Goal: Task Accomplishment & Management: Manage account settings

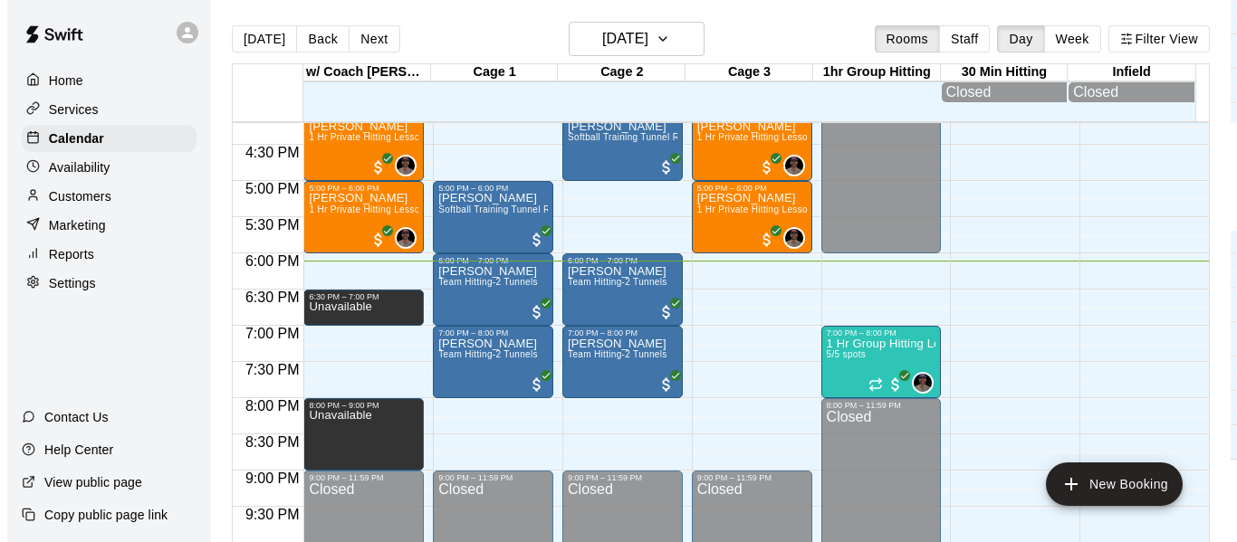
scroll to position [1234, 0]
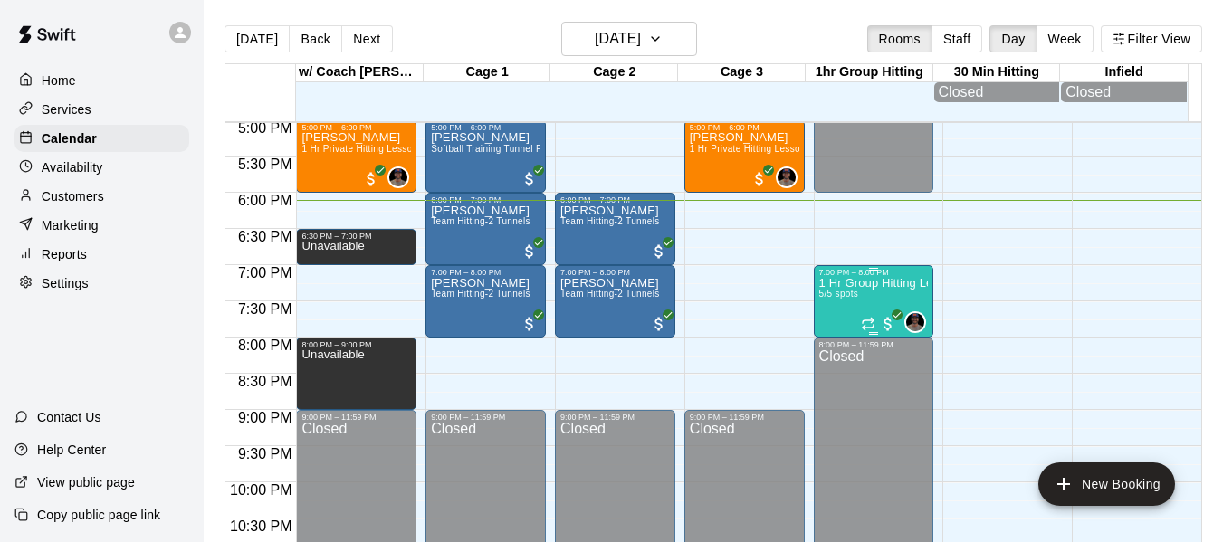
click at [836, 283] on p "1 Hr Group Hitting Lessons 12u And Older" at bounding box center [874, 283] width 110 height 0
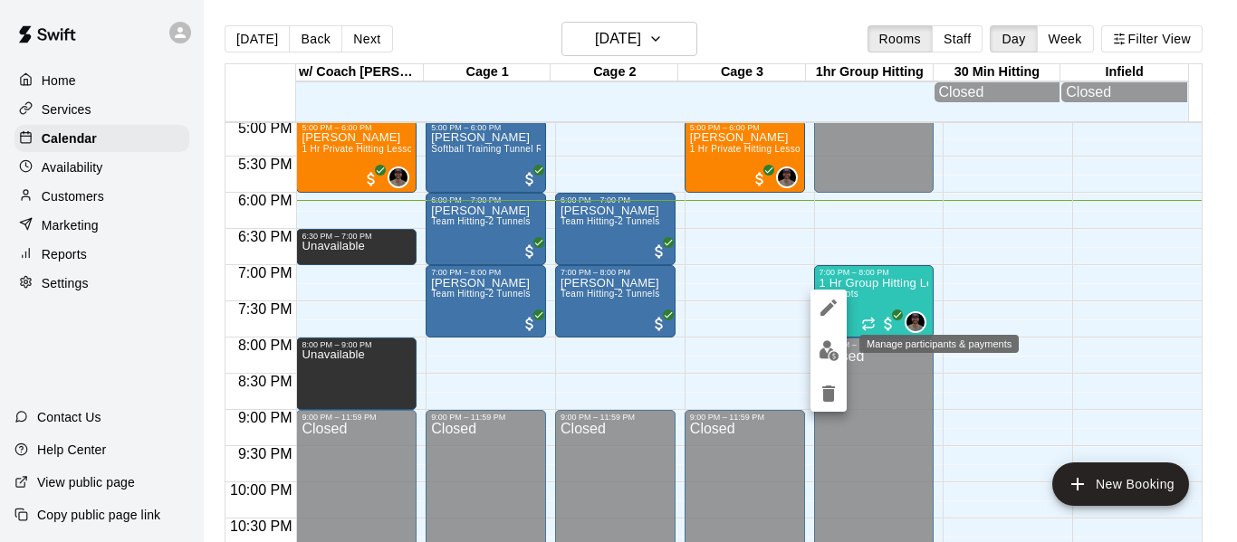
click at [829, 345] on img "edit" at bounding box center [828, 350] width 21 height 21
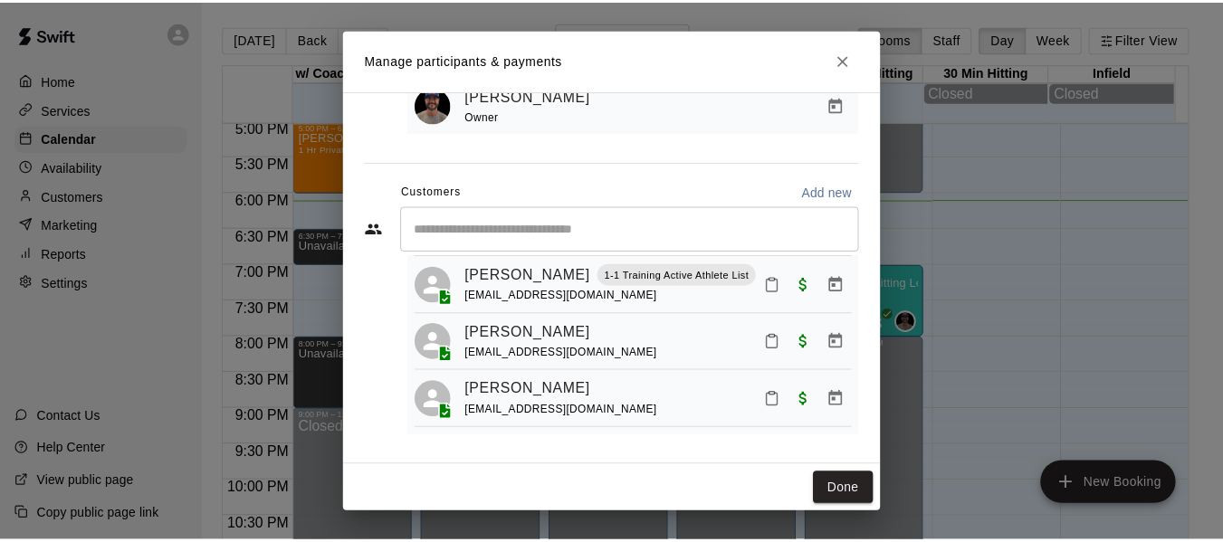
scroll to position [164, 0]
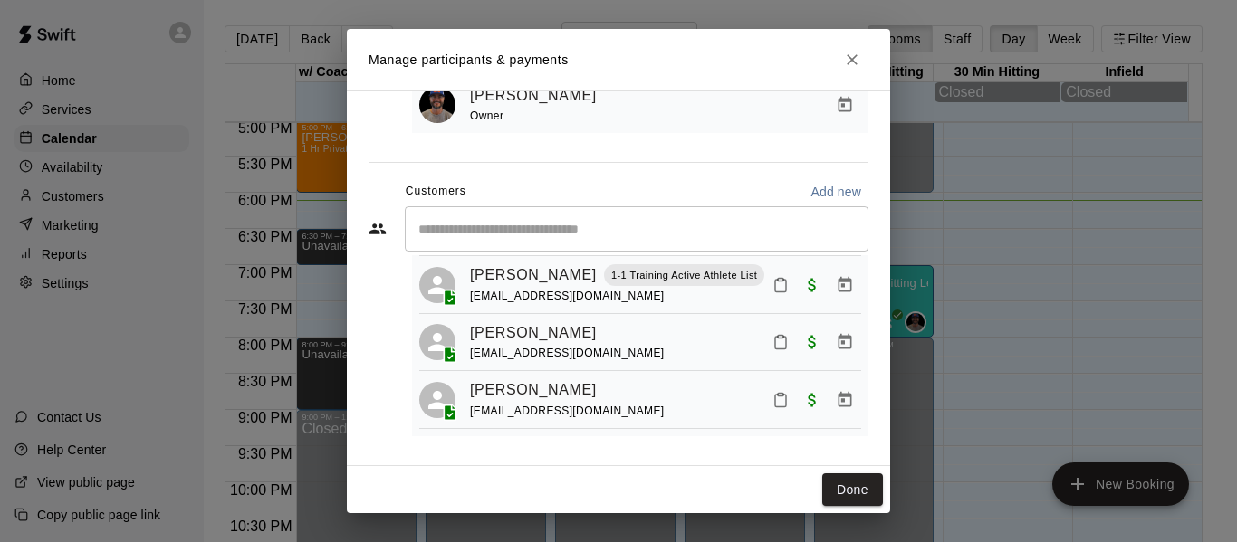
click at [857, 63] on icon "Close" at bounding box center [852, 60] width 18 height 18
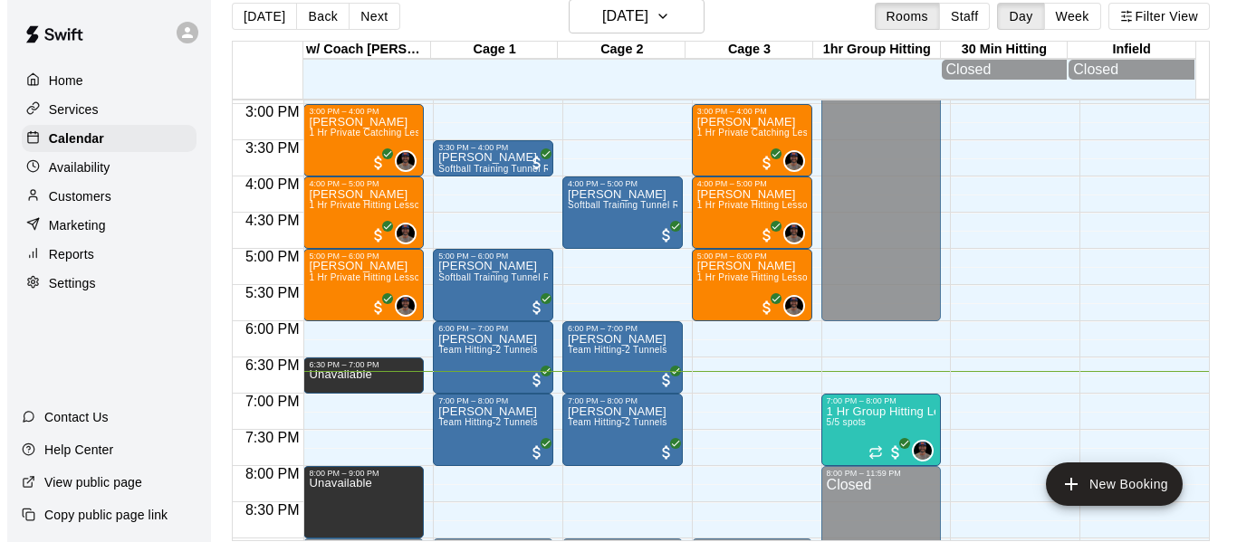
scroll to position [29, 0]
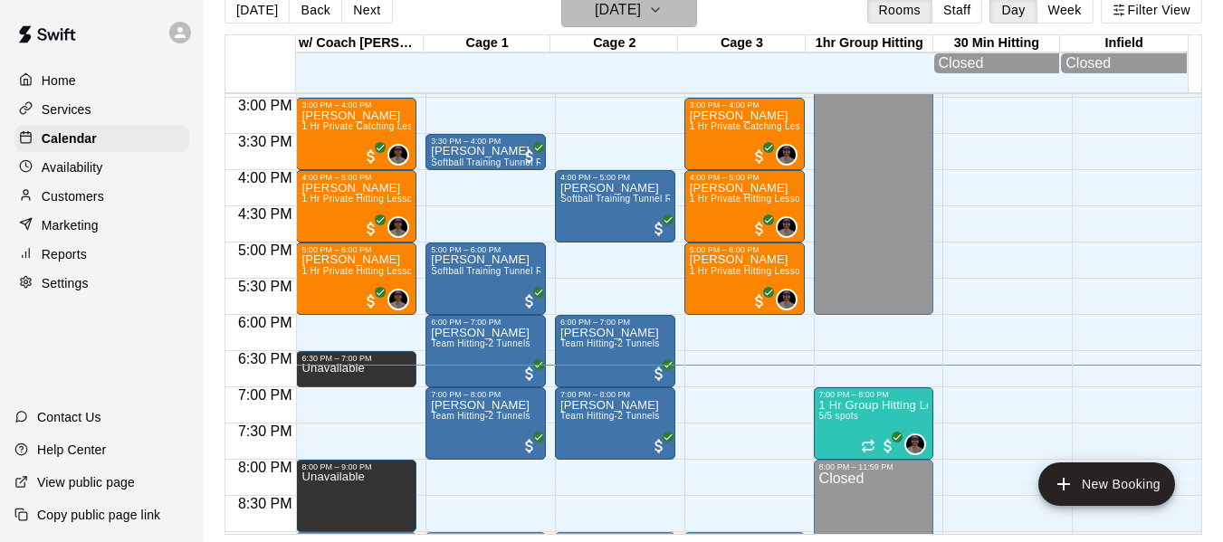
click at [681, 21] on button "[DATE]" at bounding box center [629, 10] width 136 height 34
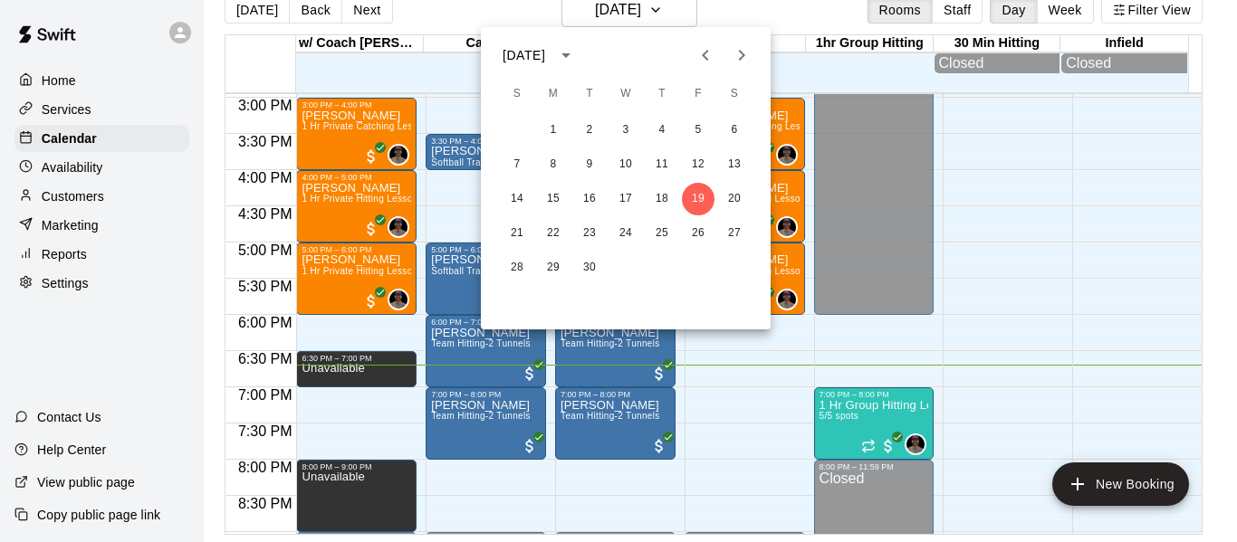
click at [739, 53] on icon "Next month" at bounding box center [742, 55] width 22 height 22
click at [556, 262] on button "27" at bounding box center [553, 268] width 33 height 33
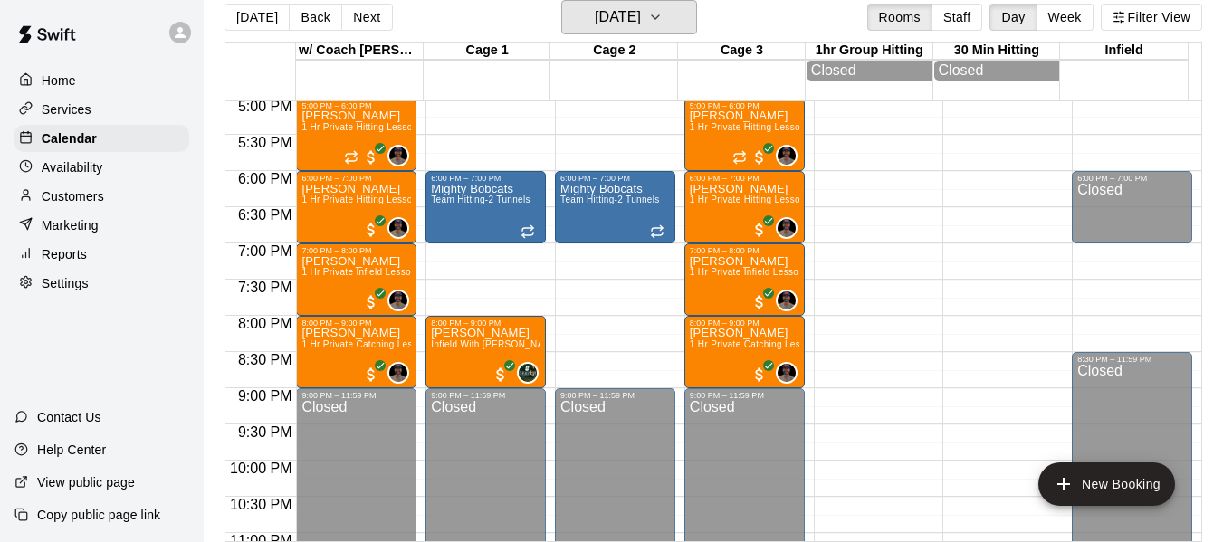
scroll to position [1264, 0]
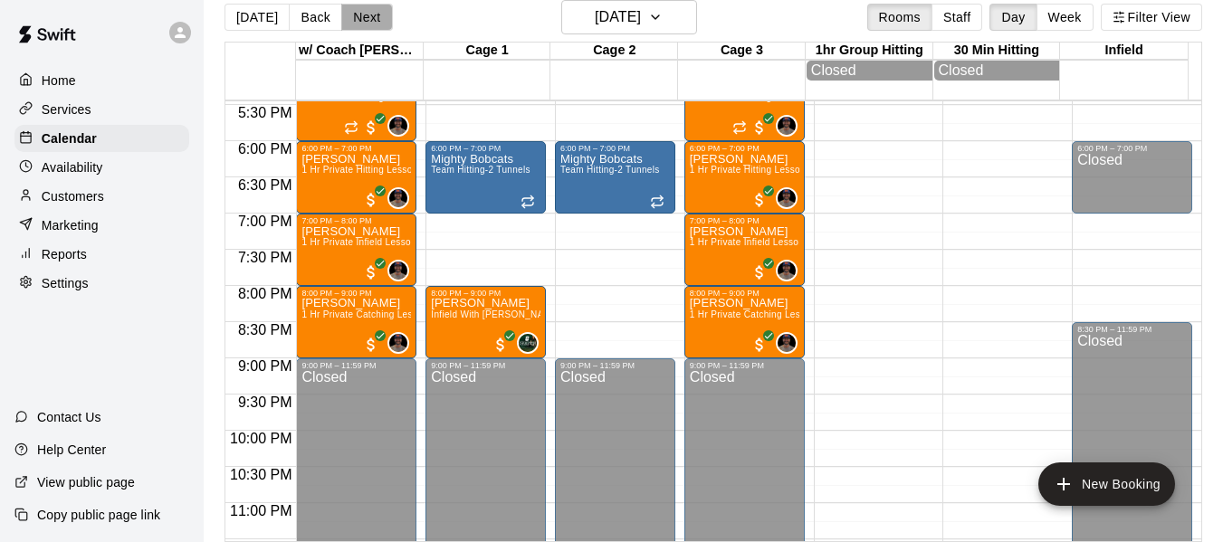
click at [366, 15] on button "Next" at bounding box center [366, 17] width 51 height 27
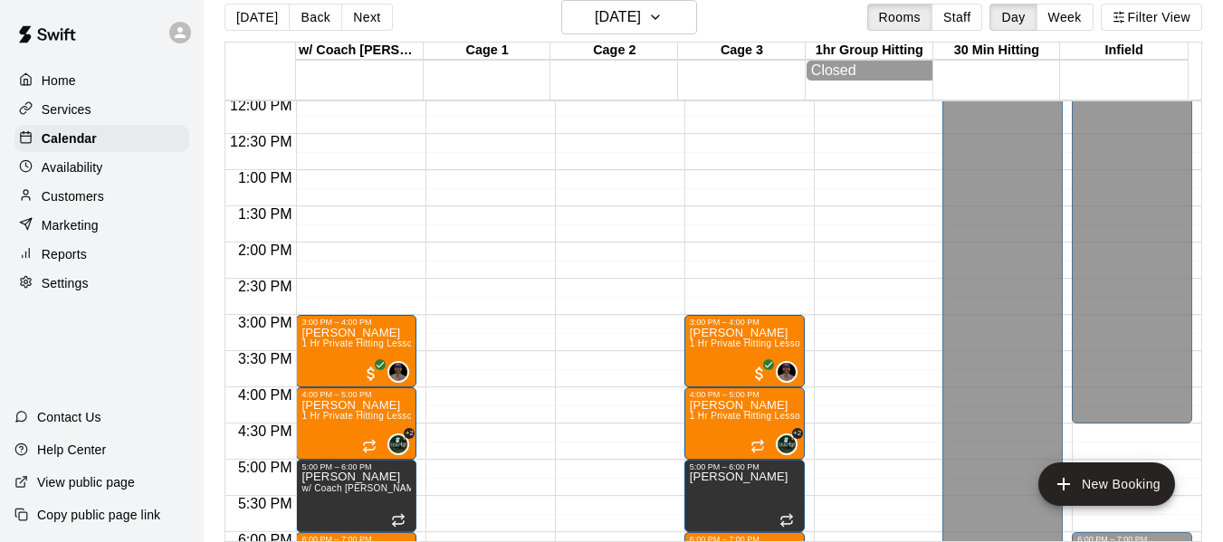
scroll to position [872, 0]
click at [1082, 14] on button "Week" at bounding box center [1064, 17] width 57 height 27
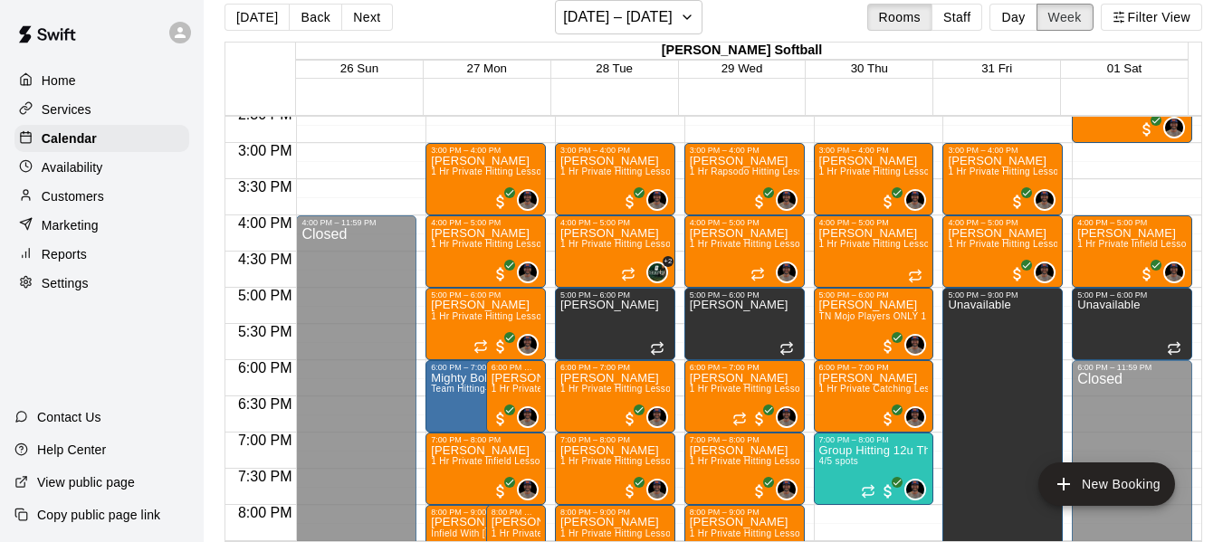
scroll to position [984, 0]
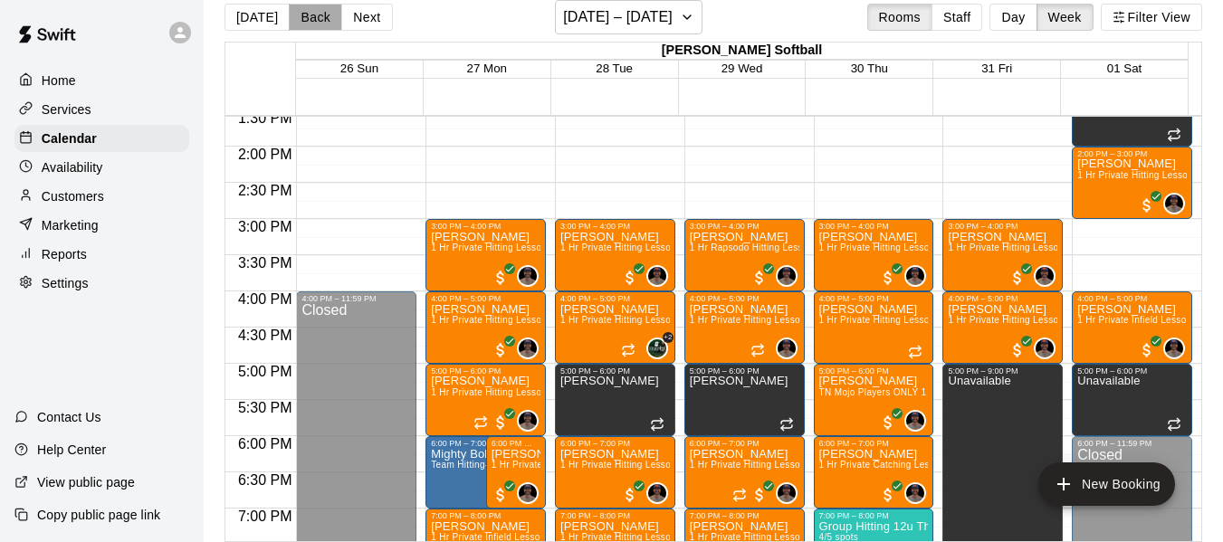
click at [321, 16] on button "Back" at bounding box center [315, 17] width 53 height 27
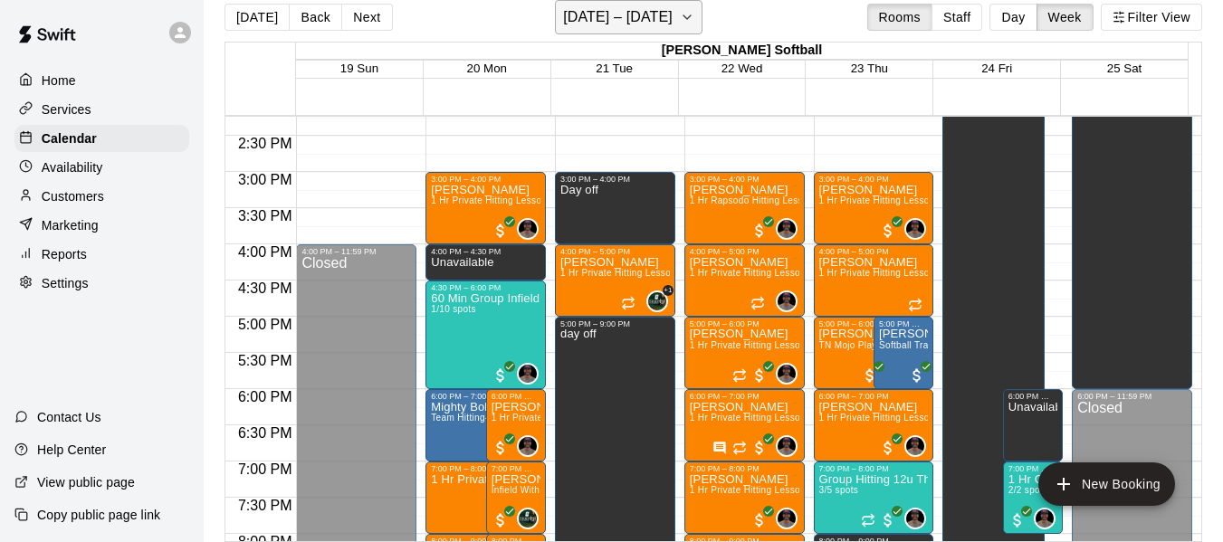
scroll to position [1015, 0]
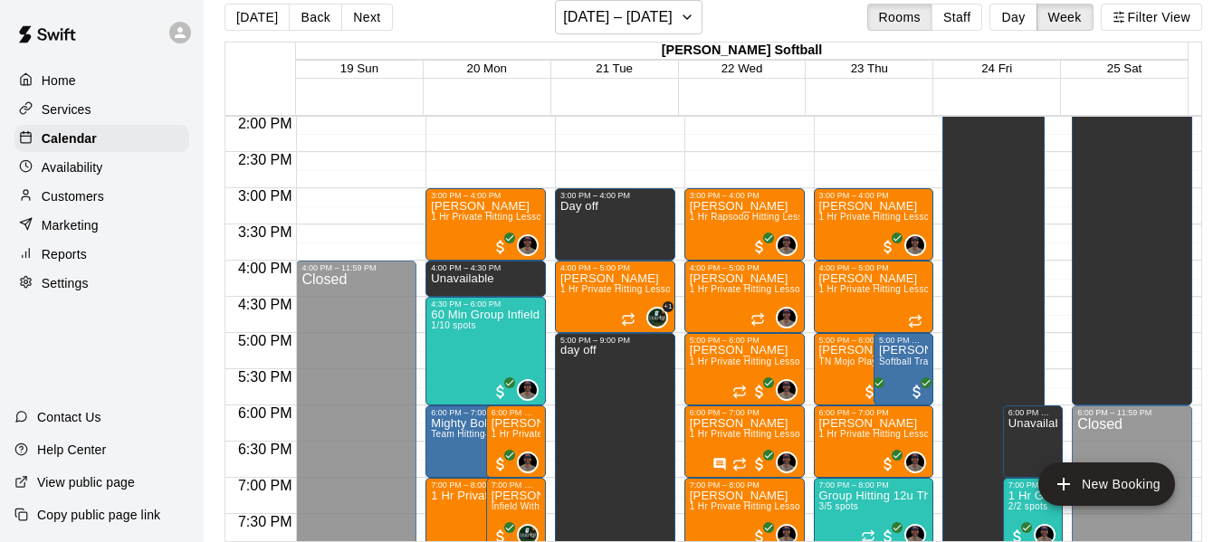
click at [297, 16] on button "Back" at bounding box center [315, 17] width 53 height 27
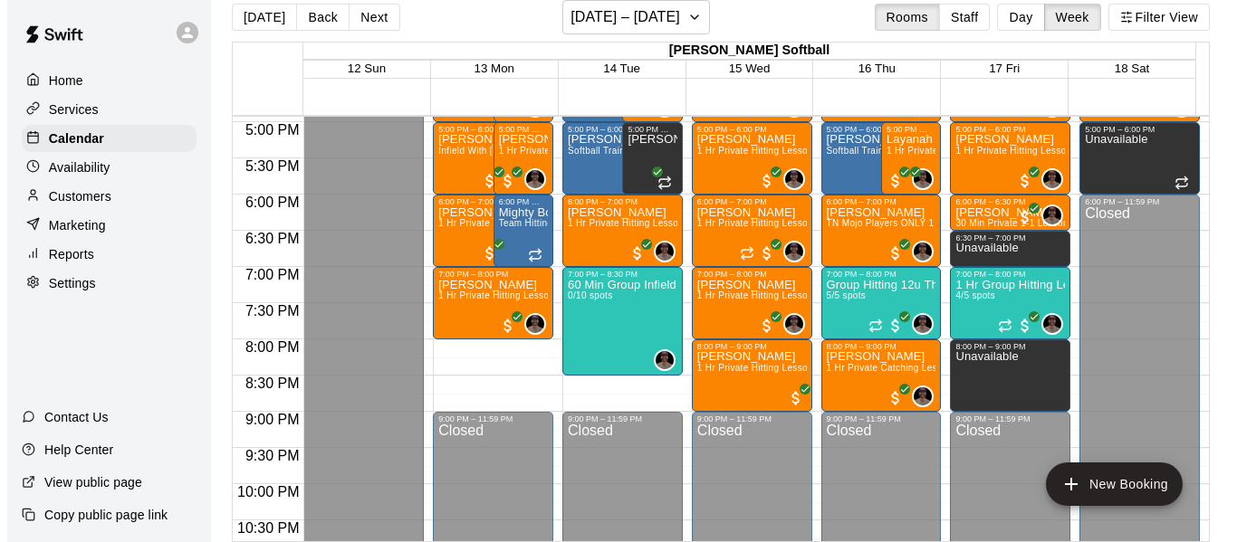
scroll to position [1196, 0]
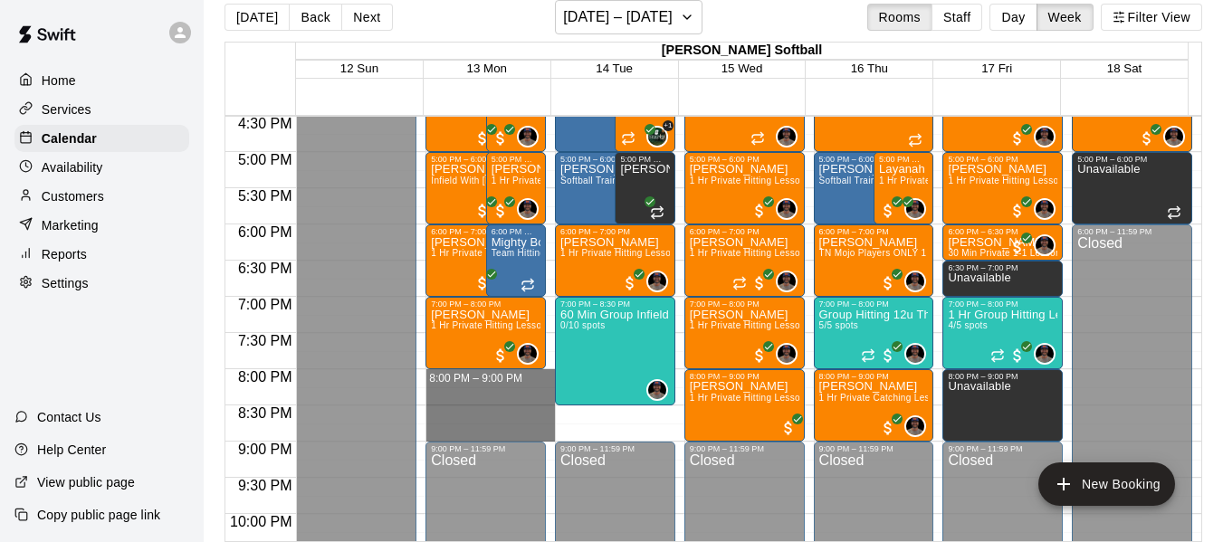
drag, startPoint x: 478, startPoint y: 377, endPoint x: 478, endPoint y: 434, distance: 56.1
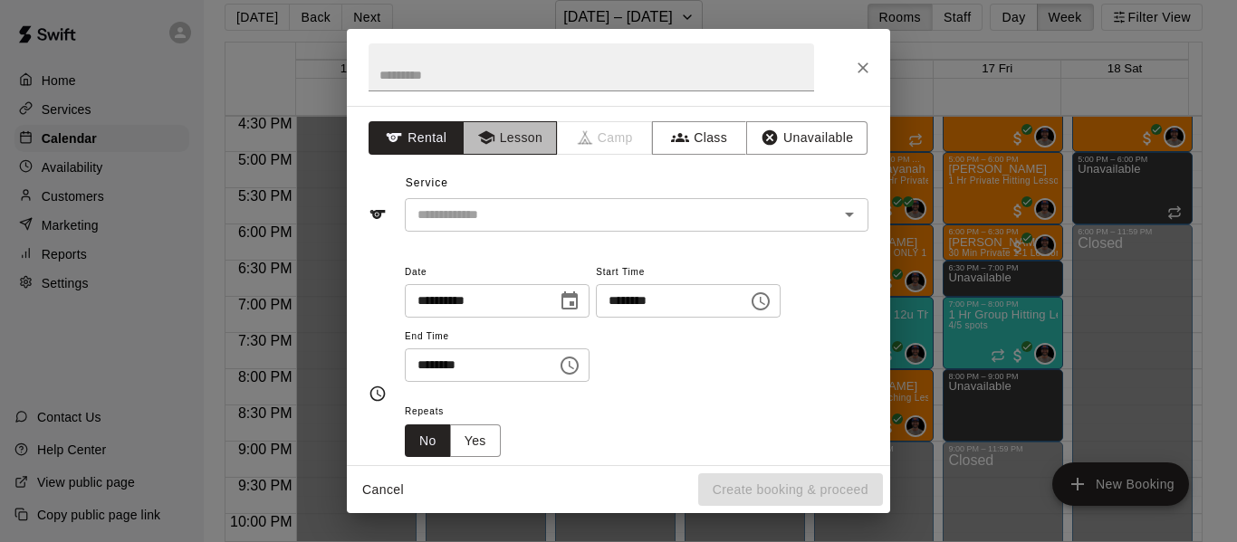
click at [482, 136] on icon "button" at bounding box center [485, 138] width 16 height 14
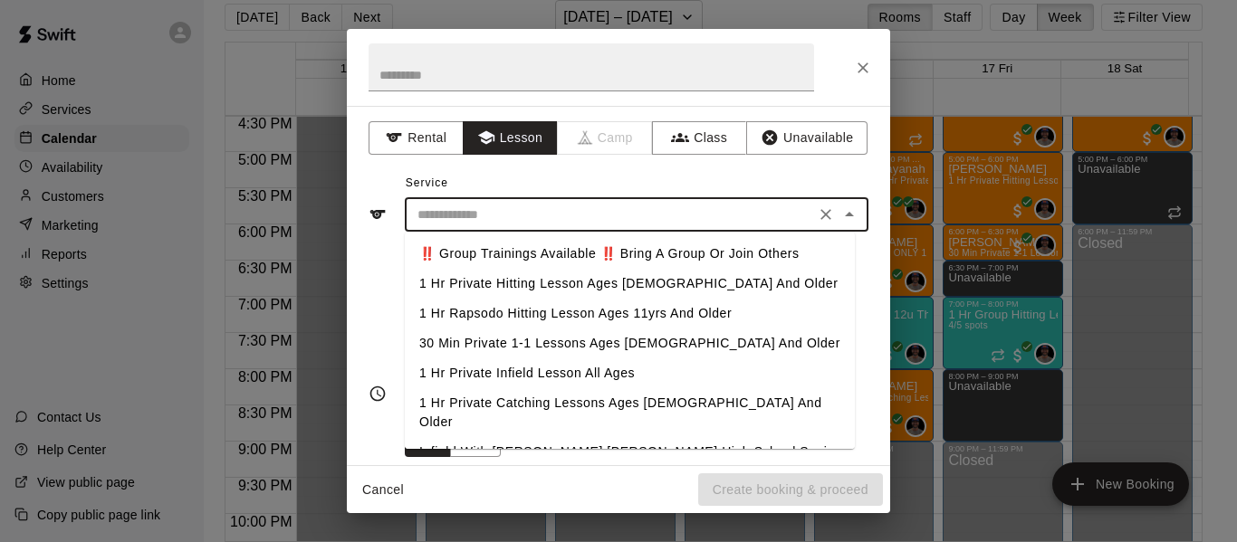
click at [516, 220] on input "text" at bounding box center [609, 215] width 399 height 23
click at [547, 284] on li "1 Hr Private Hitting Lesson Ages [DEMOGRAPHIC_DATA] And Older" at bounding box center [630, 284] width 450 height 30
type input "**********"
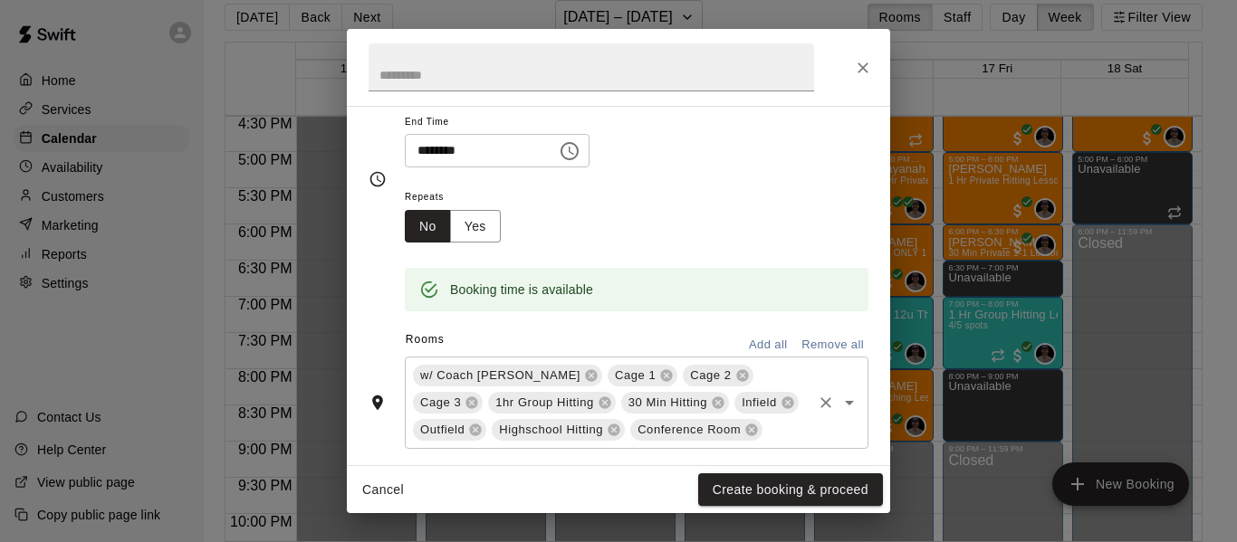
scroll to position [242, 0]
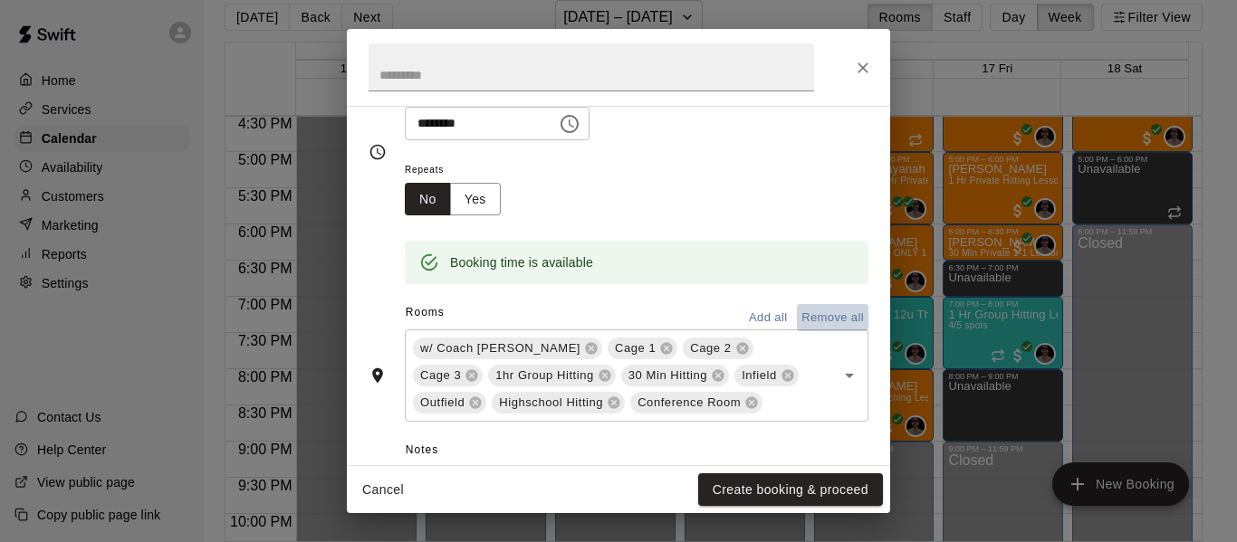
click at [823, 320] on button "Remove all" at bounding box center [833, 318] width 72 height 28
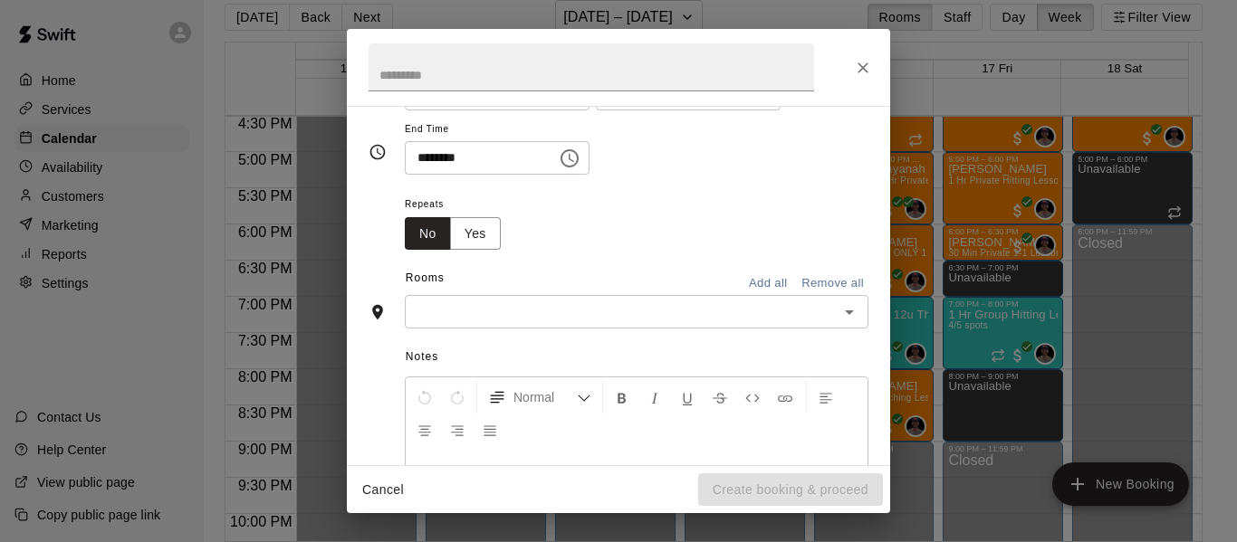
click at [509, 319] on input "text" at bounding box center [621, 312] width 423 height 23
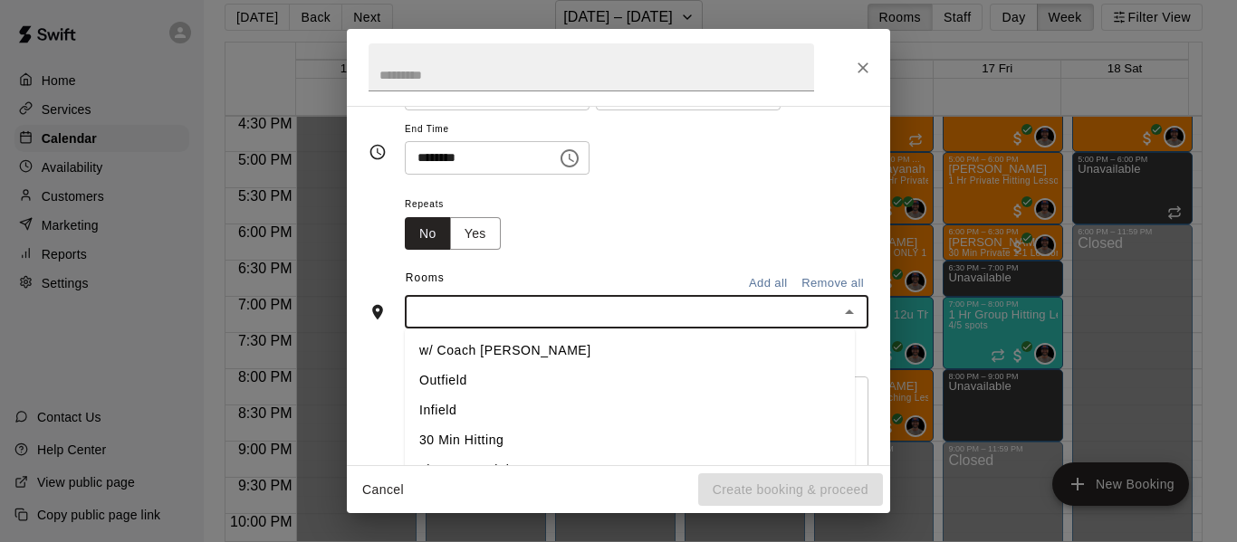
click at [493, 354] on li "w/ Coach [PERSON_NAME]" at bounding box center [630, 351] width 450 height 30
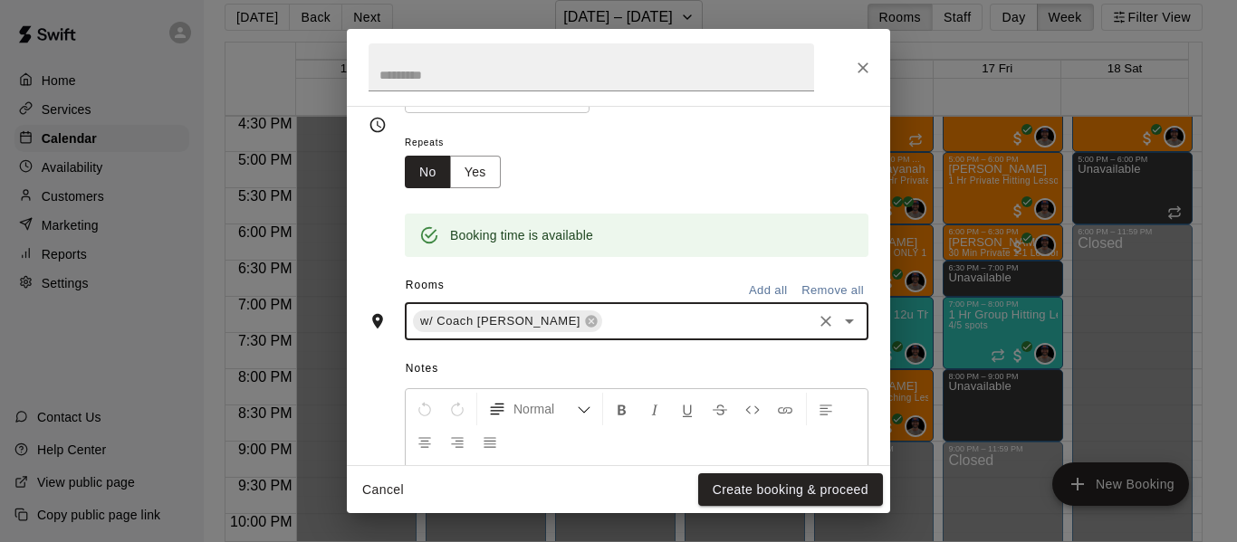
scroll to position [301, 0]
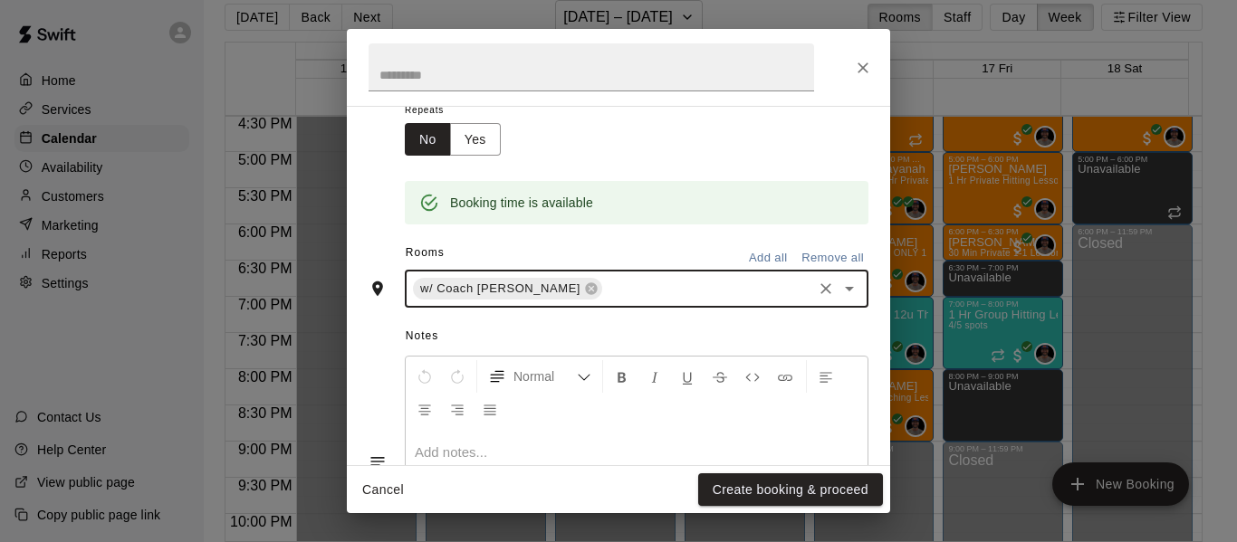
click at [611, 293] on input "text" at bounding box center [707, 289] width 205 height 23
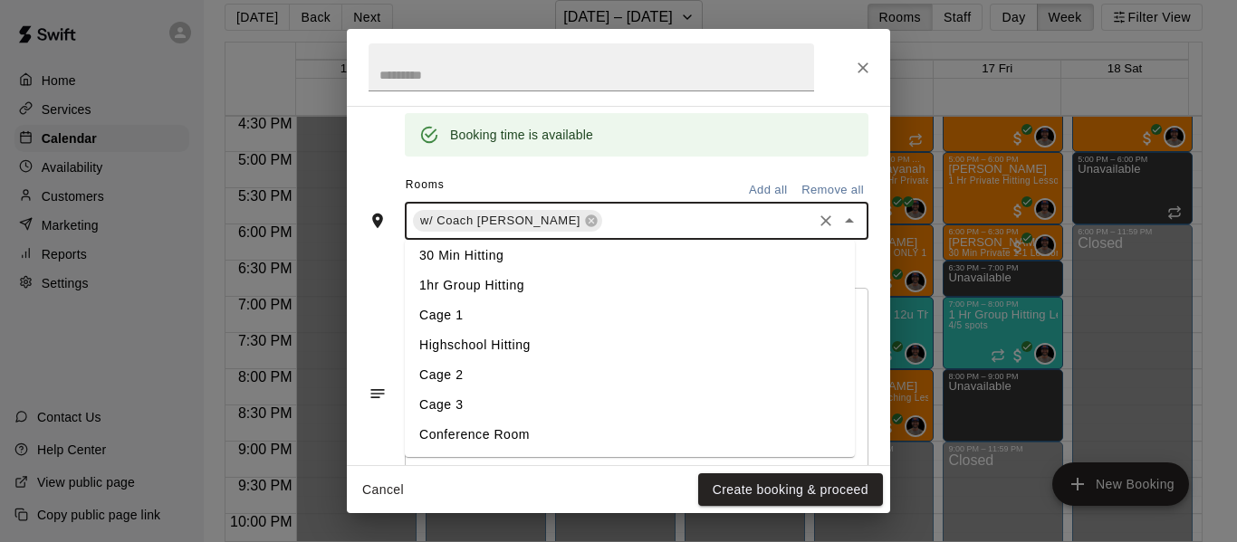
scroll to position [392, 0]
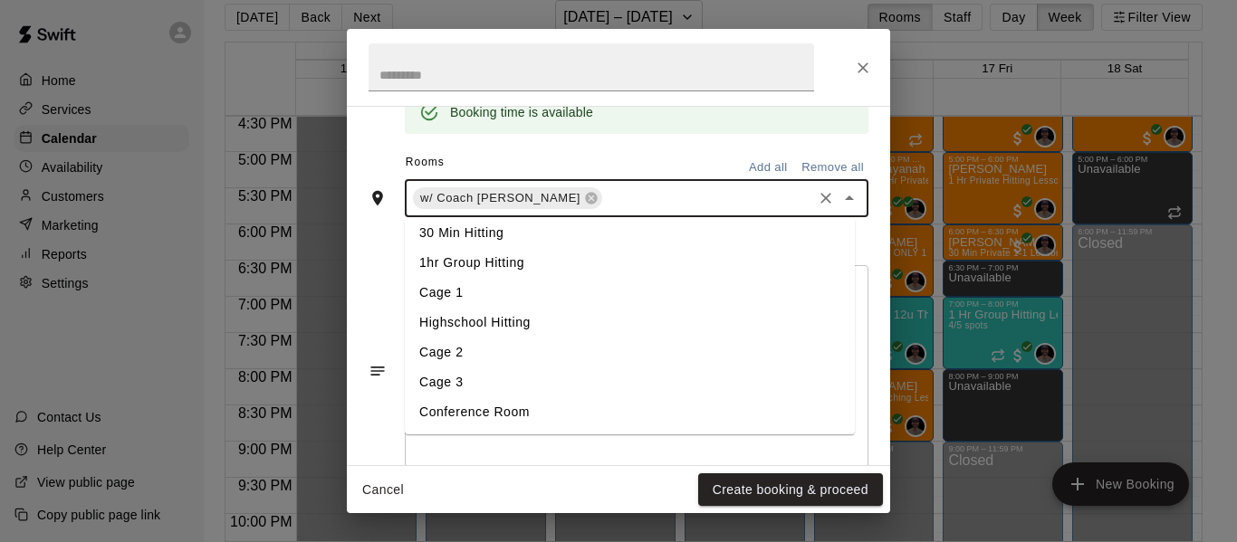
click at [500, 379] on li "Cage 3" at bounding box center [630, 383] width 450 height 30
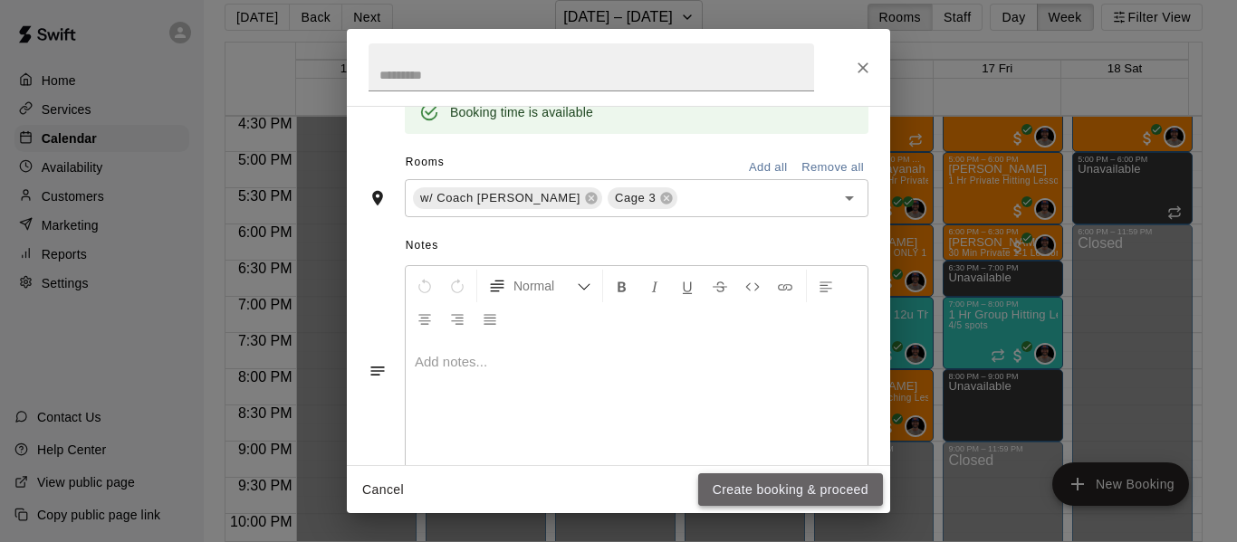
click at [773, 483] on button "Create booking & proceed" at bounding box center [790, 489] width 185 height 33
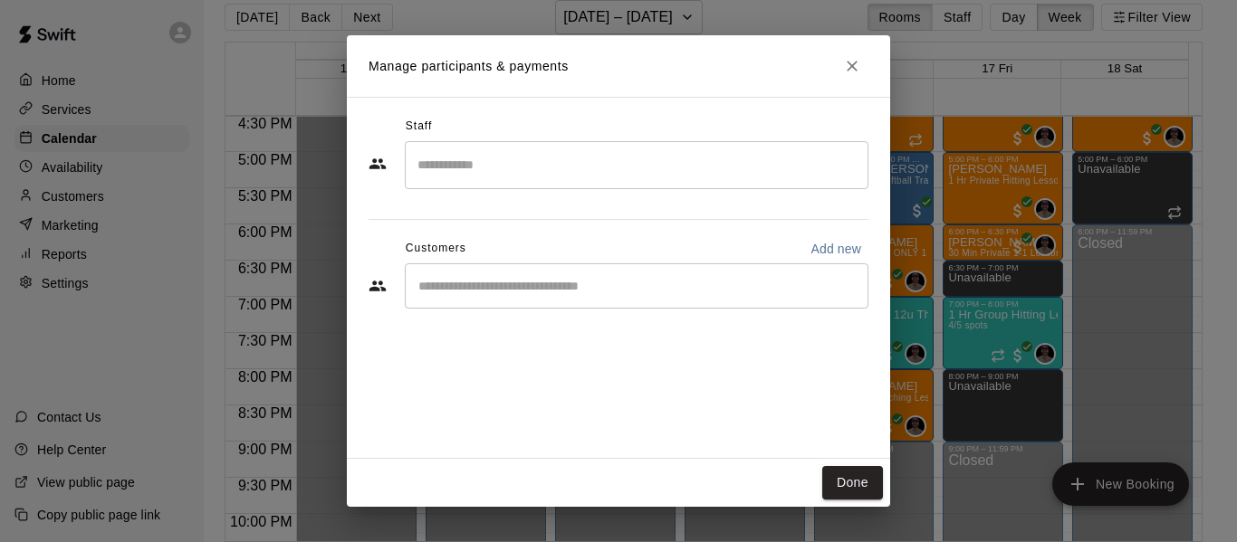
click at [537, 175] on input "Search staff" at bounding box center [636, 165] width 447 height 32
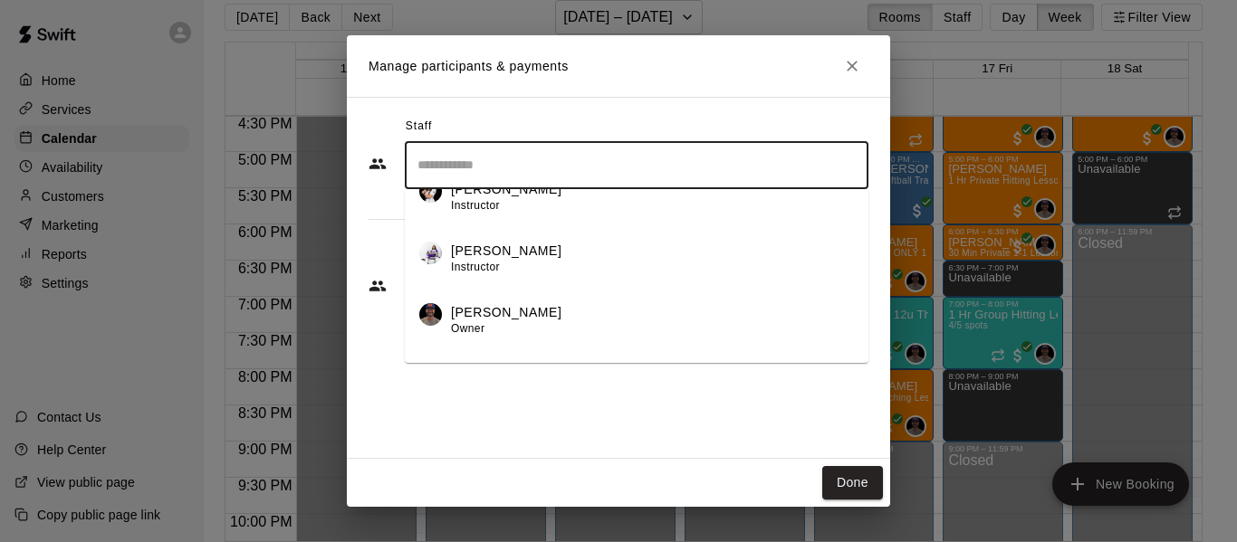
scroll to position [120, 0]
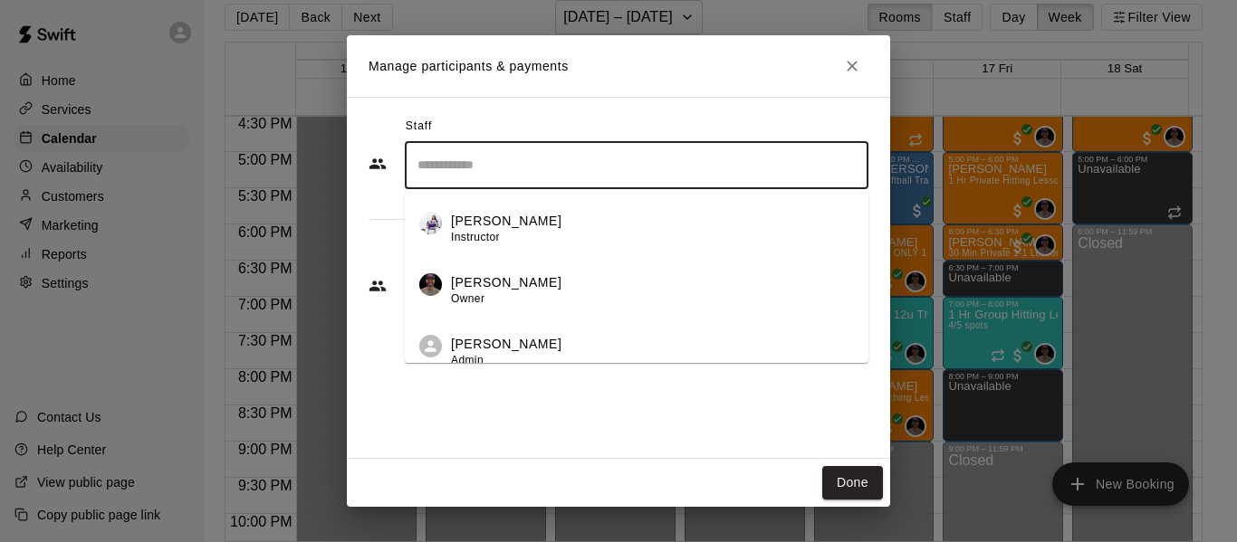
click at [504, 295] on div "[PERSON_NAME] Owner" at bounding box center [506, 290] width 110 height 35
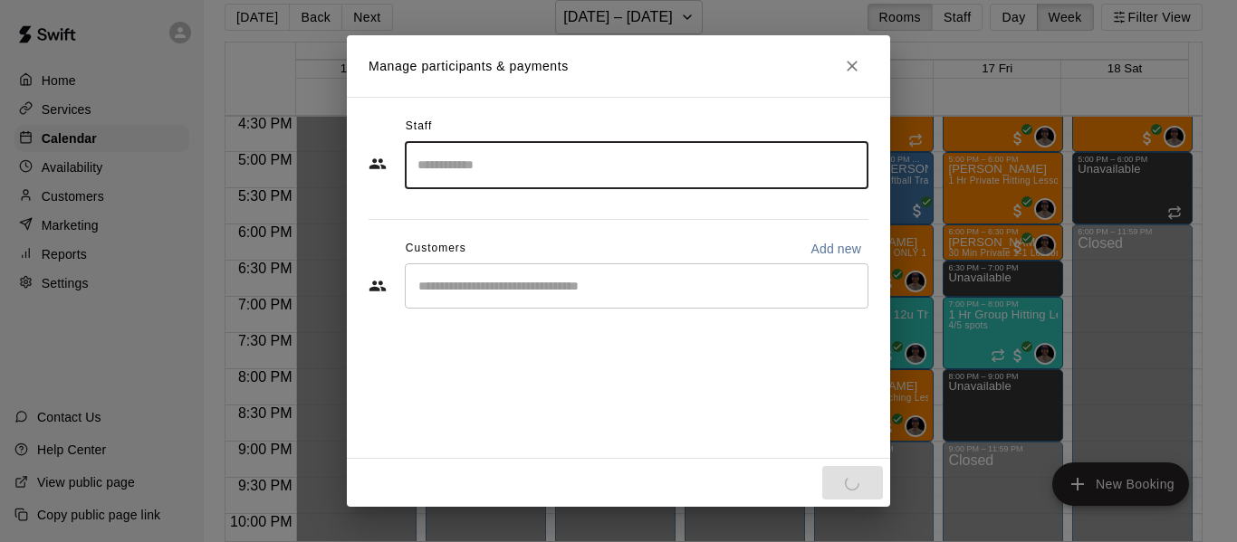
click at [517, 296] on div "​" at bounding box center [636, 285] width 463 height 45
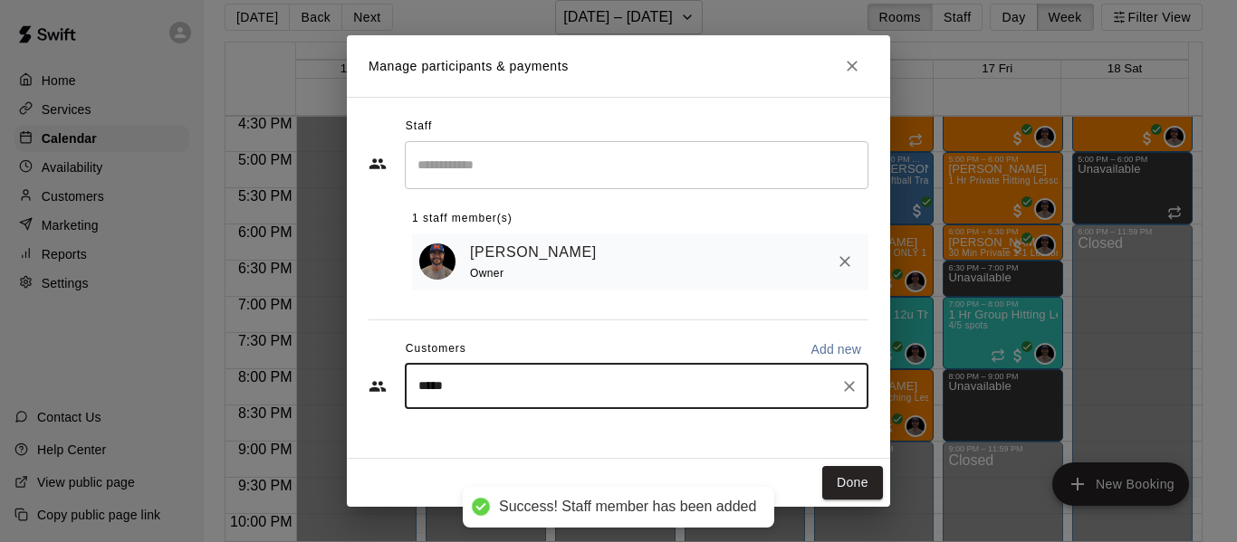
type input "******"
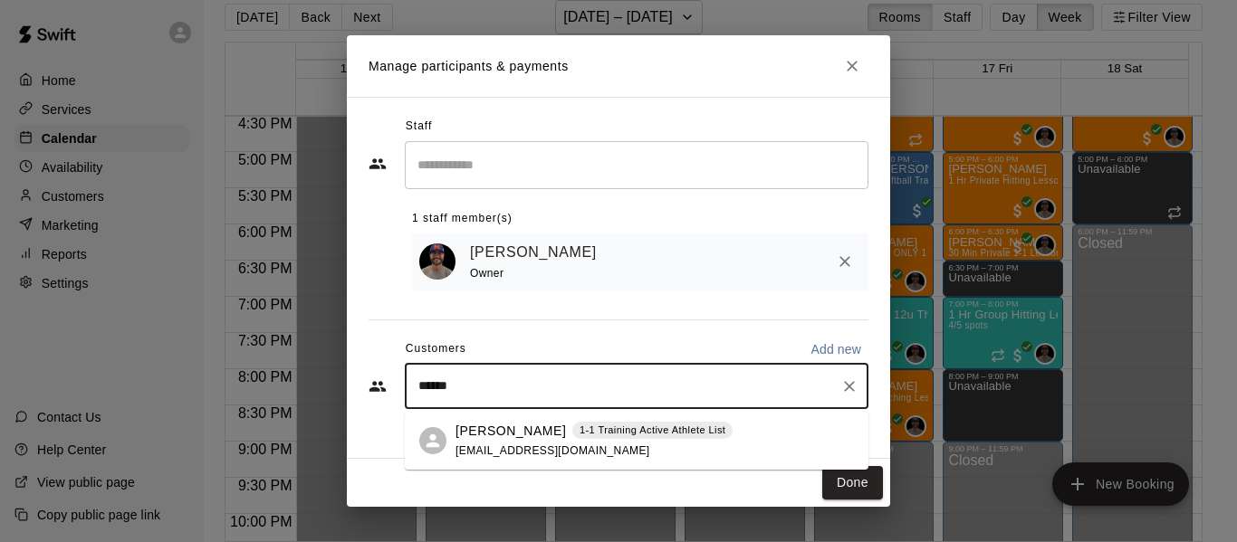
click at [511, 435] on p "[PERSON_NAME]" at bounding box center [510, 431] width 110 height 19
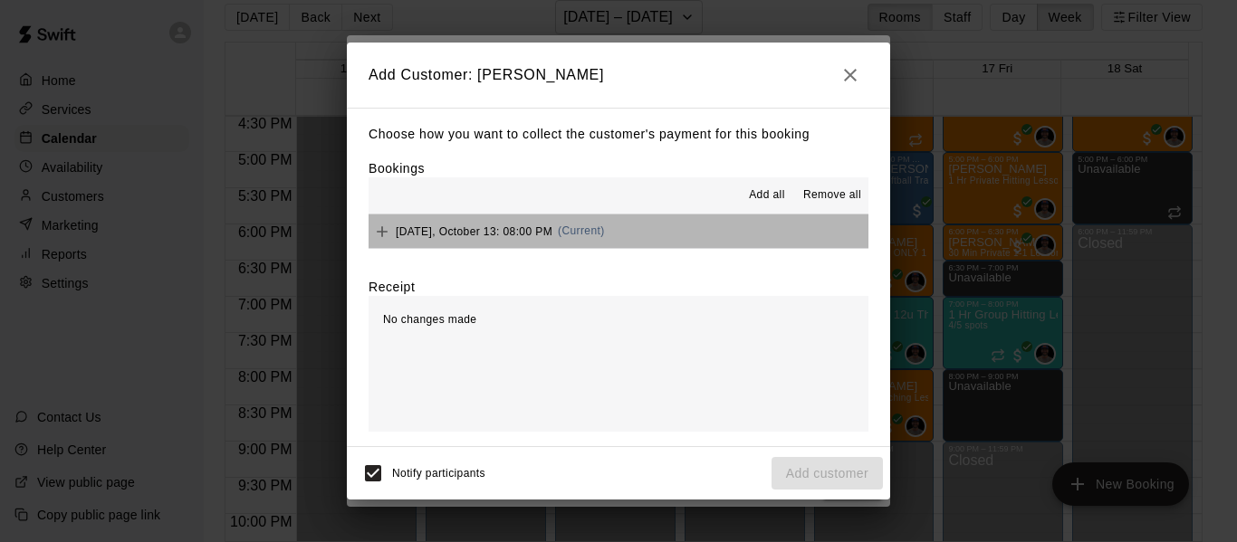
click at [700, 224] on button "[DATE], October 13: 08:00 PM (Current)" at bounding box center [618, 231] width 500 height 33
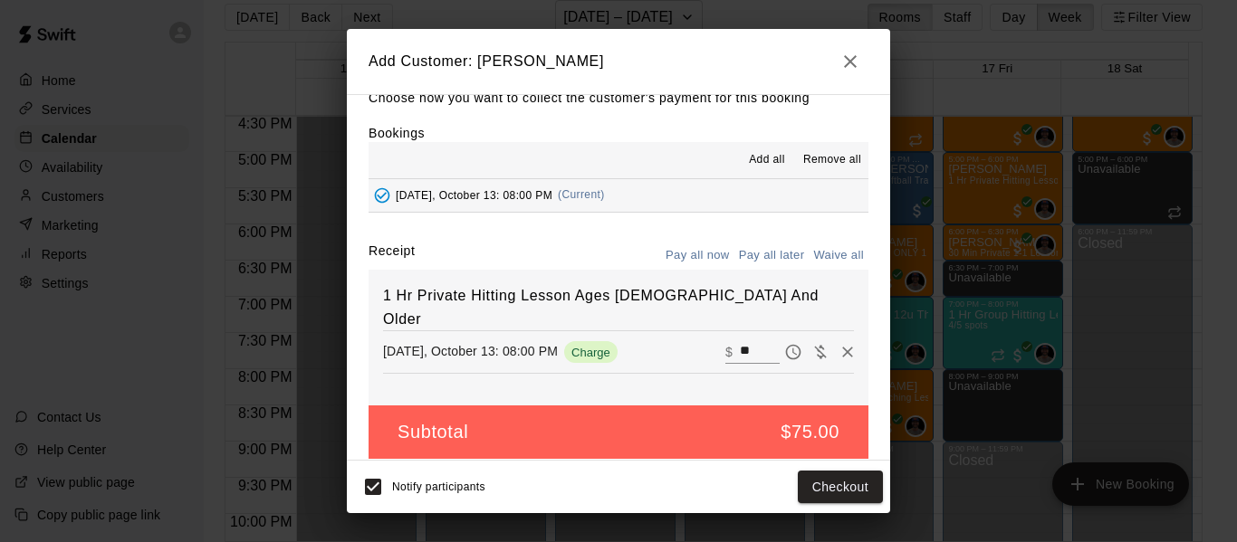
scroll to position [38, 0]
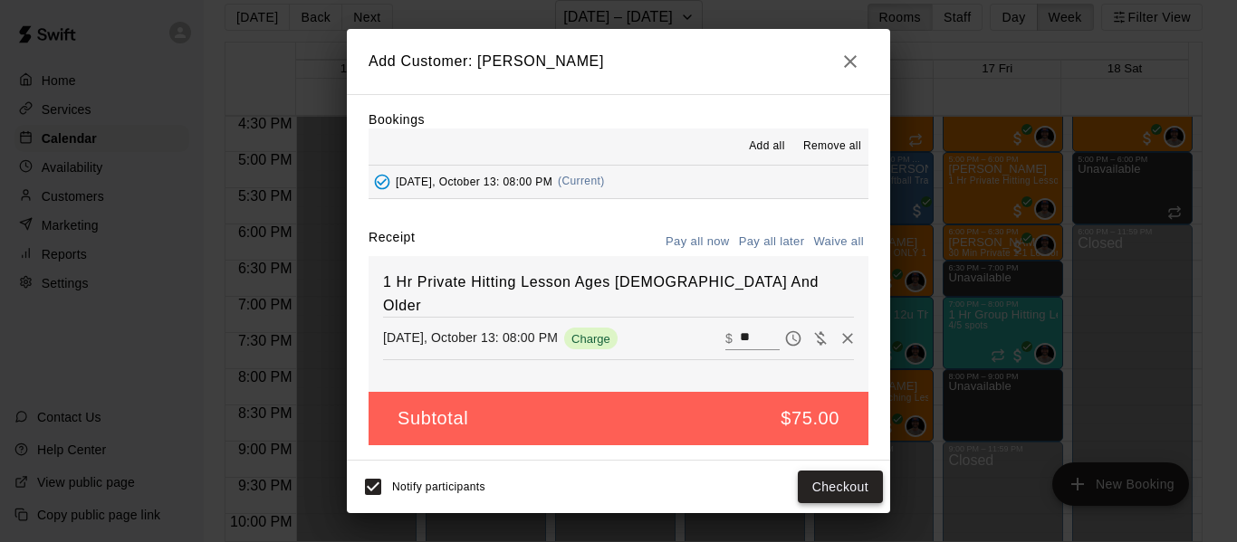
click at [829, 480] on button "Checkout" at bounding box center [839, 487] width 85 height 33
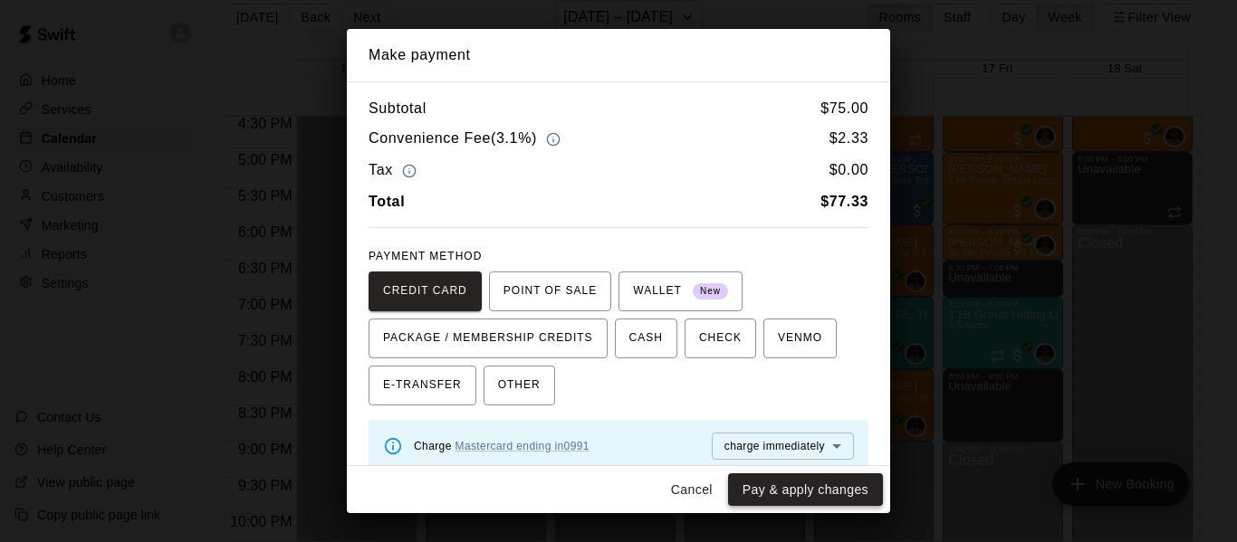
click at [834, 492] on button "Pay & apply changes" at bounding box center [805, 489] width 155 height 33
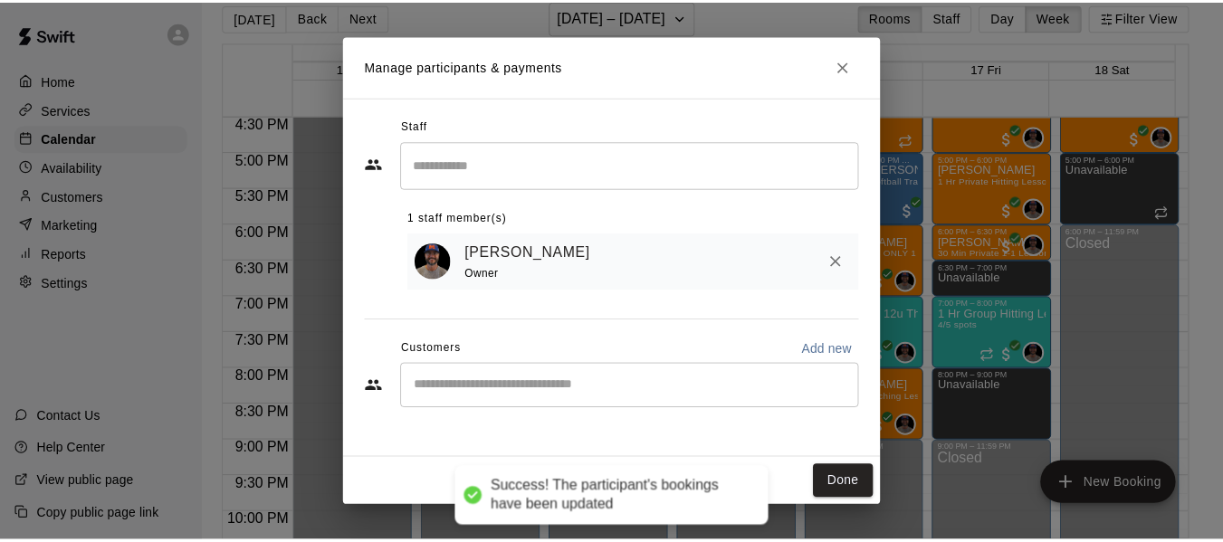
scroll to position [0, 0]
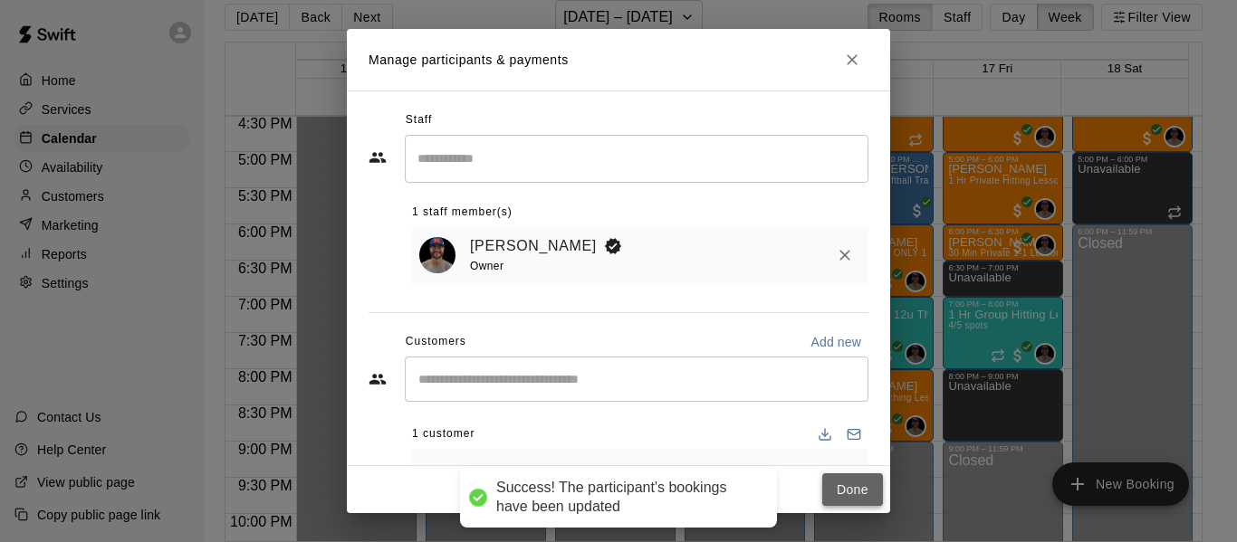
click at [854, 486] on button "Done" at bounding box center [852, 489] width 61 height 33
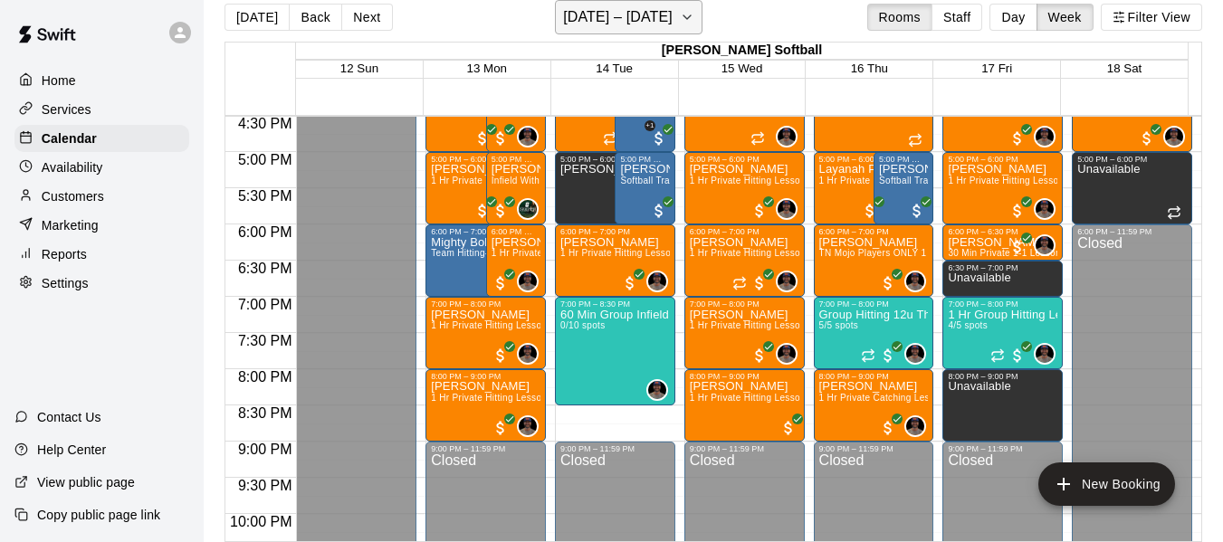
click at [691, 16] on button "[DATE] – [DATE]" at bounding box center [629, 17] width 148 height 34
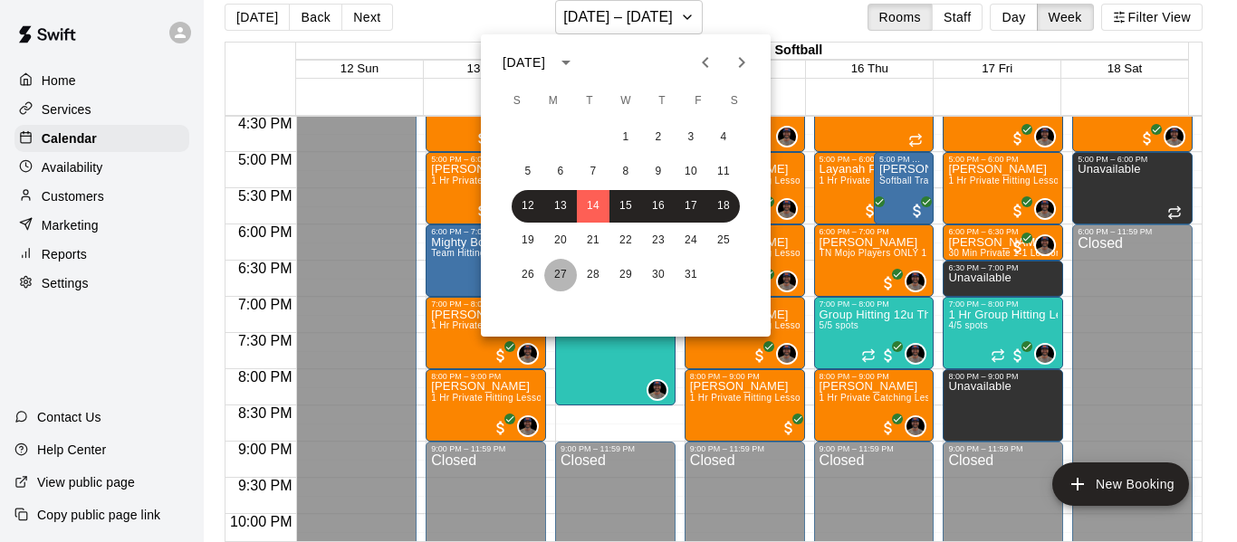
click at [567, 276] on button "27" at bounding box center [560, 275] width 33 height 33
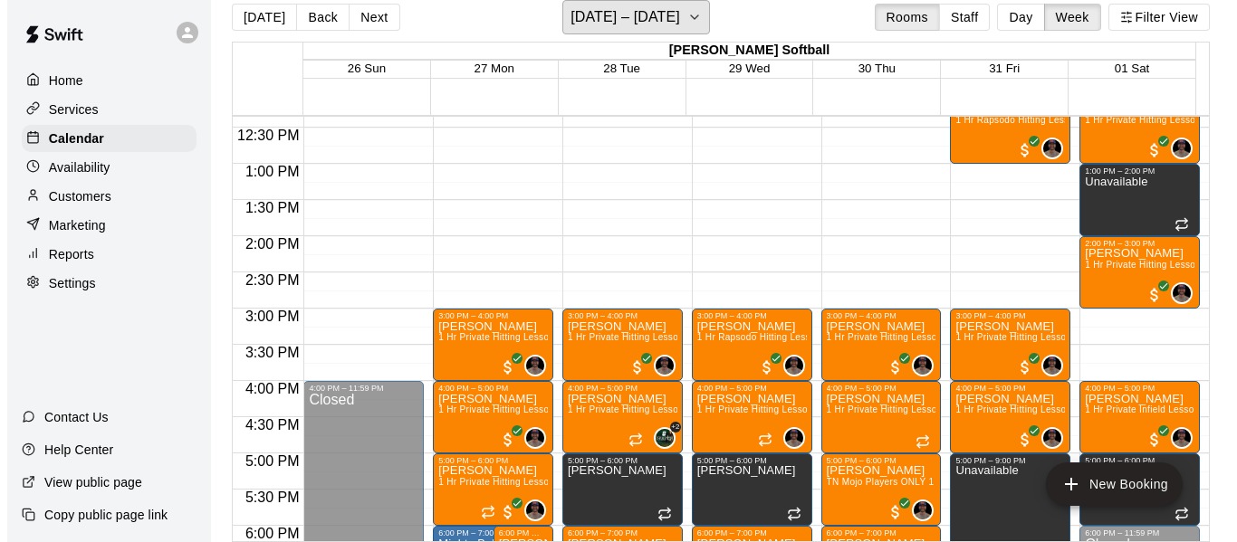
scroll to position [893, 0]
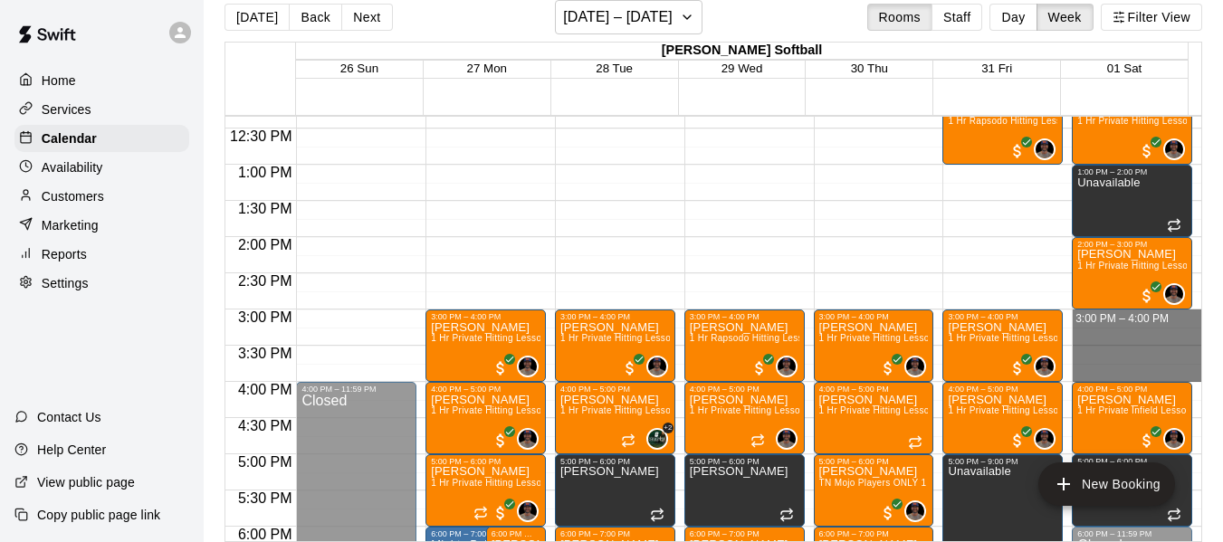
drag, startPoint x: 1112, startPoint y: 318, endPoint x: 1115, endPoint y: 370, distance: 52.6
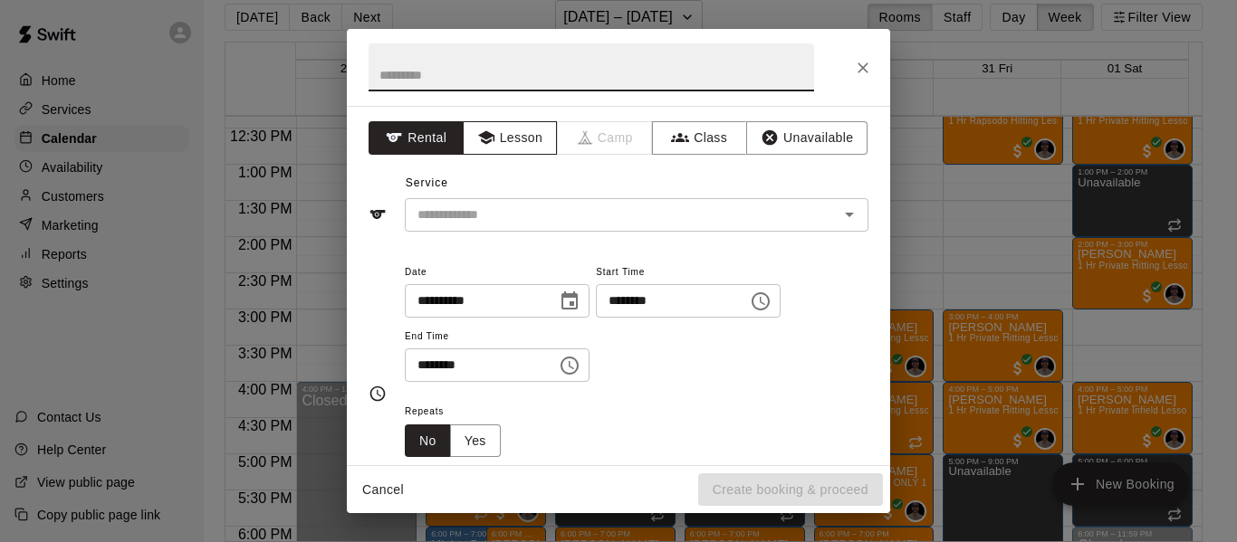
click at [524, 143] on button "Lesson" at bounding box center [510, 137] width 95 height 33
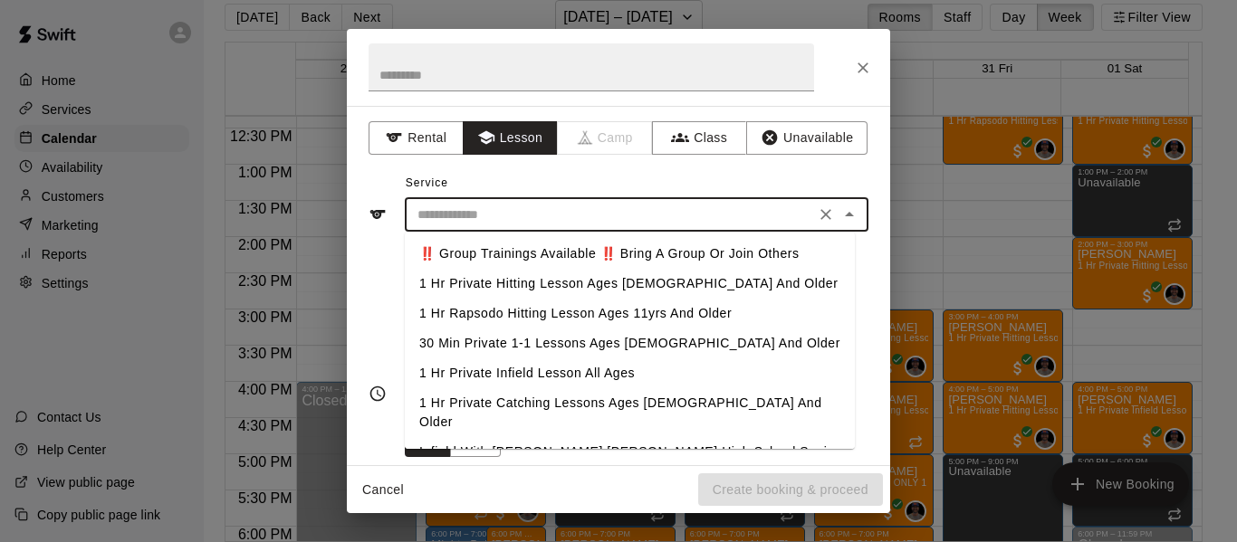
click at [524, 221] on input "text" at bounding box center [609, 215] width 399 height 23
click at [557, 284] on li "1 Hr Private Hitting Lesson Ages [DEMOGRAPHIC_DATA] And Older" at bounding box center [630, 284] width 450 height 30
type input "**********"
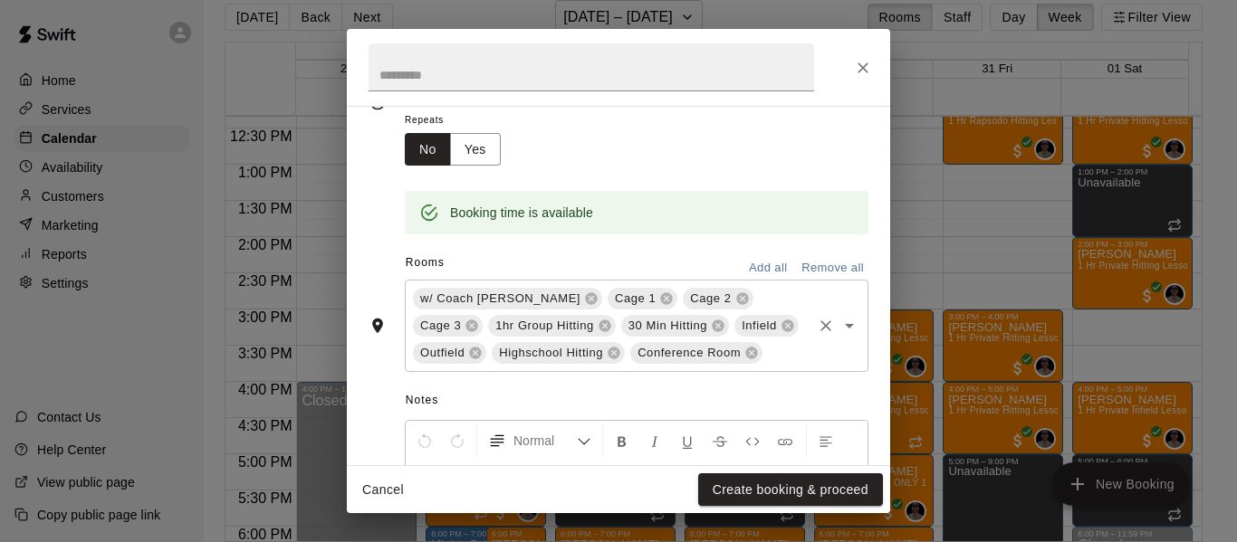
scroll to position [332, 0]
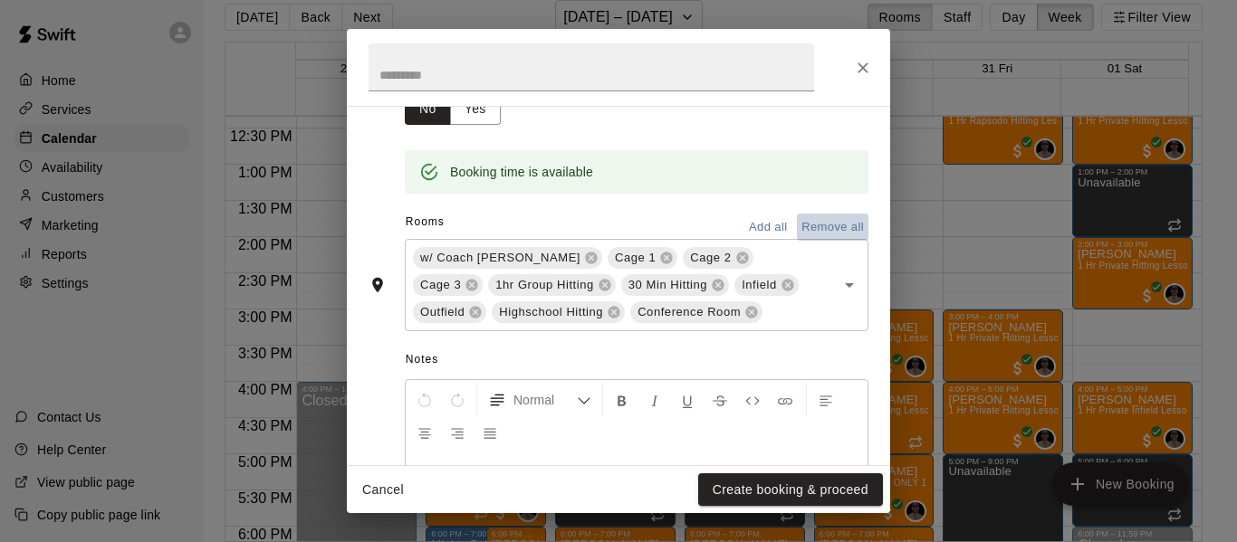
click at [800, 230] on button "Remove all" at bounding box center [833, 228] width 72 height 28
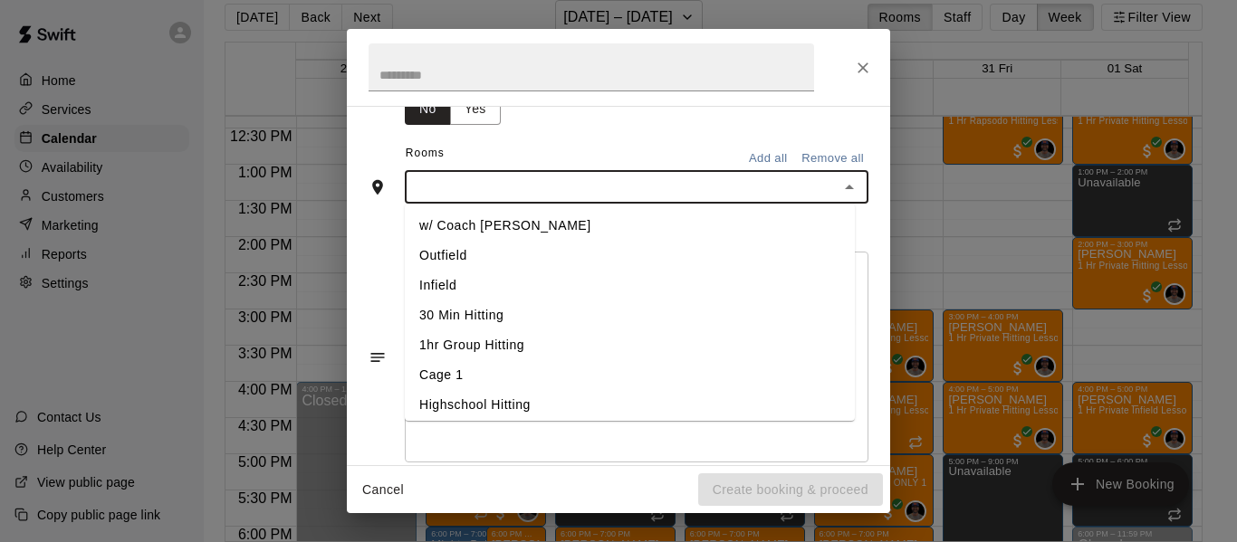
click at [584, 185] on input "text" at bounding box center [621, 187] width 423 height 23
click at [487, 223] on li "w/ Coach [PERSON_NAME]" at bounding box center [630, 226] width 450 height 30
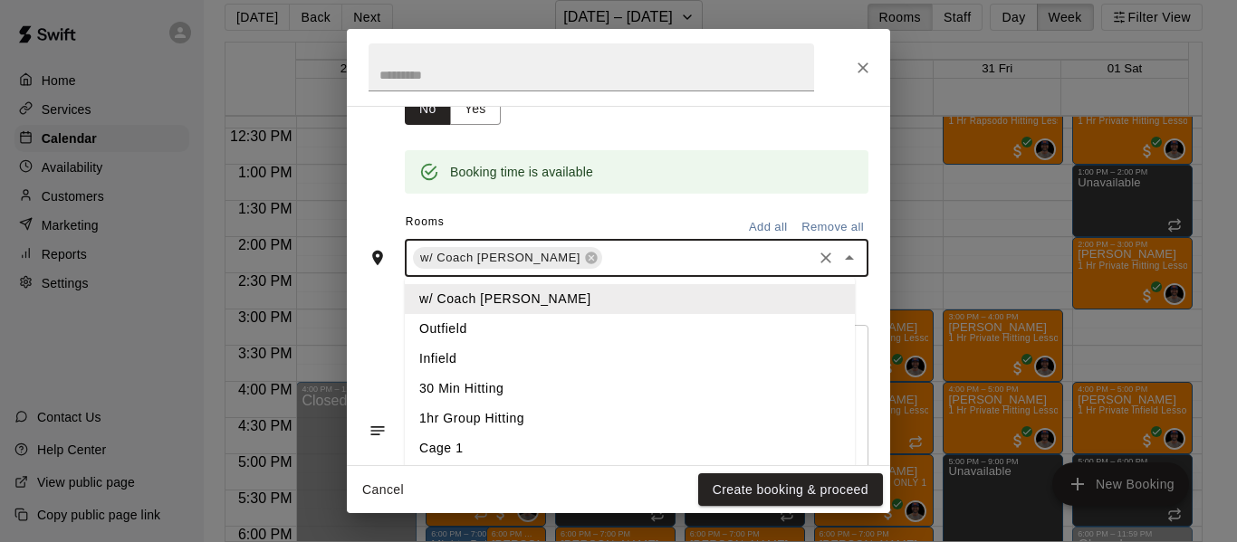
click at [605, 260] on input "text" at bounding box center [707, 258] width 205 height 23
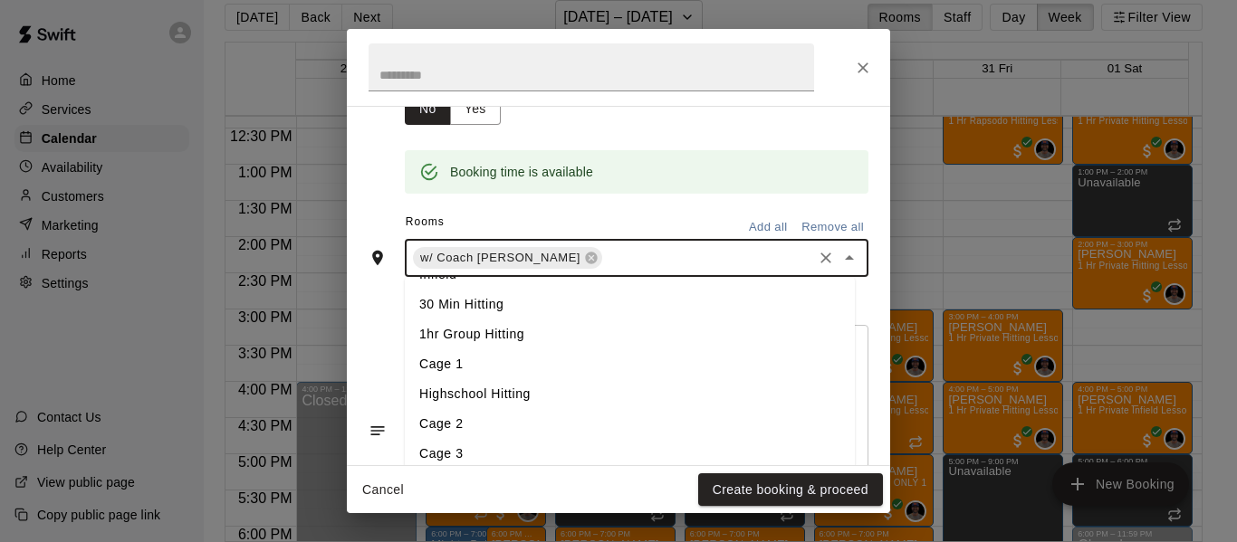
scroll to position [96, 0]
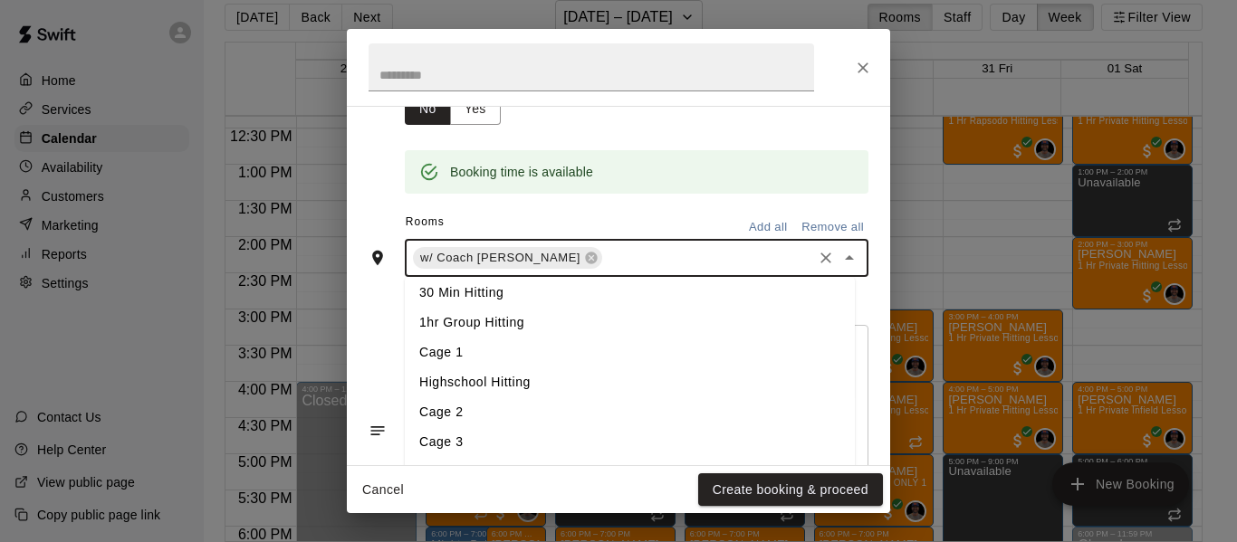
click at [474, 435] on li "Cage 3" at bounding box center [630, 442] width 450 height 30
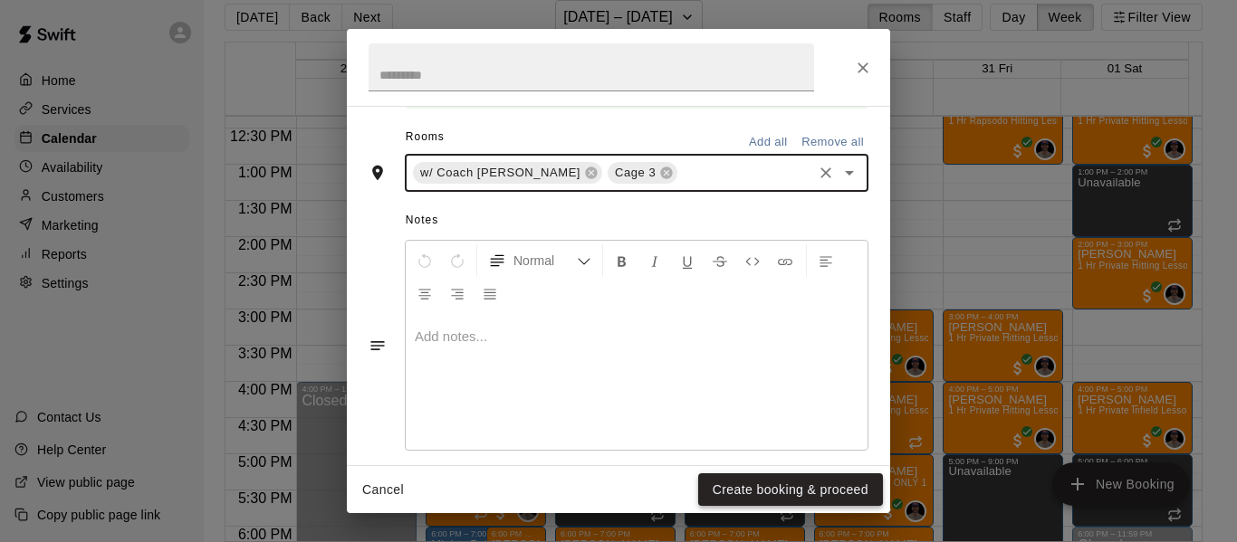
scroll to position [423, 0]
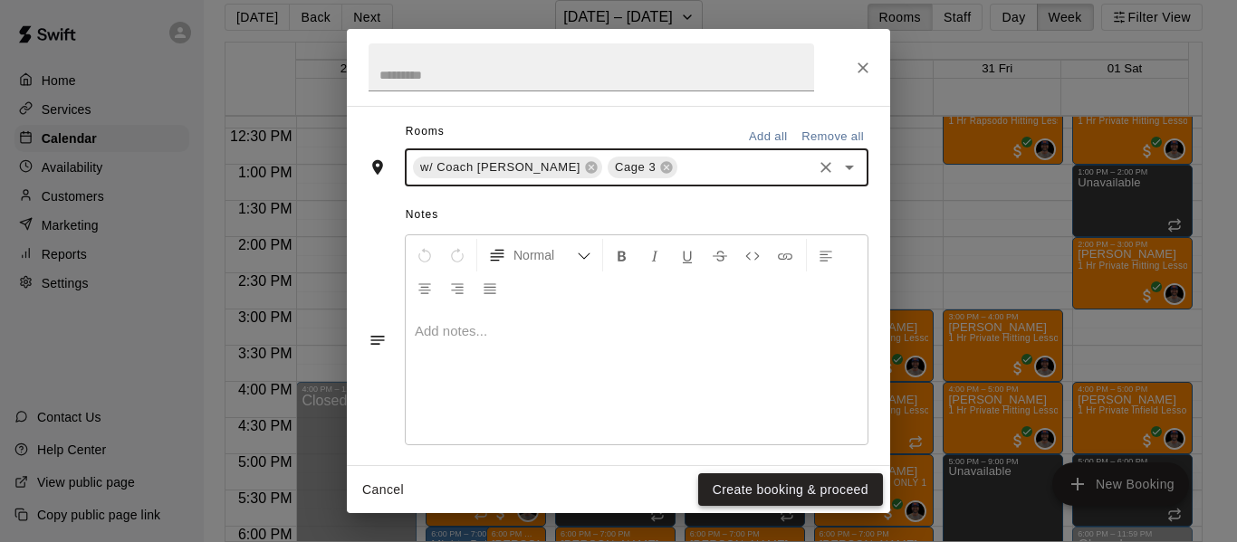
click at [808, 490] on button "Create booking & proceed" at bounding box center [790, 489] width 185 height 33
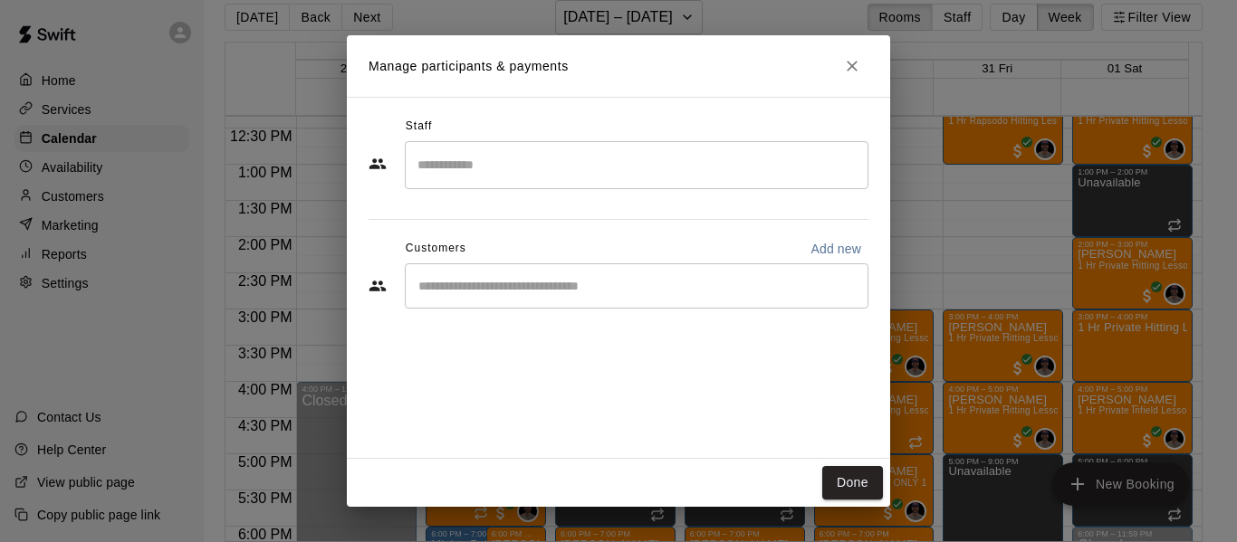
drag, startPoint x: 653, startPoint y: 201, endPoint x: 661, endPoint y: 182, distance: 20.7
click at [654, 198] on div "Staff ​ Customers Add new ​" at bounding box center [618, 219] width 500 height 215
click at [661, 170] on input "Search staff" at bounding box center [636, 165] width 447 height 32
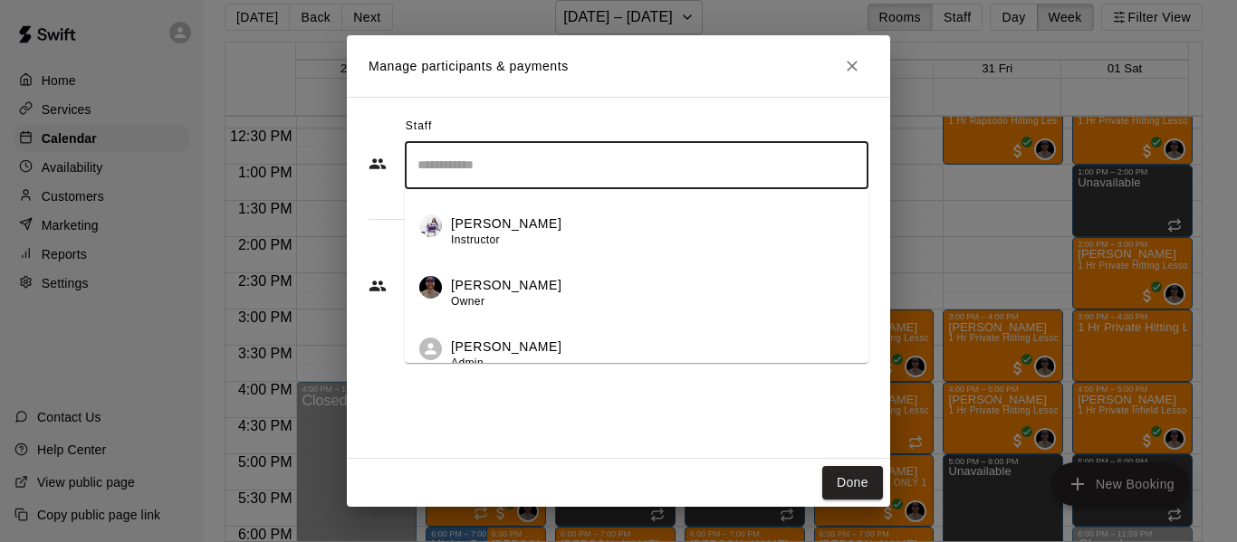
scroll to position [120, 0]
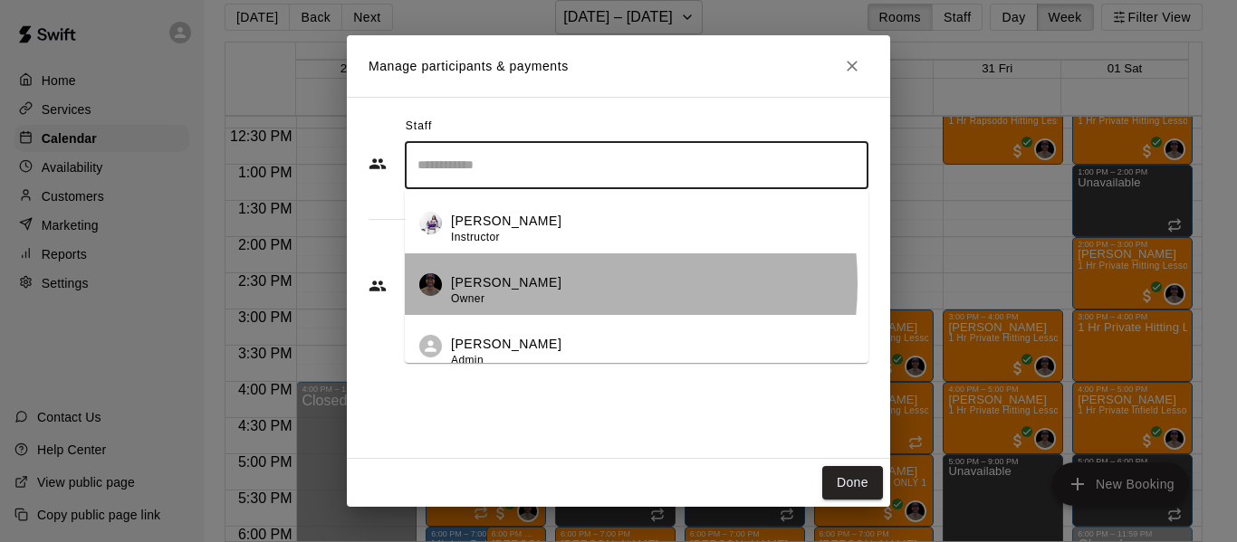
click at [535, 283] on p "[PERSON_NAME]" at bounding box center [506, 282] width 110 height 19
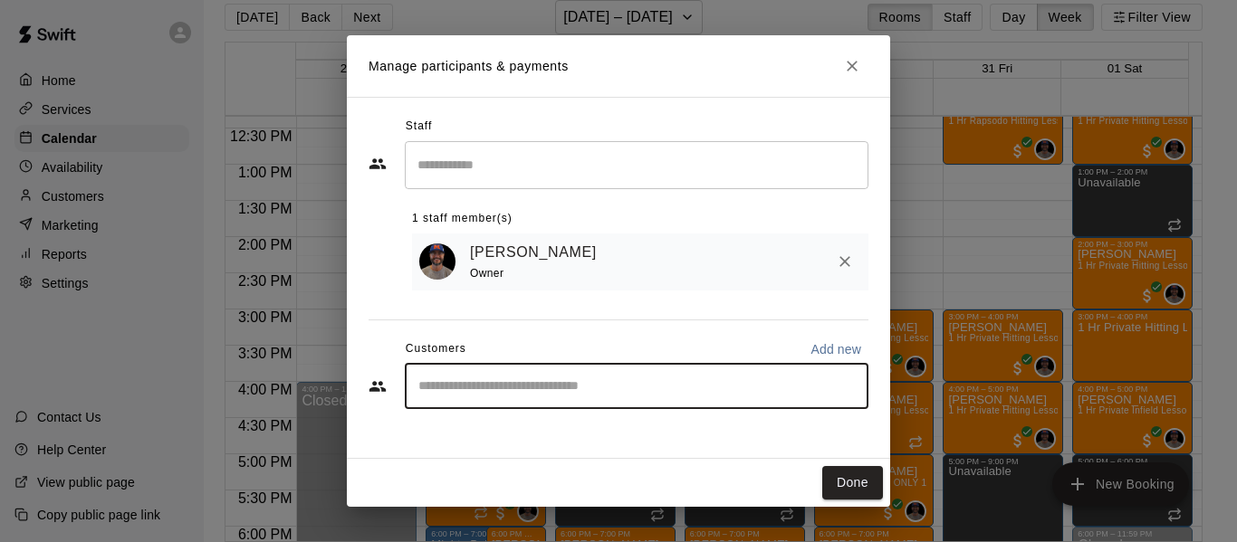
click at [643, 382] on input "Start typing to search customers..." at bounding box center [636, 386] width 447 height 18
type input "******"
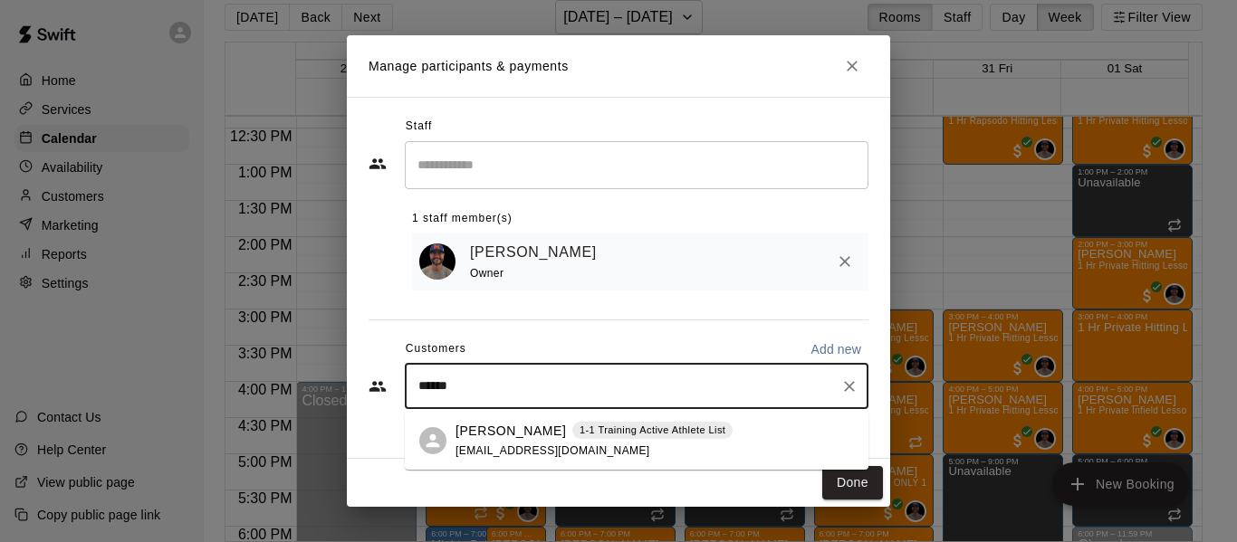
click at [492, 435] on p "[PERSON_NAME]" at bounding box center [510, 431] width 110 height 19
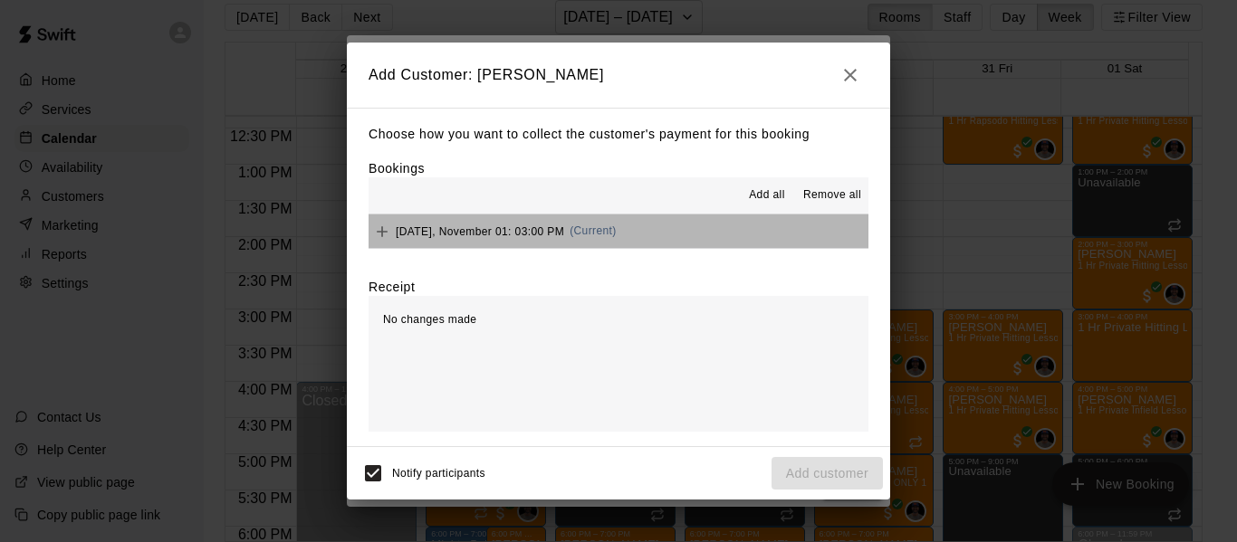
click at [788, 237] on button "[DATE], November 01: 03:00 PM (Current)" at bounding box center [618, 231] width 500 height 33
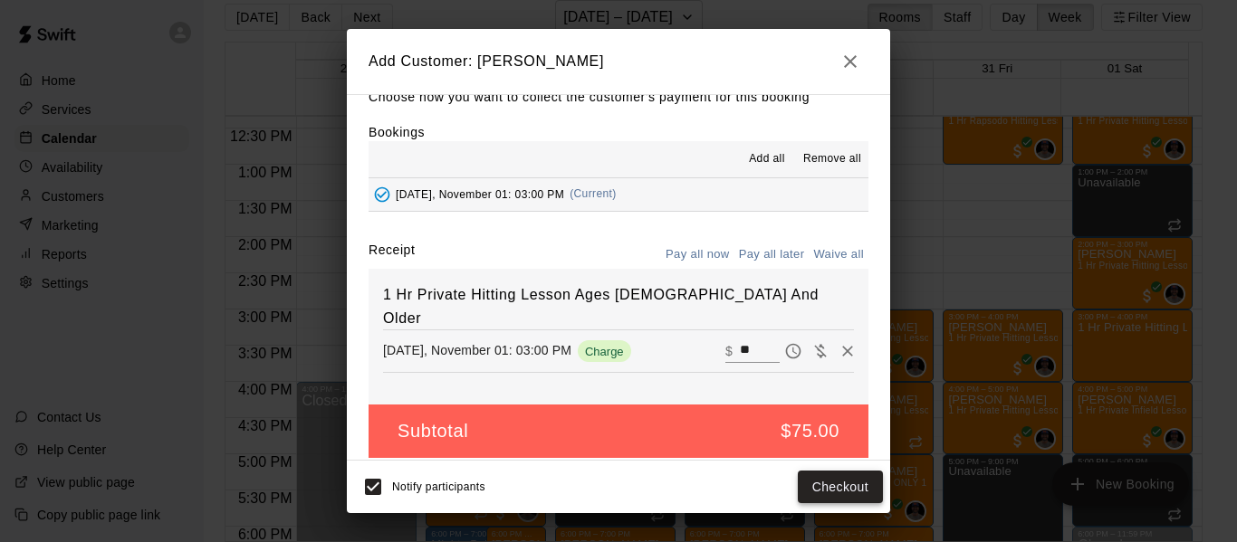
scroll to position [30, 0]
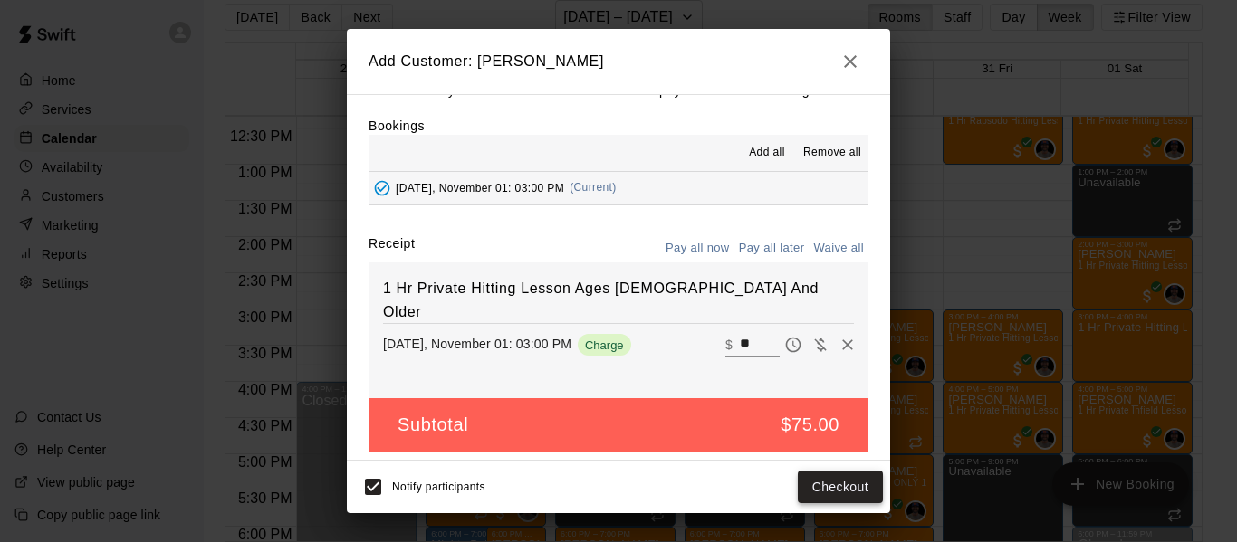
click at [825, 491] on button "Checkout" at bounding box center [839, 487] width 85 height 33
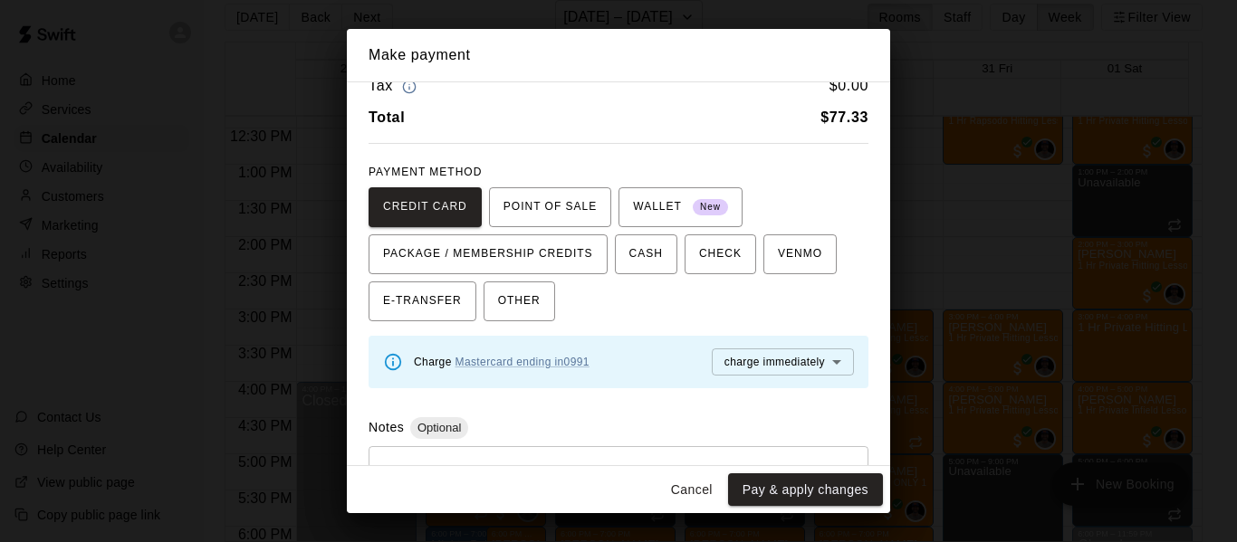
scroll to position [91, 0]
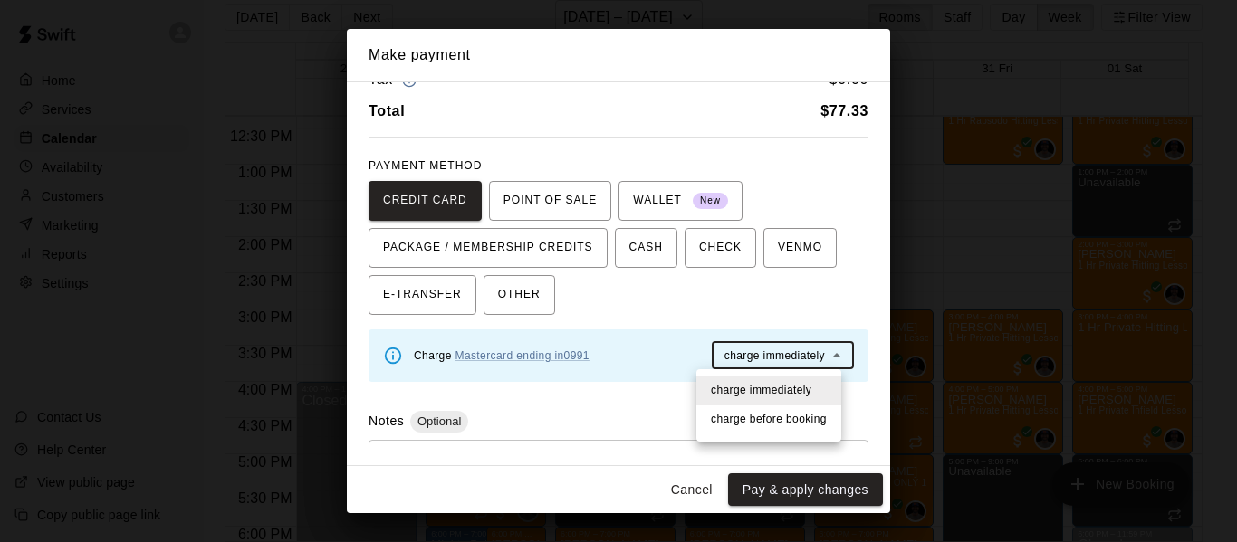
click at [827, 358] on body "Home Services Calendar Availability Customers Marketing Reports Settings Contac…" at bounding box center [618, 263] width 1237 height 571
click at [827, 358] on div at bounding box center [618, 271] width 1237 height 542
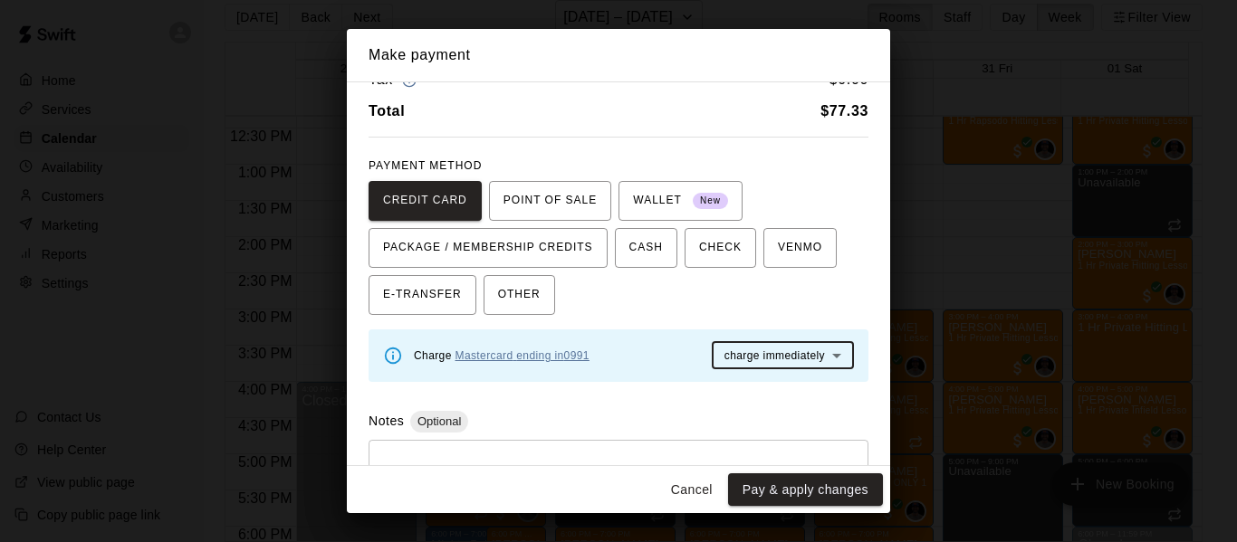
click at [564, 353] on link "Mastercard ending in 0991" at bounding box center [522, 355] width 134 height 13
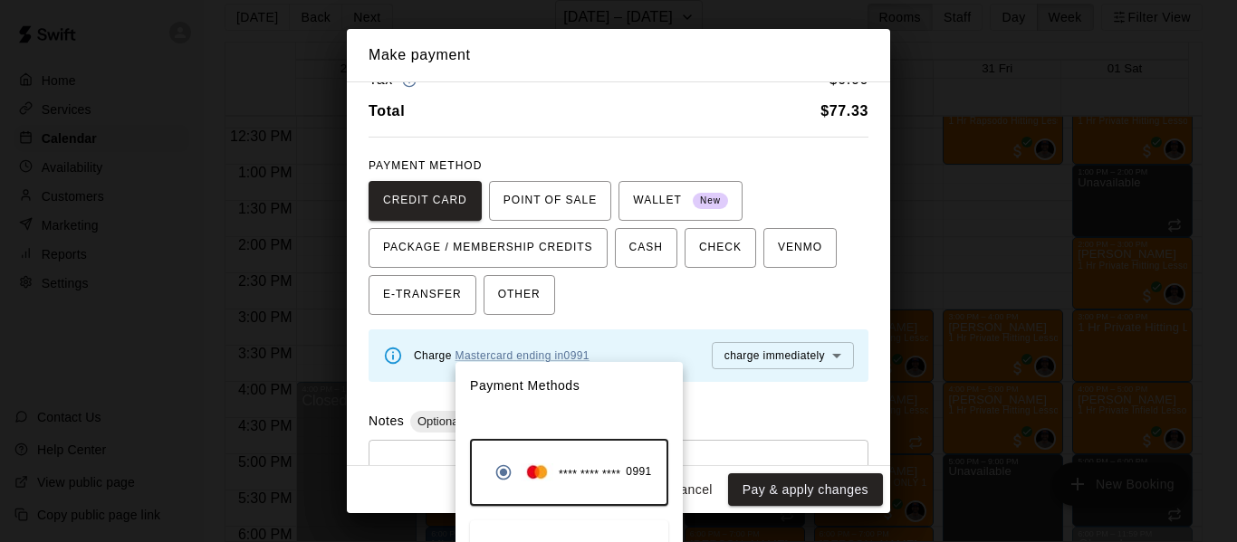
click at [642, 298] on div at bounding box center [618, 271] width 1237 height 542
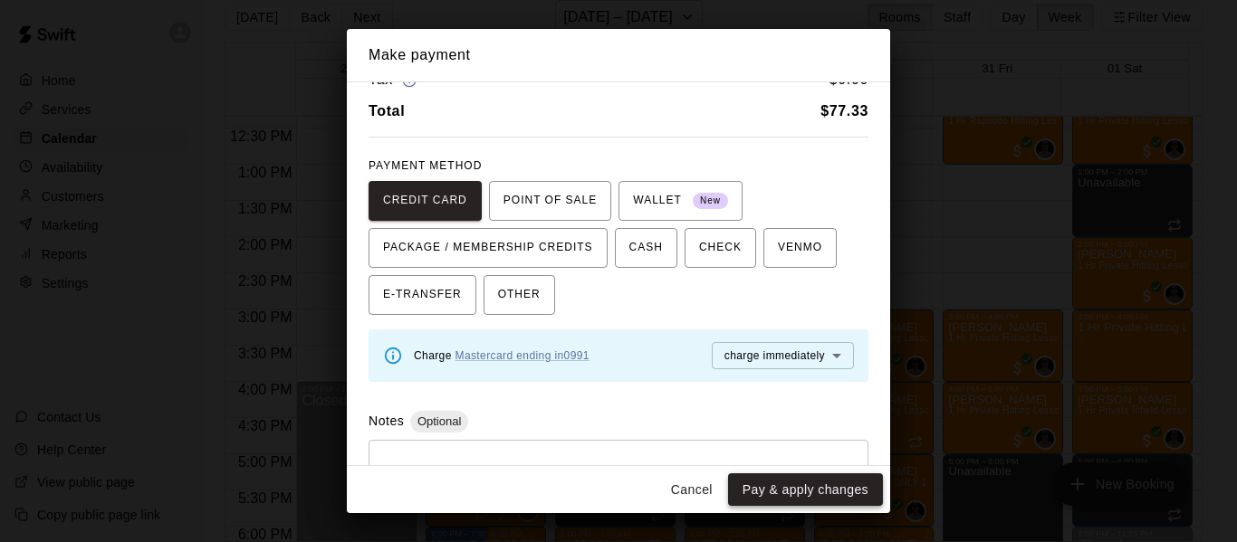
click at [797, 492] on button "Pay & apply changes" at bounding box center [805, 489] width 155 height 33
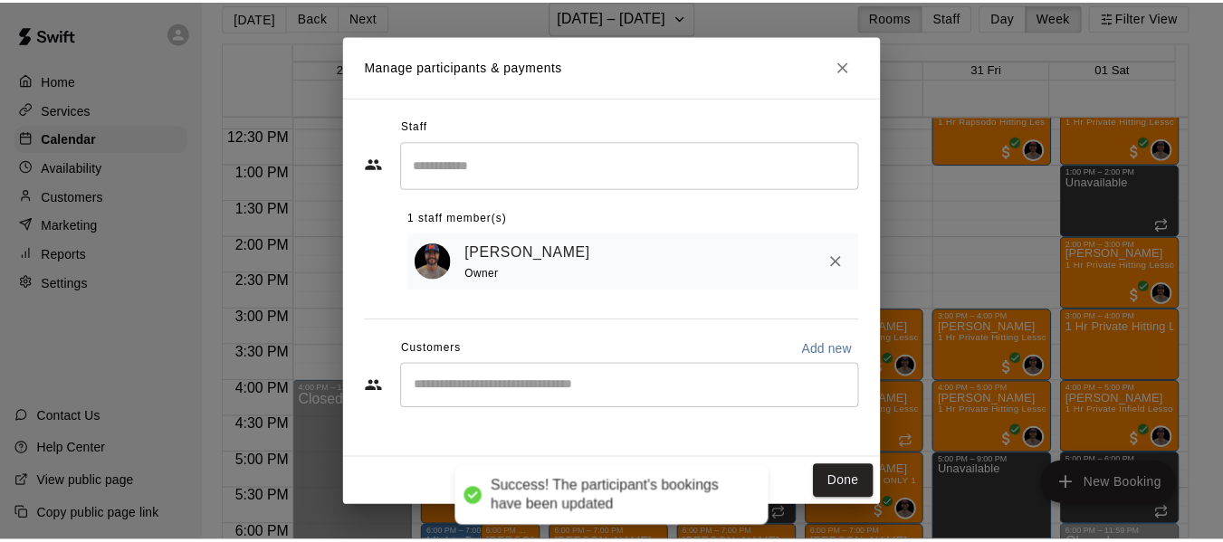
scroll to position [0, 0]
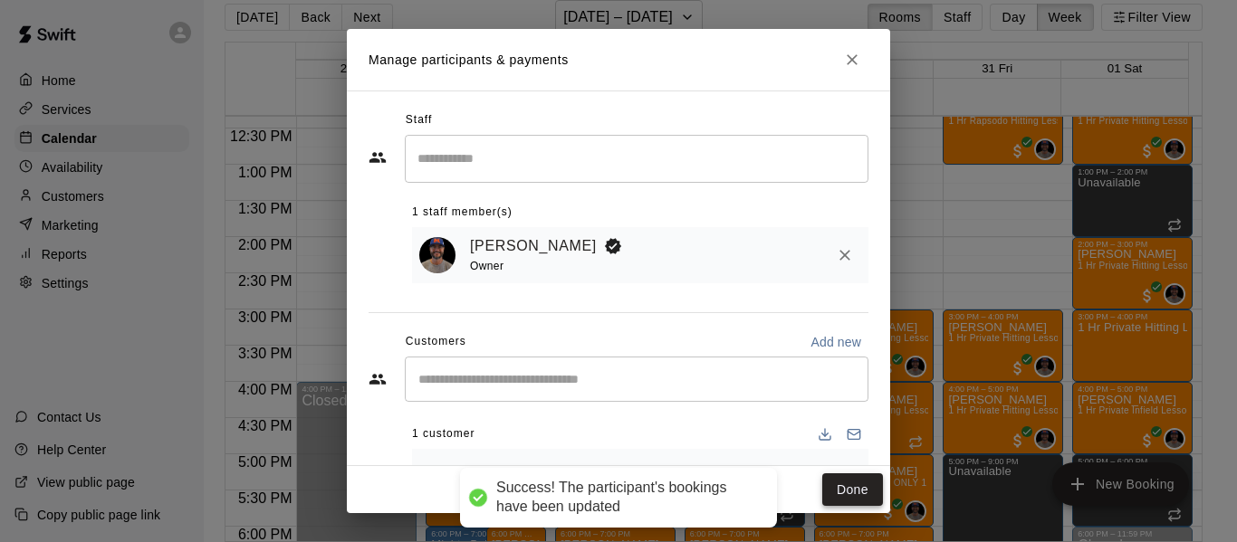
click at [865, 489] on button "Done" at bounding box center [852, 489] width 61 height 33
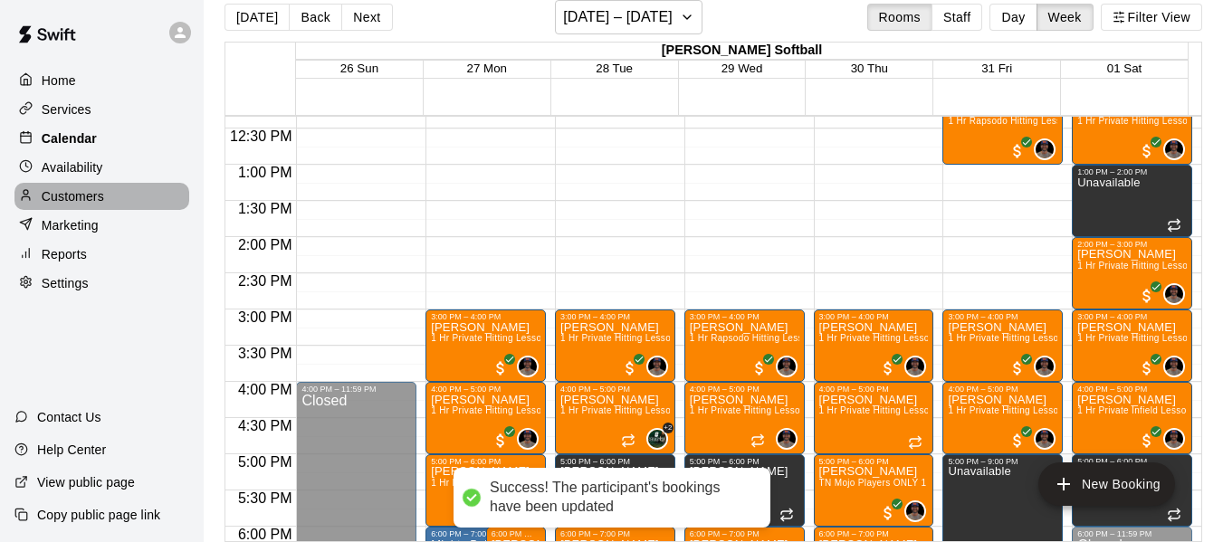
drag, startPoint x: 83, startPoint y: 194, endPoint x: 146, endPoint y: 143, distance: 80.4
click at [83, 194] on p "Customers" at bounding box center [73, 196] width 62 height 18
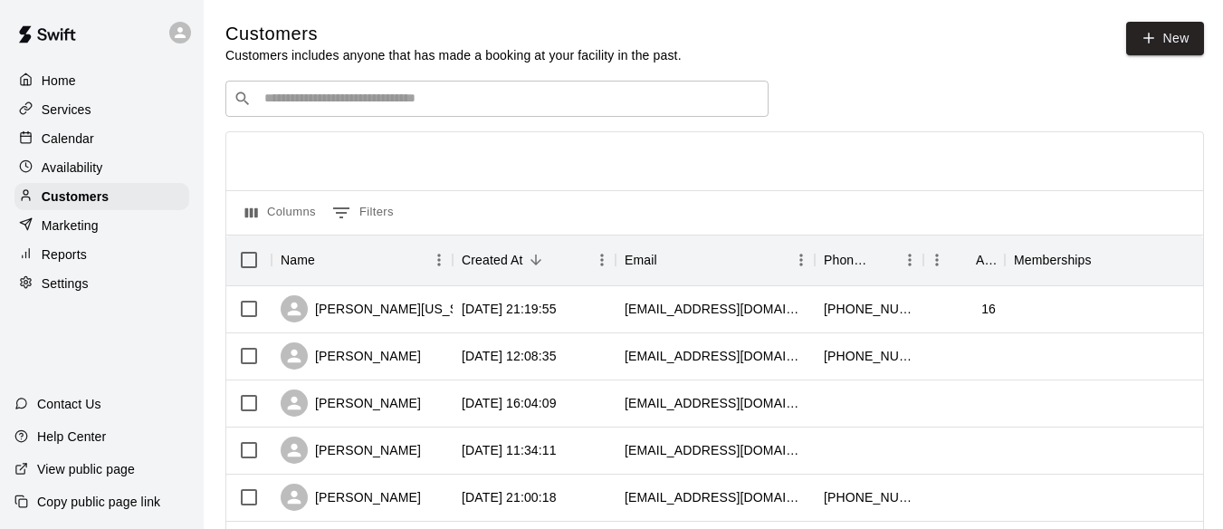
click at [476, 92] on input "Search customers by name or email" at bounding box center [509, 99] width 501 height 18
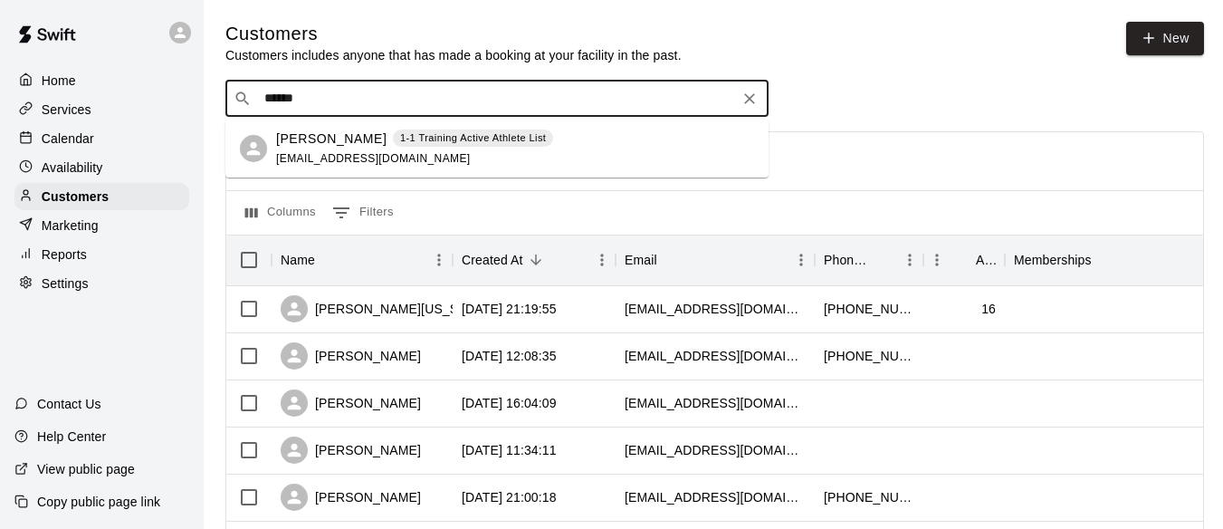
type input "******"
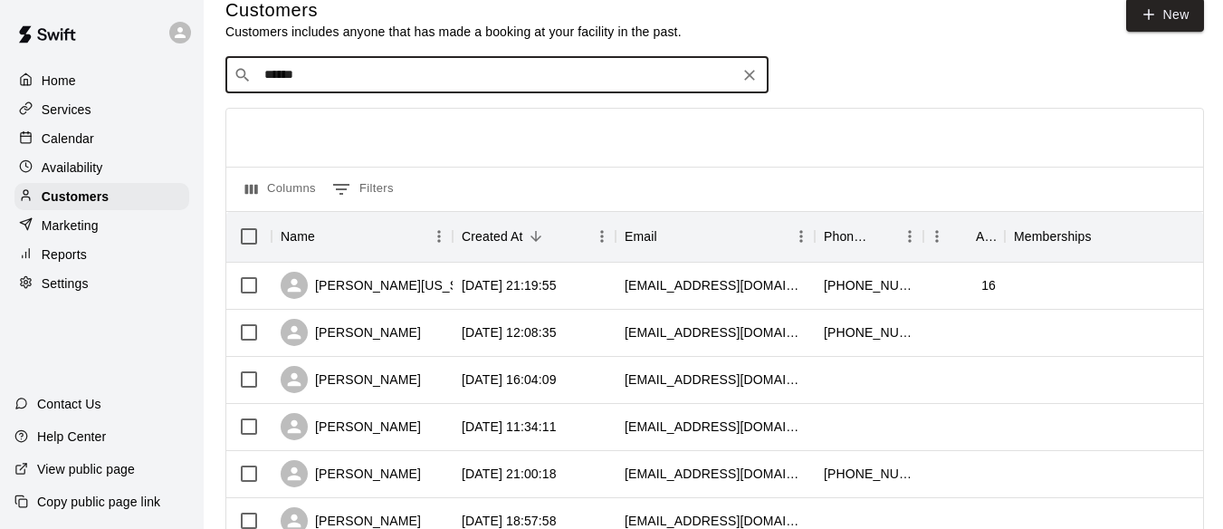
scroll to position [30, 0]
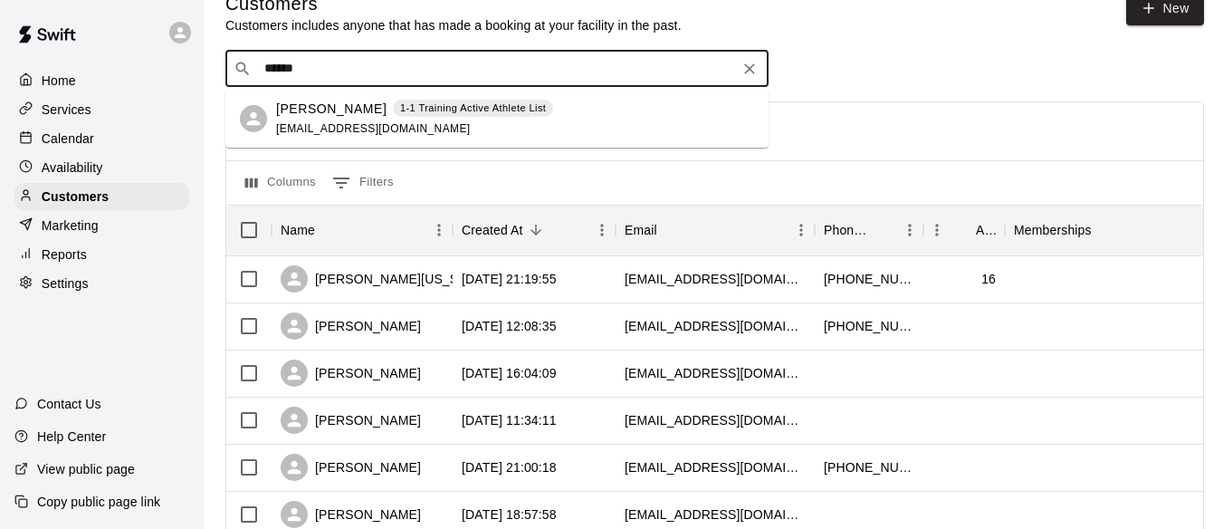
click at [497, 67] on input "******" at bounding box center [496, 69] width 474 height 18
click at [400, 106] on p "1-1 Training Active Athlete List" at bounding box center [473, 107] width 146 height 15
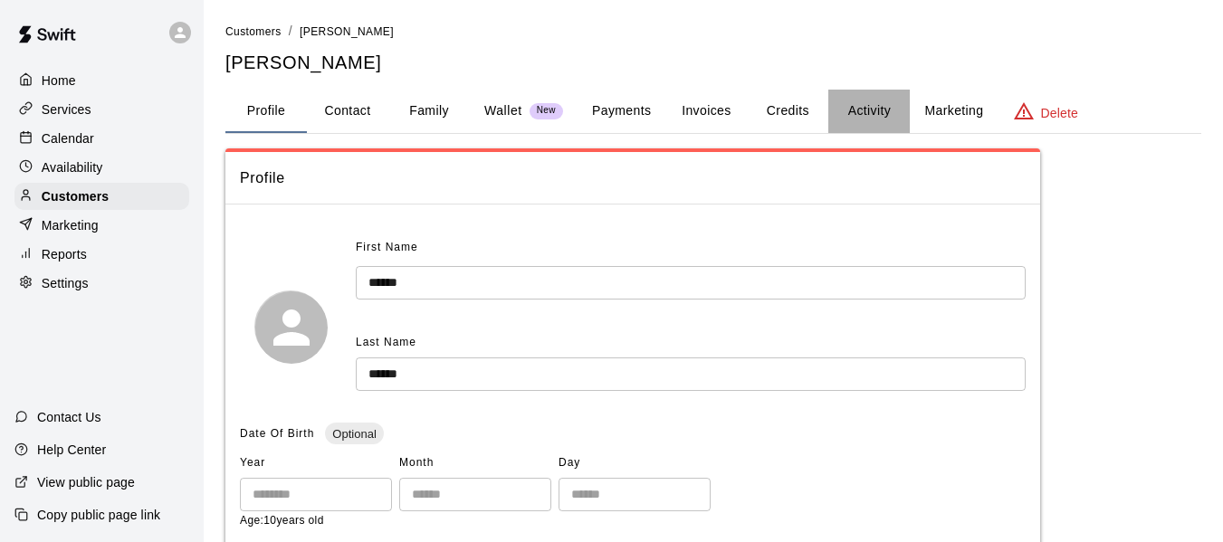
click at [845, 117] on button "Activity" at bounding box center [868, 111] width 81 height 43
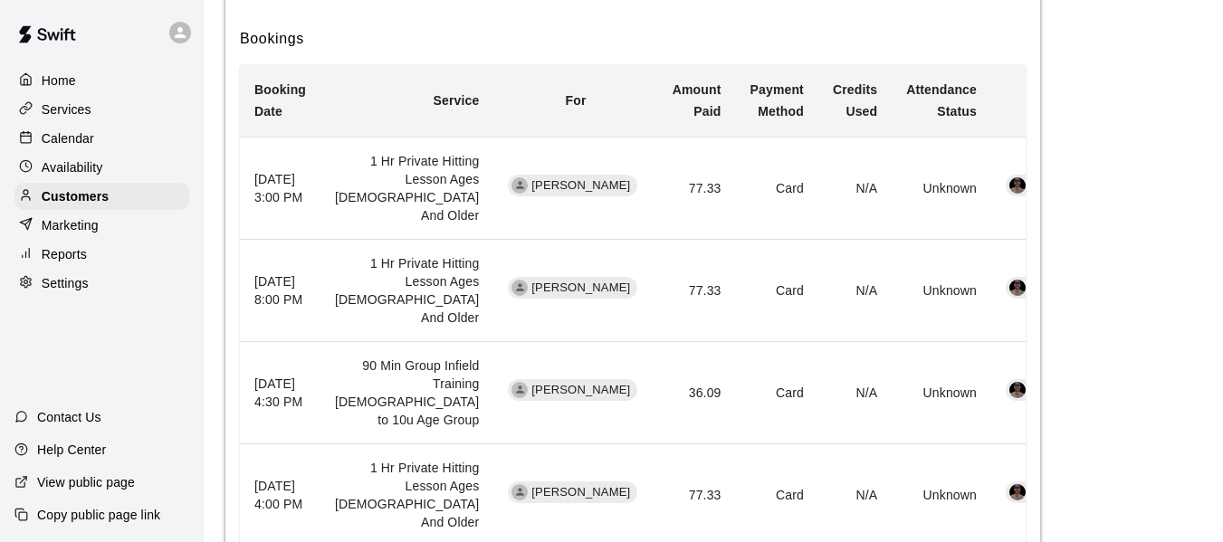
scroll to position [482, 0]
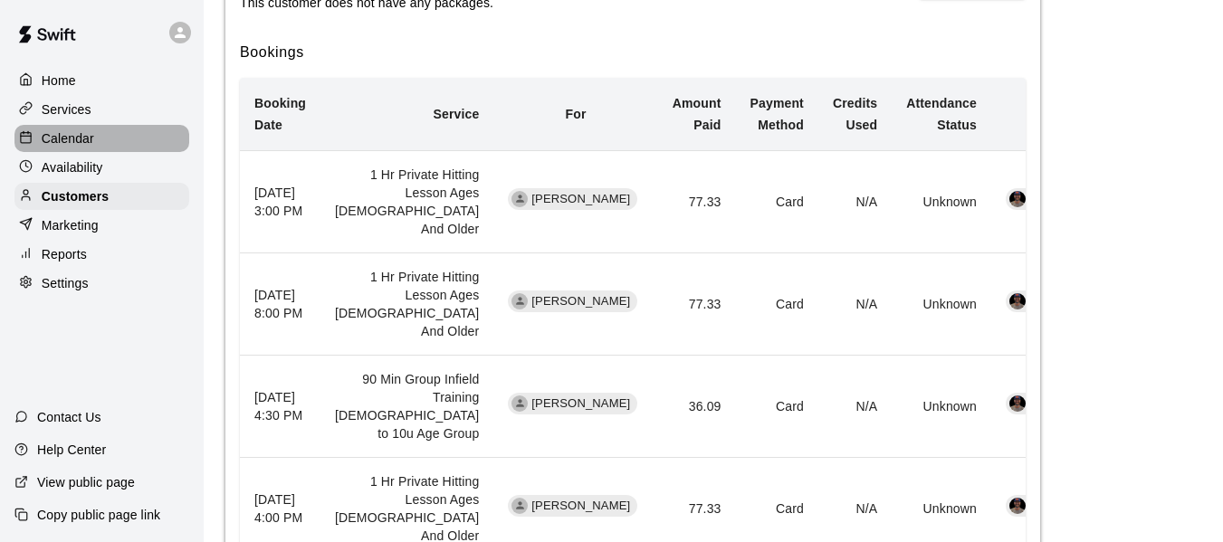
click at [64, 143] on p "Calendar" at bounding box center [68, 138] width 53 height 18
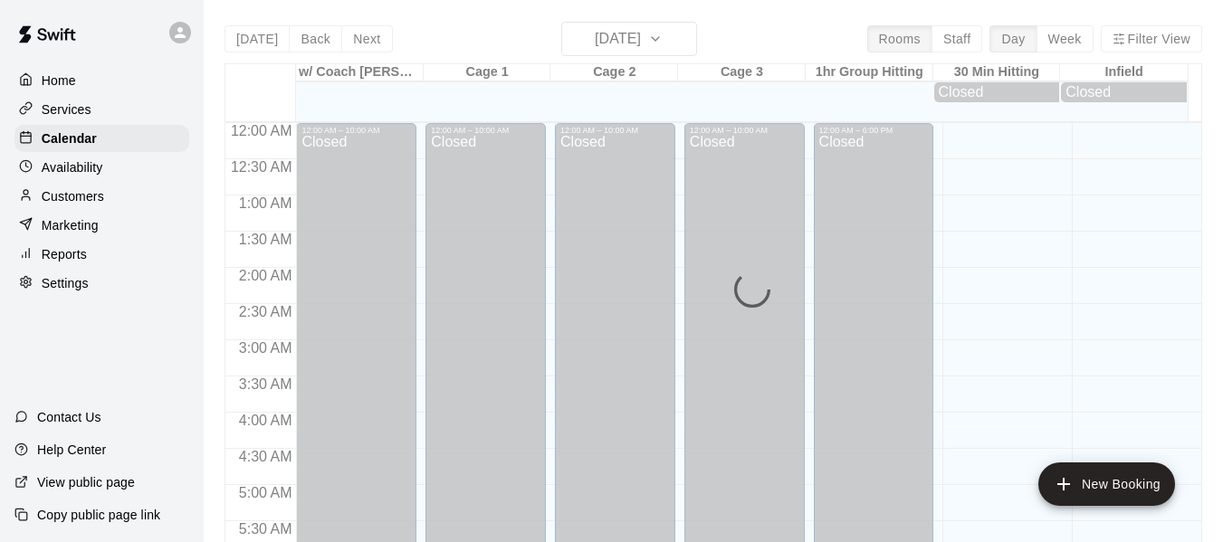
scroll to position [1241, 0]
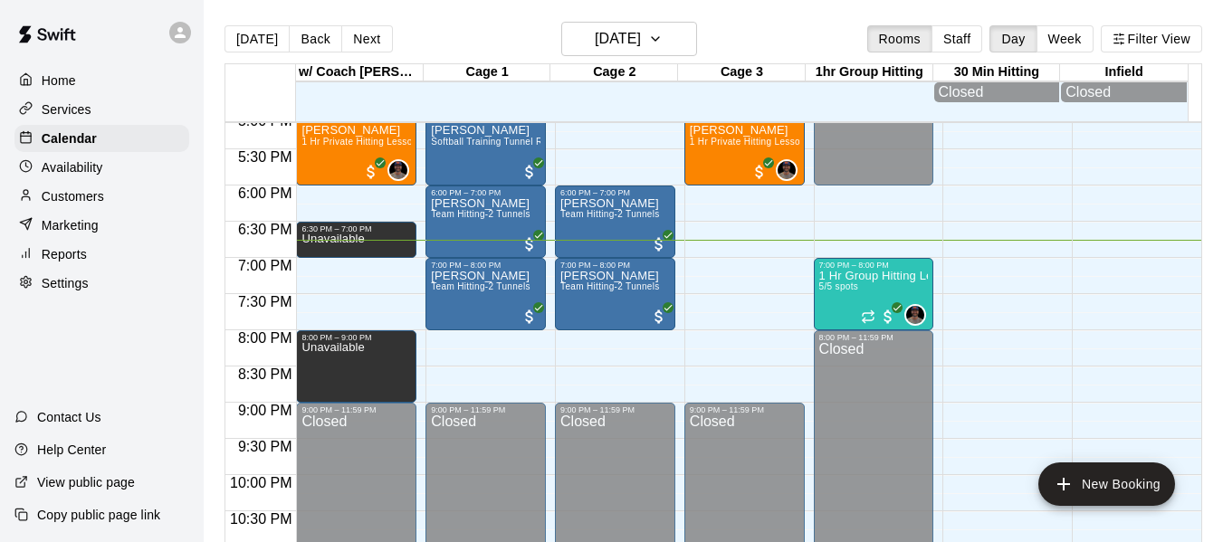
click at [485, 34] on div "[DATE] Back [DATE][DATE] Rooms Staff Day Week Filter View" at bounding box center [713, 43] width 978 height 42
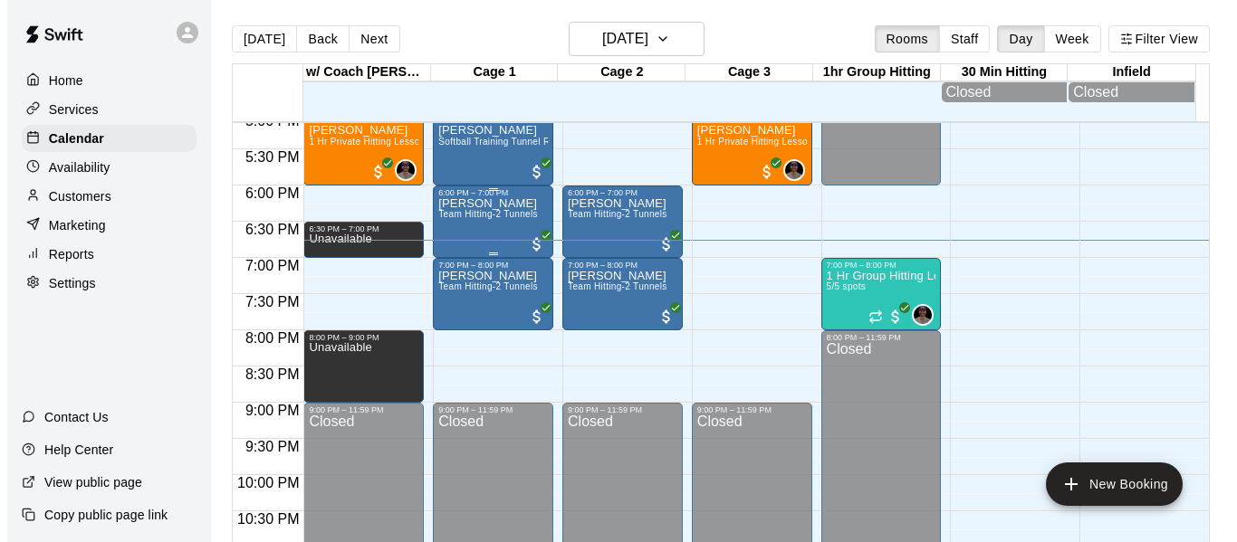
scroll to position [1271, 0]
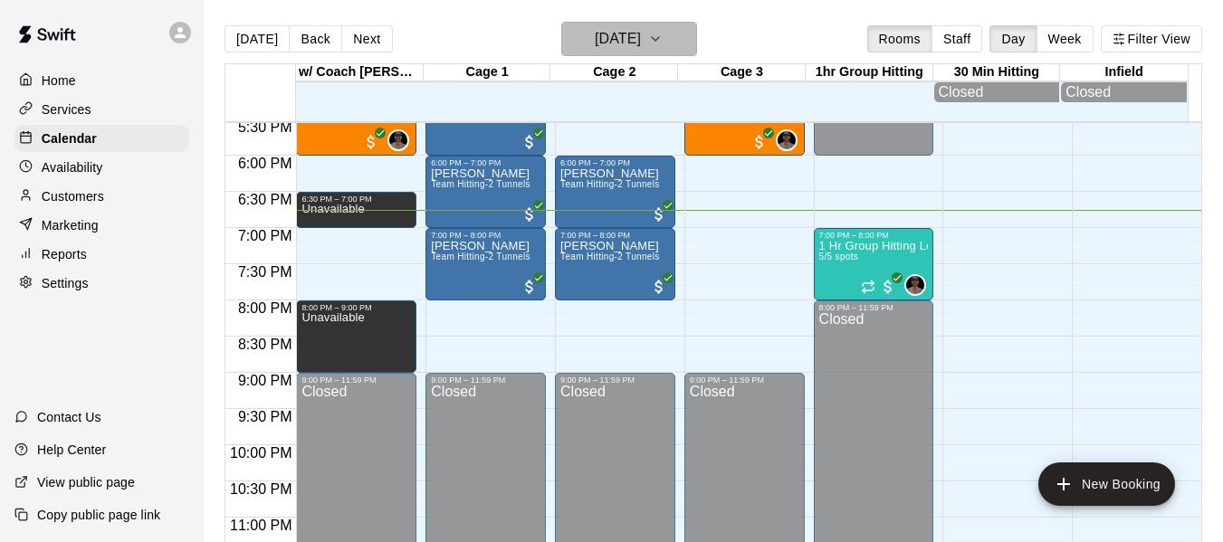
click at [663, 41] on icon "button" at bounding box center [655, 39] width 14 height 22
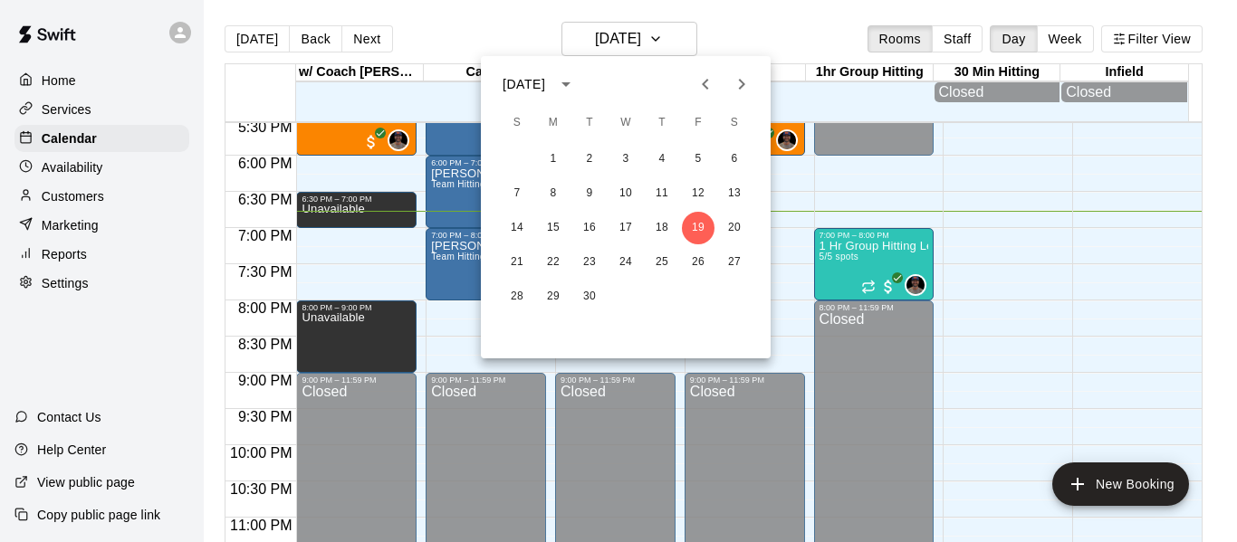
click at [721, 30] on div at bounding box center [618, 271] width 1237 height 542
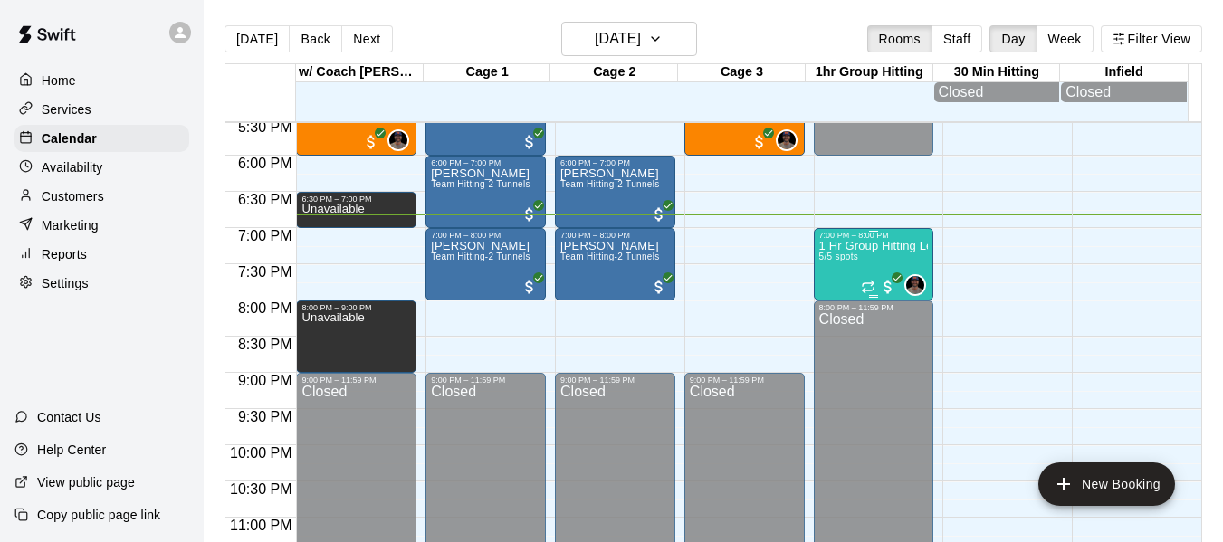
click at [826, 256] on div "1 Hr Group Hitting Lessons 12u And Older 5/5 spots" at bounding box center [874, 511] width 110 height 542
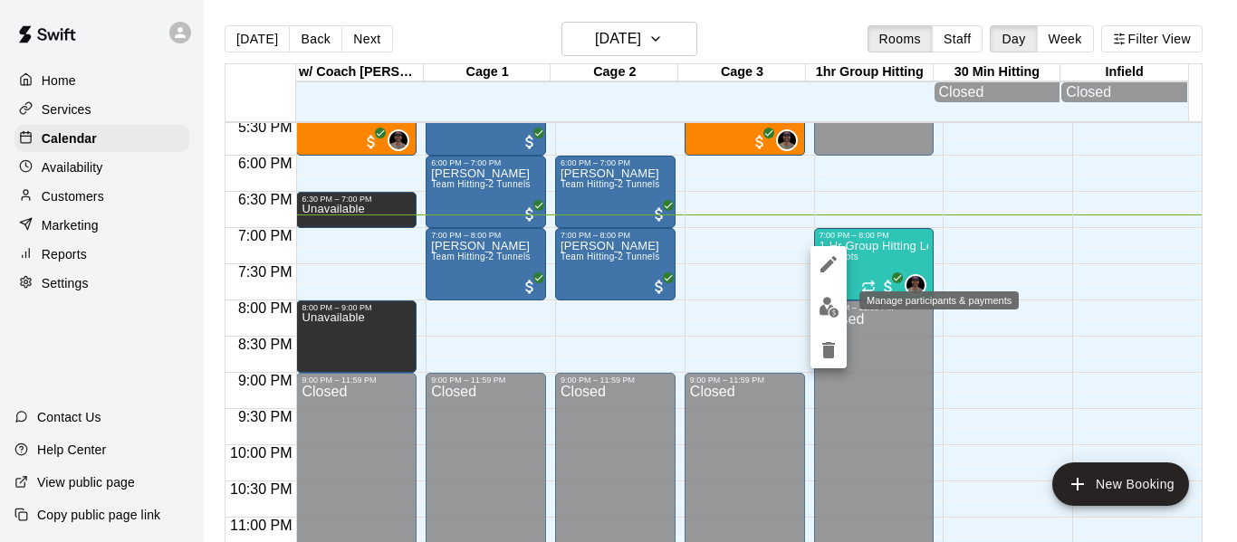
click at [836, 310] on img "edit" at bounding box center [828, 307] width 21 height 21
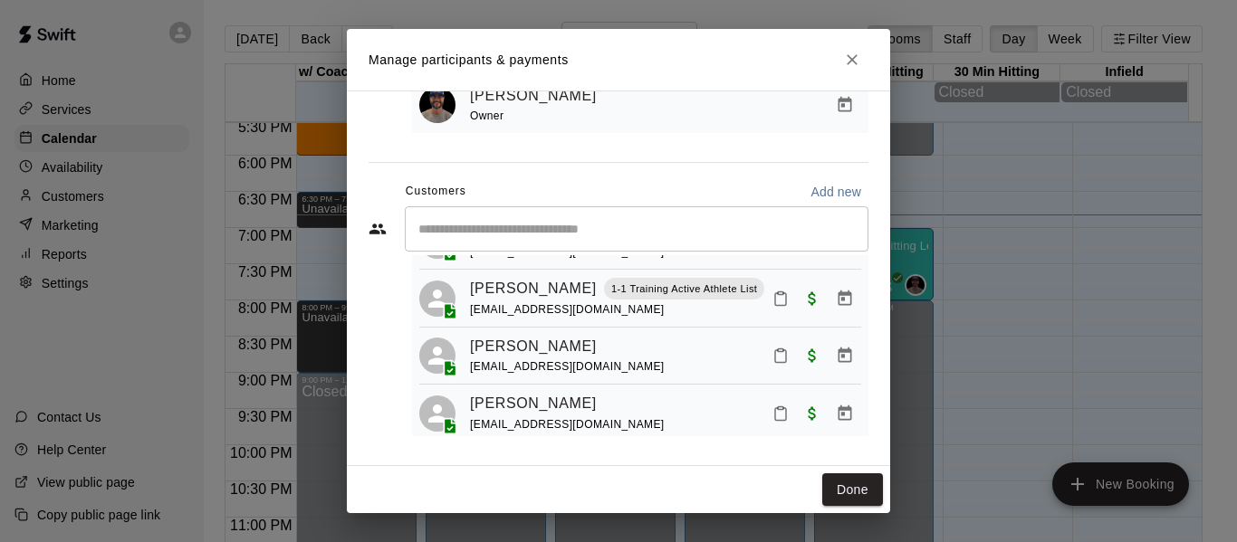
scroll to position [133, 0]
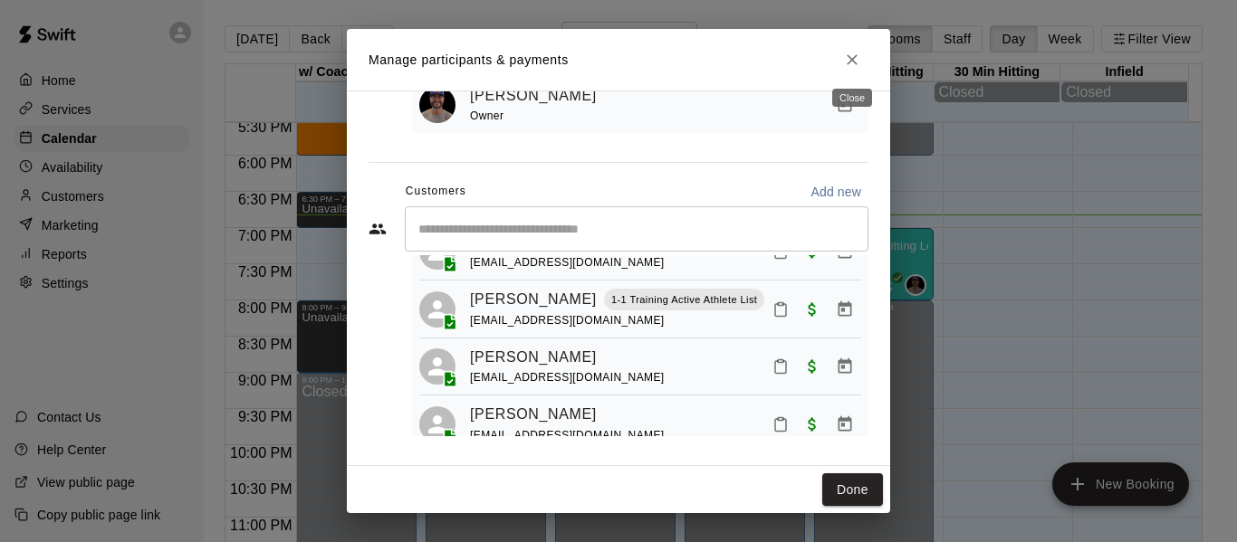
click at [857, 47] on button "Close" at bounding box center [852, 59] width 33 height 33
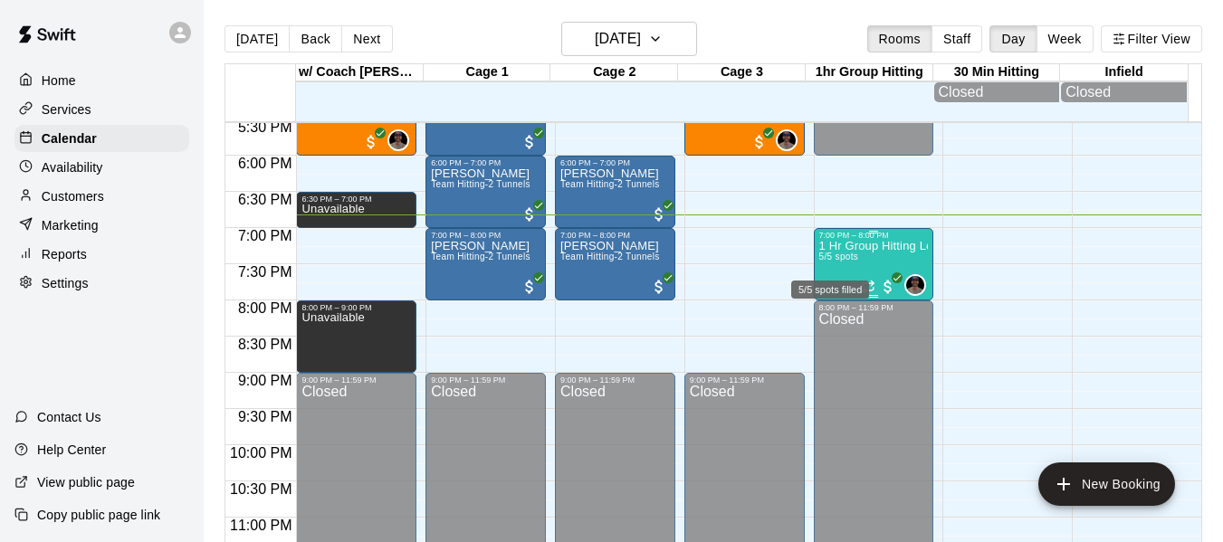
click at [839, 261] on span "5/5 spots" at bounding box center [839, 257] width 40 height 10
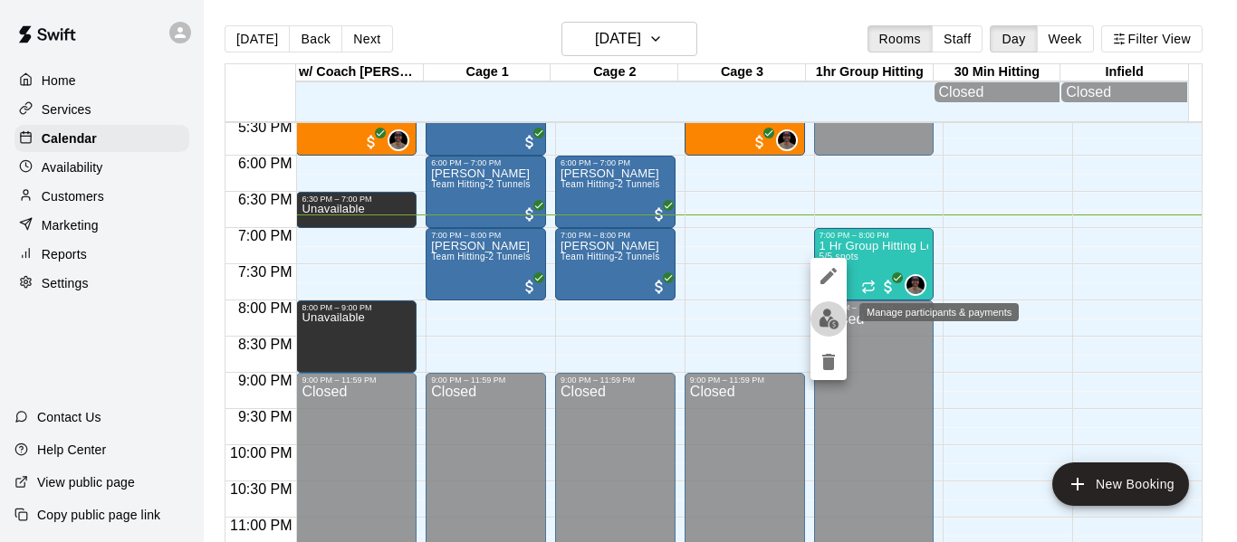
click at [817, 315] on button "edit" at bounding box center [828, 318] width 36 height 35
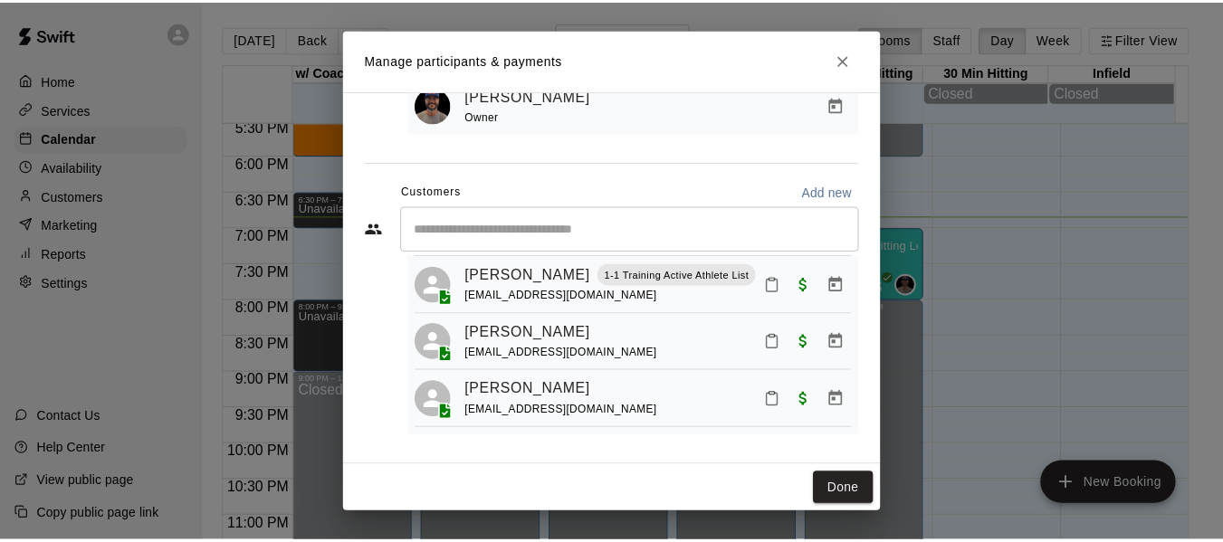
scroll to position [194, 0]
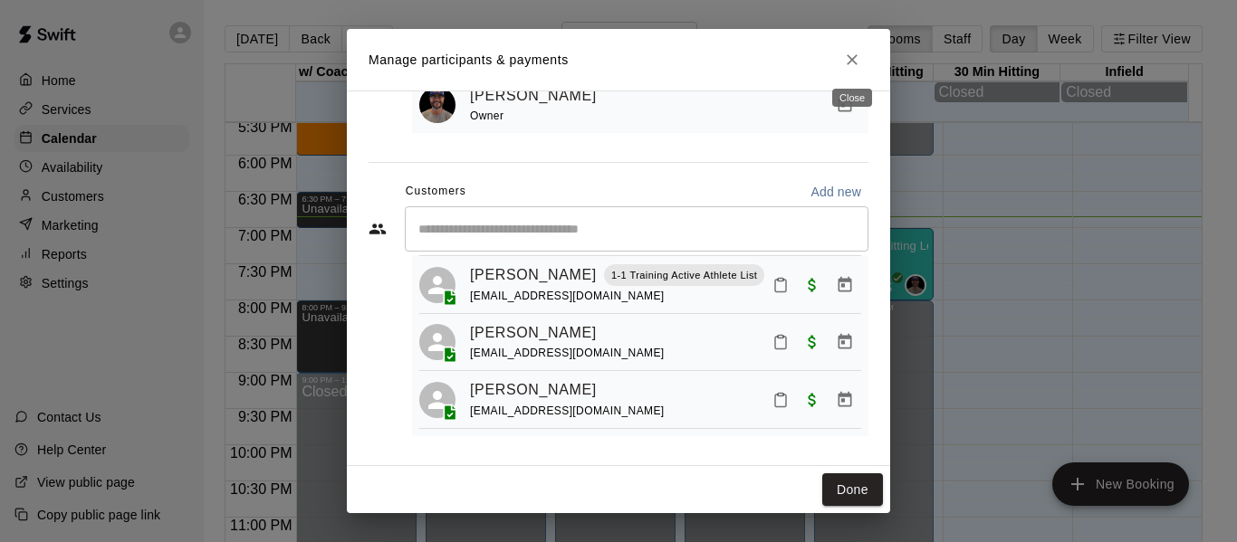
click at [863, 58] on button "Close" at bounding box center [852, 59] width 33 height 33
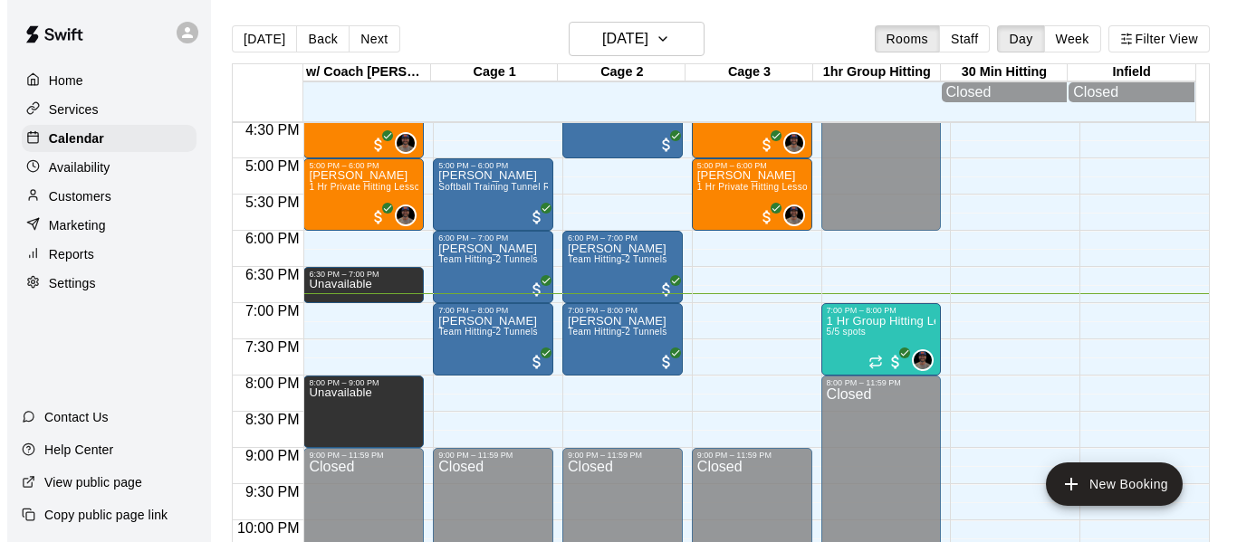
scroll to position [1180, 0]
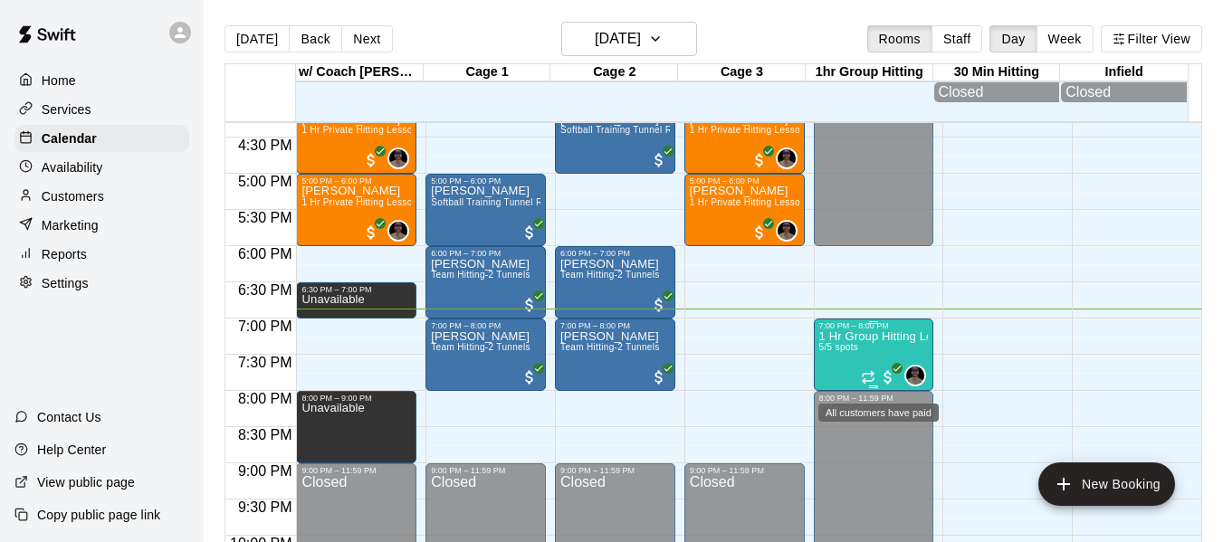
click at [879, 386] on span "All customers have paid" at bounding box center [888, 377] width 18 height 18
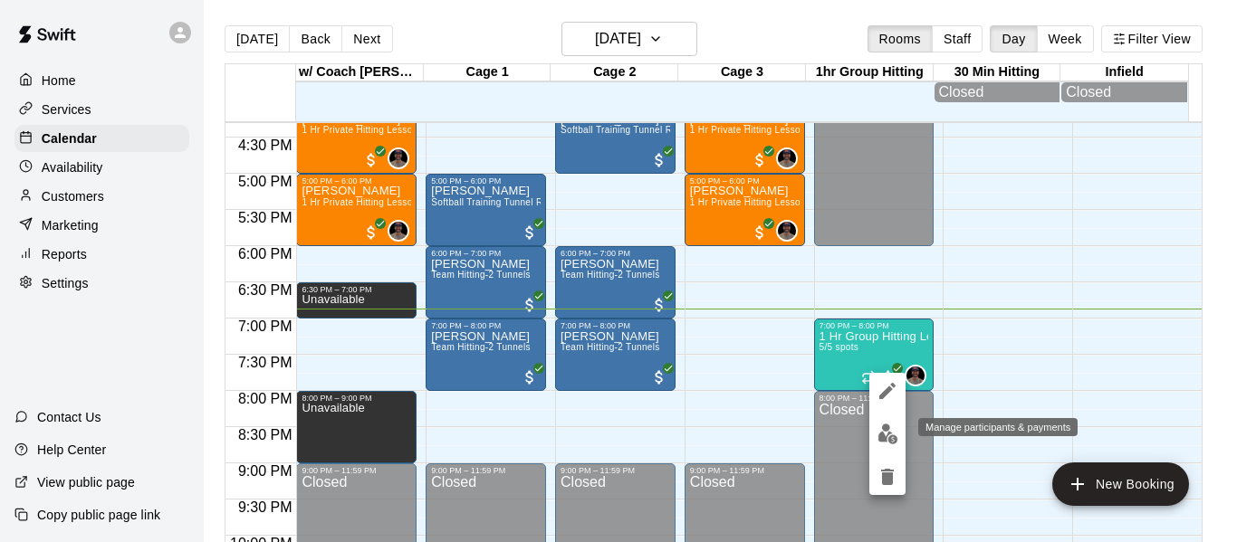
click at [887, 444] on button "edit" at bounding box center [887, 433] width 36 height 35
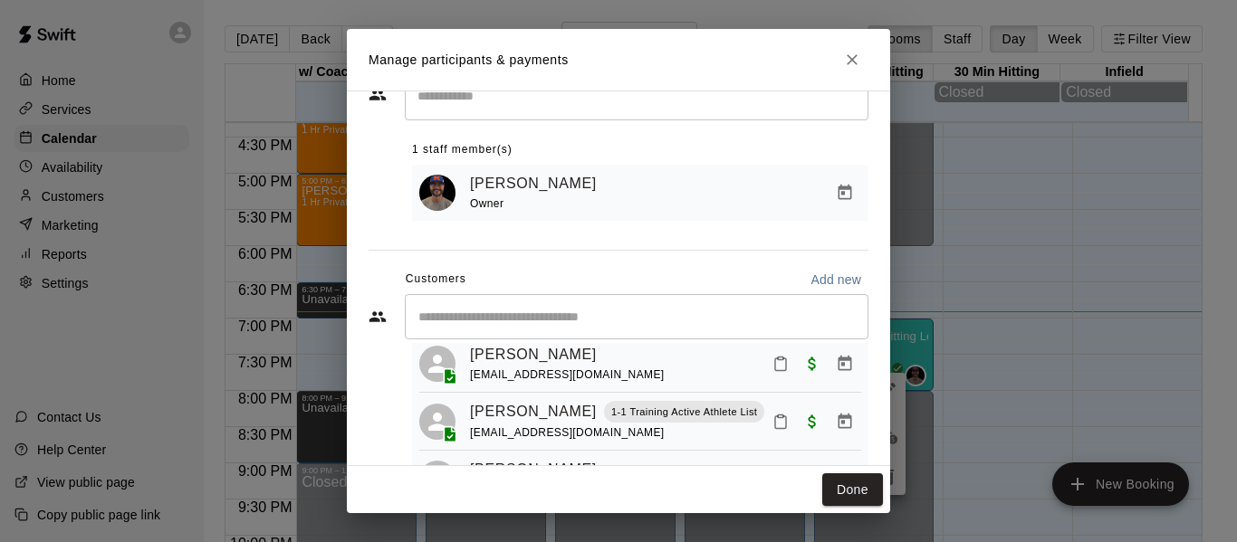
scroll to position [103, 0]
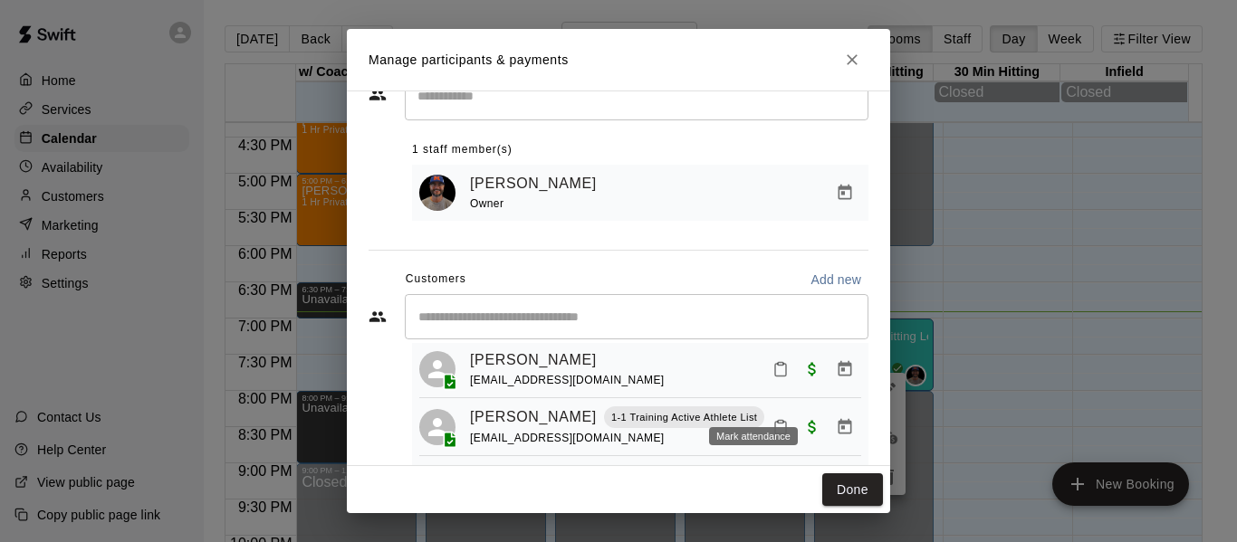
click at [772, 377] on icon "Mark attendance" at bounding box center [780, 369] width 16 height 16
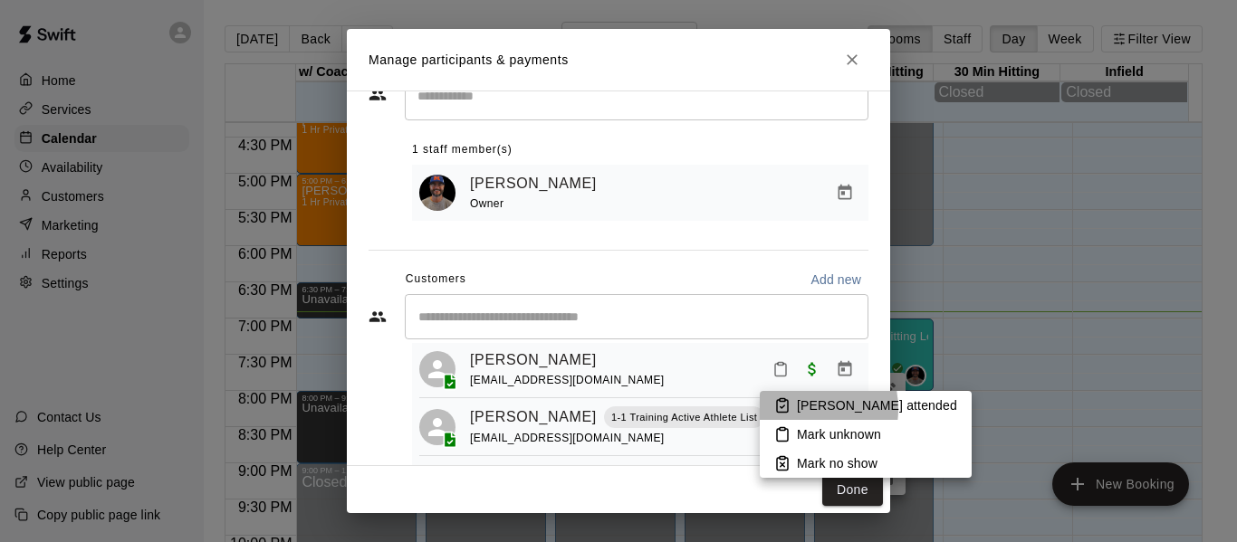
click at [796, 409] on li "[PERSON_NAME] attended" at bounding box center [865, 405] width 212 height 29
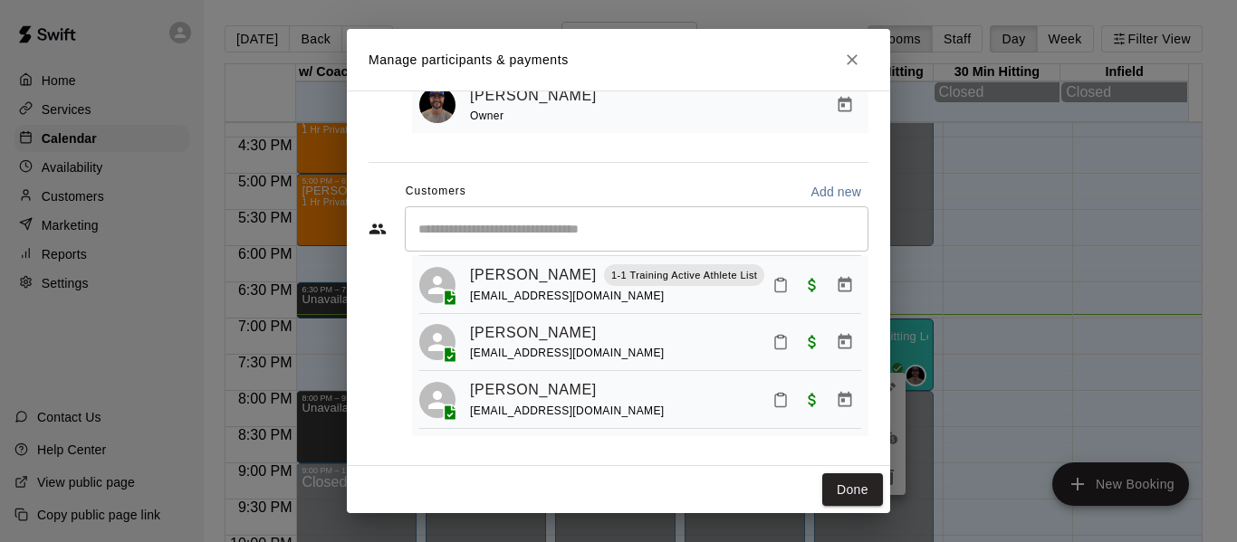
scroll to position [194, 0]
click at [540, 328] on link "[PERSON_NAME]" at bounding box center [533, 333] width 127 height 24
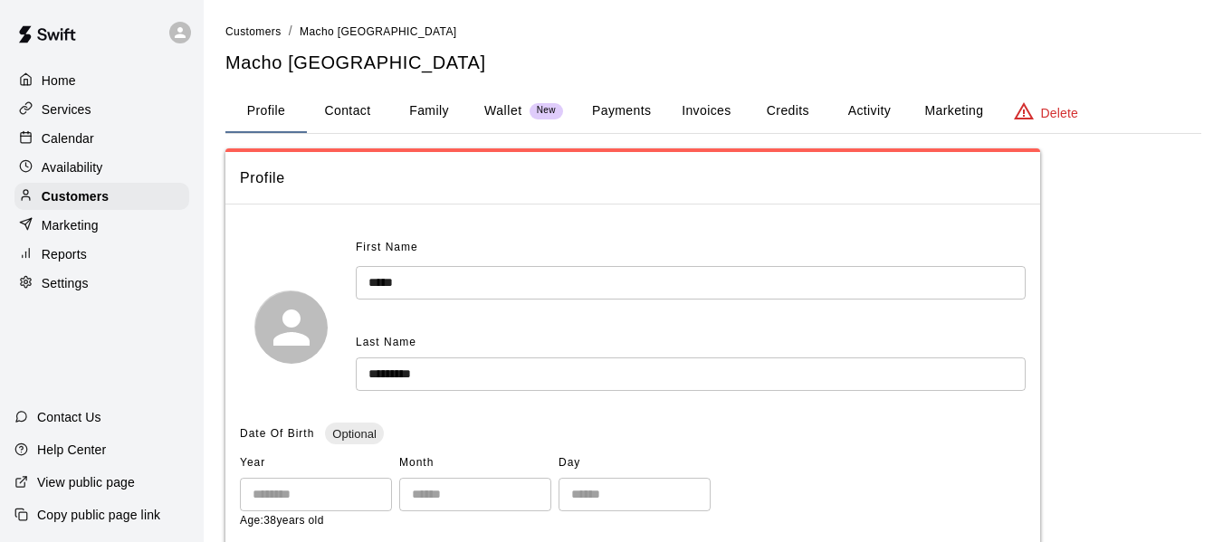
click at [858, 110] on button "Activity" at bounding box center [868, 111] width 81 height 43
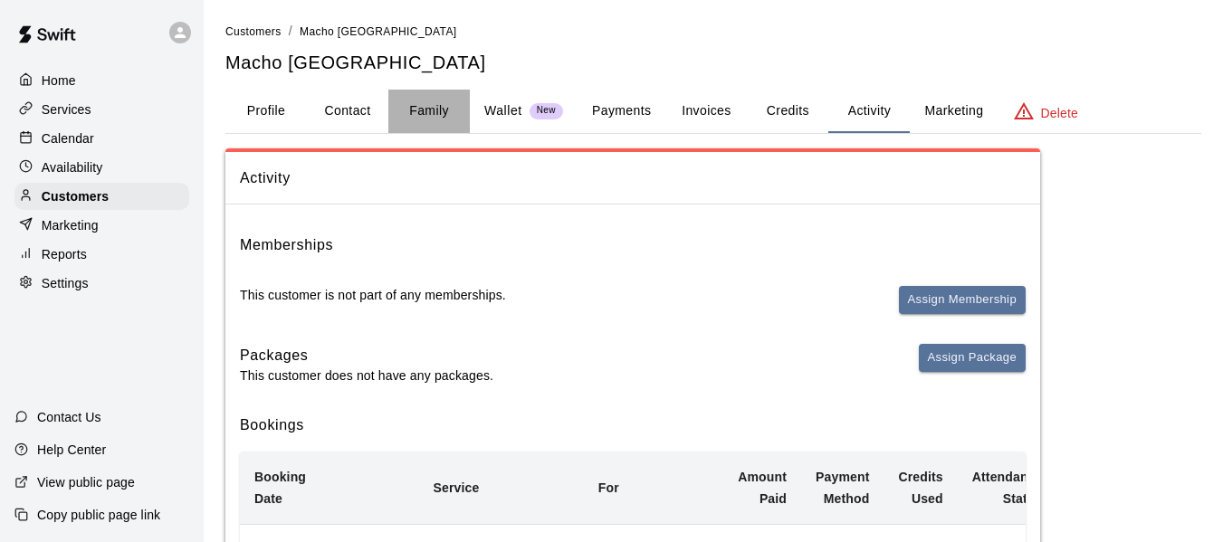
click at [429, 113] on button "Family" at bounding box center [428, 111] width 81 height 43
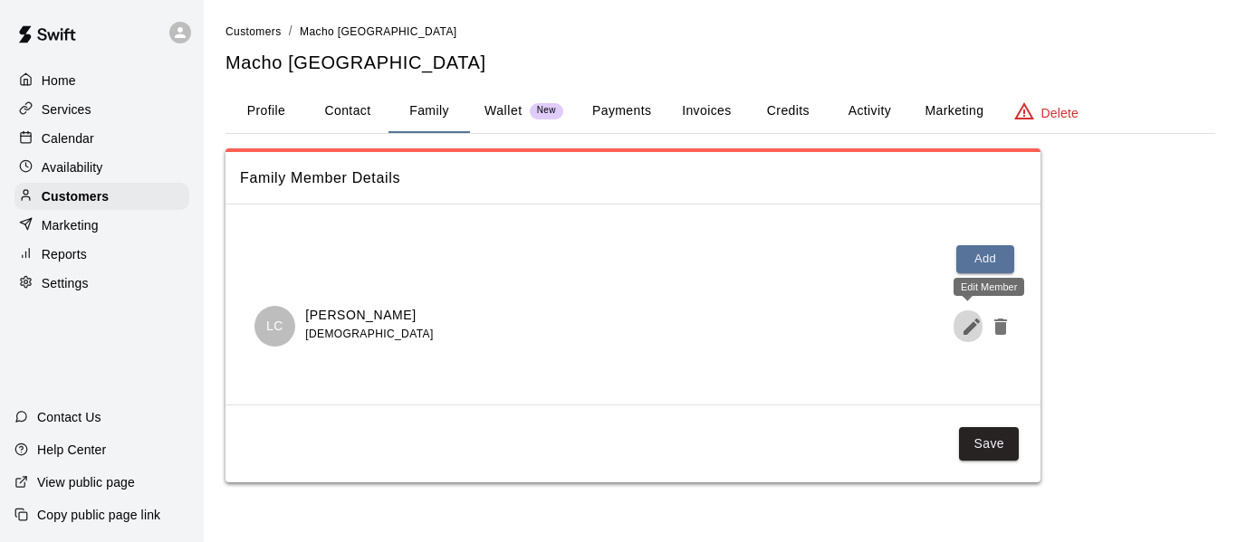
click at [965, 331] on icon "Edit Member" at bounding box center [971, 327] width 16 height 16
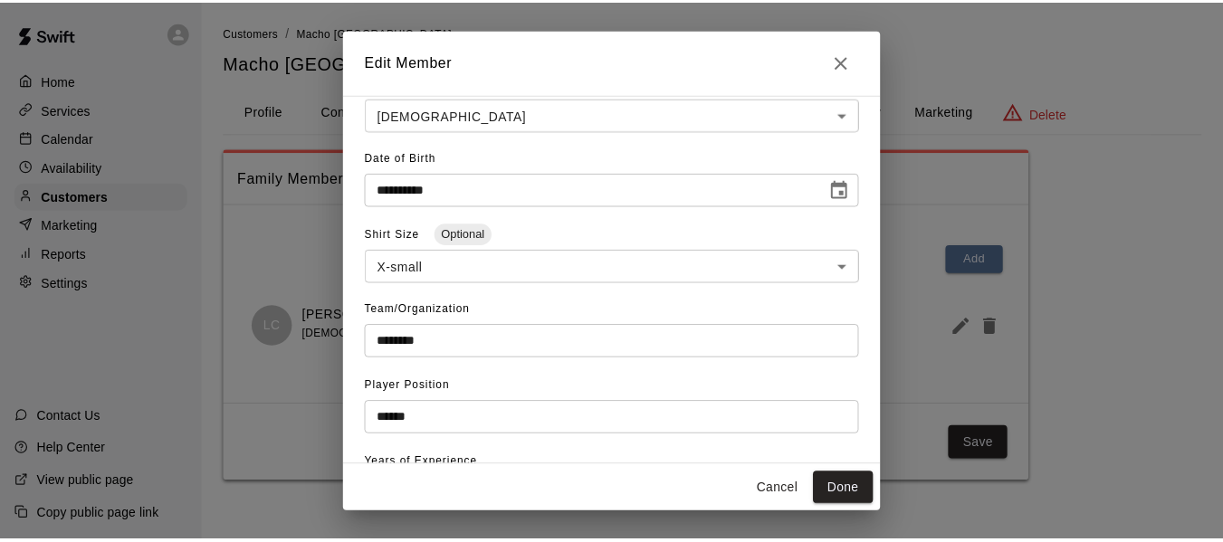
scroll to position [301, 0]
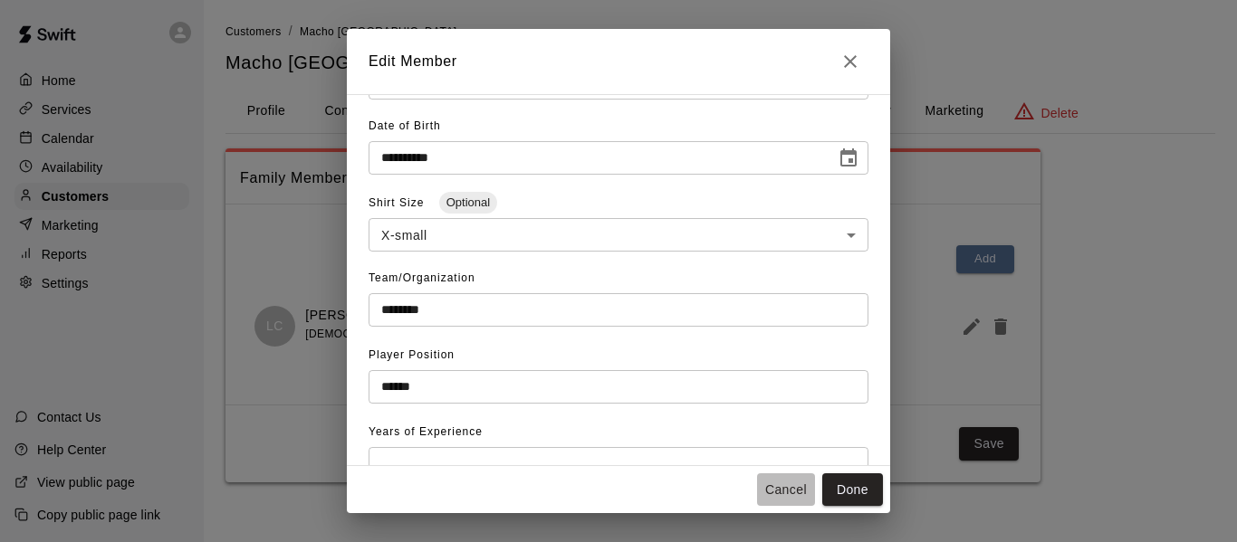
click at [777, 495] on button "Cancel" at bounding box center [786, 489] width 58 height 33
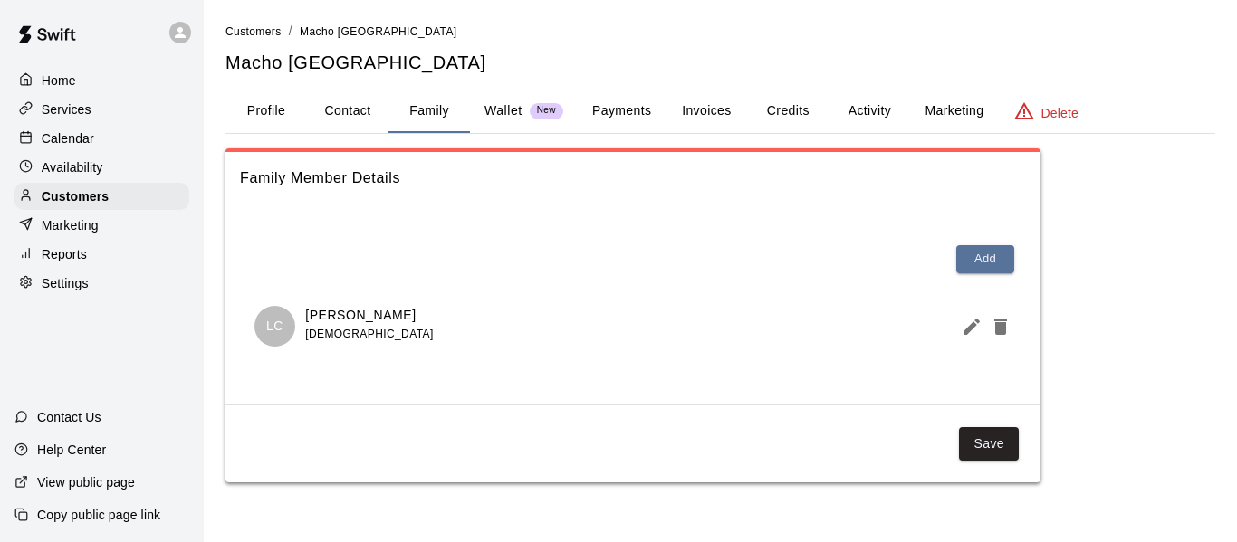
click at [60, 148] on p "Calendar" at bounding box center [68, 138] width 53 height 18
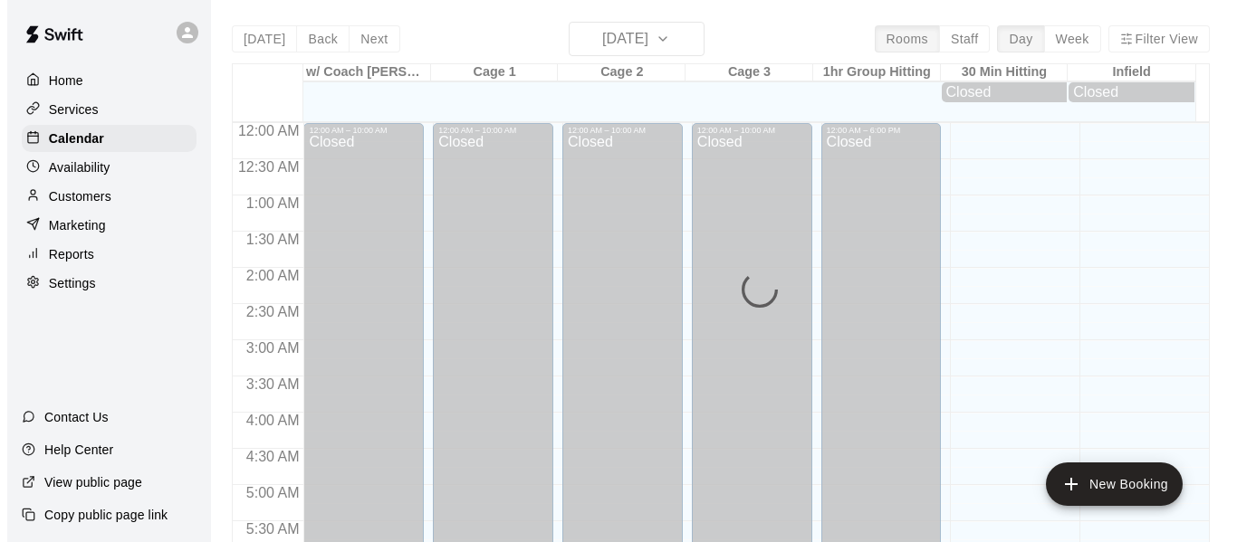
scroll to position [1241, 0]
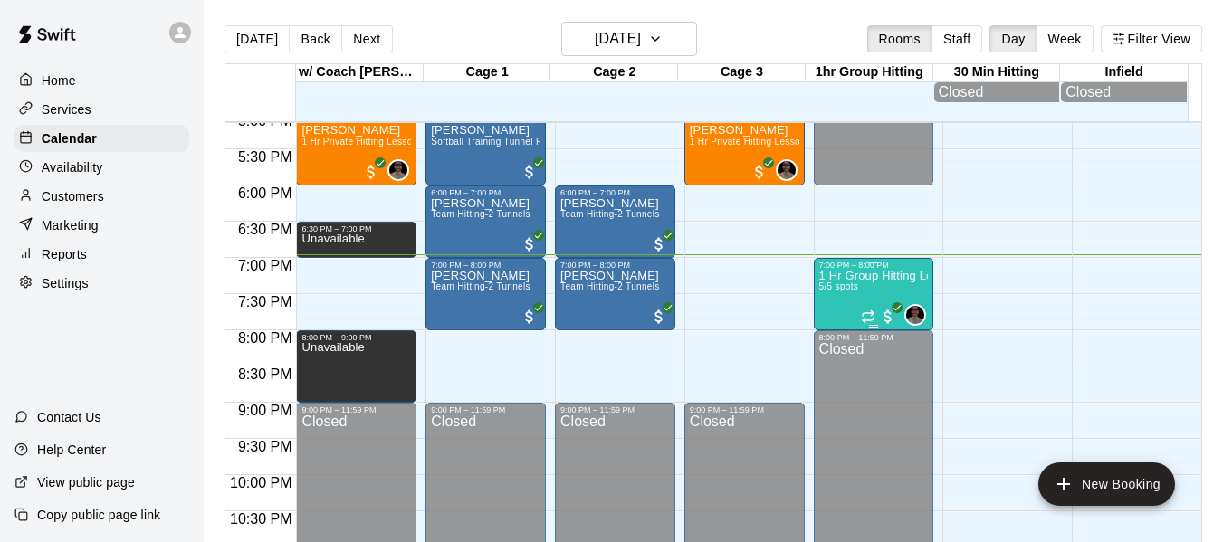
click at [847, 309] on div "1 Hr Group Hitting Lessons 12u And Older 5/5 spots" at bounding box center [874, 541] width 110 height 542
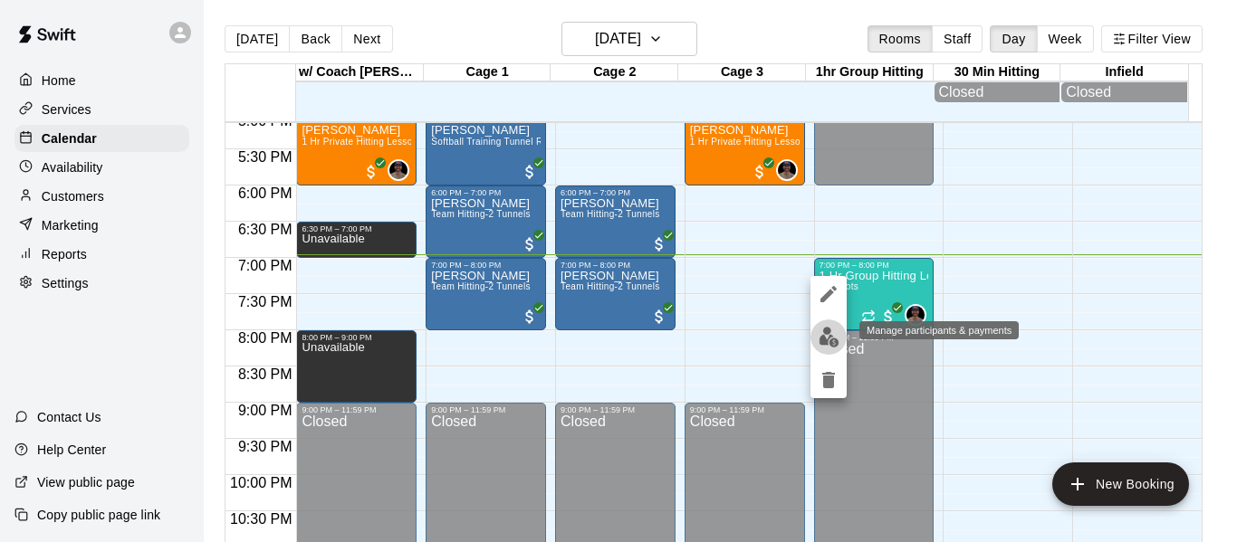
click at [823, 334] on img "edit" at bounding box center [828, 337] width 21 height 21
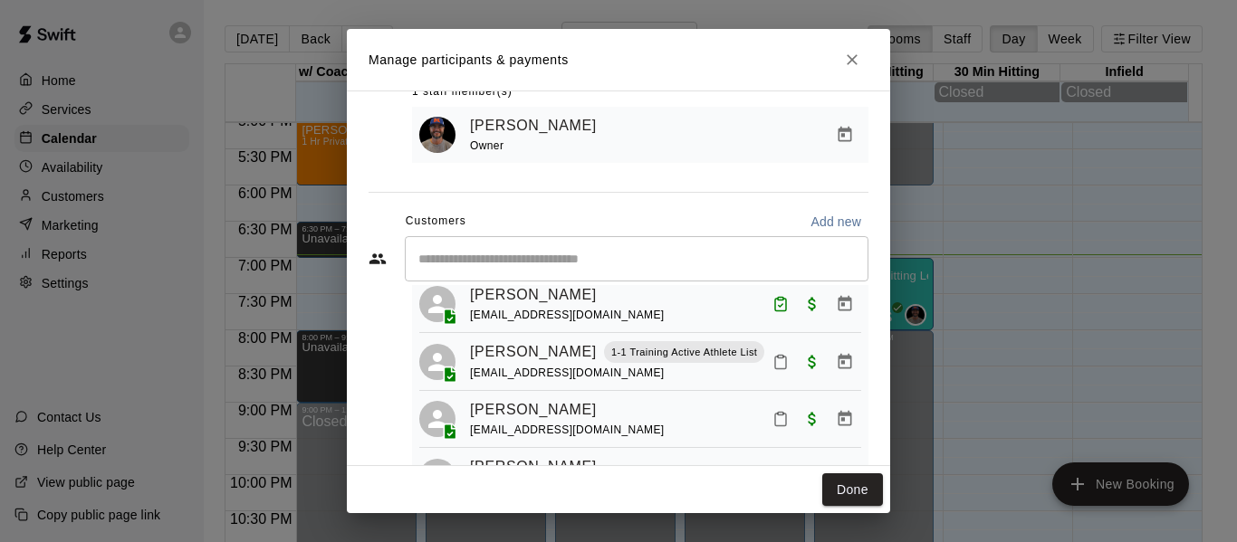
scroll to position [120, 0]
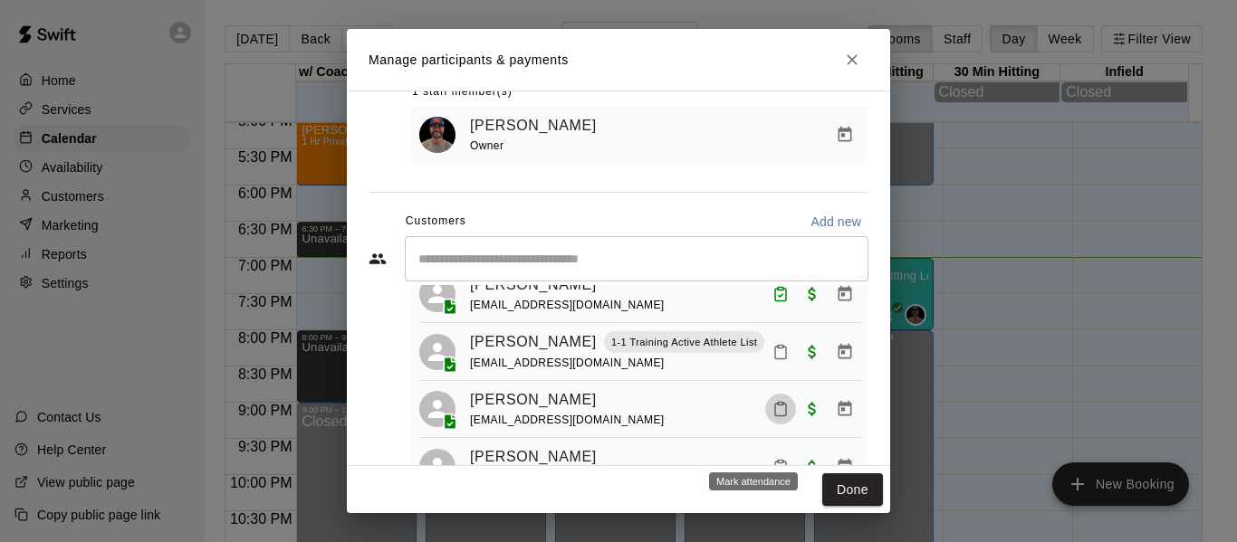
click at [772, 417] on icon "Mark attendance" at bounding box center [780, 409] width 16 height 16
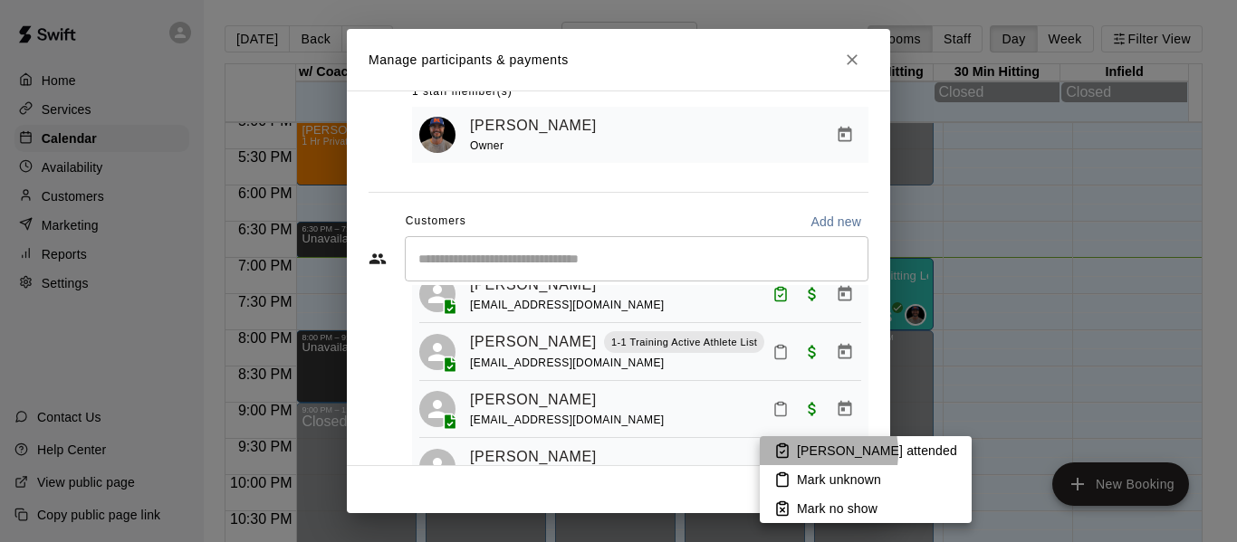
click at [801, 453] on p "[PERSON_NAME] attended" at bounding box center [877, 451] width 160 height 18
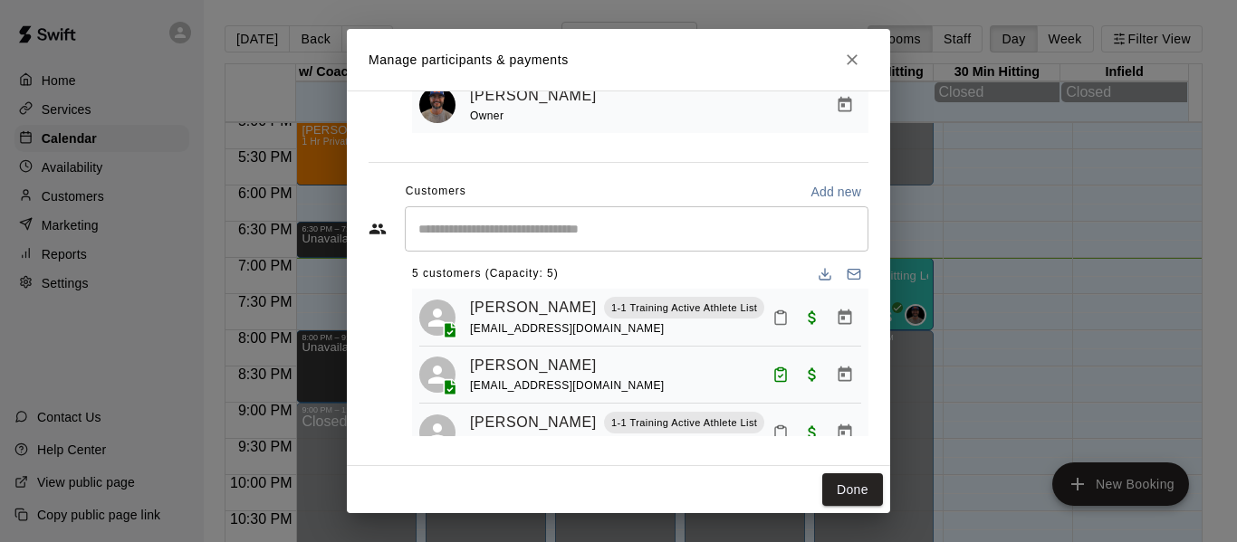
scroll to position [0, 0]
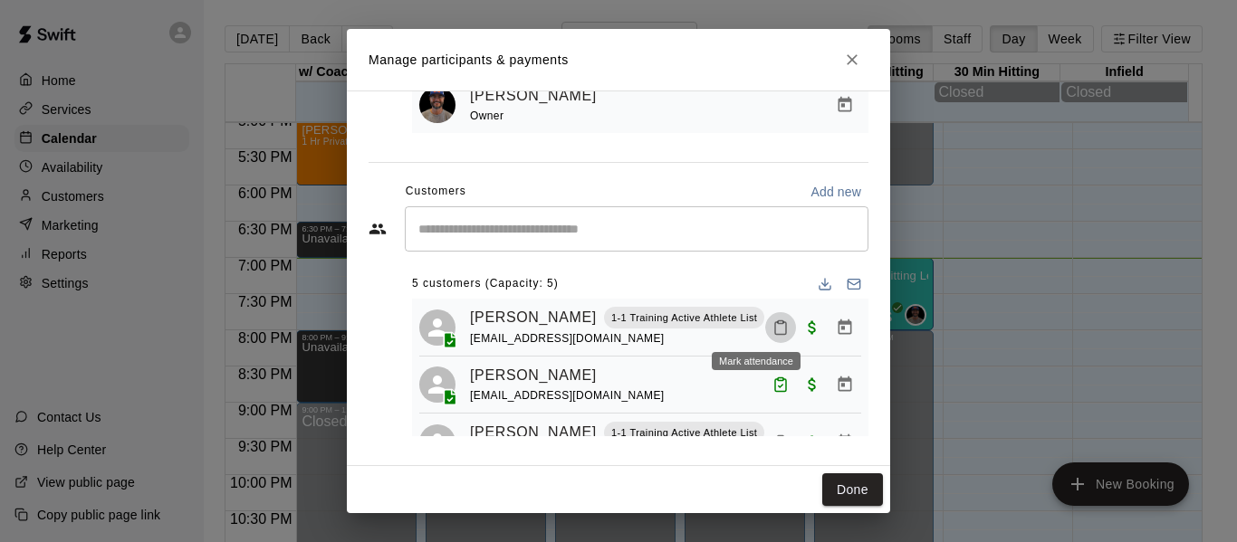
click at [772, 324] on icon "Mark attendance" at bounding box center [780, 328] width 16 height 16
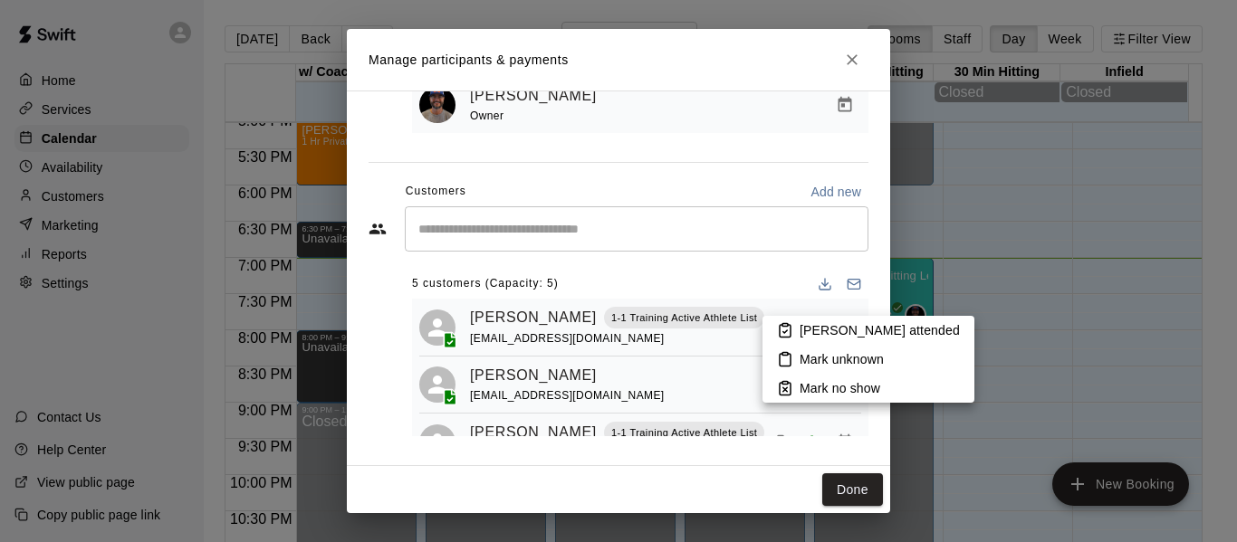
click at [799, 327] on p "[PERSON_NAME] attended" at bounding box center [879, 330] width 160 height 18
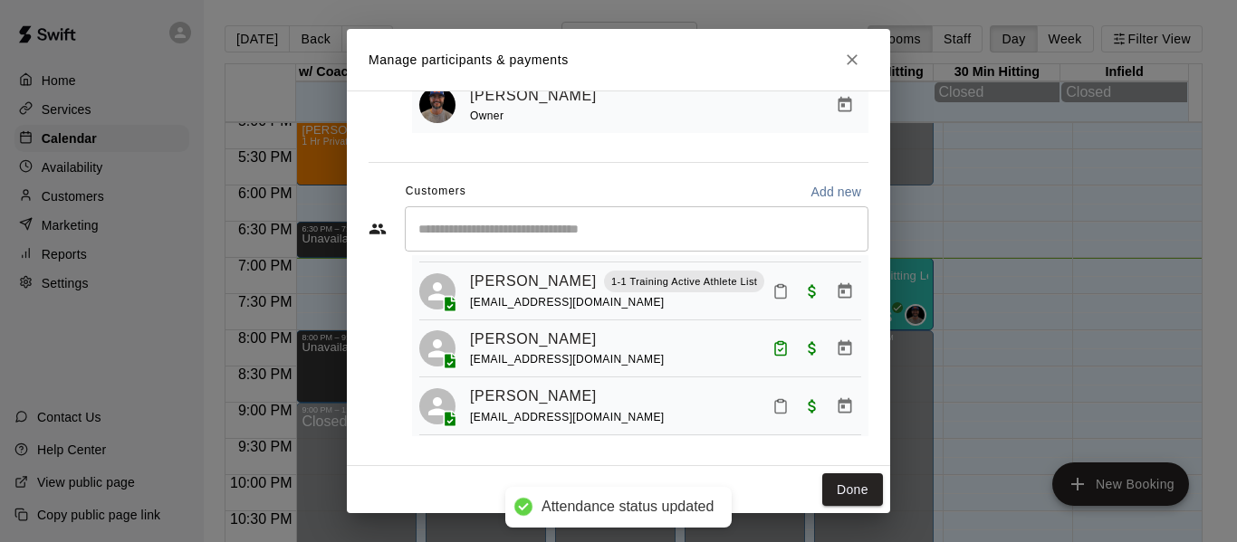
scroll to position [194, 0]
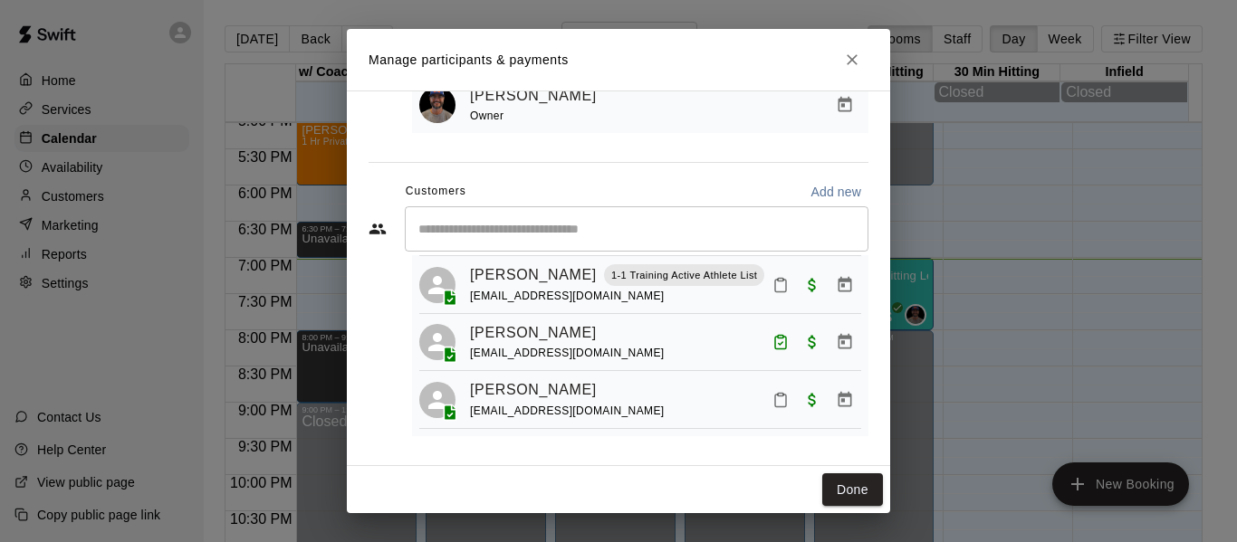
click at [772, 402] on icon "Mark attendance" at bounding box center [780, 400] width 16 height 16
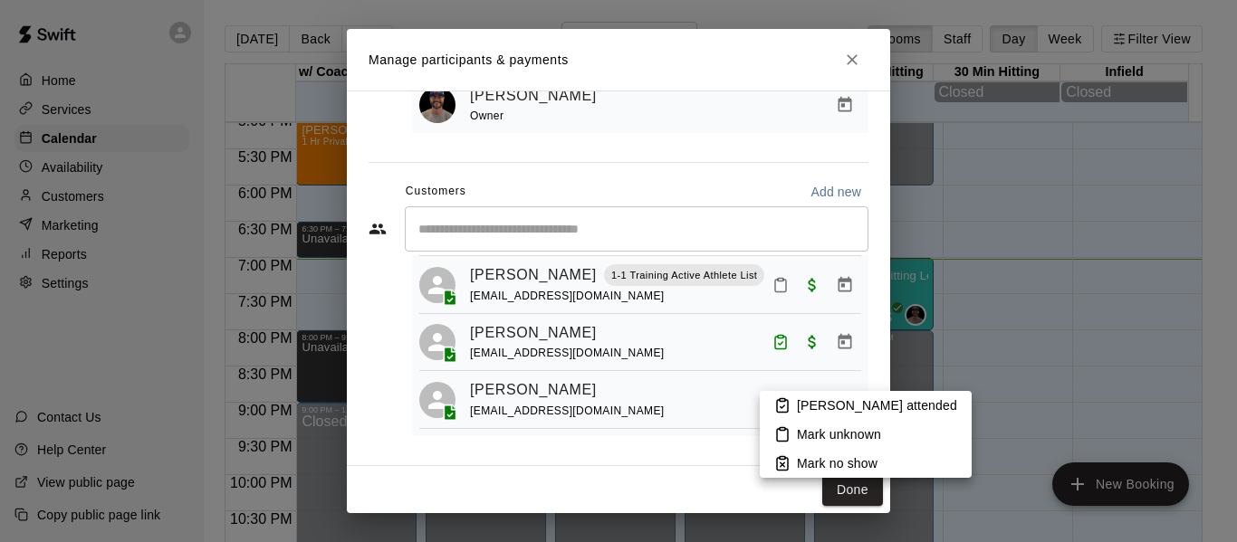
click at [845, 411] on p "[PERSON_NAME] attended" at bounding box center [877, 405] width 160 height 18
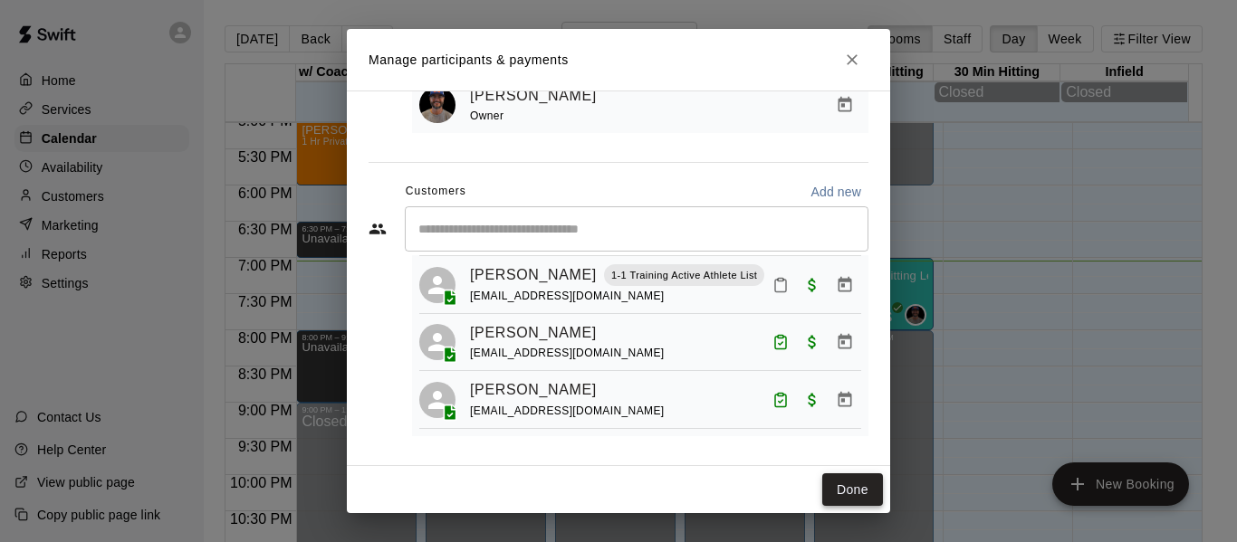
click at [852, 489] on button "Done" at bounding box center [852, 489] width 61 height 33
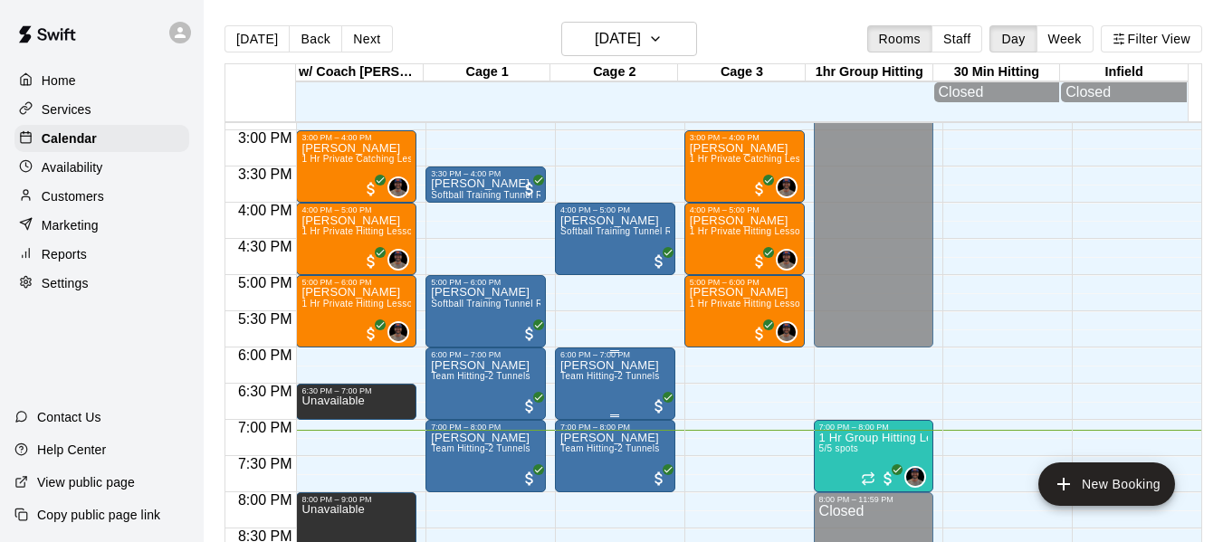
scroll to position [1092, 0]
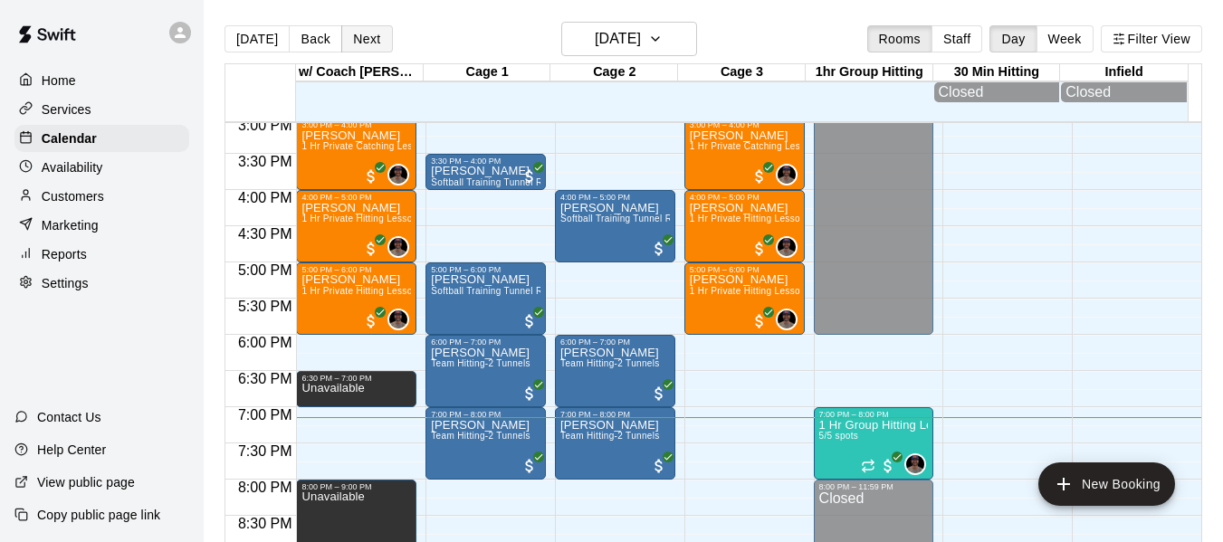
click at [362, 43] on button "Next" at bounding box center [366, 38] width 51 height 27
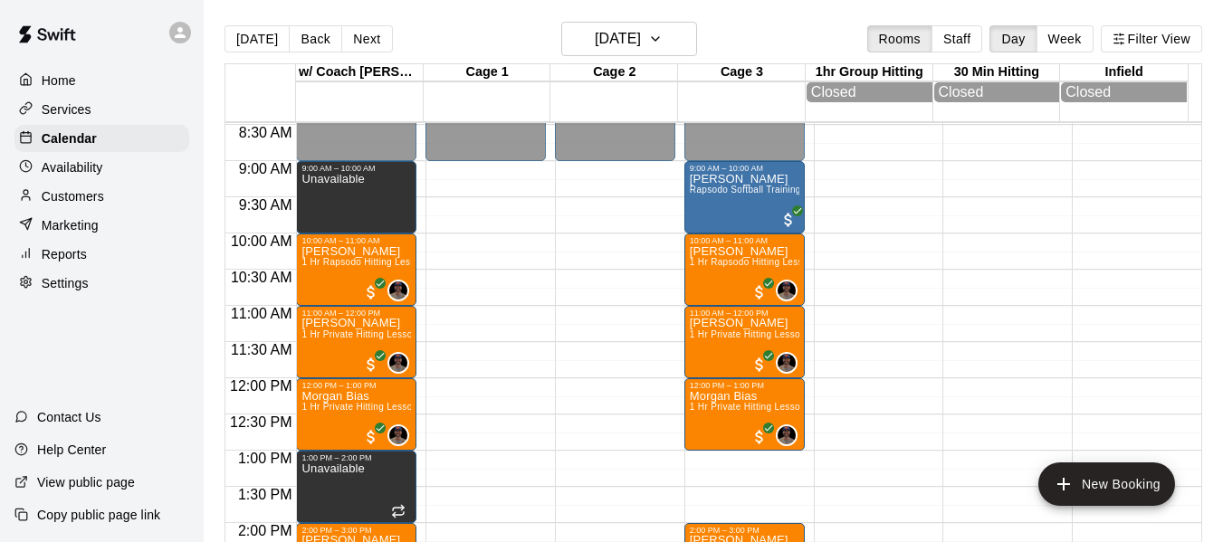
scroll to position [608, 0]
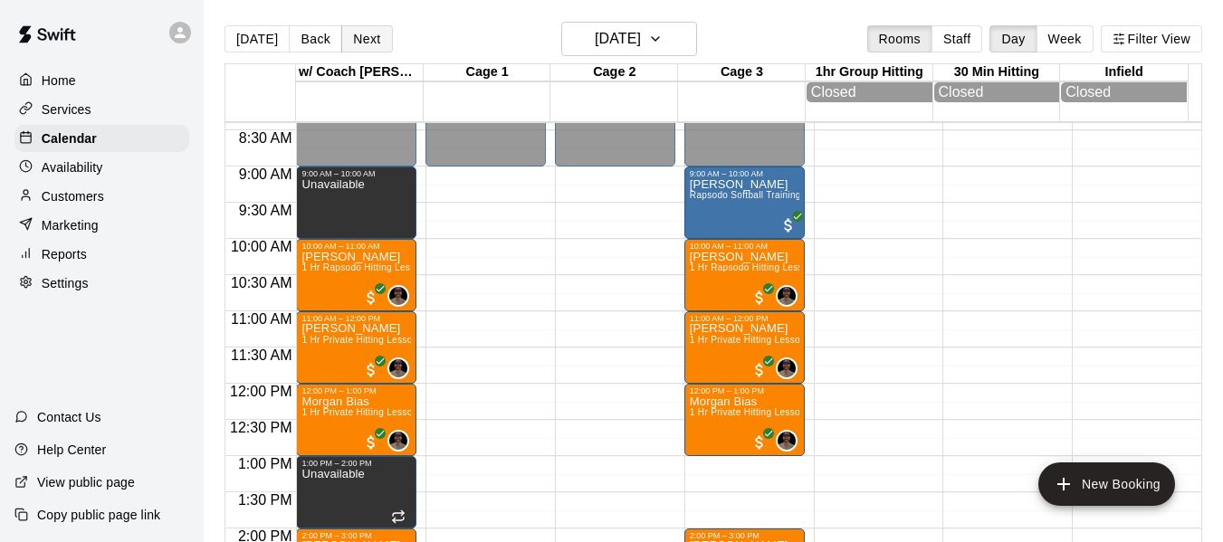
click at [351, 43] on button "Next" at bounding box center [366, 38] width 51 height 27
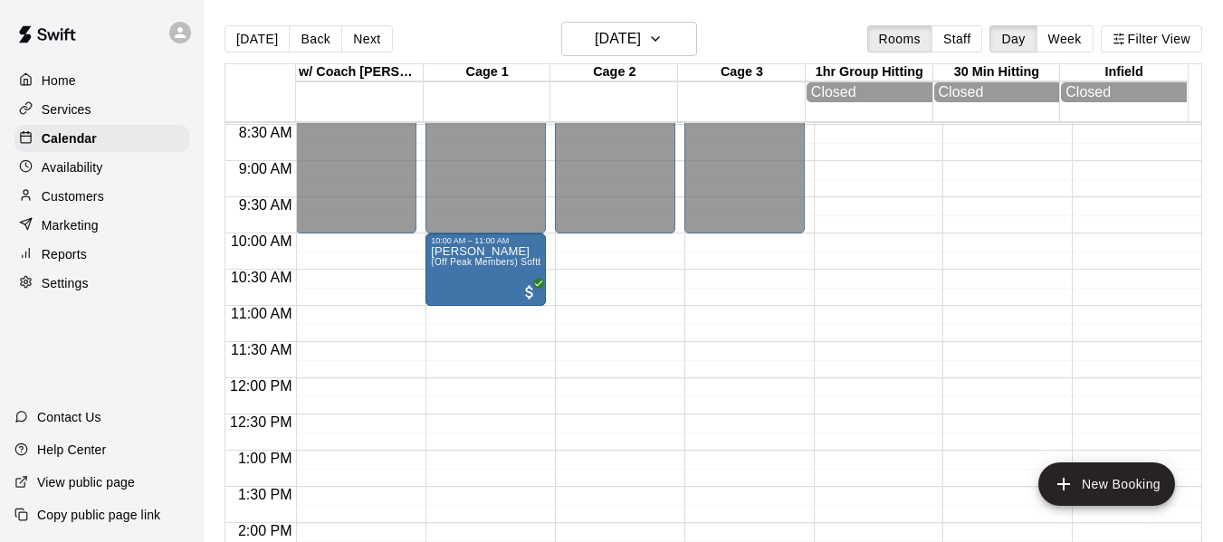
scroll to position [578, 0]
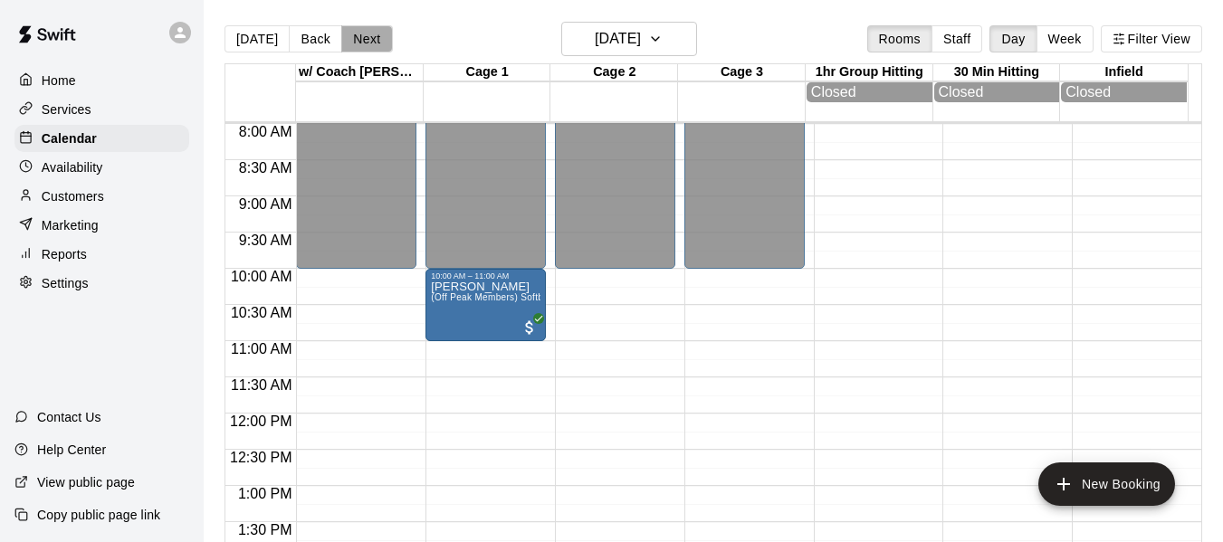
click at [375, 47] on button "Next" at bounding box center [366, 38] width 51 height 27
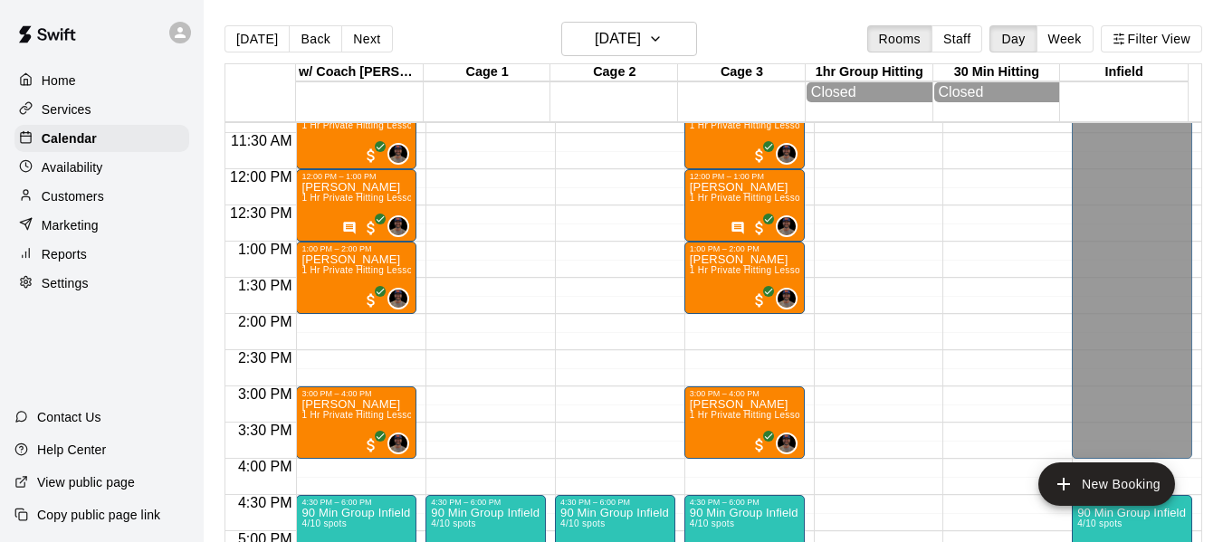
scroll to position [730, 0]
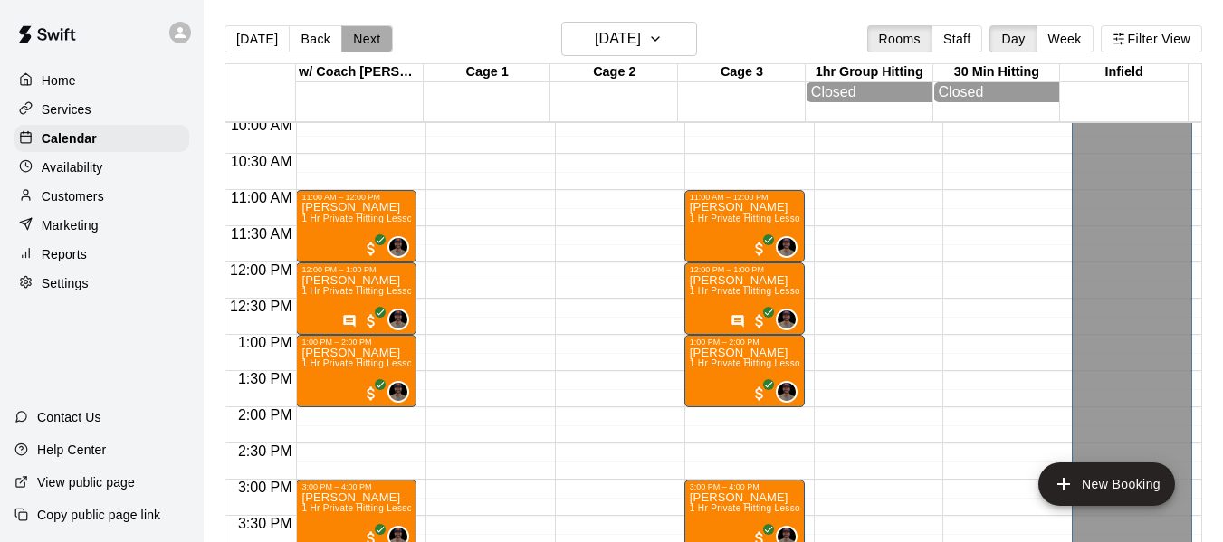
click at [368, 41] on button "Next" at bounding box center [366, 38] width 51 height 27
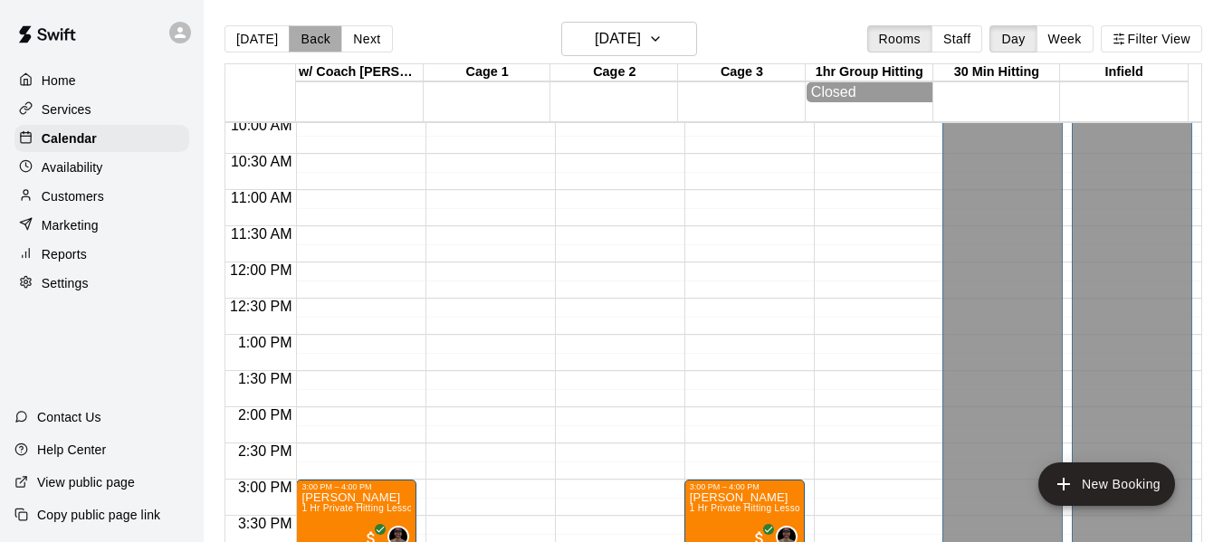
click at [289, 42] on button "Back" at bounding box center [315, 38] width 53 height 27
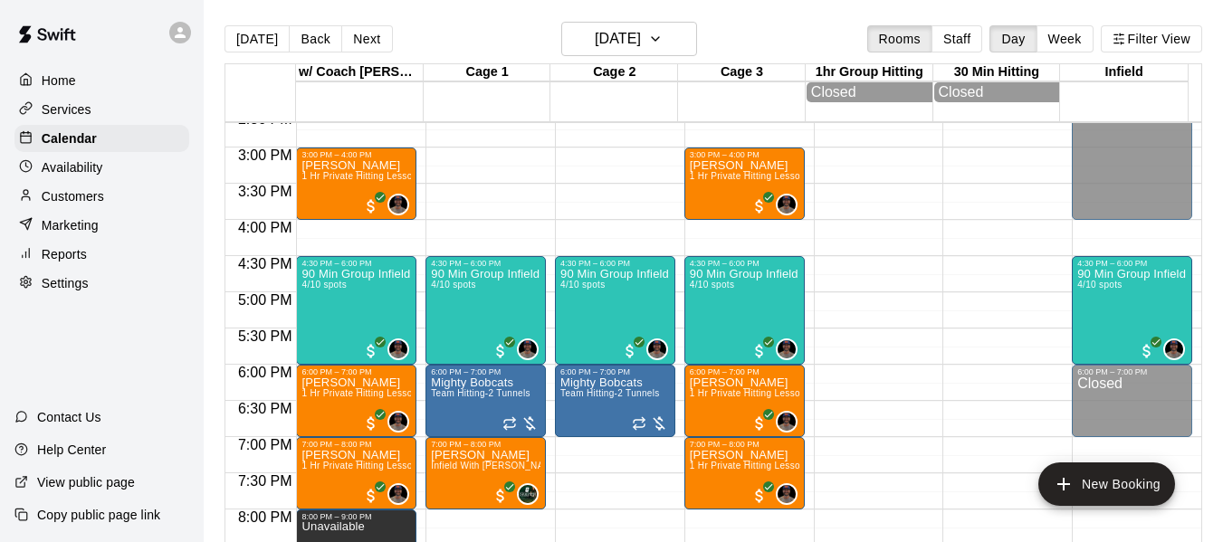
scroll to position [1061, 0]
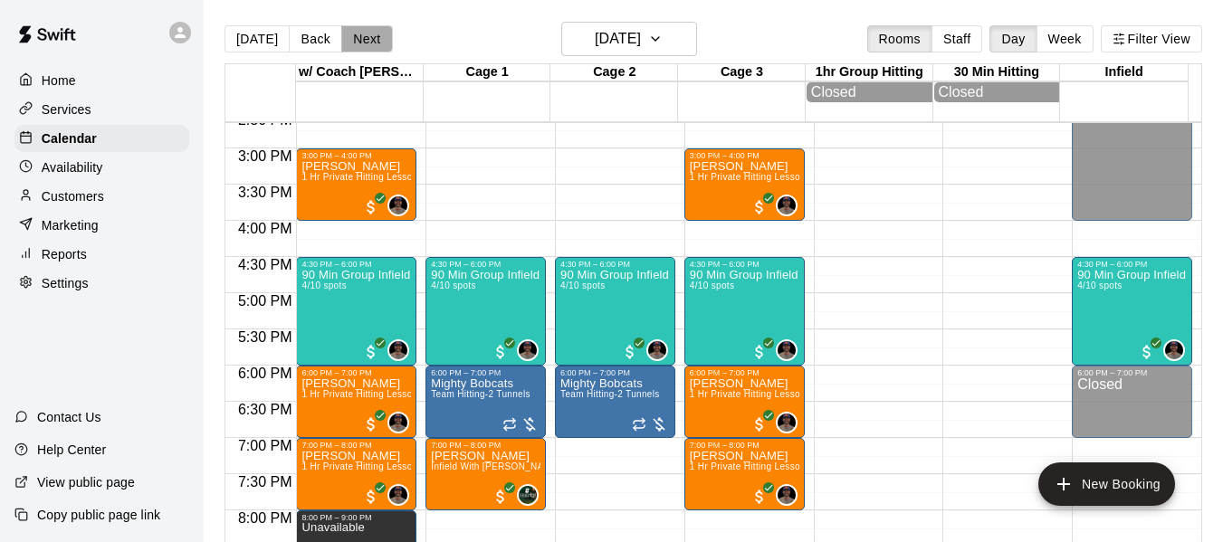
click at [359, 28] on button "Next" at bounding box center [366, 38] width 51 height 27
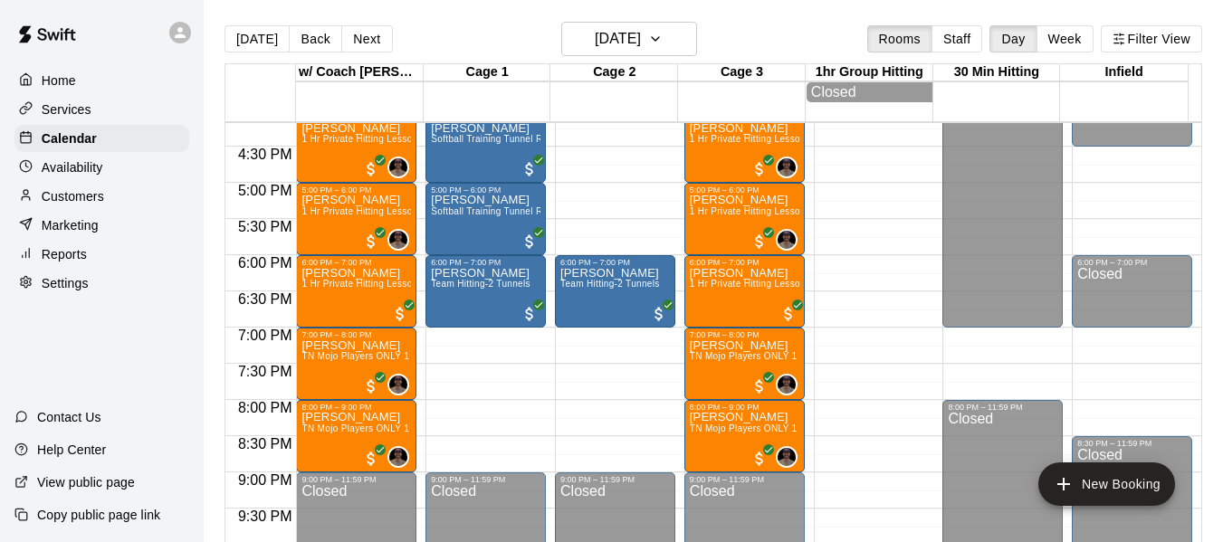
scroll to position [1182, 0]
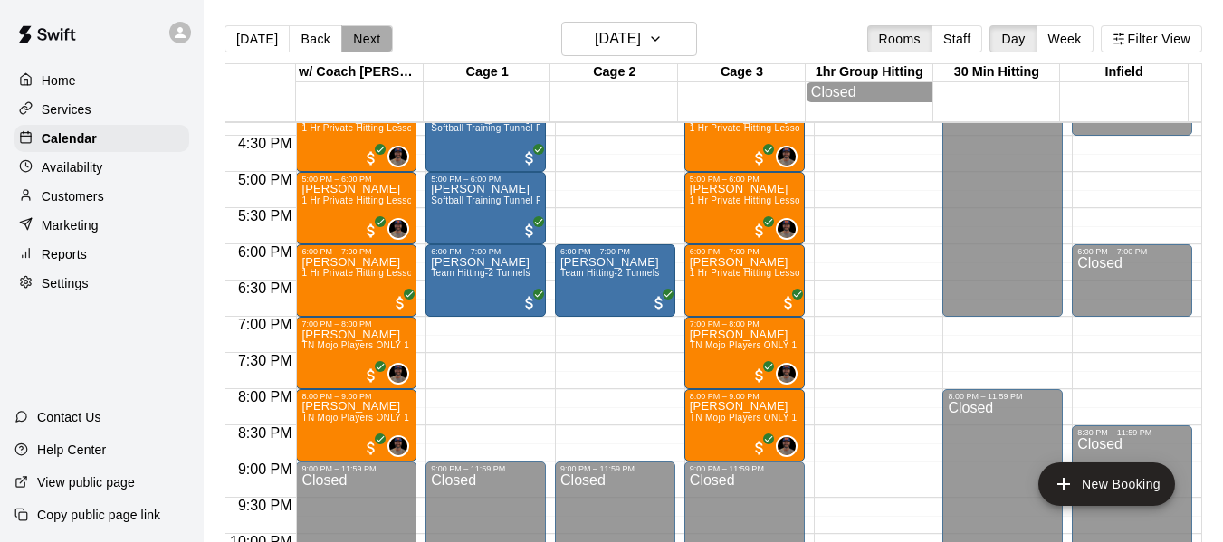
click at [349, 42] on button "Next" at bounding box center [366, 38] width 51 height 27
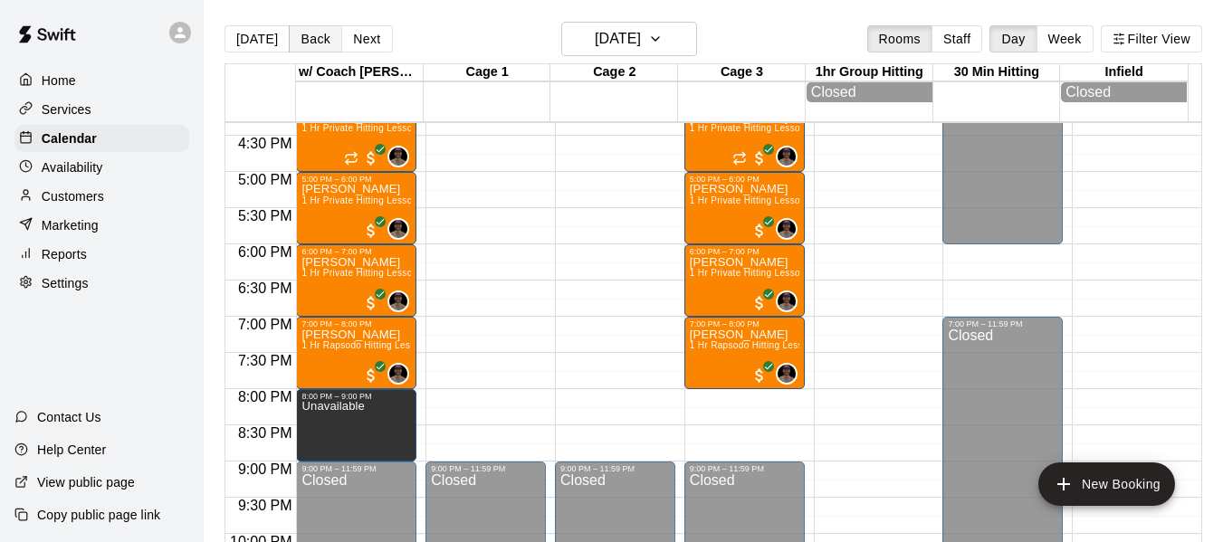
click at [301, 25] on button "Back" at bounding box center [315, 38] width 53 height 27
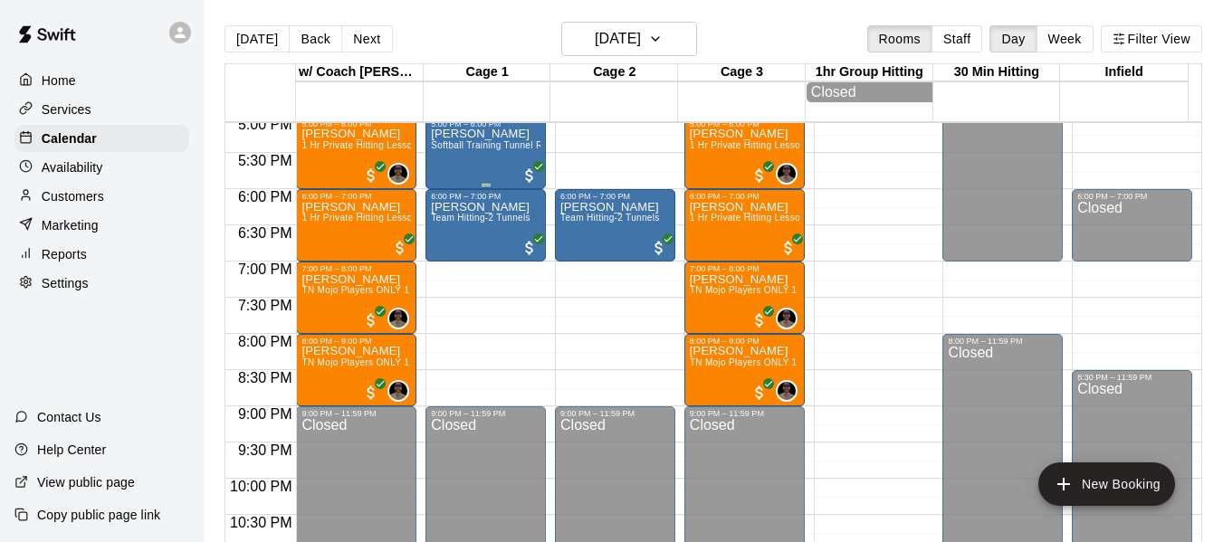
scroll to position [1242, 0]
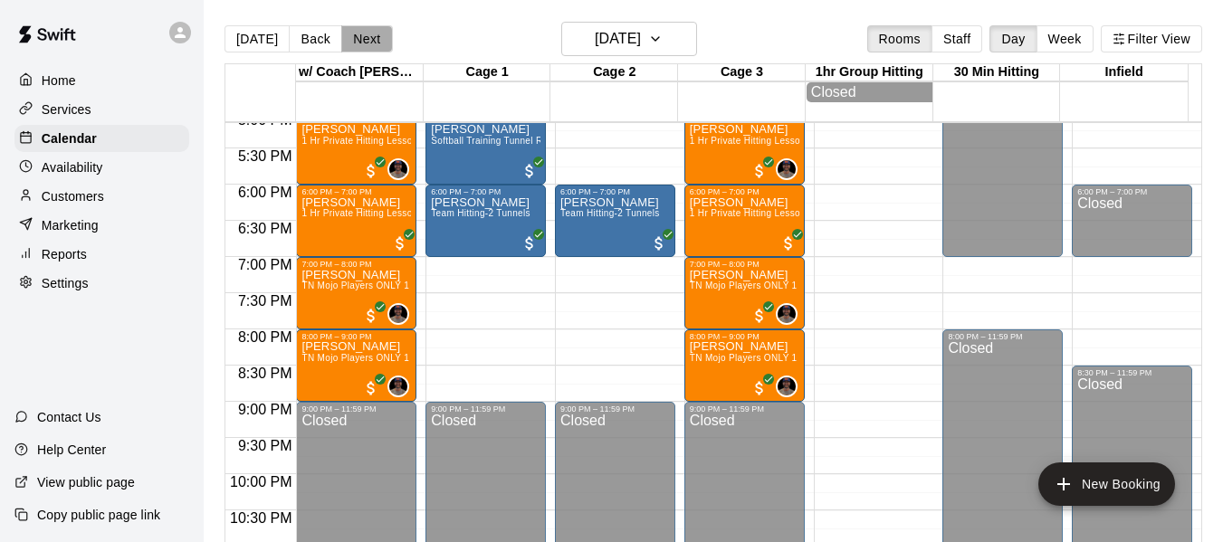
click at [371, 40] on button "Next" at bounding box center [366, 38] width 51 height 27
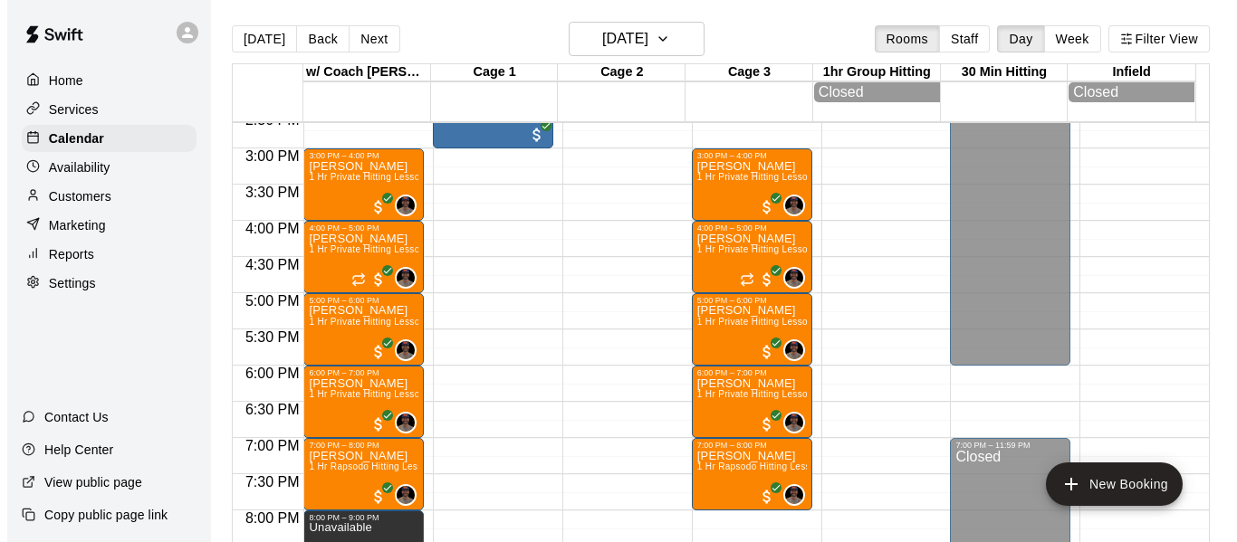
scroll to position [1031, 0]
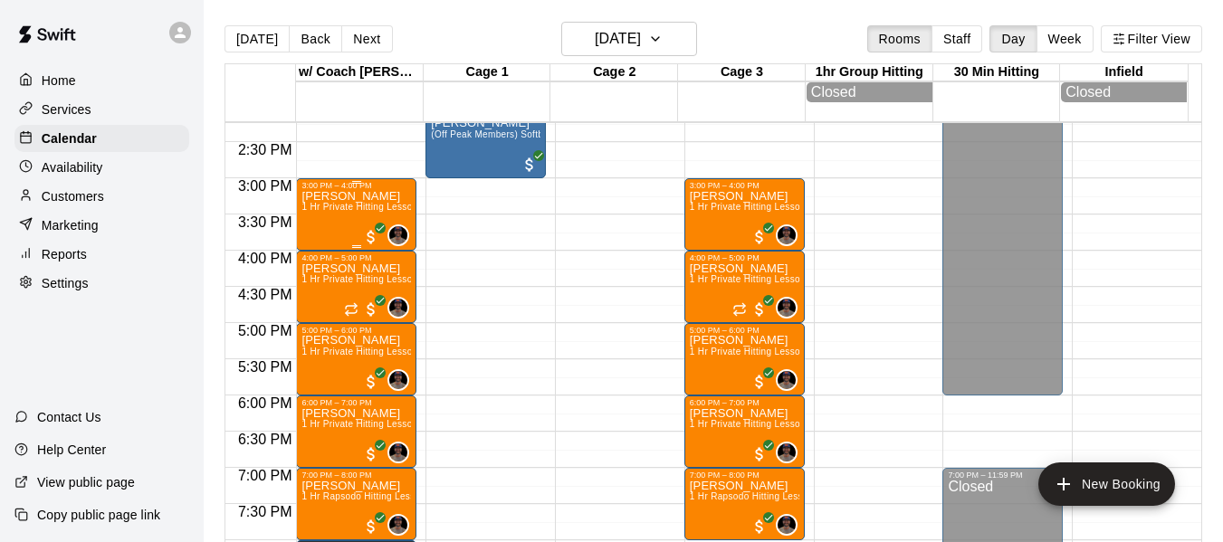
click at [346, 206] on div "[PERSON_NAME] 1 Hr Private Hitting Lesson Ages [DEMOGRAPHIC_DATA] And Older" at bounding box center [356, 461] width 110 height 542
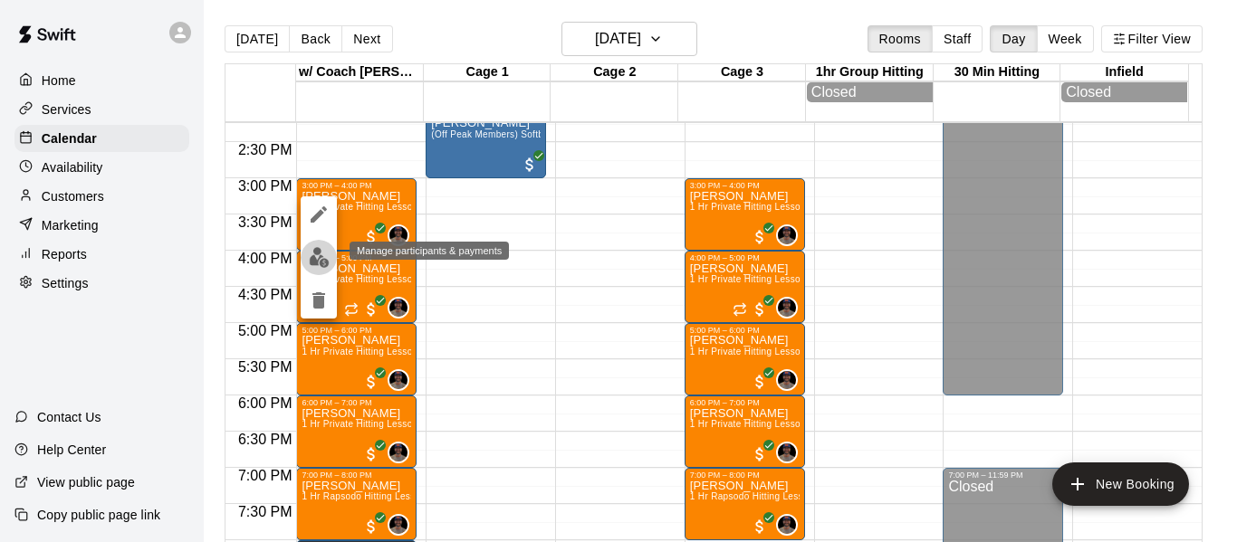
click at [319, 253] on img "edit" at bounding box center [319, 257] width 21 height 21
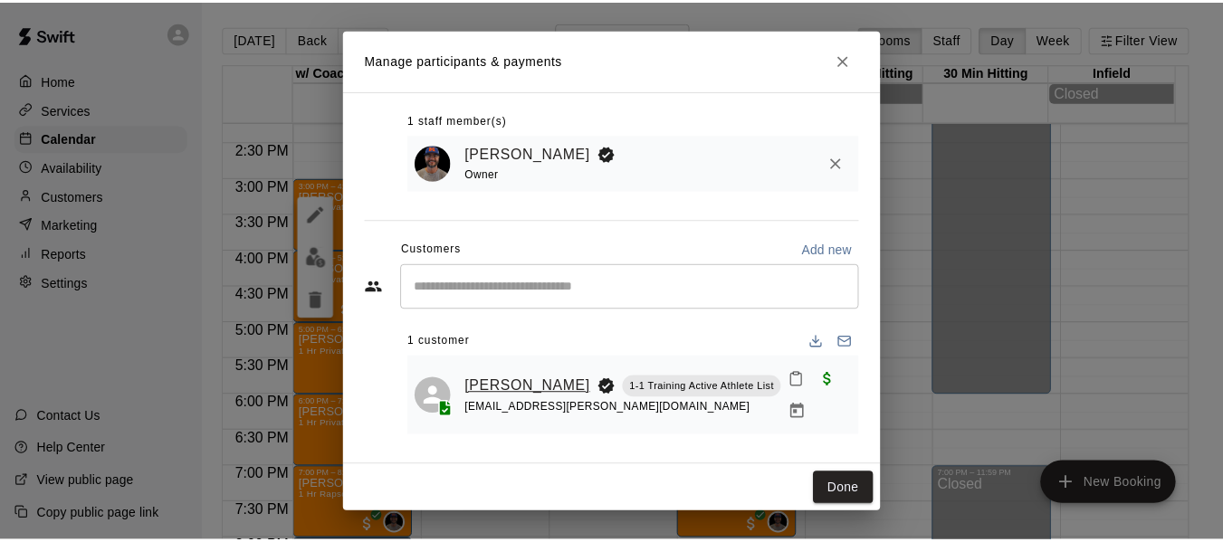
scroll to position [98, 0]
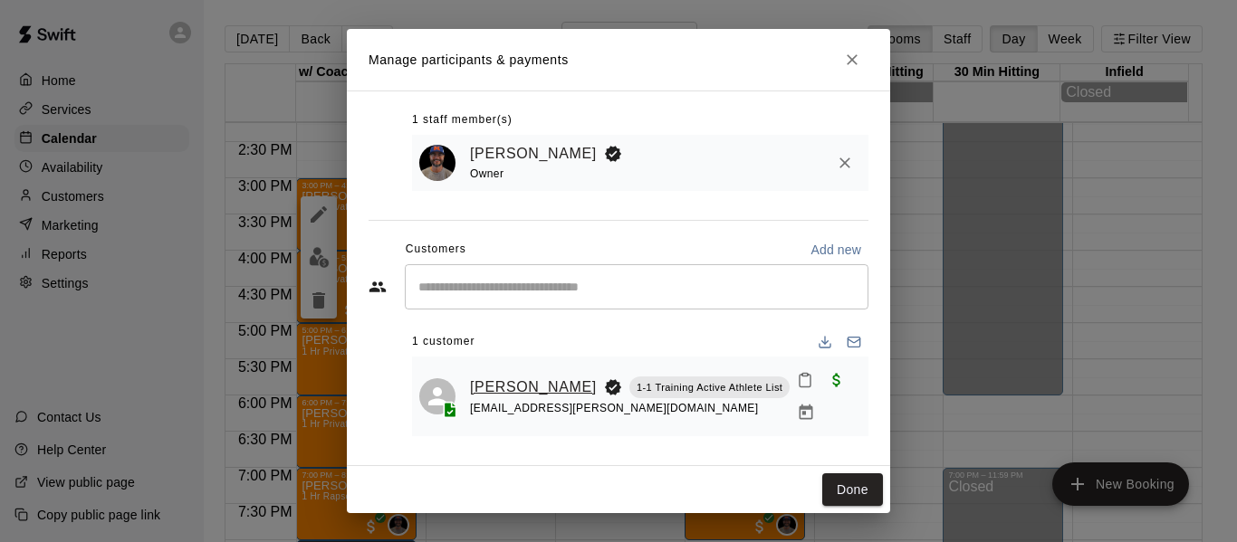
click at [501, 391] on link "[PERSON_NAME]" at bounding box center [533, 388] width 127 height 24
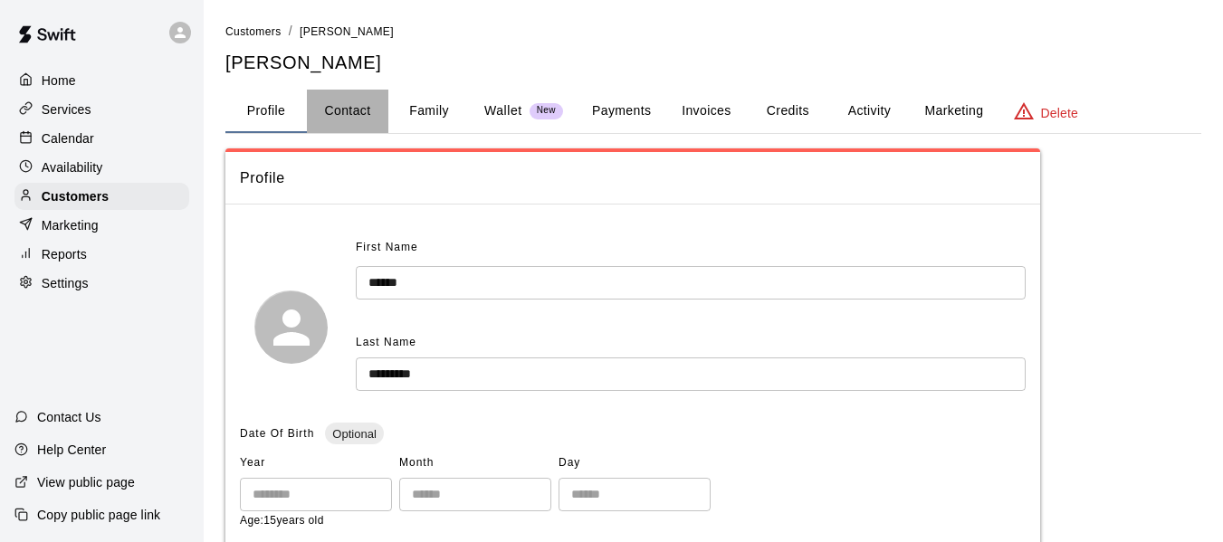
click at [358, 117] on button "Contact" at bounding box center [347, 111] width 81 height 43
select select "**"
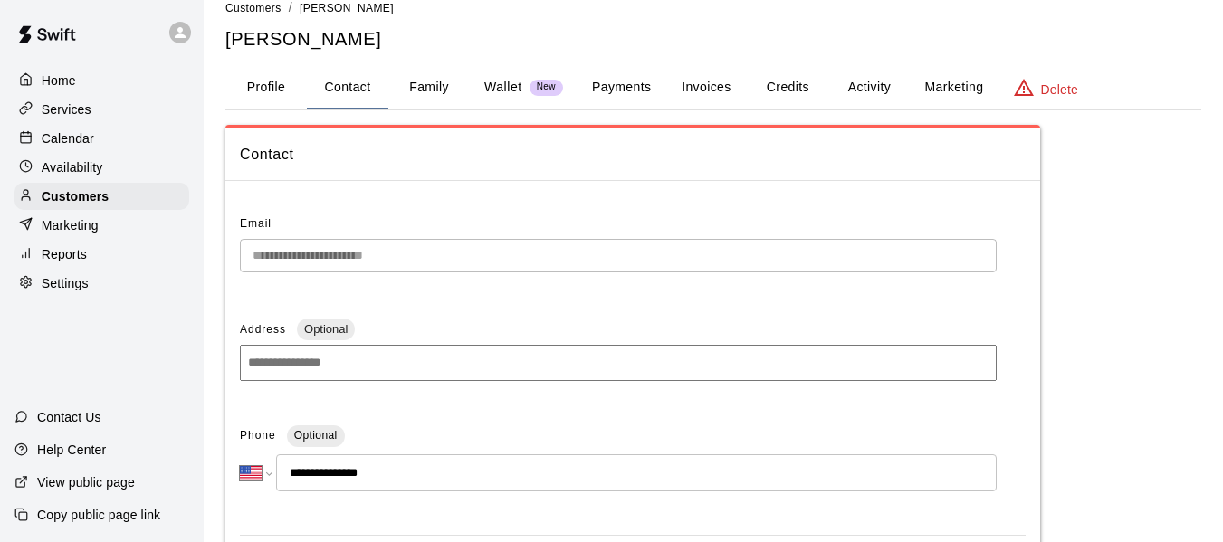
scroll to position [61, 0]
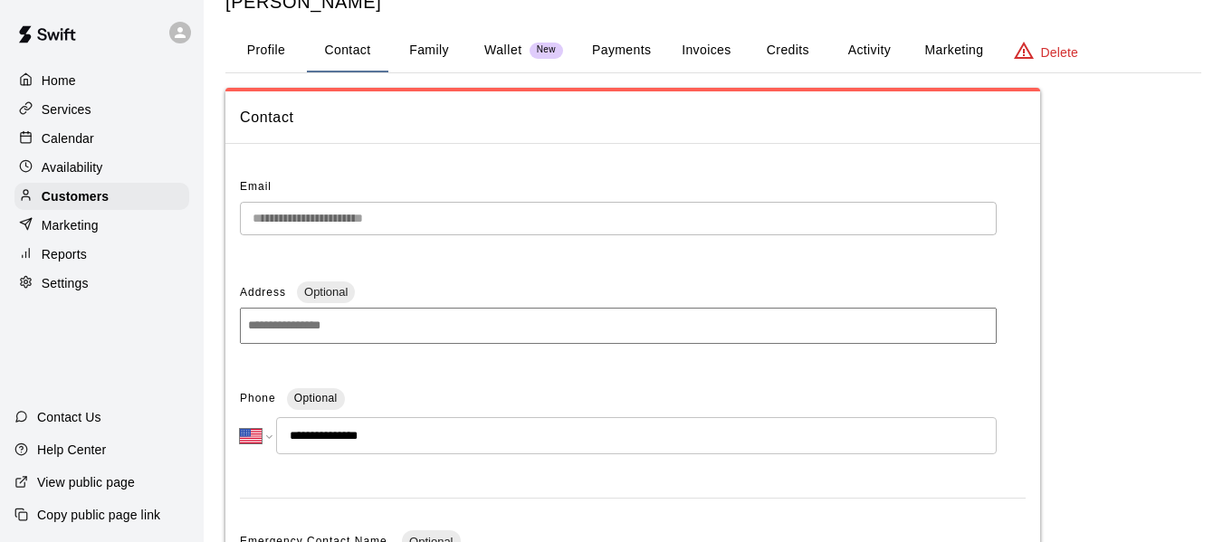
click at [63, 148] on p "Calendar" at bounding box center [68, 138] width 53 height 18
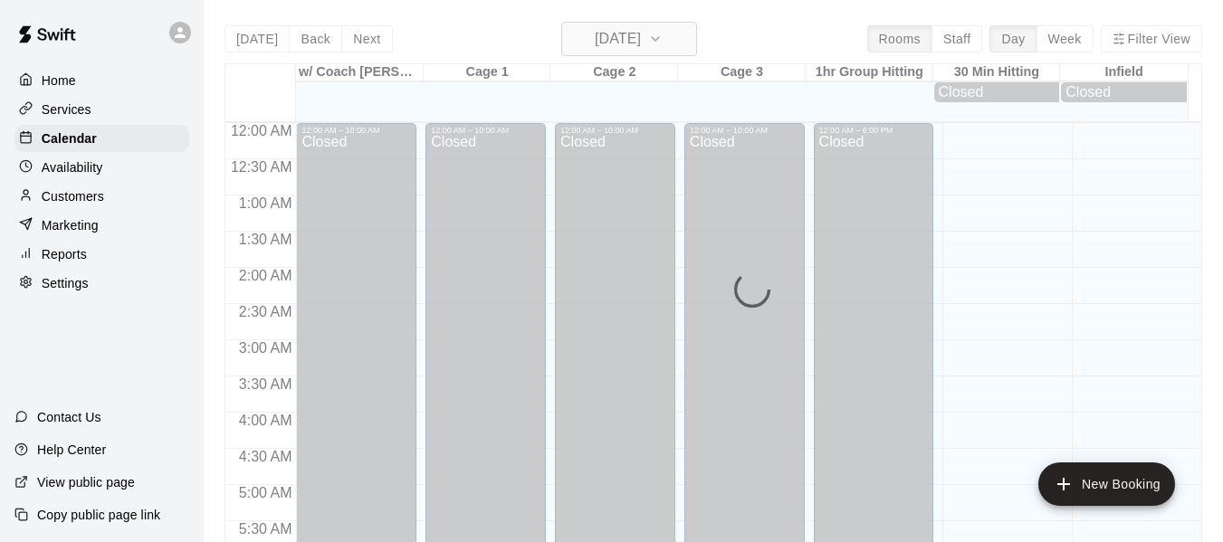
scroll to position [1241, 0]
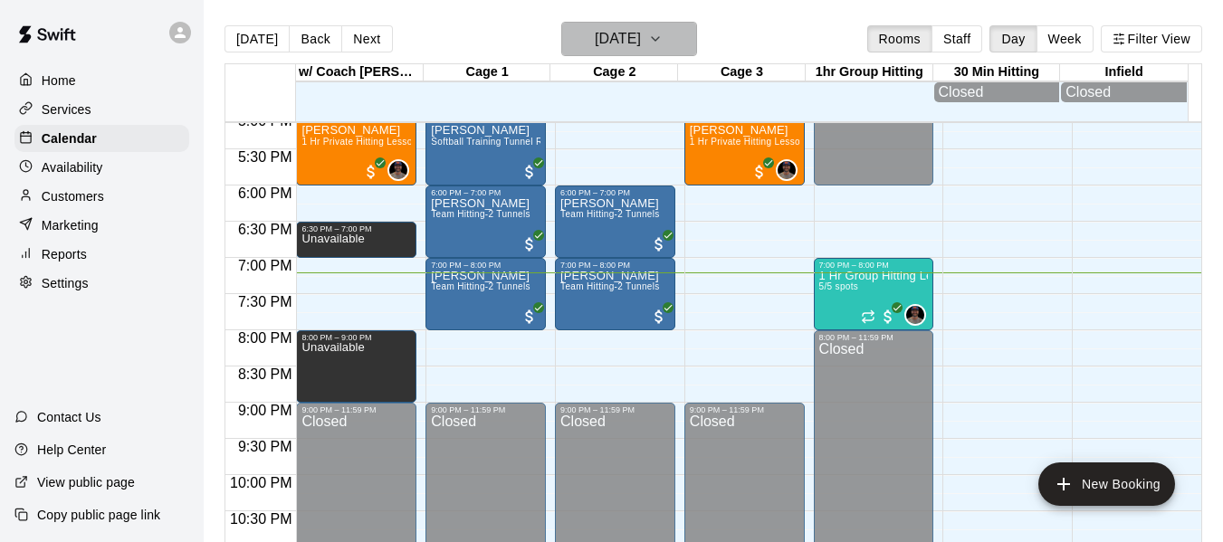
click at [663, 46] on icon "button" at bounding box center [655, 39] width 14 height 22
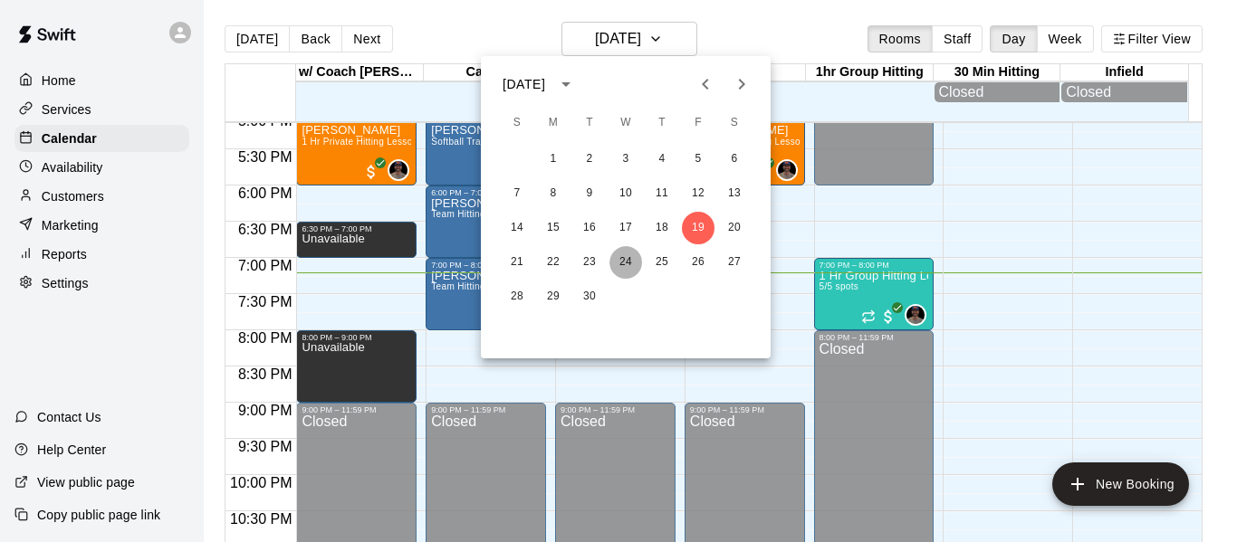
click at [625, 266] on button "24" at bounding box center [625, 262] width 33 height 33
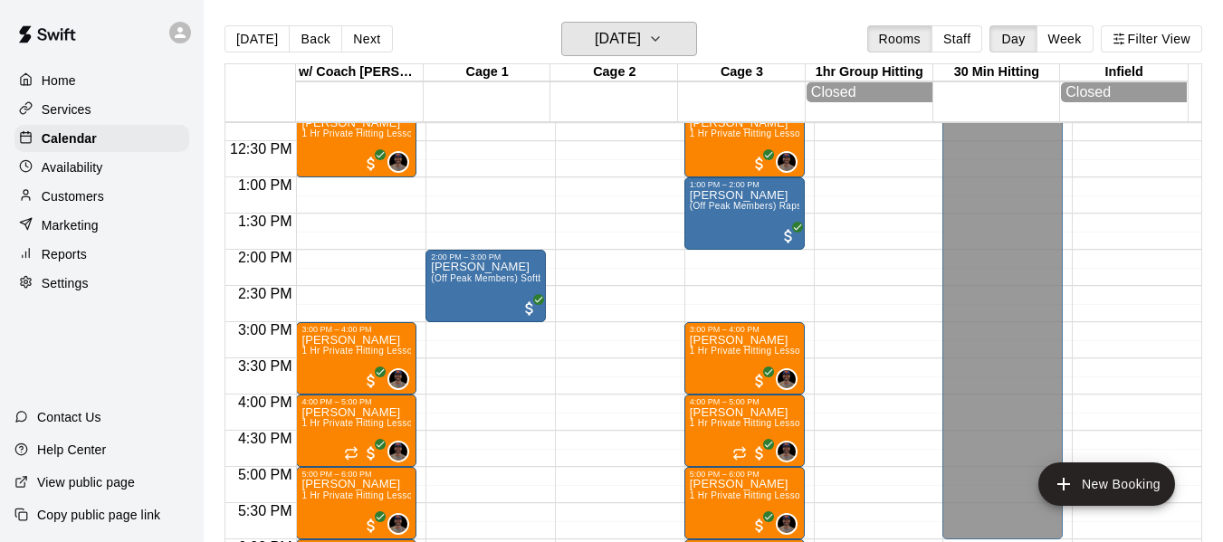
scroll to position [879, 0]
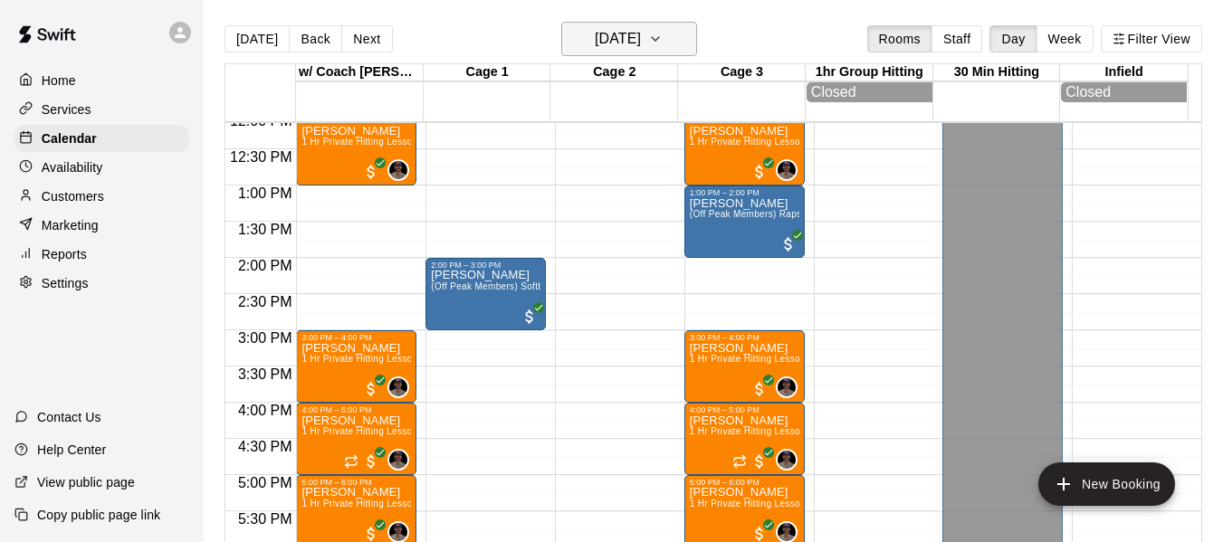
click at [663, 36] on icon "button" at bounding box center [655, 39] width 14 height 22
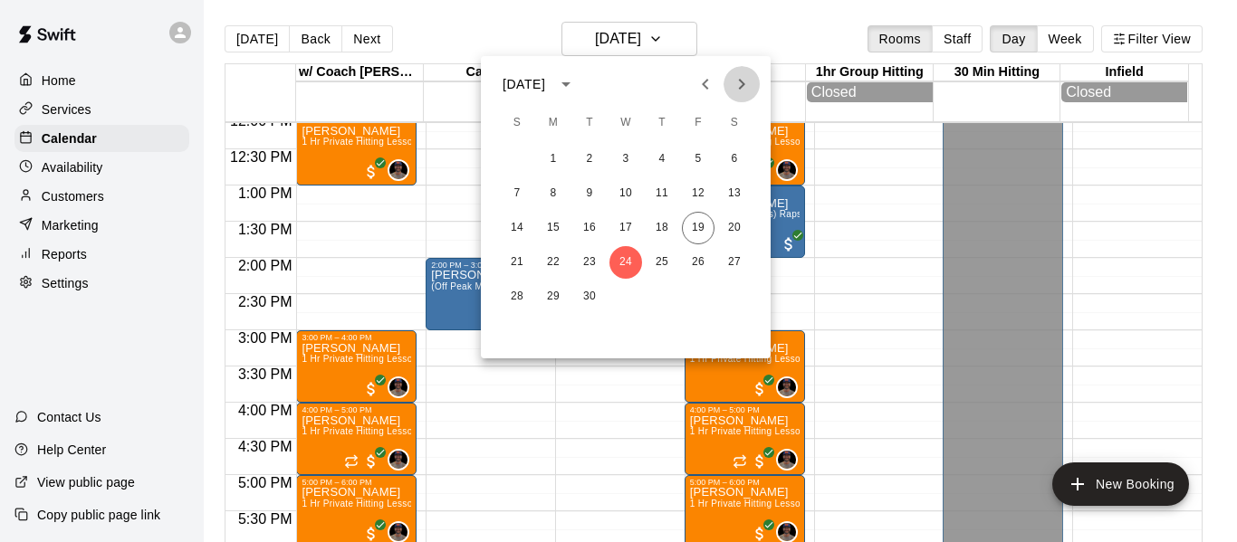
click at [735, 82] on icon "Next month" at bounding box center [742, 84] width 22 height 22
click at [626, 164] on button "1" at bounding box center [625, 159] width 33 height 33
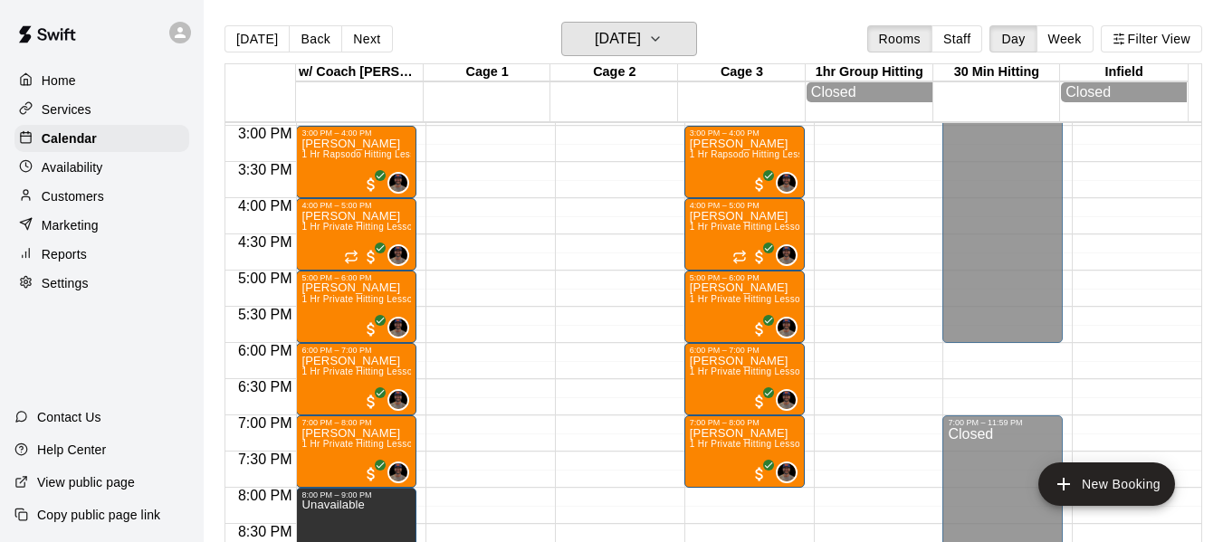
scroll to position [1121, 0]
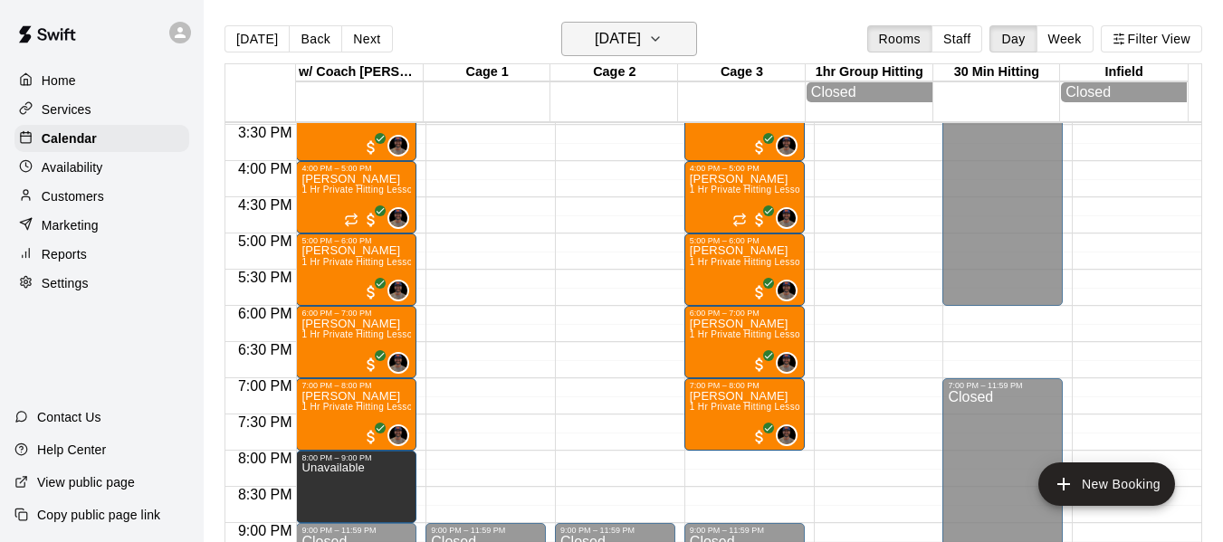
click at [663, 29] on icon "button" at bounding box center [655, 39] width 14 height 22
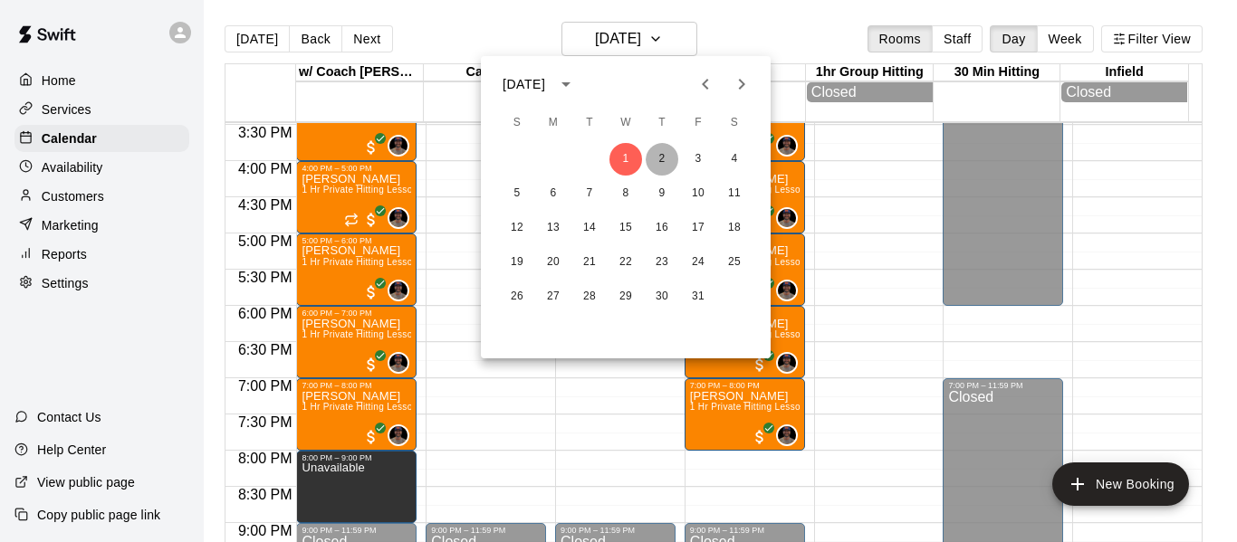
click at [654, 158] on button "2" at bounding box center [661, 159] width 33 height 33
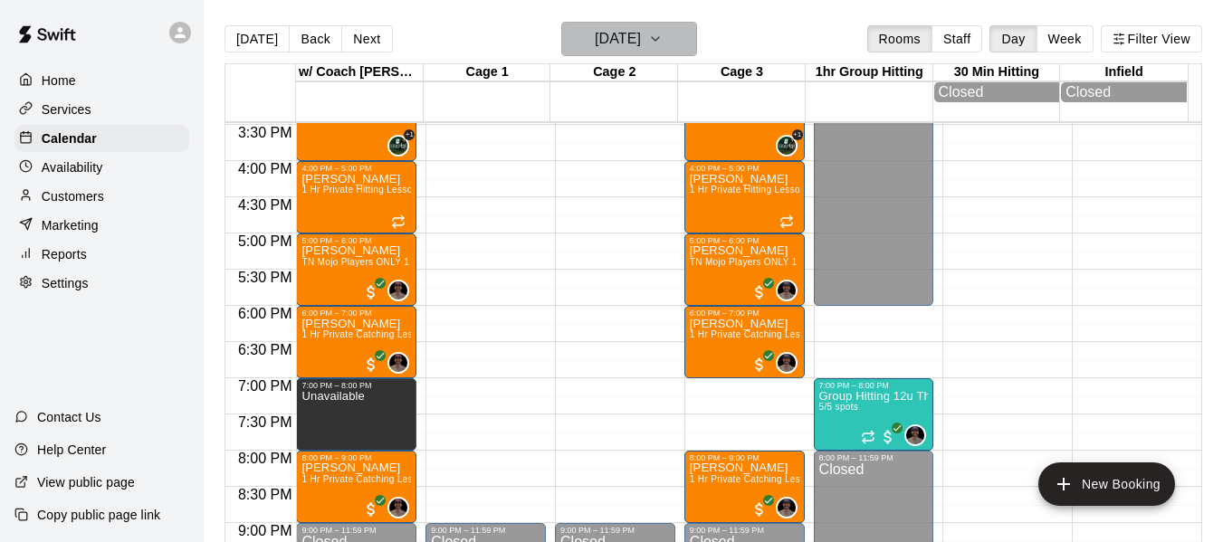
click at [663, 39] on icon "button" at bounding box center [655, 39] width 14 height 22
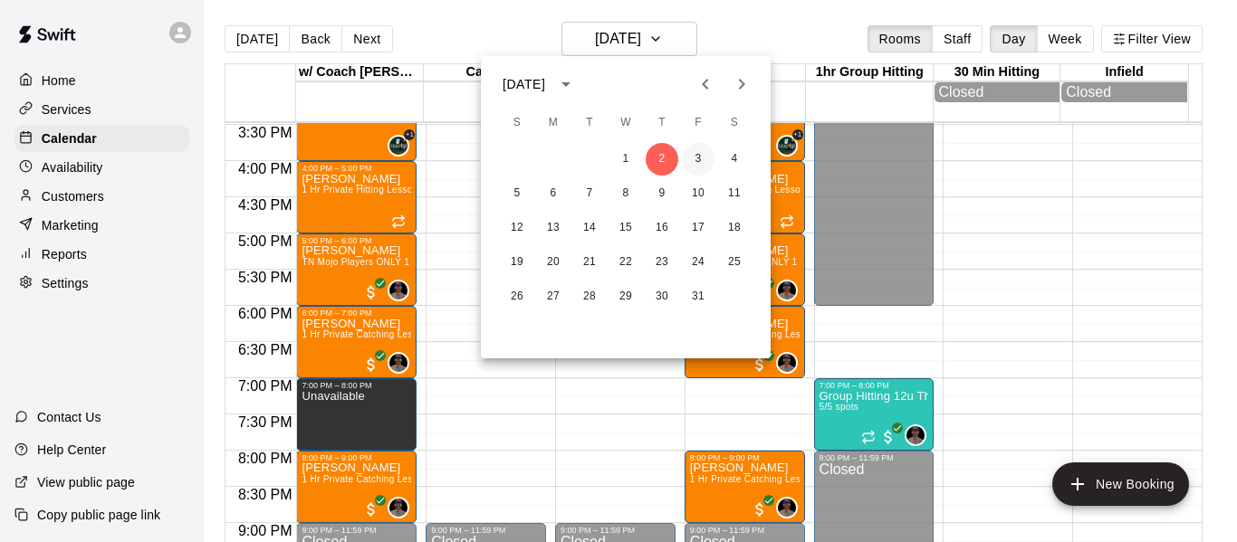
click at [703, 158] on button "3" at bounding box center [698, 159] width 33 height 33
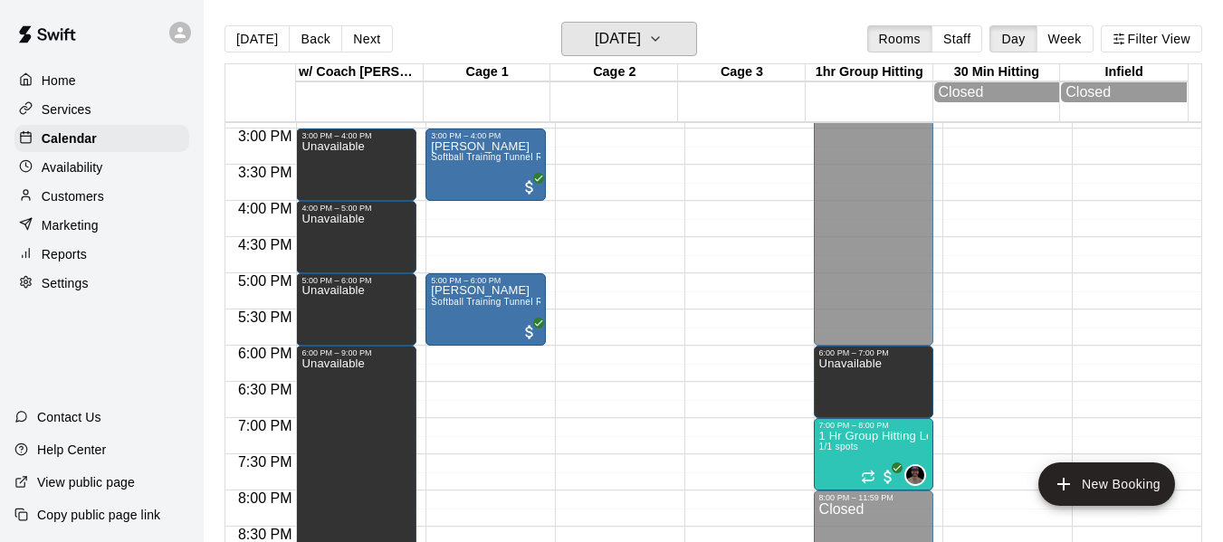
scroll to position [1090, 0]
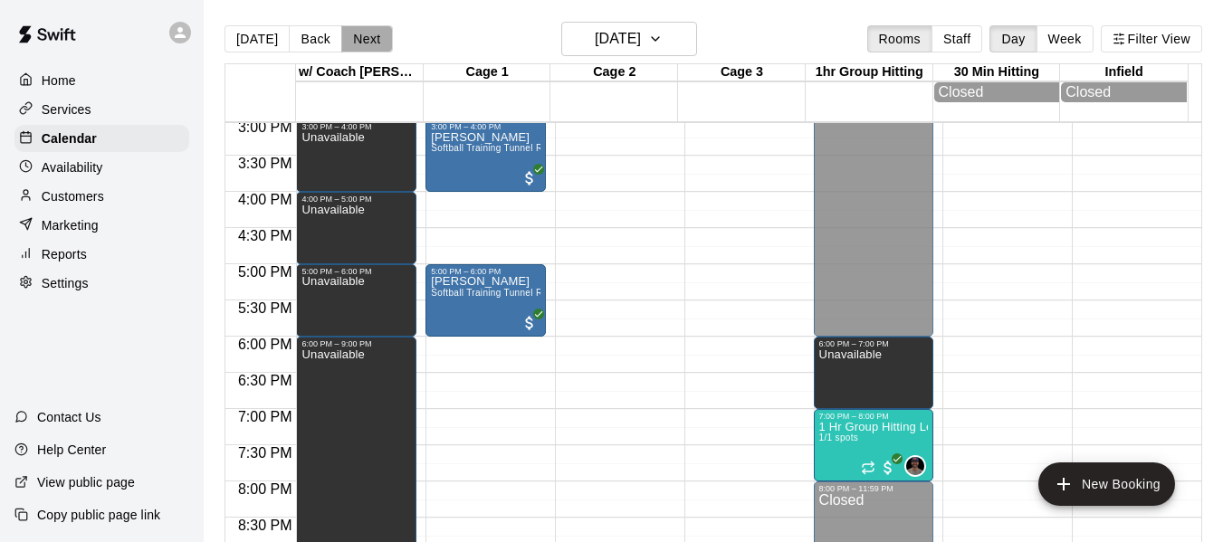
click at [368, 41] on button "Next" at bounding box center [366, 38] width 51 height 27
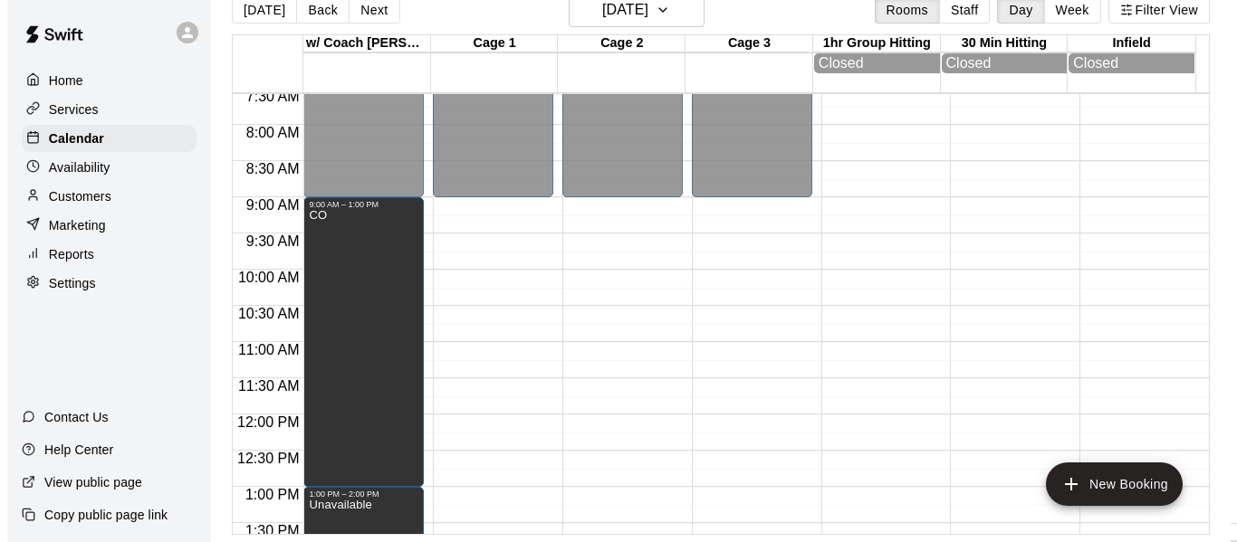
scroll to position [518, 0]
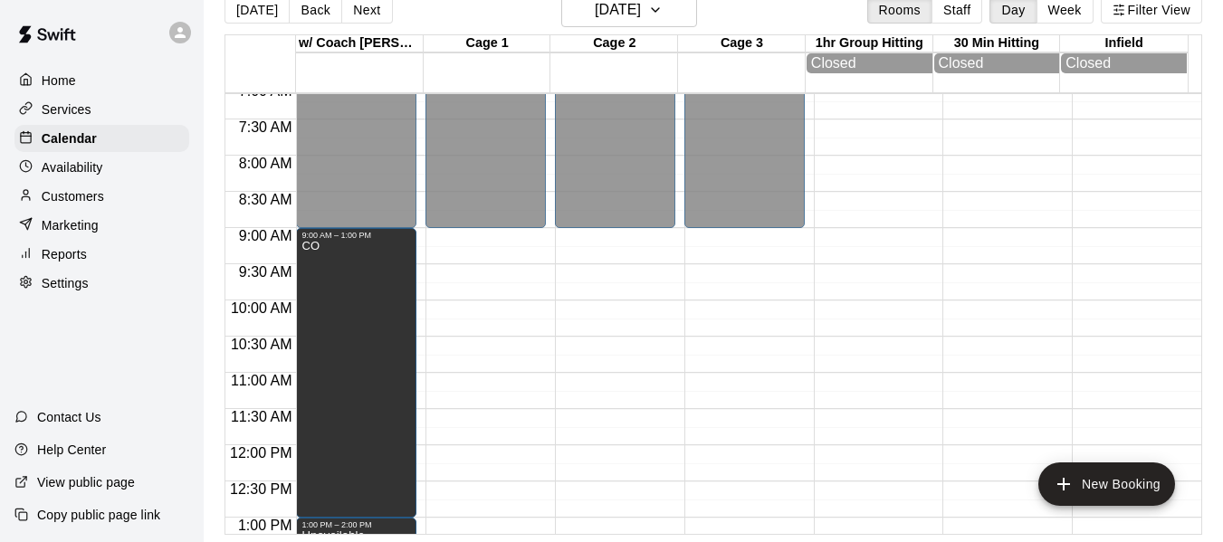
click at [793, 21] on div "[DATE] Back [DATE][DATE] Rooms Staff Day Week Filter View" at bounding box center [713, 14] width 978 height 42
click at [663, 4] on icon "button" at bounding box center [655, 10] width 14 height 22
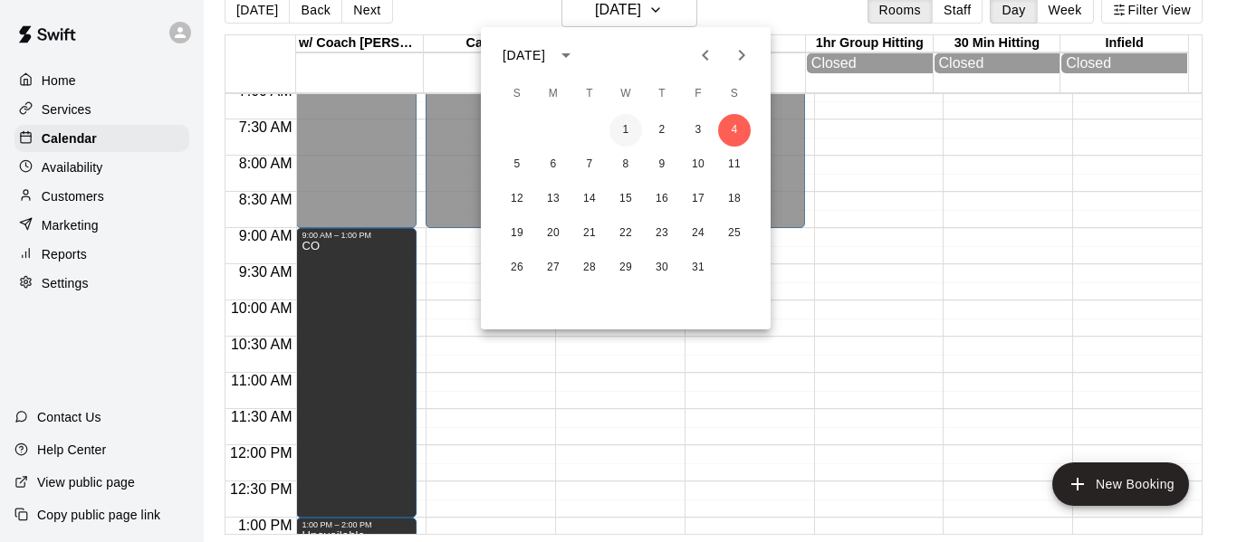
click at [629, 127] on button "1" at bounding box center [625, 130] width 33 height 33
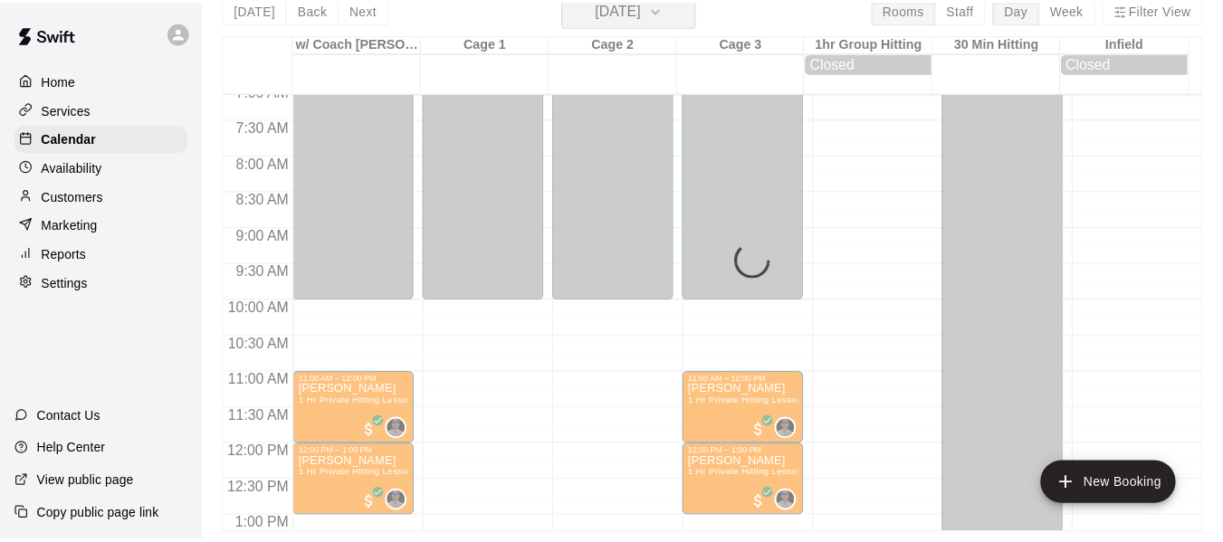
scroll to position [22, 0]
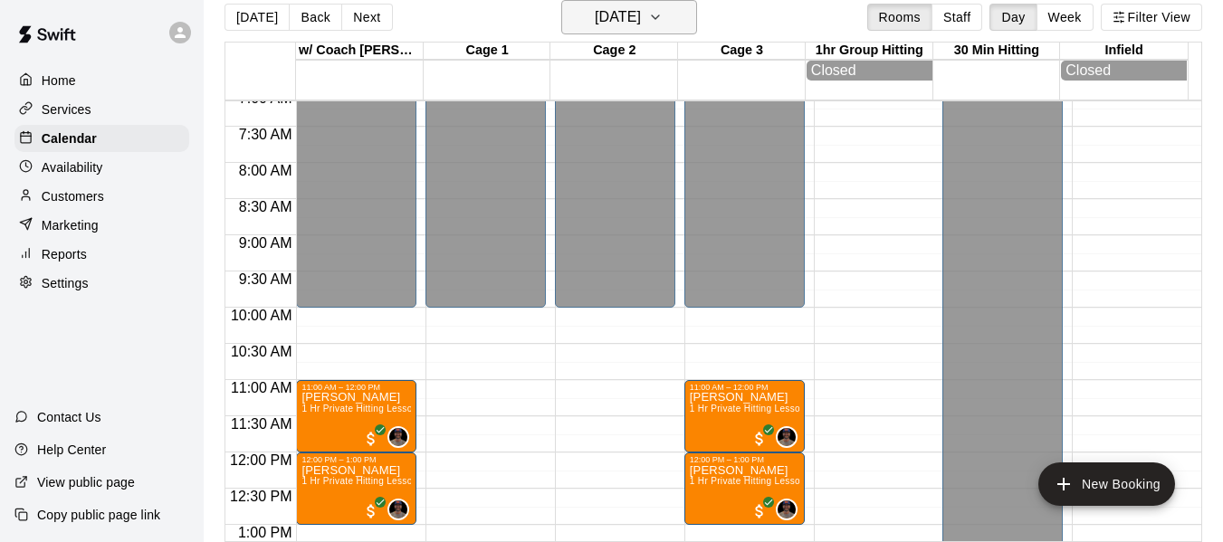
click at [681, 5] on button "[DATE]" at bounding box center [629, 17] width 136 height 34
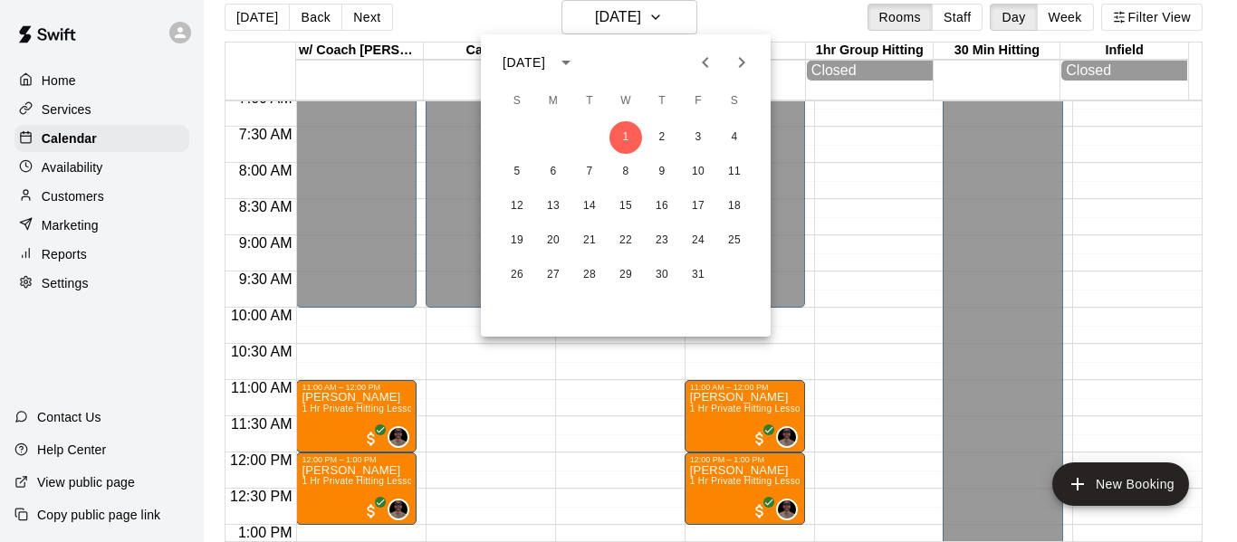
click at [704, 71] on icon "Previous month" at bounding box center [705, 63] width 22 height 22
click at [626, 241] on button "24" at bounding box center [625, 240] width 33 height 33
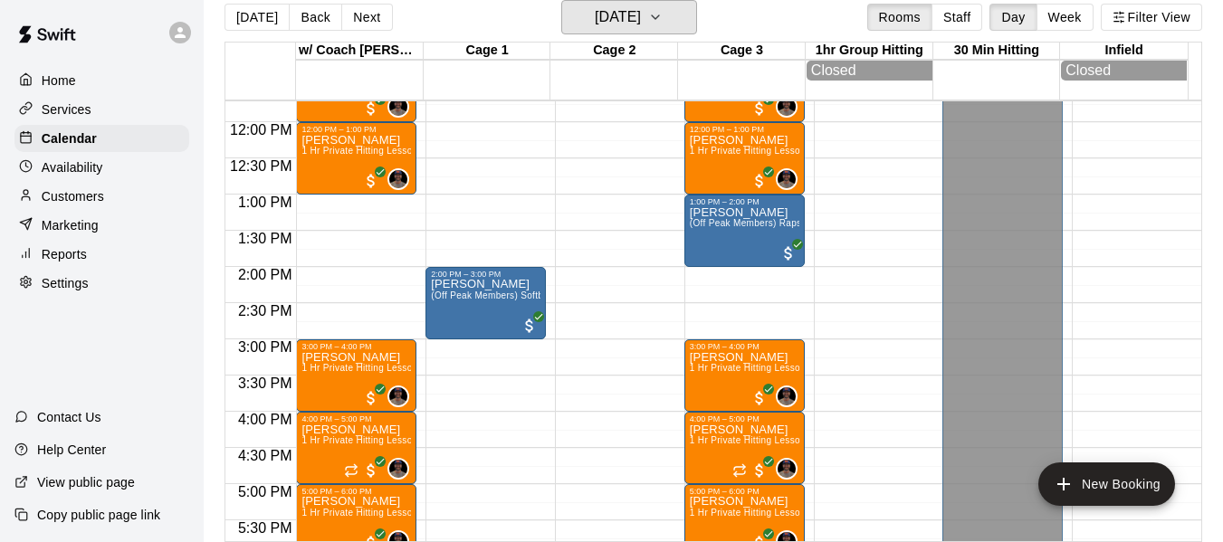
scroll to position [850, 0]
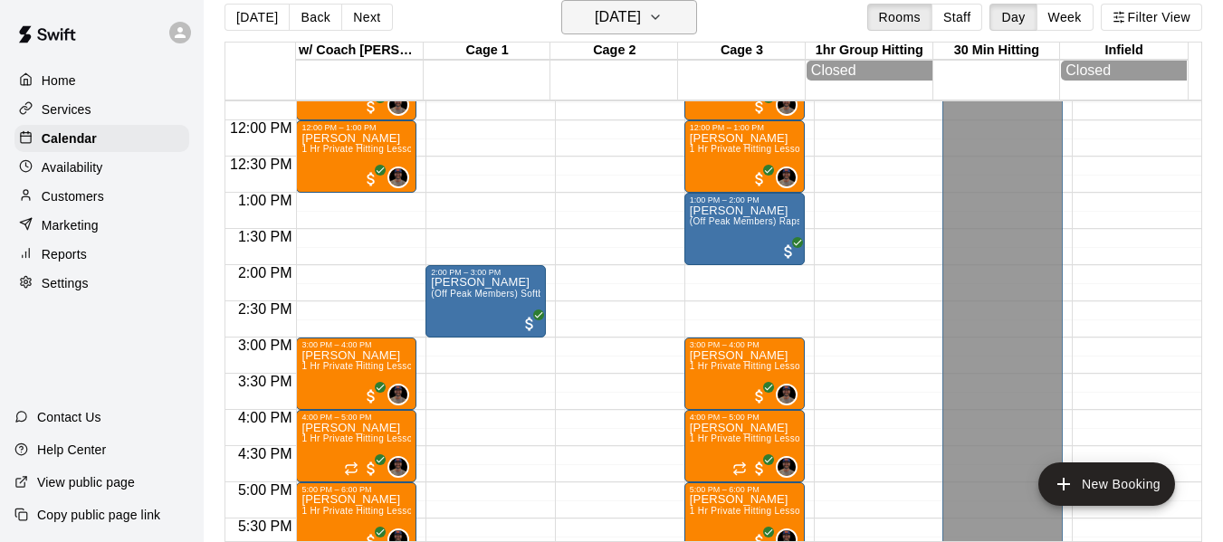
click at [663, 22] on icon "button" at bounding box center [655, 17] width 14 height 22
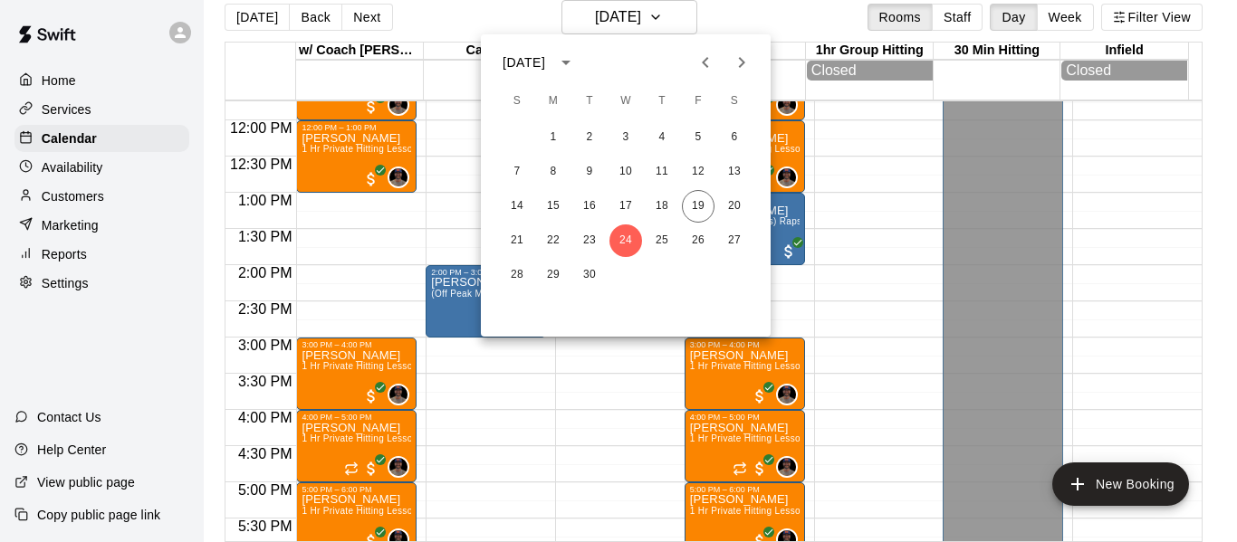
click at [743, 57] on icon "Next month" at bounding box center [742, 63] width 22 height 22
click at [626, 208] on button "15" at bounding box center [625, 206] width 33 height 33
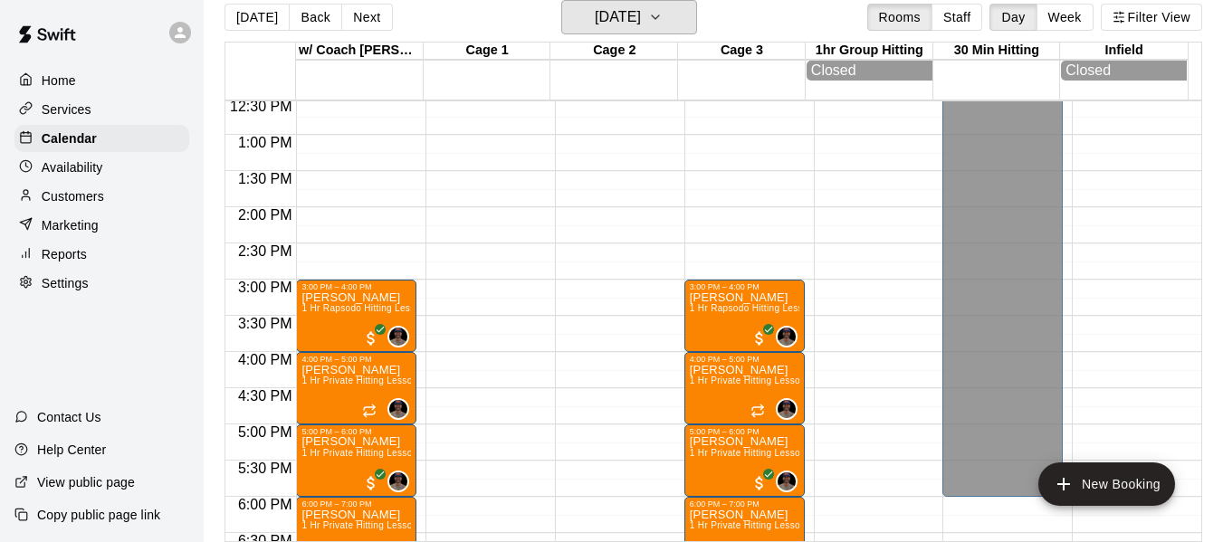
scroll to position [911, 0]
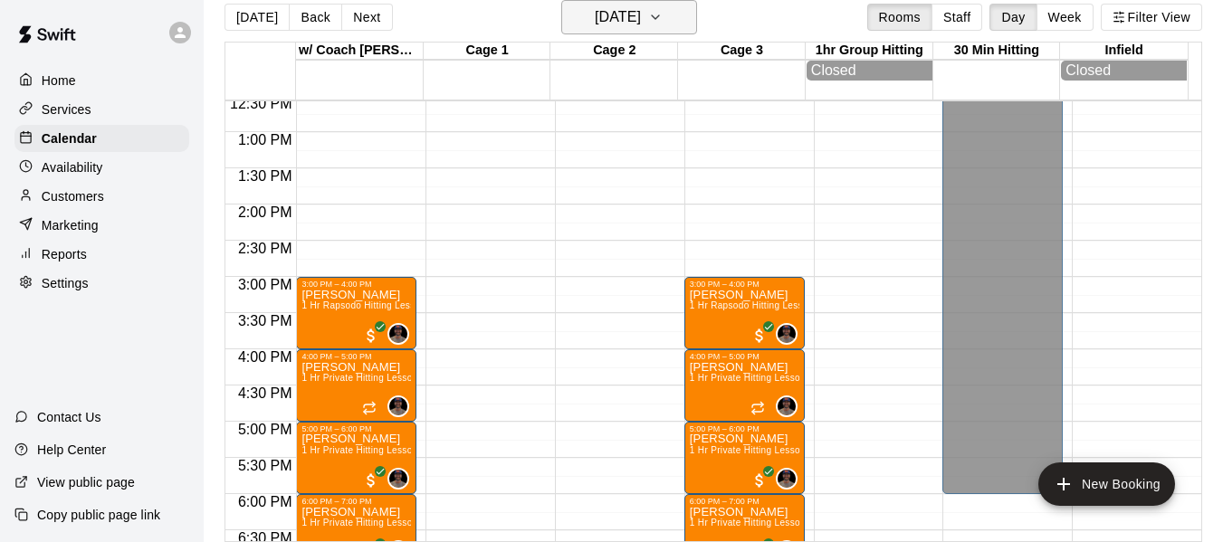
click at [663, 12] on icon "button" at bounding box center [655, 17] width 14 height 22
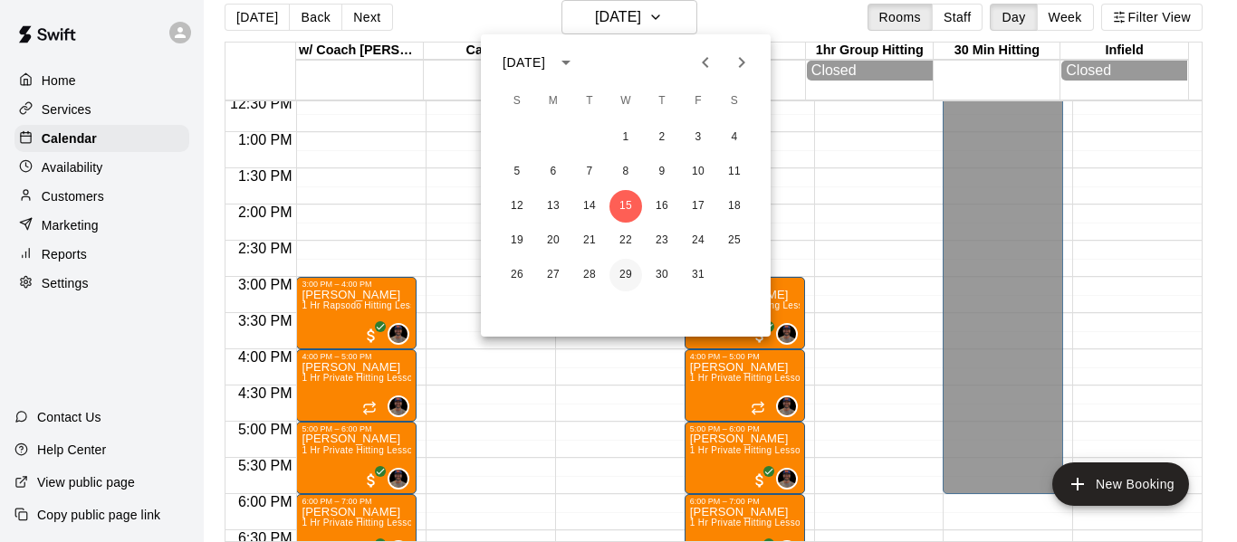
click at [623, 270] on button "29" at bounding box center [625, 275] width 33 height 33
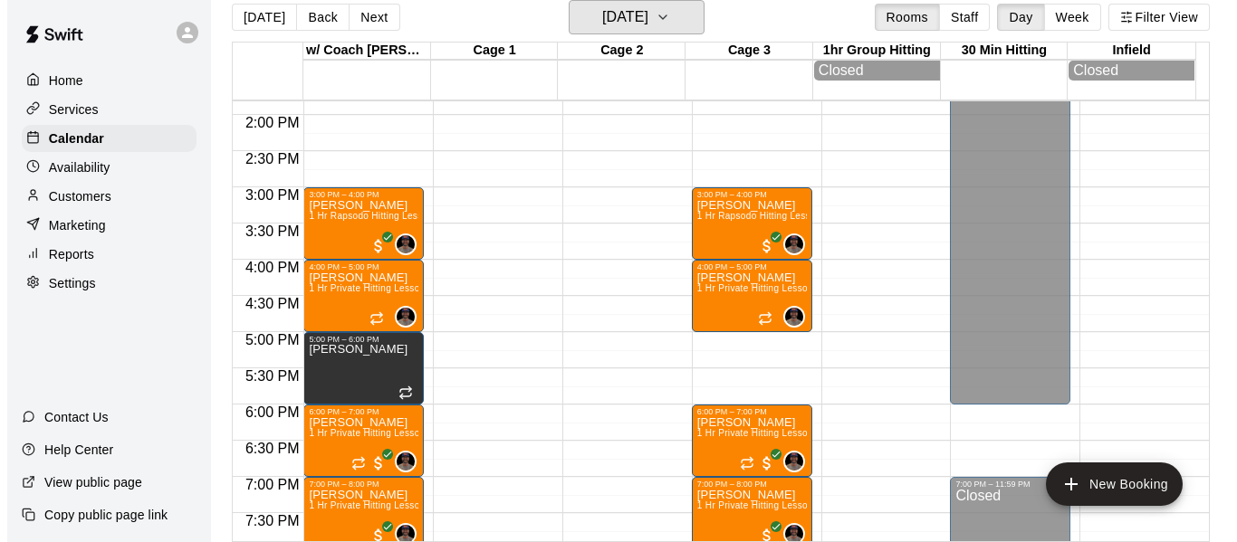
scroll to position [1031, 0]
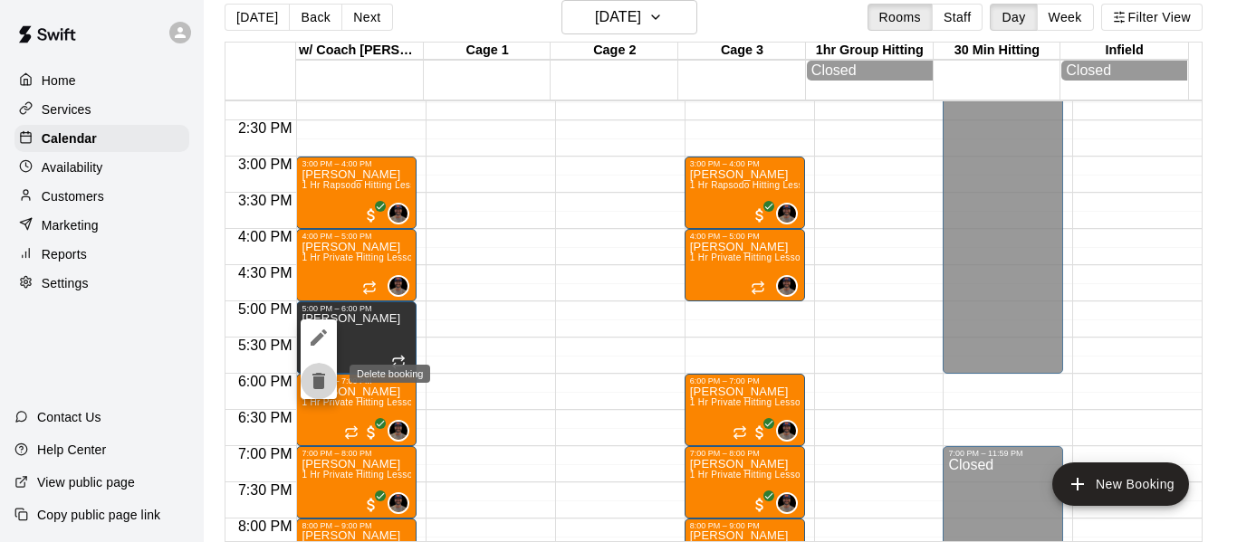
click at [320, 377] on icon "delete" at bounding box center [318, 381] width 13 height 16
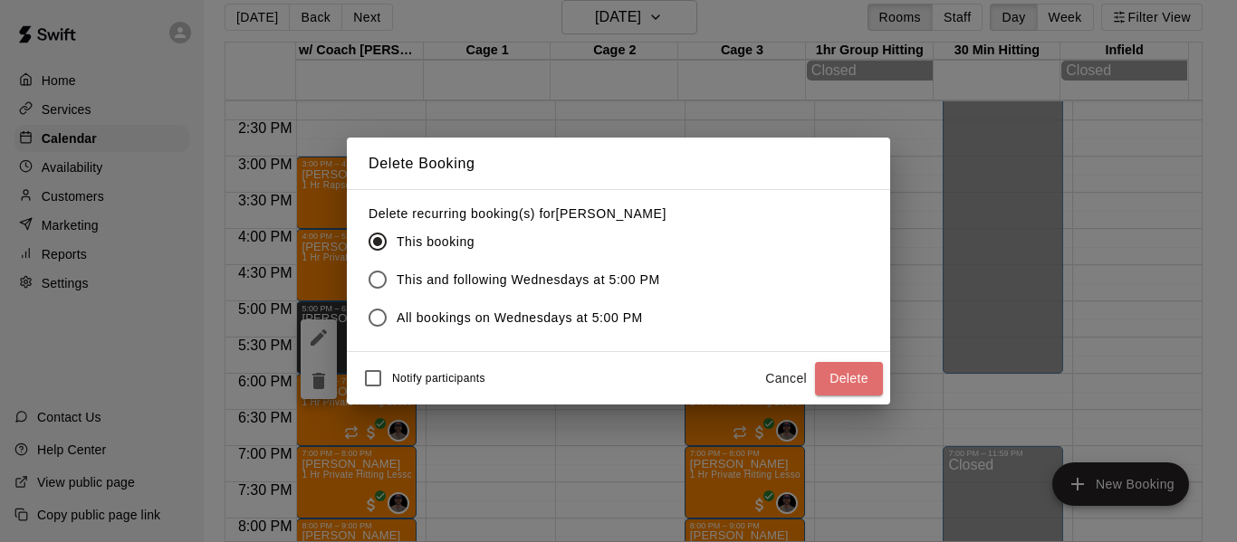
drag, startPoint x: 836, startPoint y: 382, endPoint x: 812, endPoint y: 248, distance: 136.2
click at [837, 381] on button "Delete" at bounding box center [849, 378] width 68 height 33
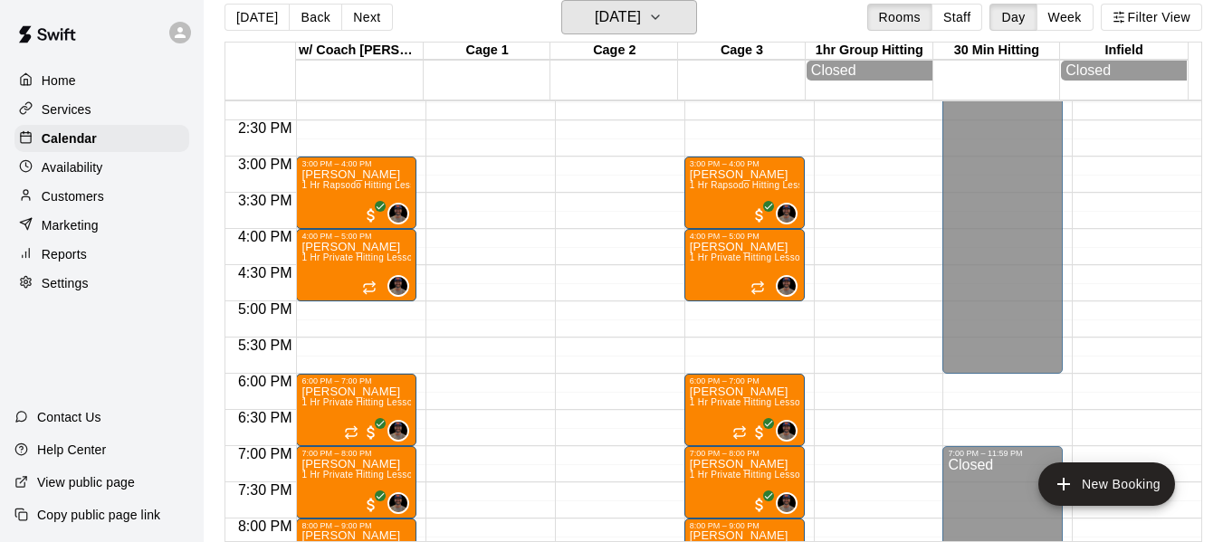
click at [663, 13] on icon "button" at bounding box center [655, 17] width 14 height 22
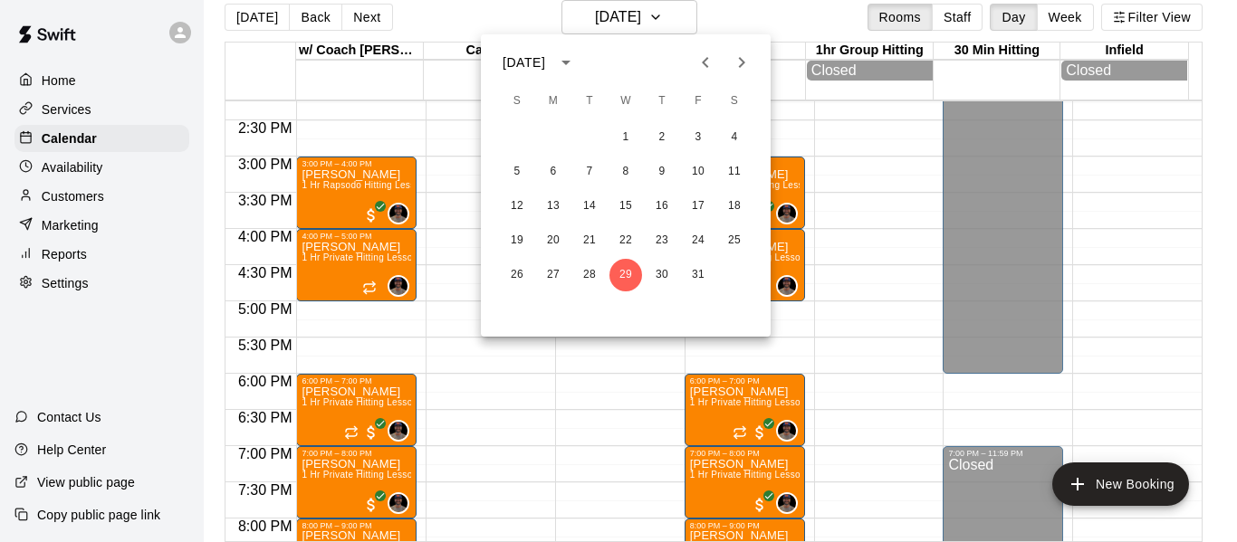
click at [707, 54] on icon "Previous month" at bounding box center [705, 63] width 22 height 22
click at [618, 238] on button "24" at bounding box center [625, 240] width 33 height 33
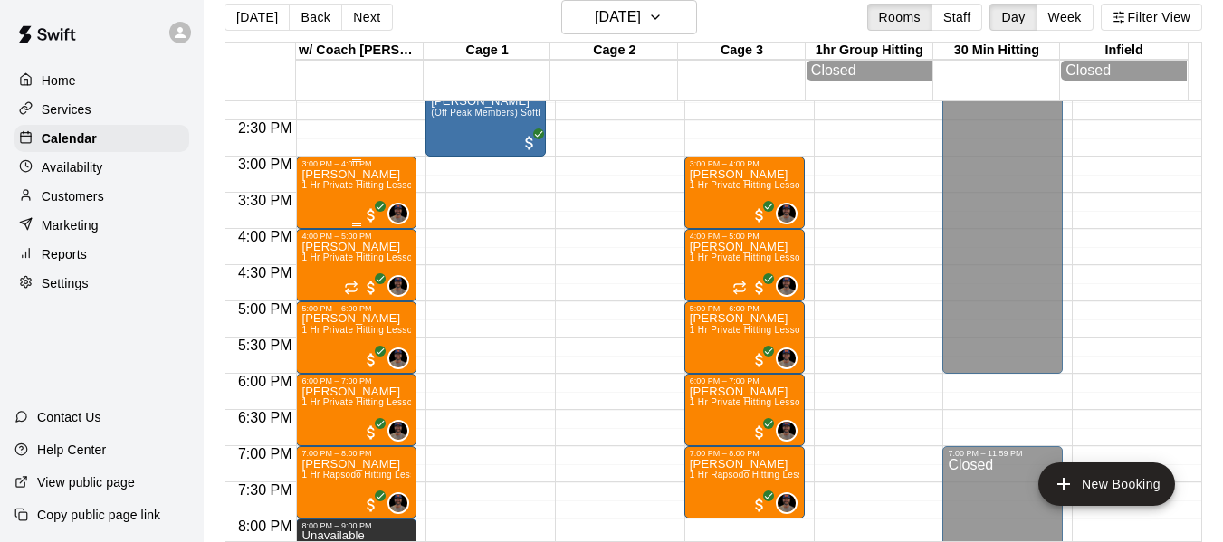
click at [354, 190] on span "1 Hr Private Hitting Lesson Ages [DEMOGRAPHIC_DATA] And Older" at bounding box center [448, 185] width 295 height 10
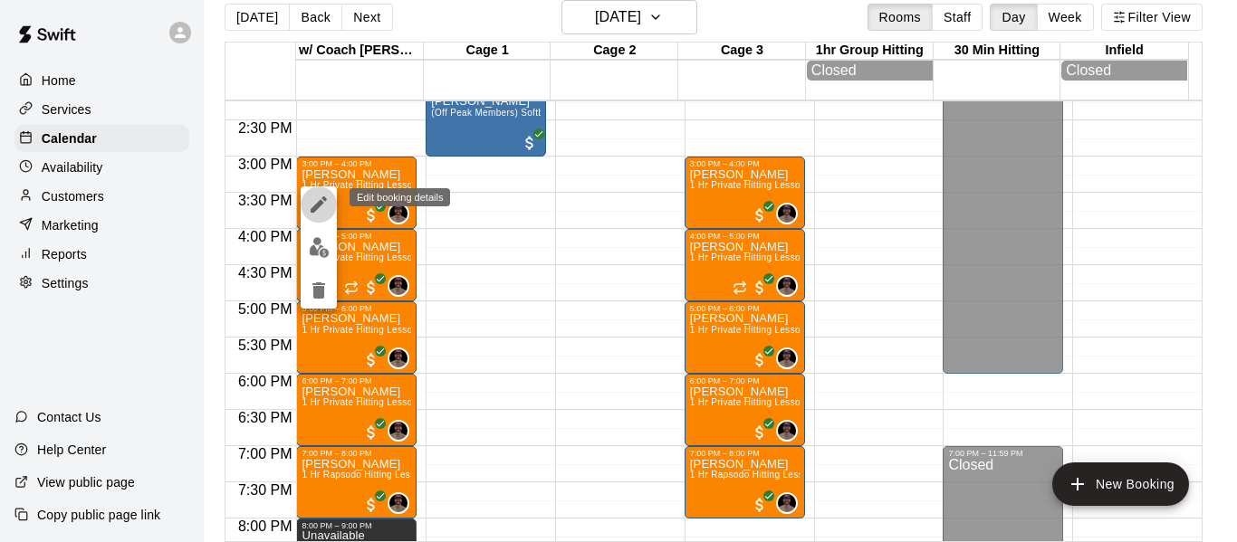
click at [327, 202] on icon "edit" at bounding box center [319, 205] width 22 height 22
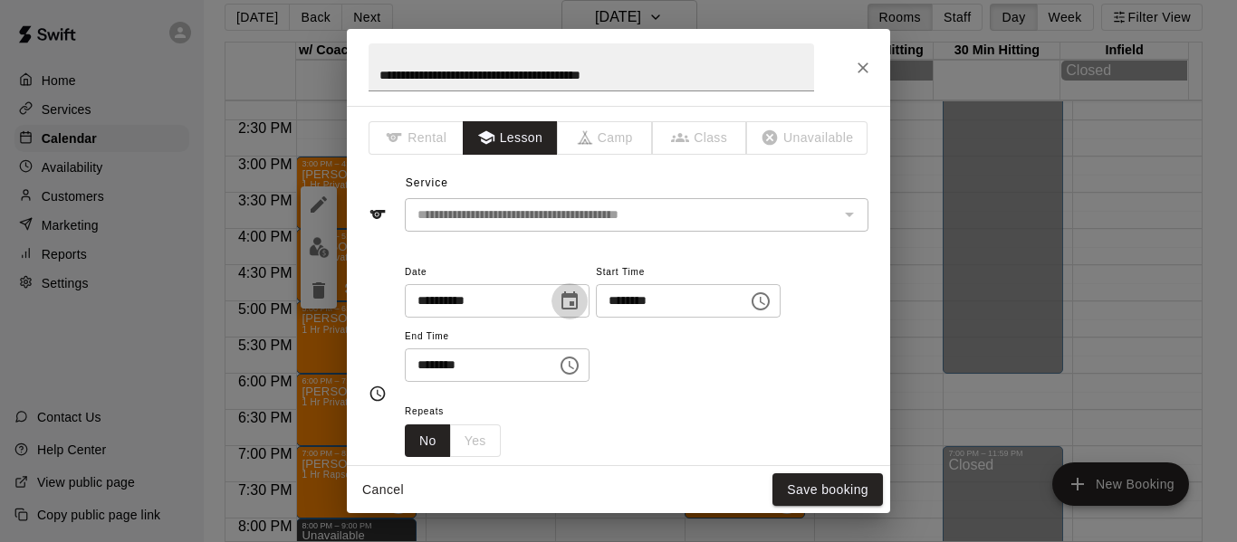
click at [580, 301] on icon "Choose date, selected date is Sep 24, 2025" at bounding box center [570, 302] width 22 height 22
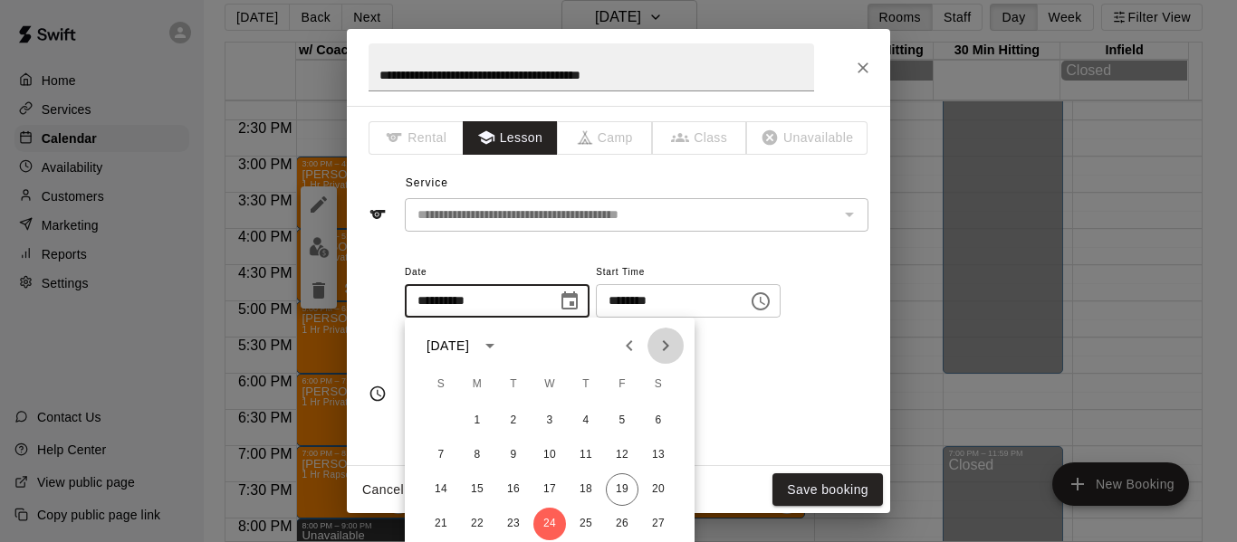
click at [661, 337] on icon "Next month" at bounding box center [665, 346] width 22 height 22
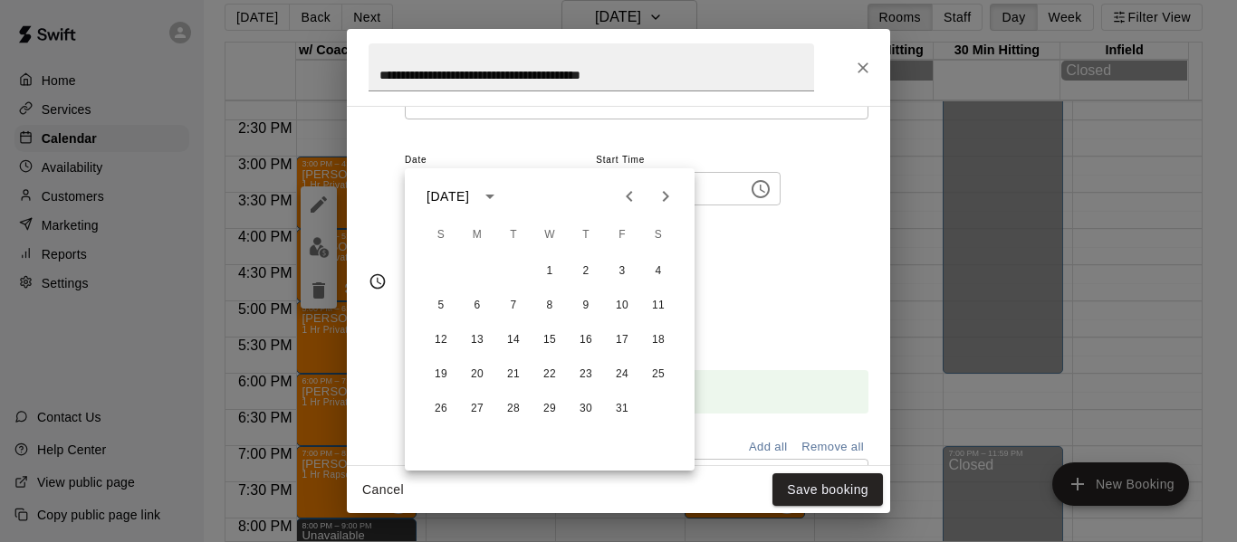
scroll to position [151, 0]
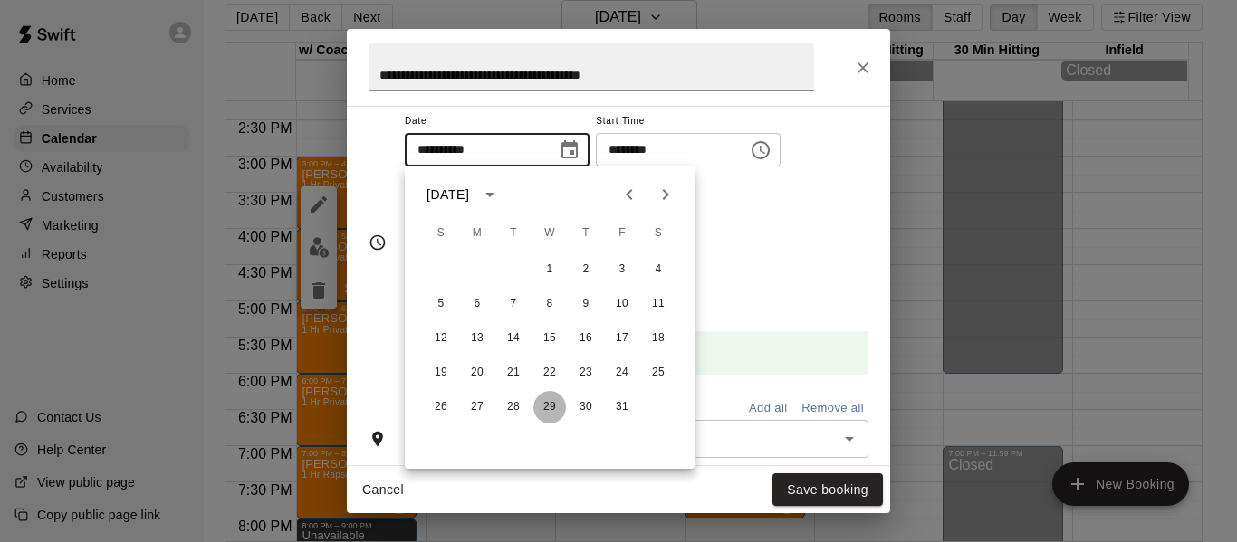
click at [548, 402] on button "29" at bounding box center [549, 407] width 33 height 33
type input "**********"
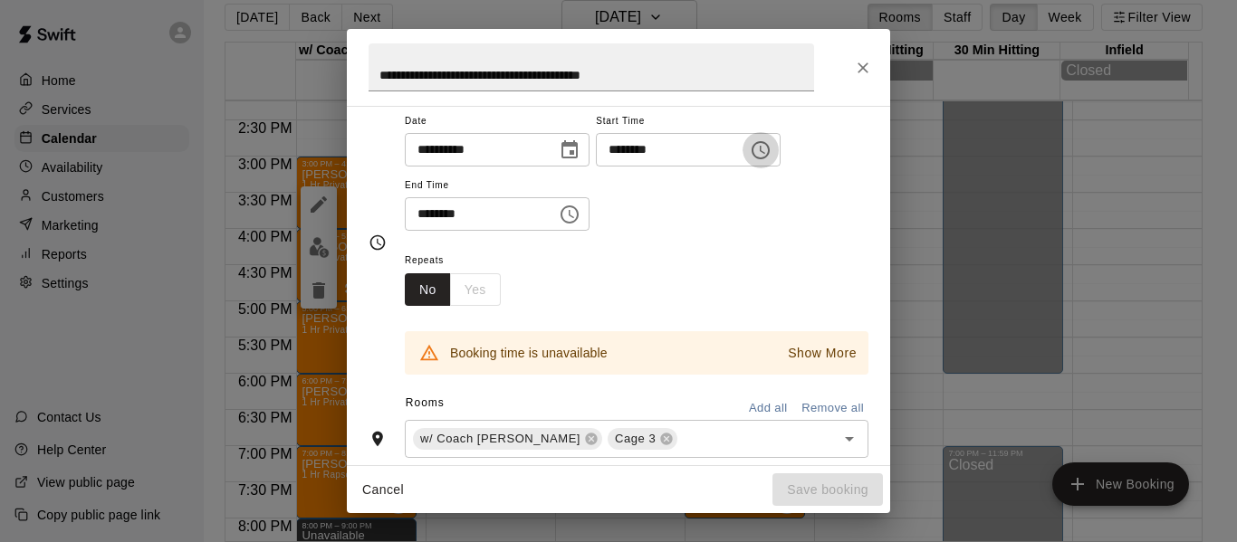
click at [771, 147] on icon "Choose time, selected time is 3:00 PM" at bounding box center [761, 150] width 22 height 22
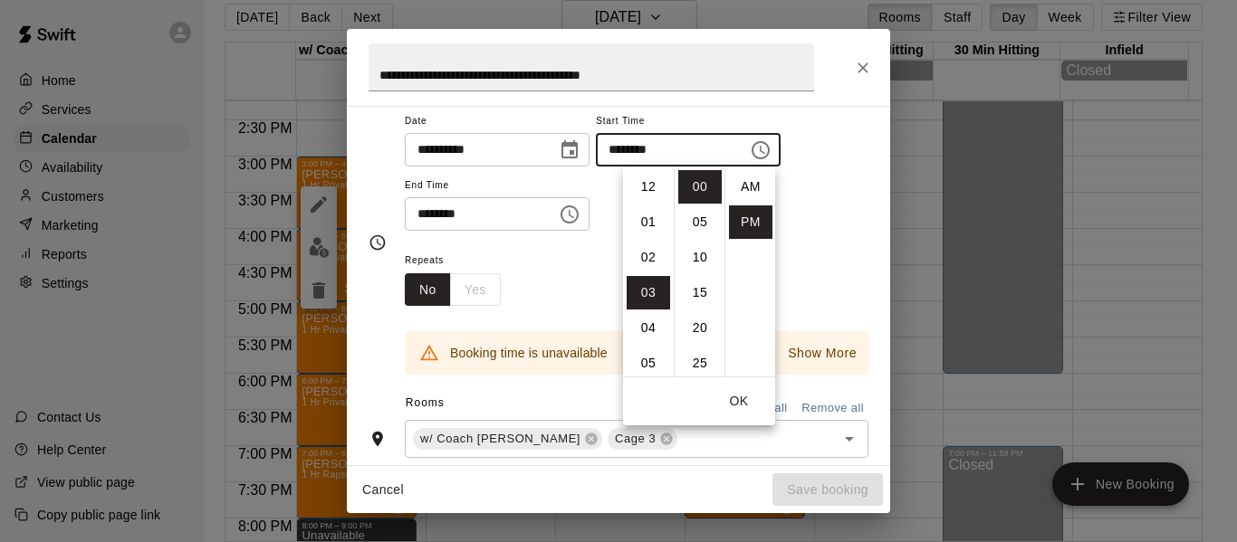
scroll to position [33, 0]
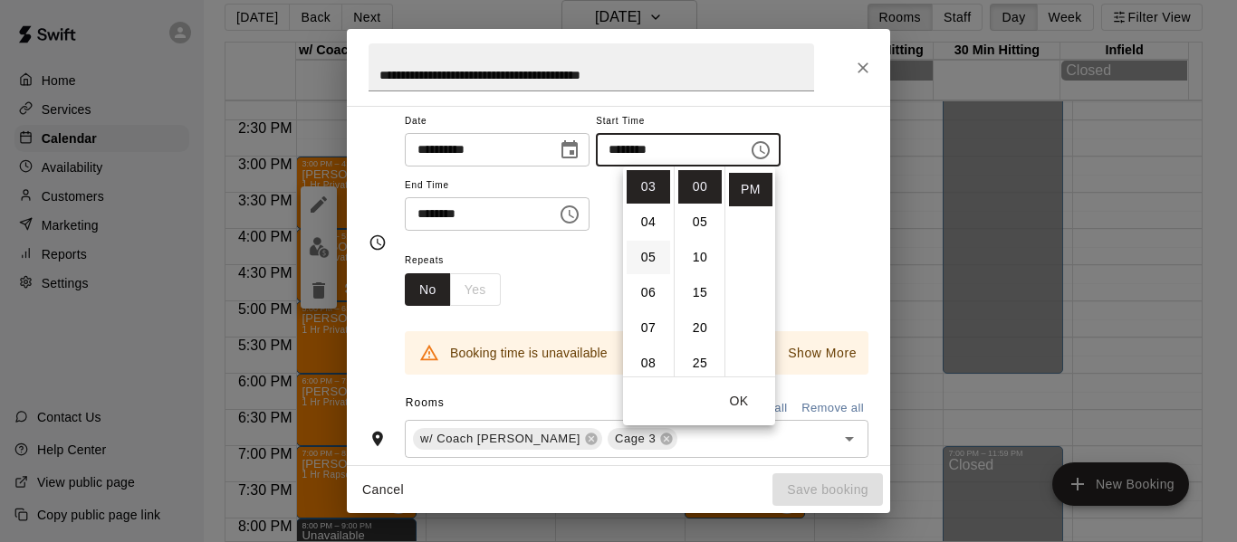
click at [651, 260] on li "05" at bounding box center [647, 257] width 43 height 33
type input "********"
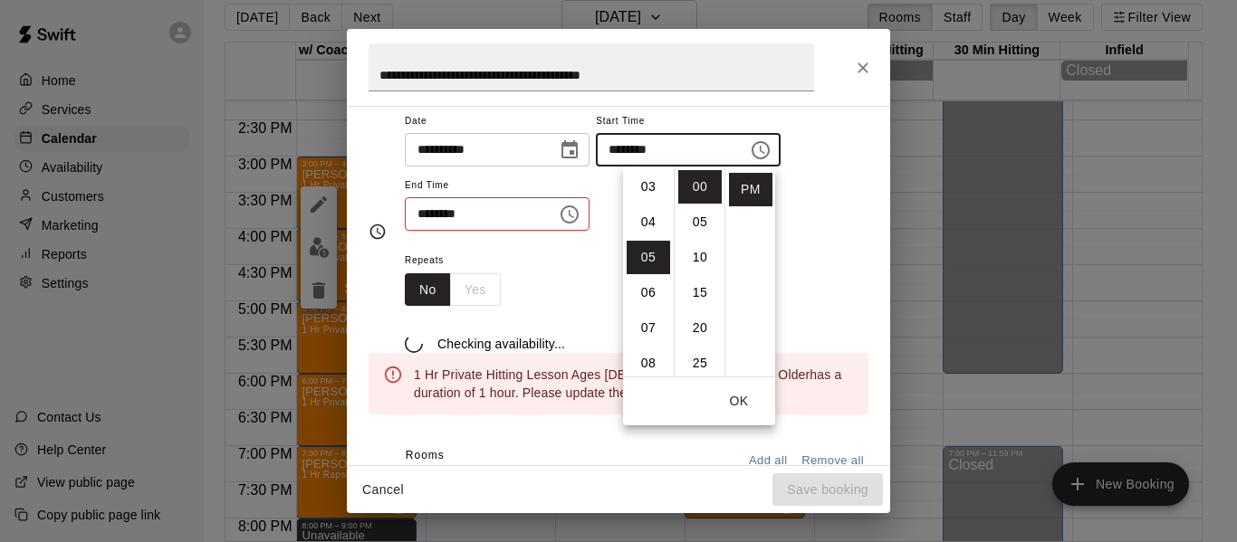
scroll to position [177, 0]
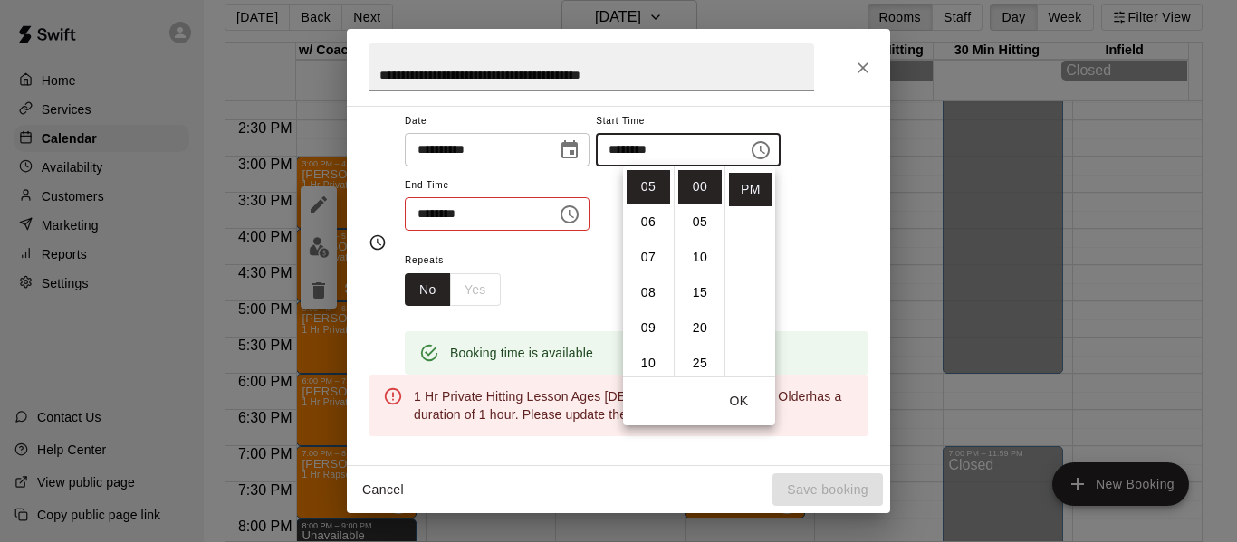
click at [580, 210] on icon "Choose time, selected time is 4:00 PM" at bounding box center [570, 215] width 22 height 22
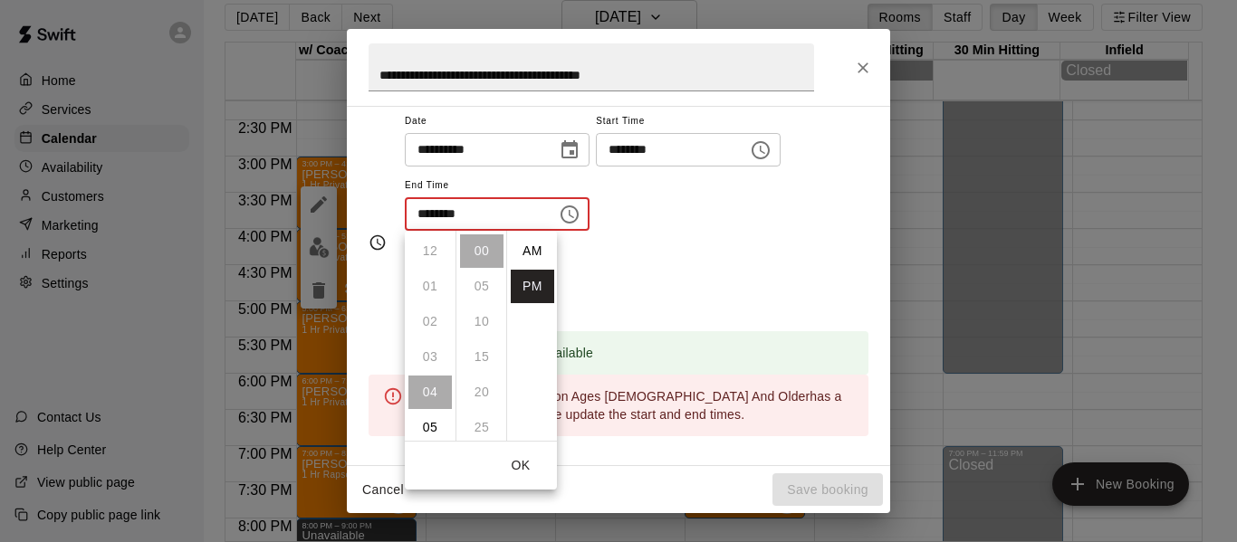
scroll to position [33, 0]
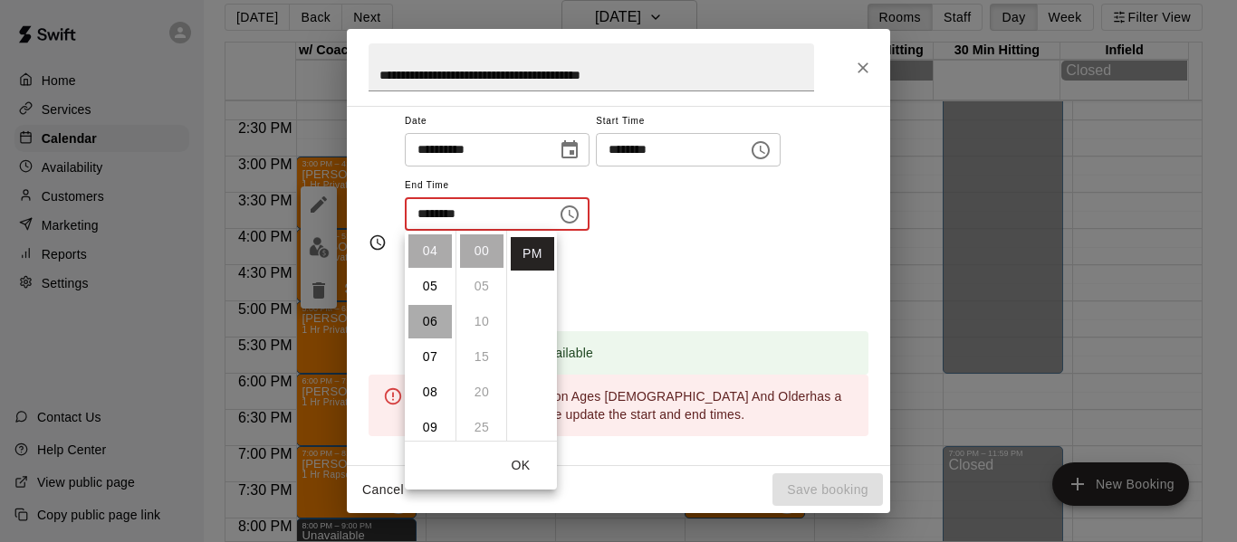
click at [427, 313] on li "06" at bounding box center [429, 321] width 43 height 33
type input "********"
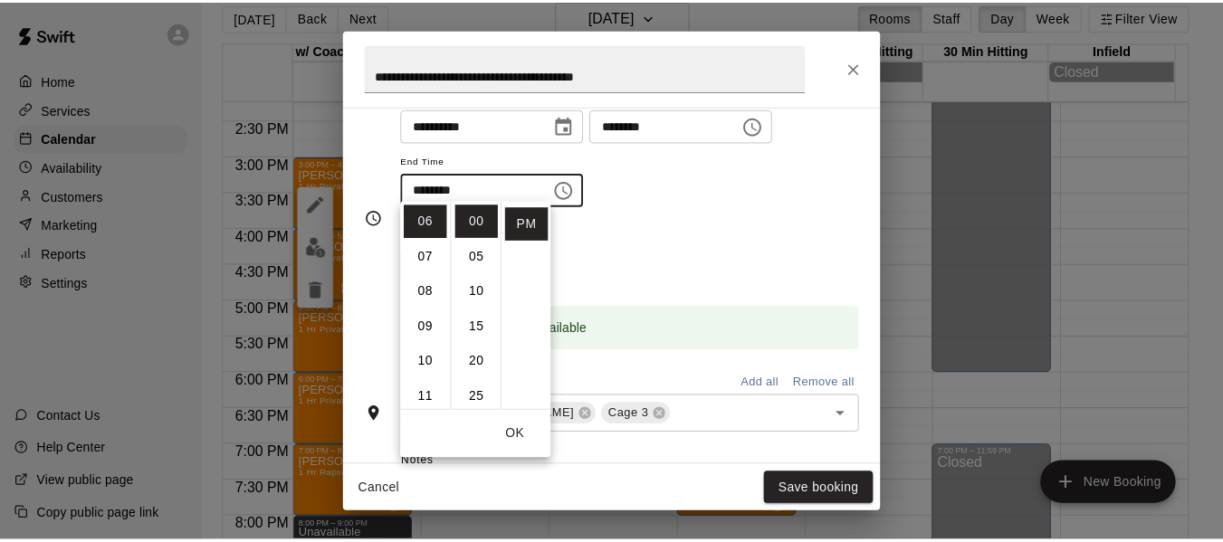
scroll to position [181, 0]
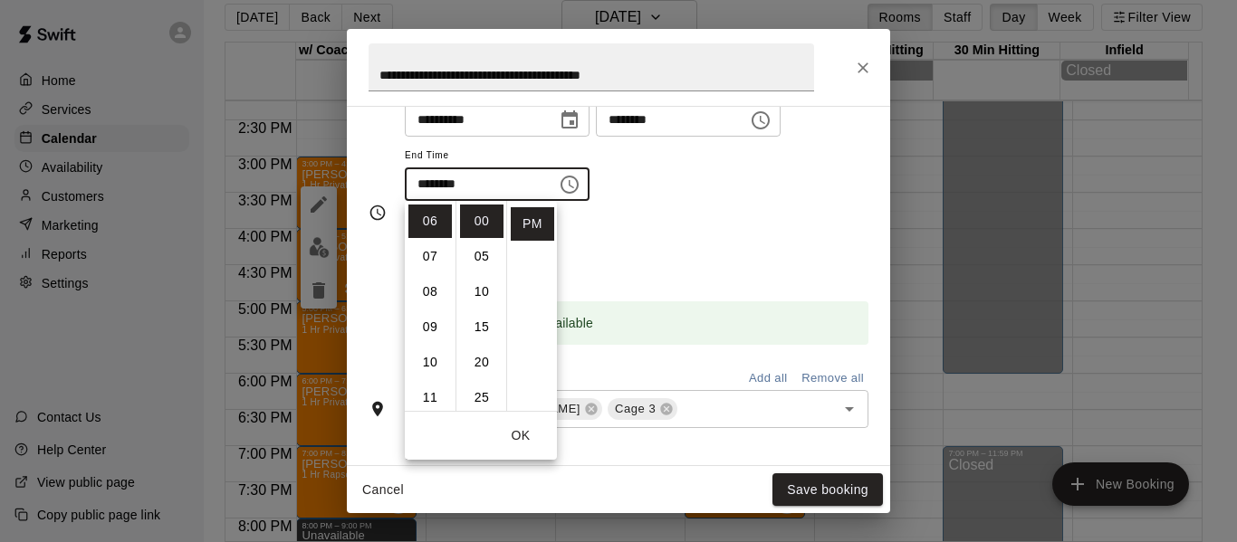
click at [790, 233] on div "Repeats No Yes" at bounding box center [636, 247] width 463 height 57
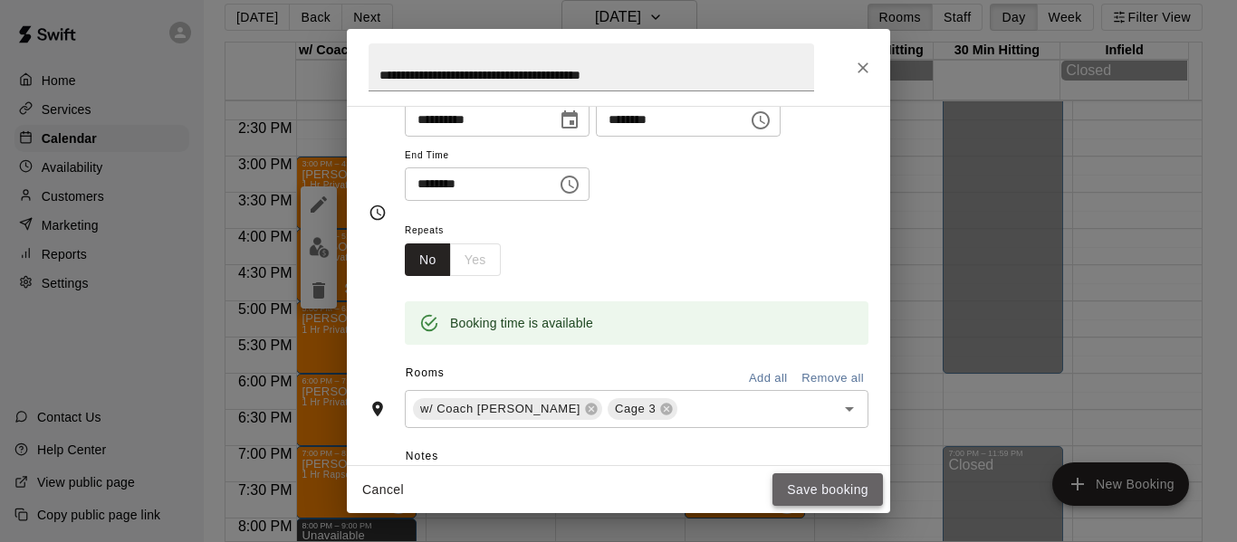
click at [844, 484] on button "Save booking" at bounding box center [827, 489] width 110 height 33
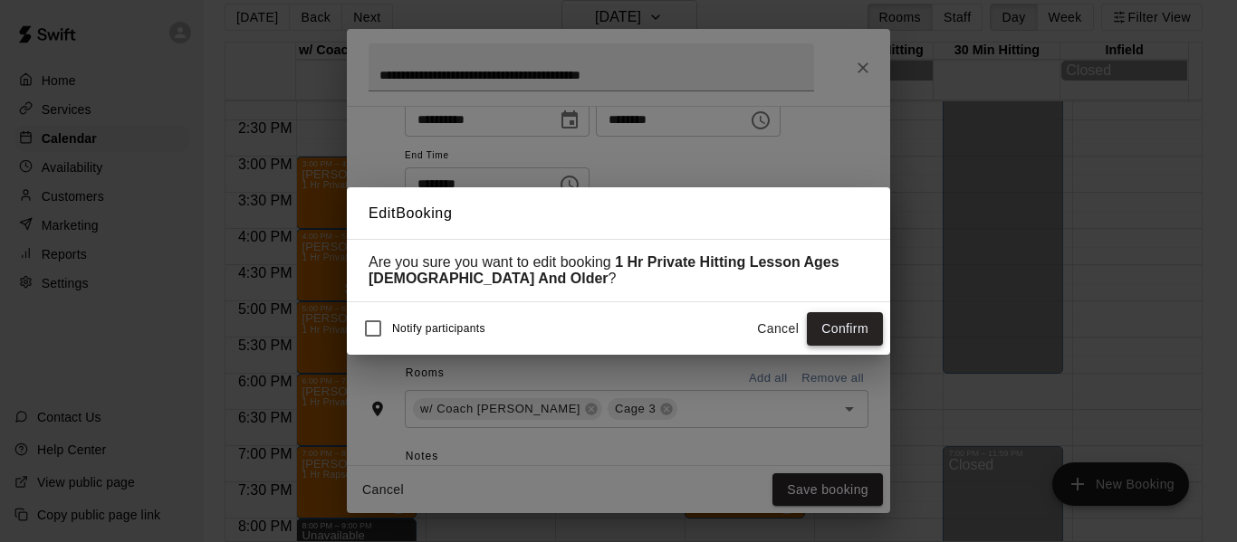
click at [828, 346] on button "Confirm" at bounding box center [845, 328] width 76 height 33
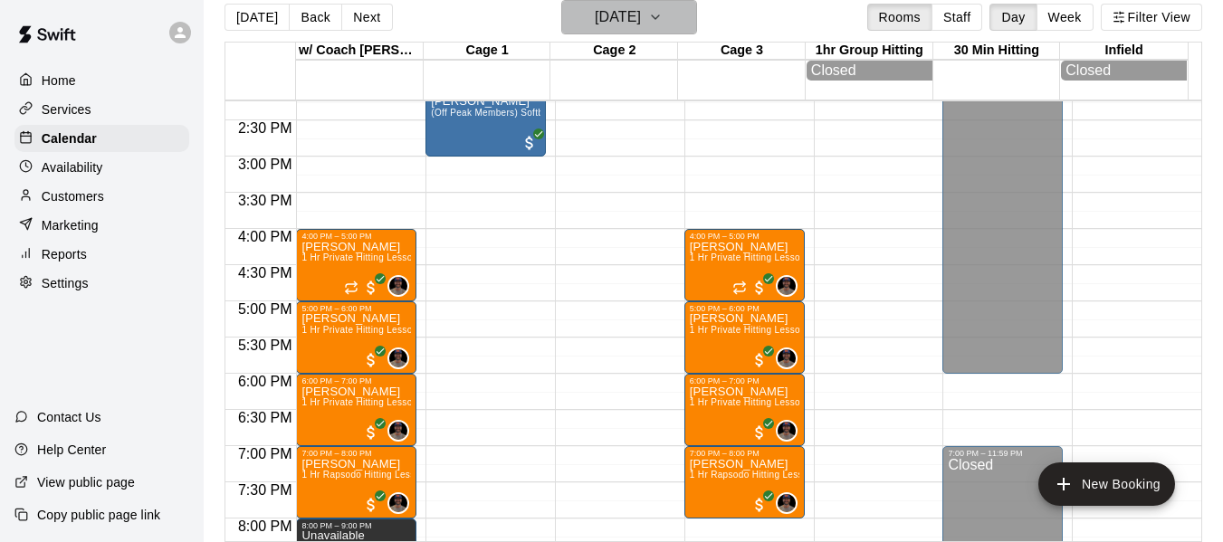
click at [663, 13] on icon "button" at bounding box center [655, 17] width 14 height 22
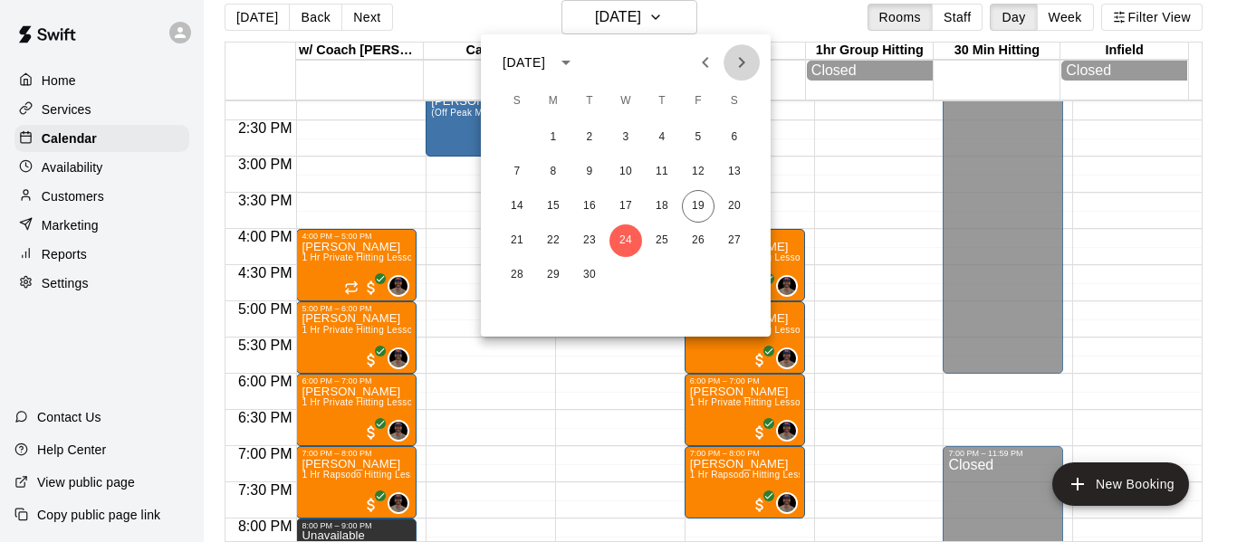
click at [740, 64] on icon "Next month" at bounding box center [742, 63] width 22 height 22
click at [616, 274] on button "29" at bounding box center [625, 275] width 33 height 33
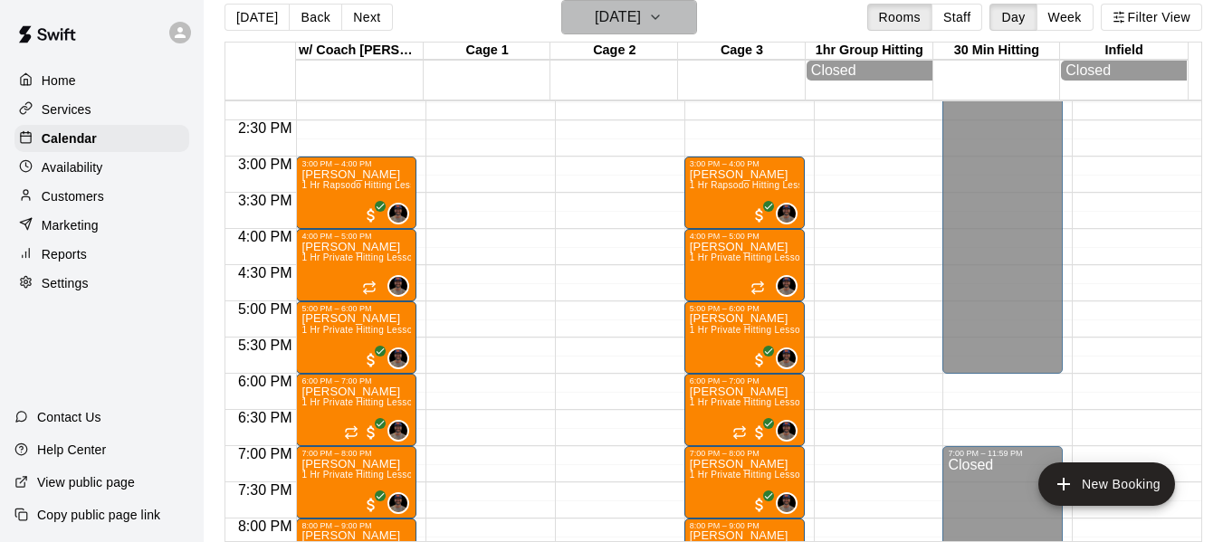
click at [663, 19] on icon "button" at bounding box center [655, 17] width 14 height 22
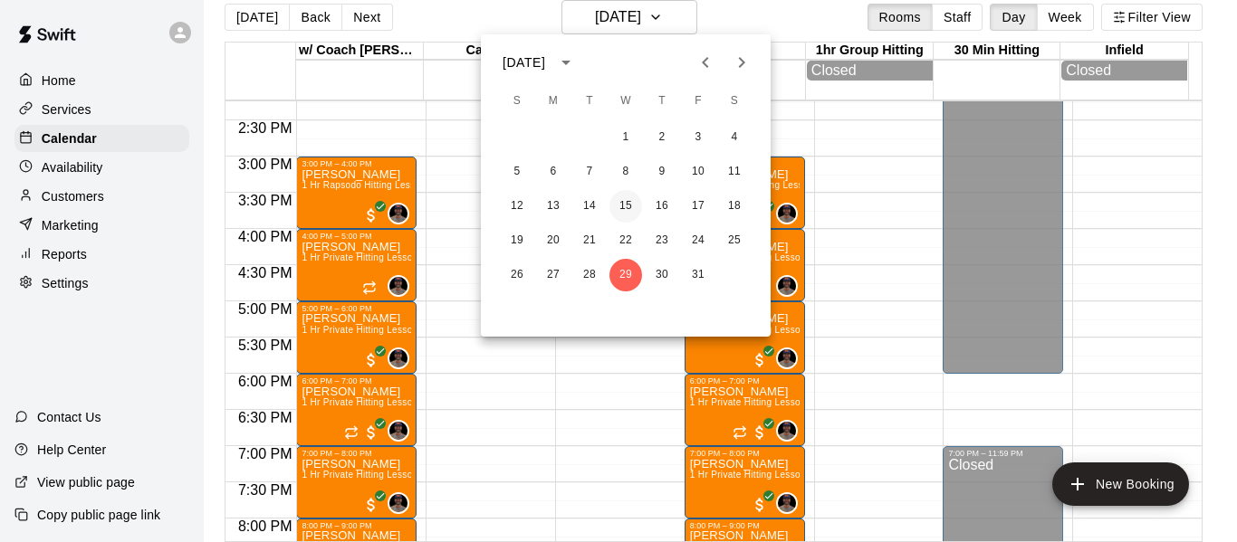
click at [635, 199] on button "15" at bounding box center [625, 206] width 33 height 33
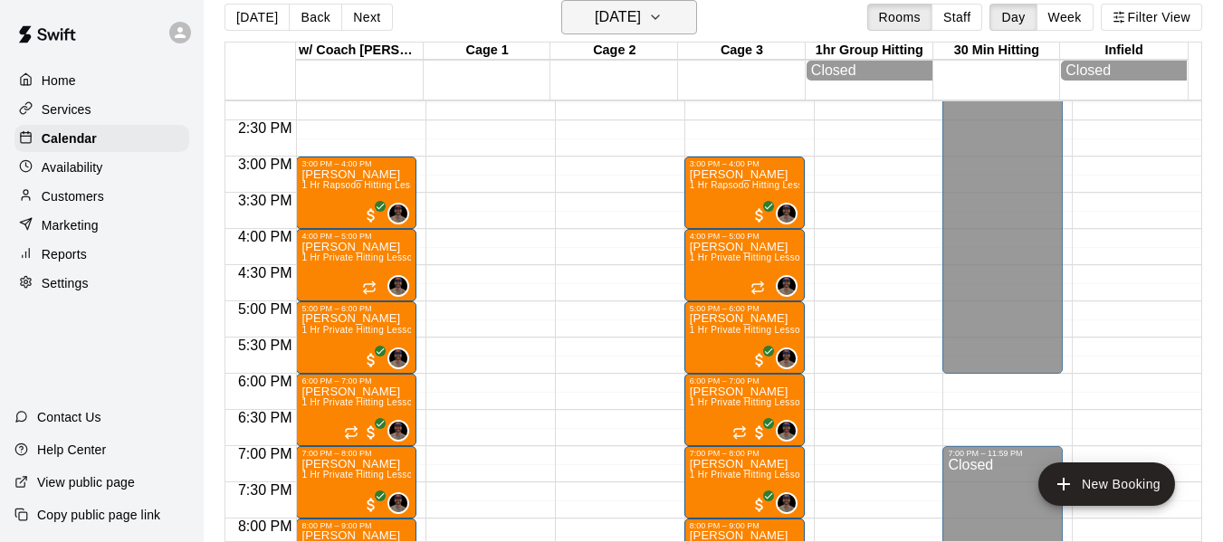
click at [663, 13] on icon "button" at bounding box center [655, 17] width 14 height 22
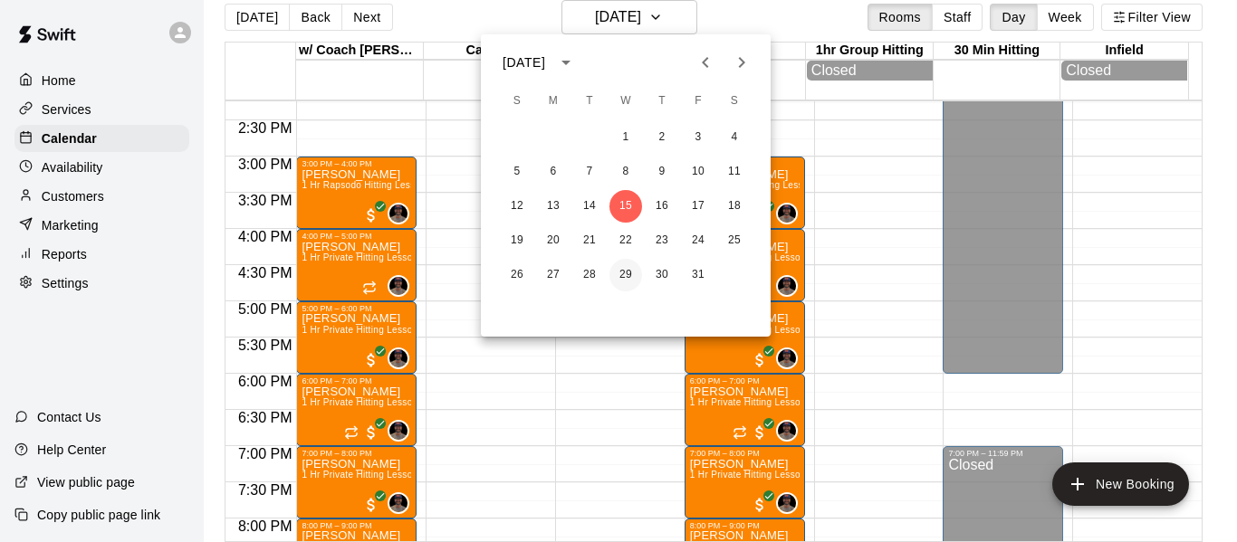
click at [632, 279] on button "29" at bounding box center [625, 275] width 33 height 33
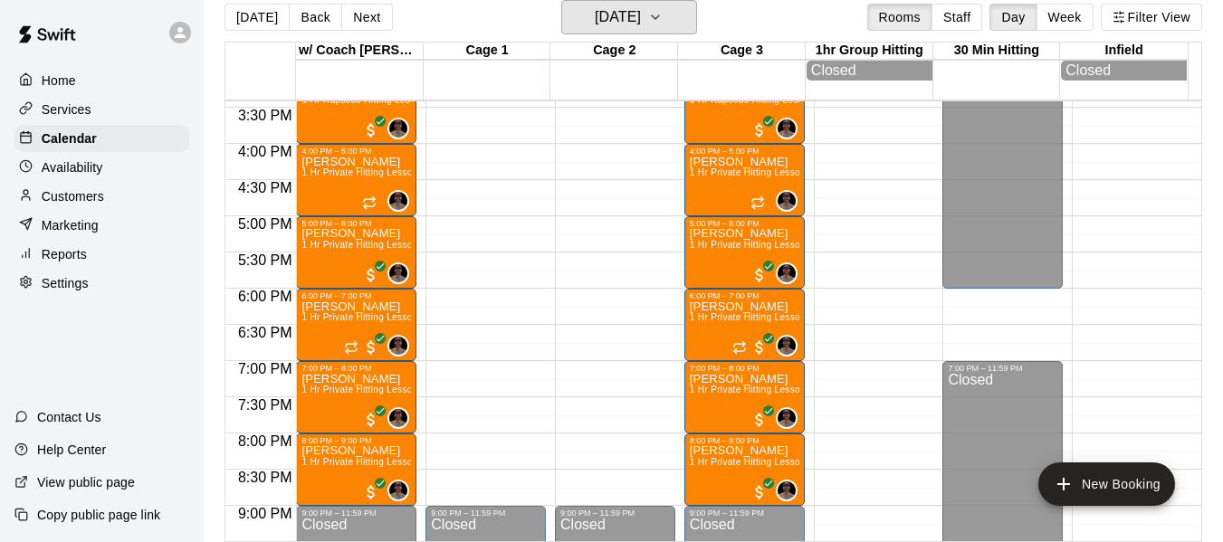
scroll to position [1122, 0]
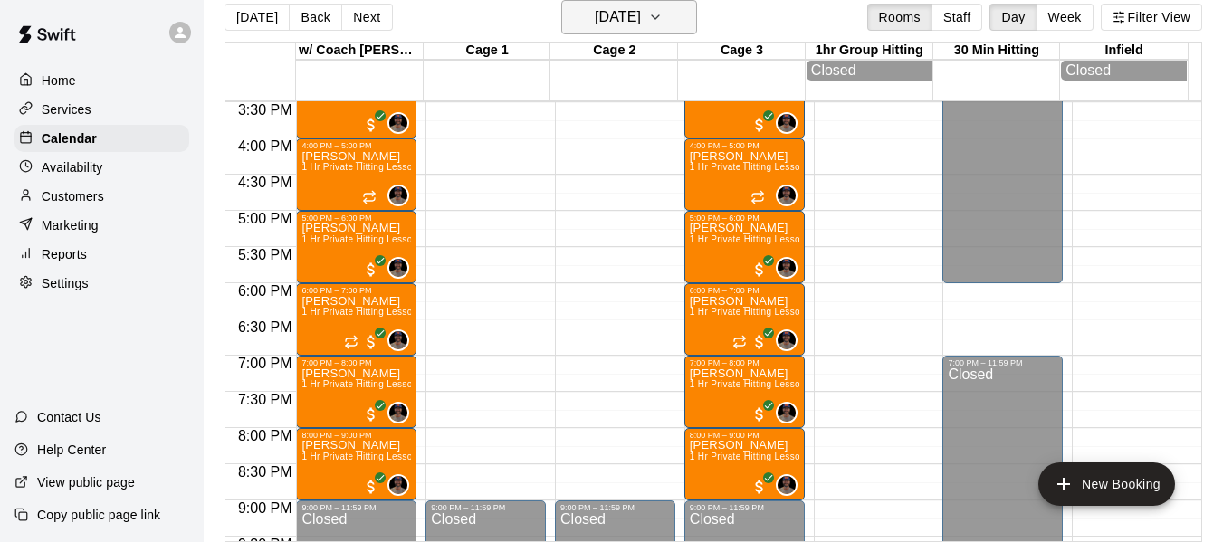
click at [697, 17] on button "[DATE]" at bounding box center [629, 17] width 136 height 34
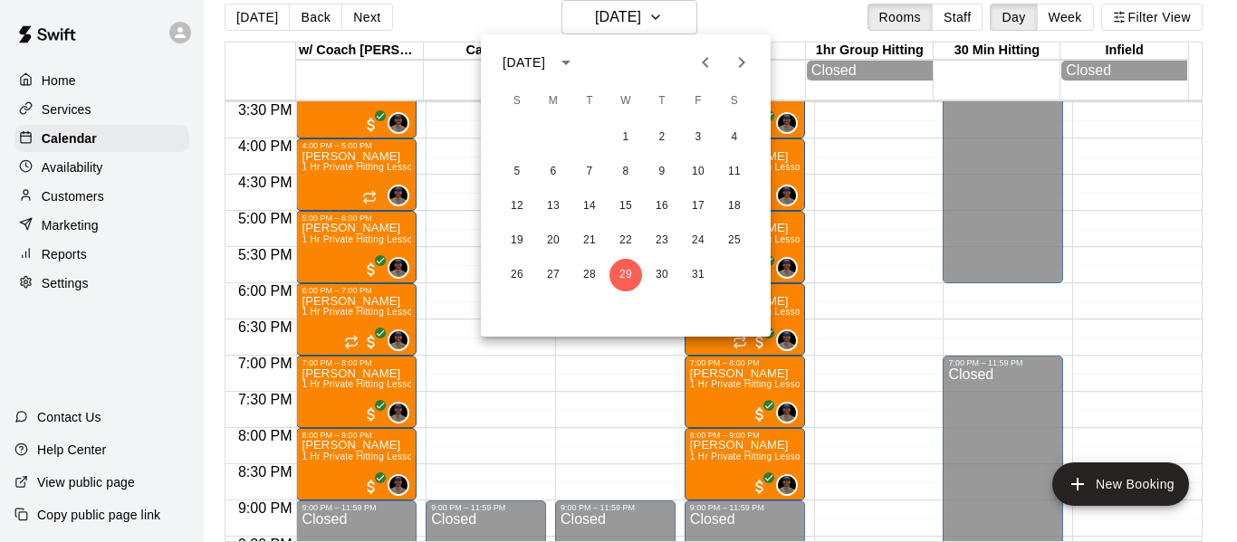
click at [523, 440] on div at bounding box center [618, 271] width 1237 height 542
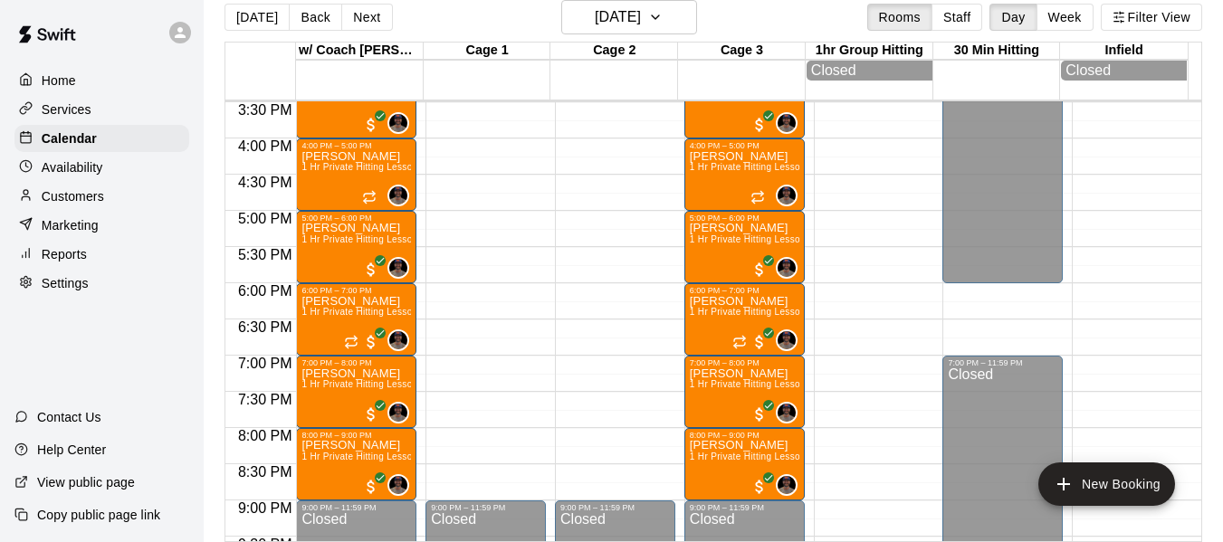
click at [89, 168] on p "Availability" at bounding box center [73, 167] width 62 height 18
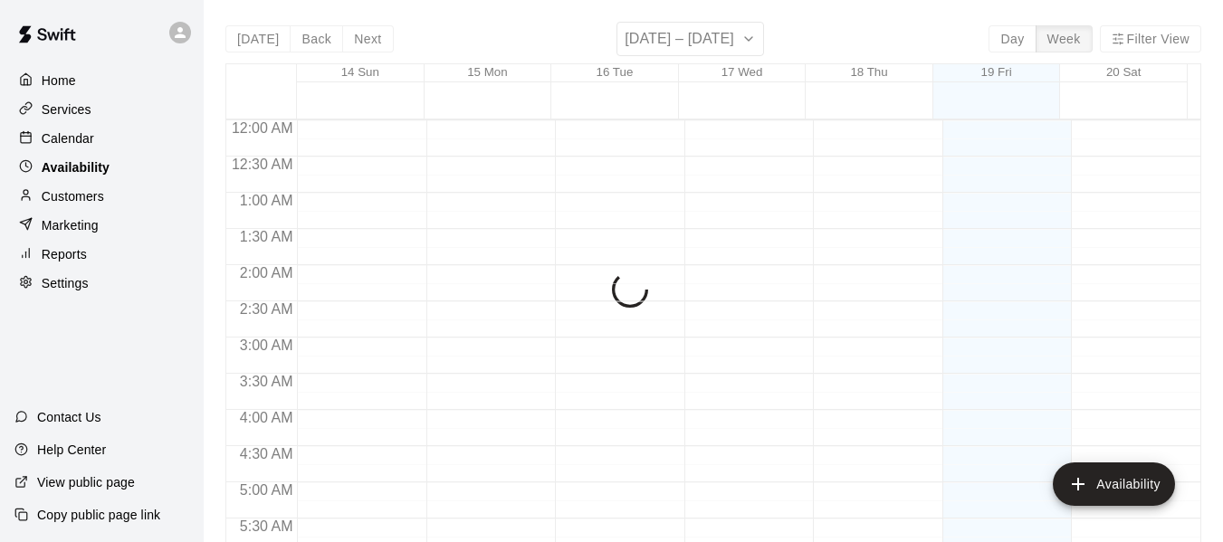
scroll to position [1296, 0]
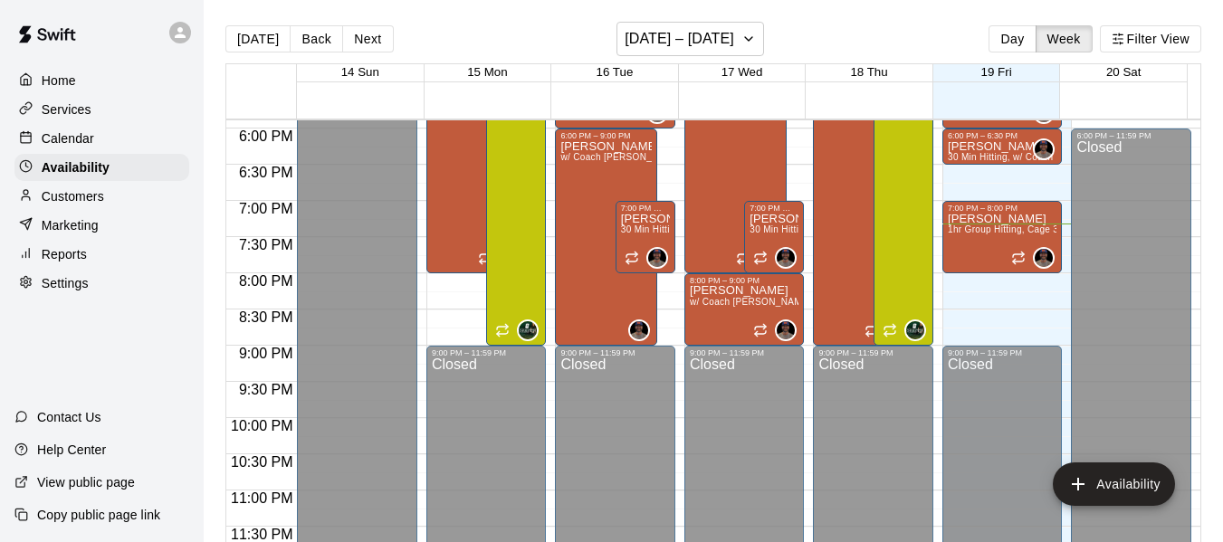
click at [80, 139] on p "Calendar" at bounding box center [68, 138] width 53 height 18
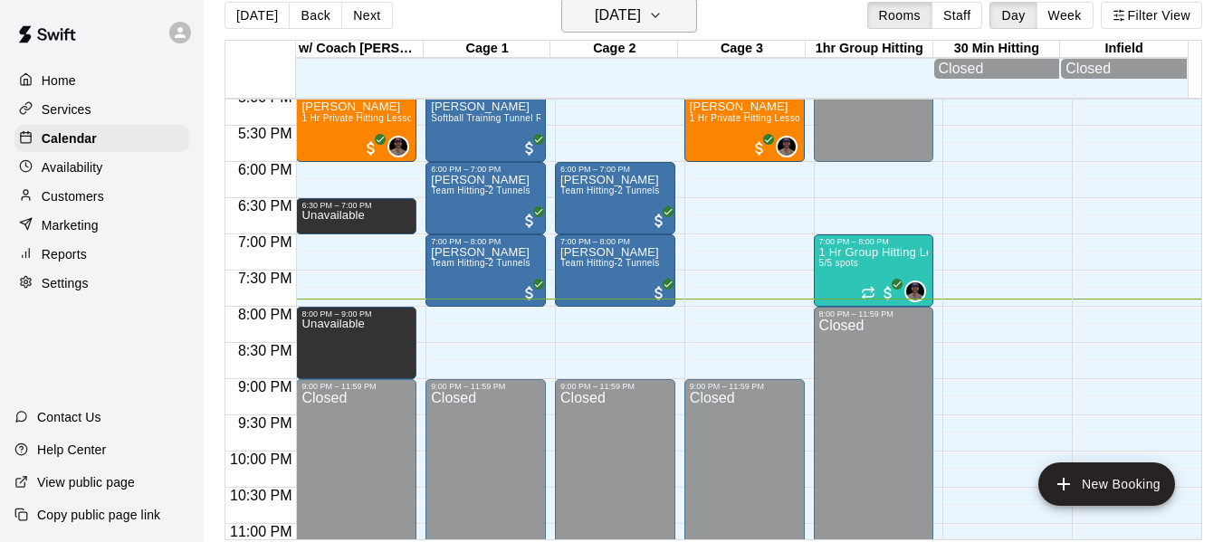
scroll to position [29, 0]
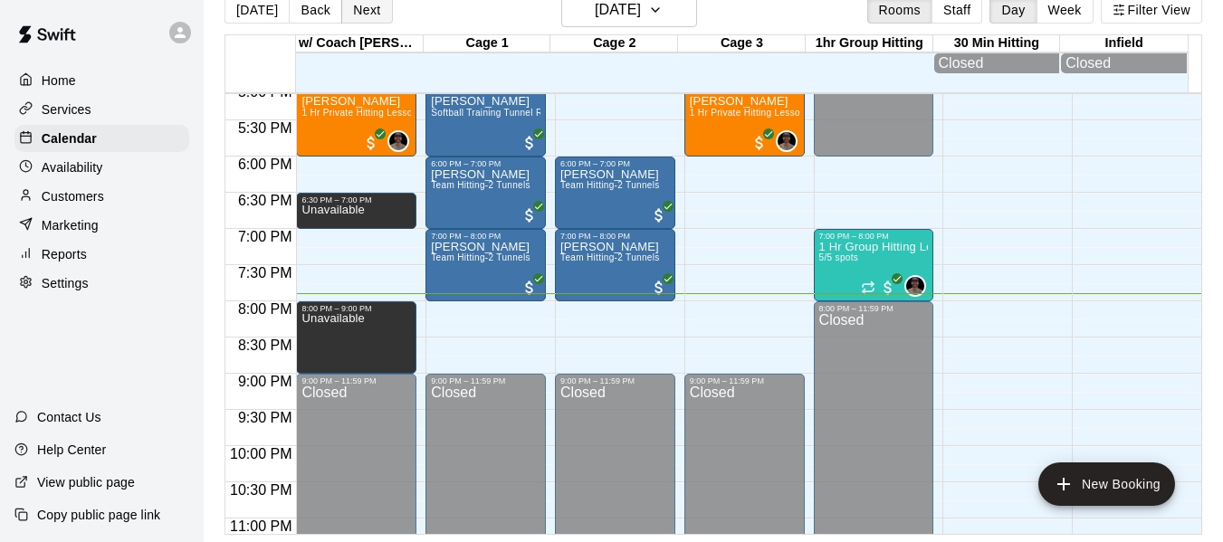
click at [375, 10] on button "Next" at bounding box center [366, 9] width 51 height 27
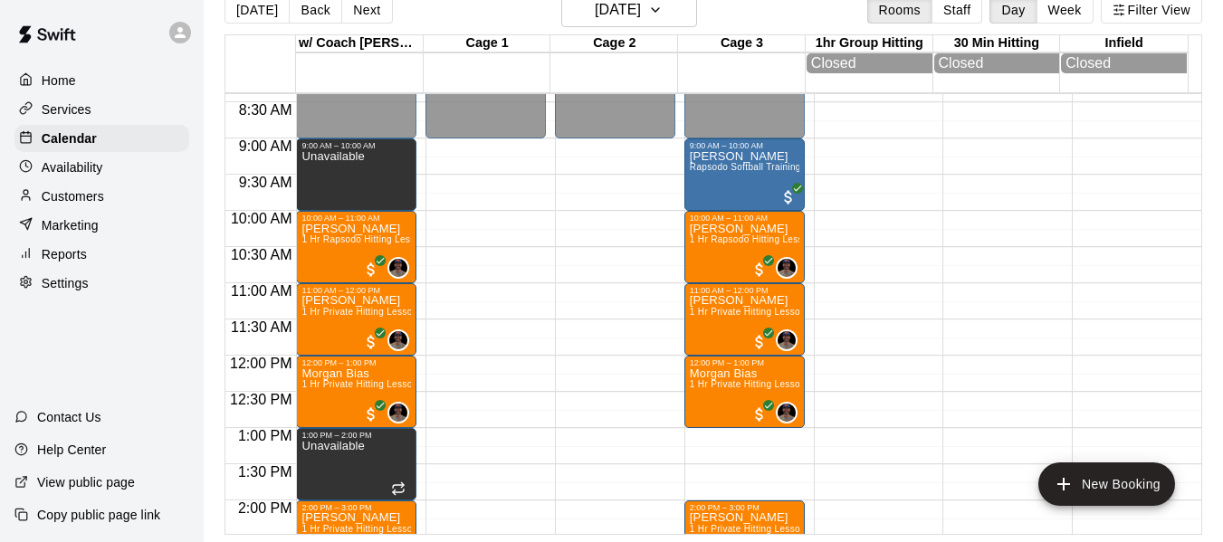
scroll to position [578, 0]
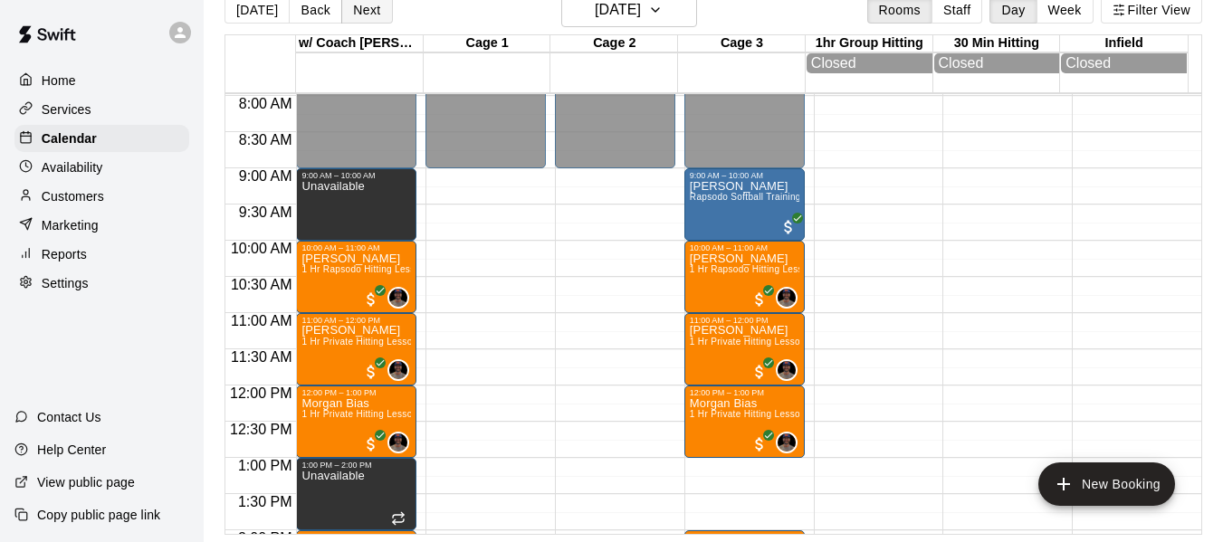
click at [363, 15] on button "Next" at bounding box center [366, 9] width 51 height 27
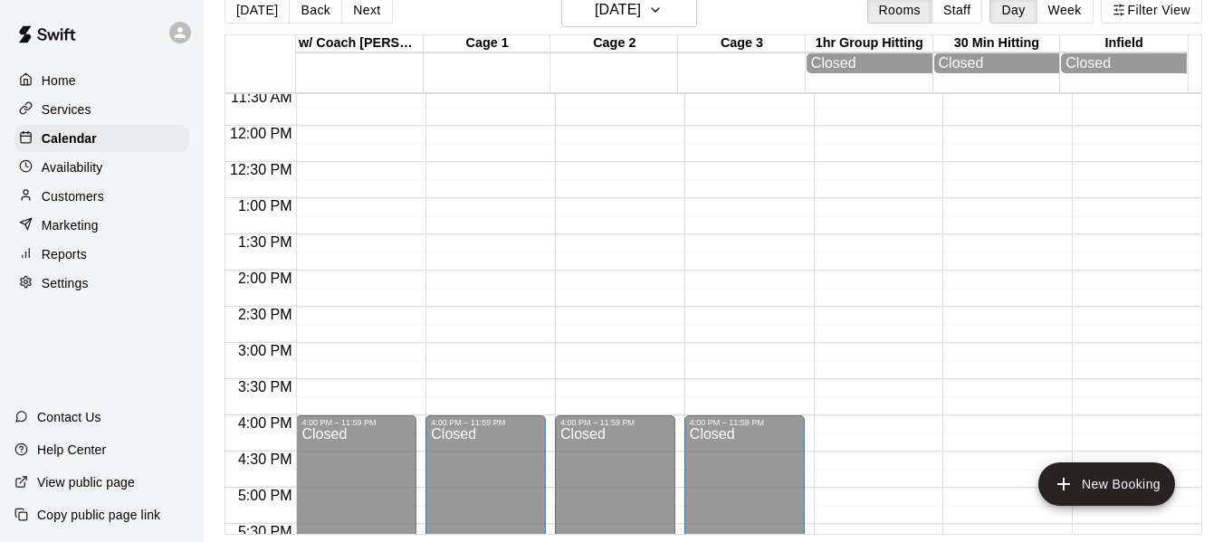
scroll to position [909, 0]
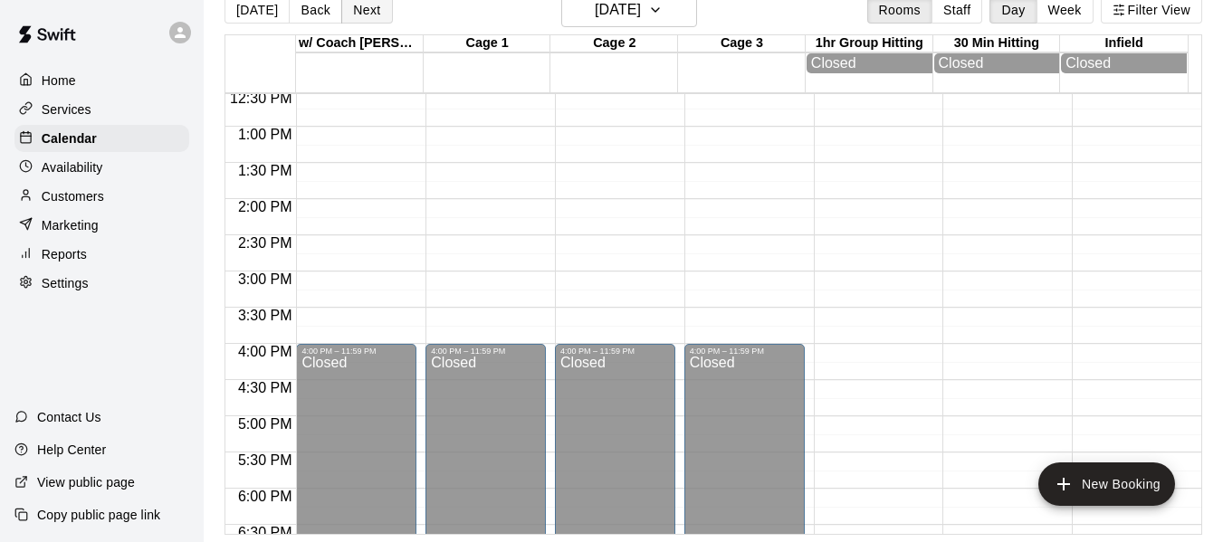
click at [363, 13] on button "Next" at bounding box center [366, 9] width 51 height 27
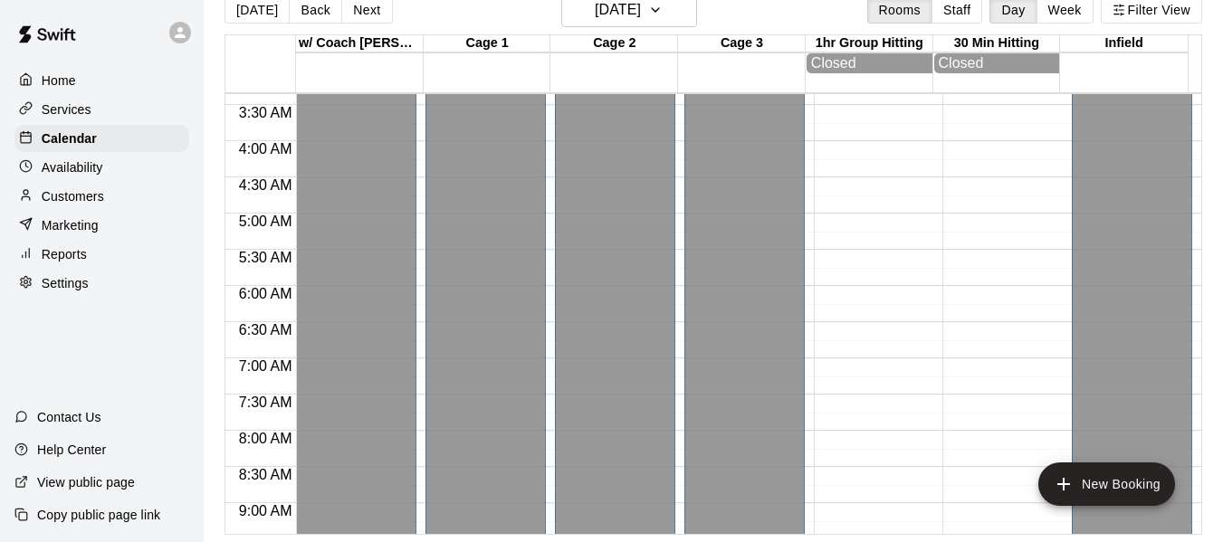
scroll to position [185, 0]
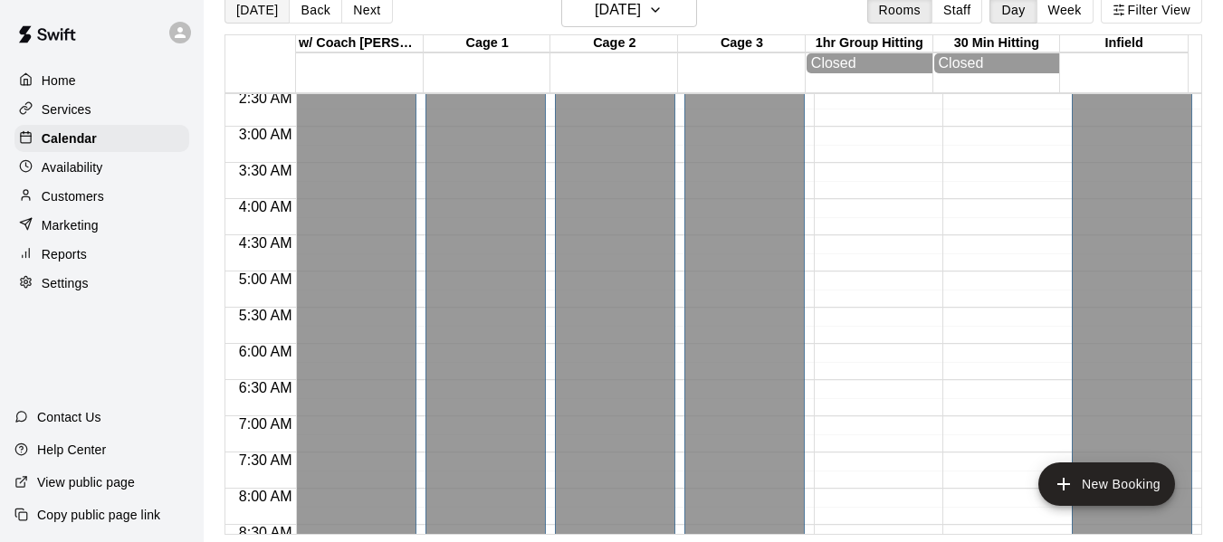
click at [255, 15] on button "[DATE]" at bounding box center [256, 9] width 65 height 27
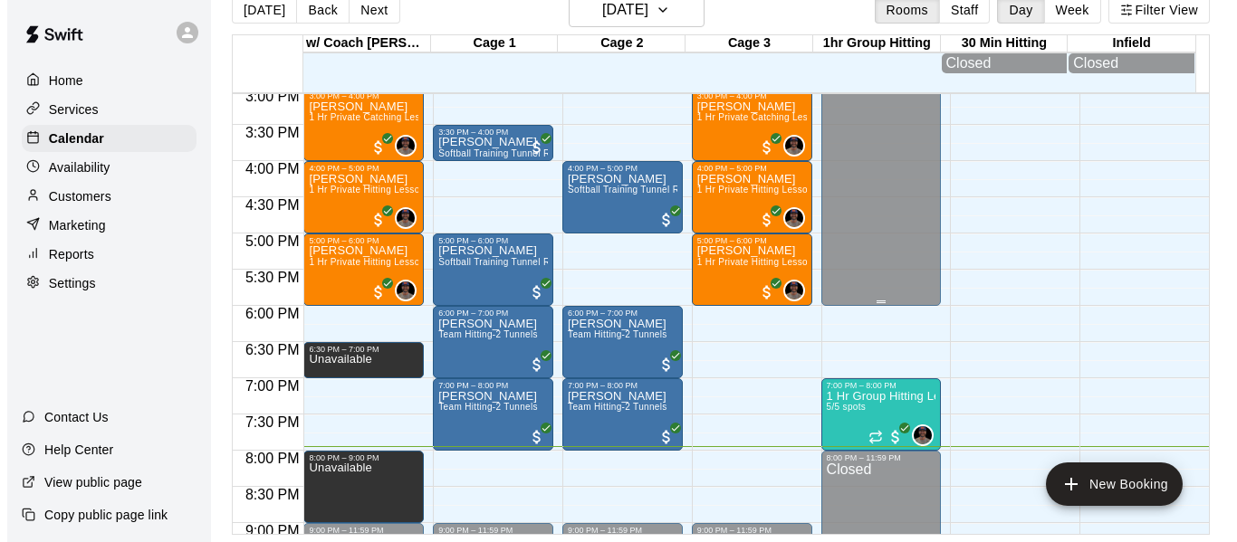
scroll to position [1180, 0]
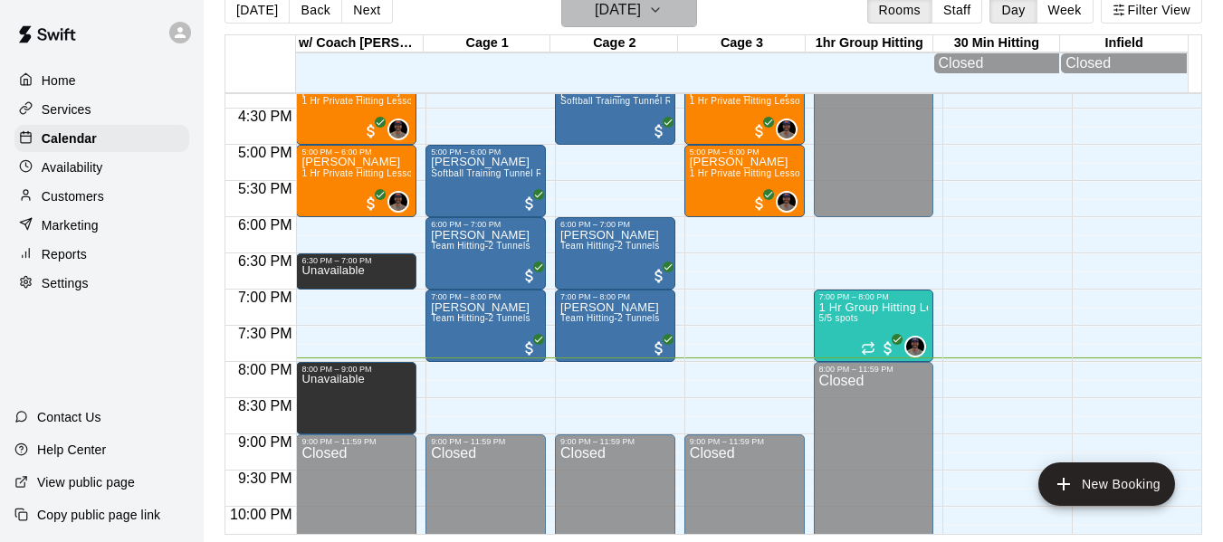
click at [661, 5] on button "[DATE]" at bounding box center [629, 10] width 136 height 34
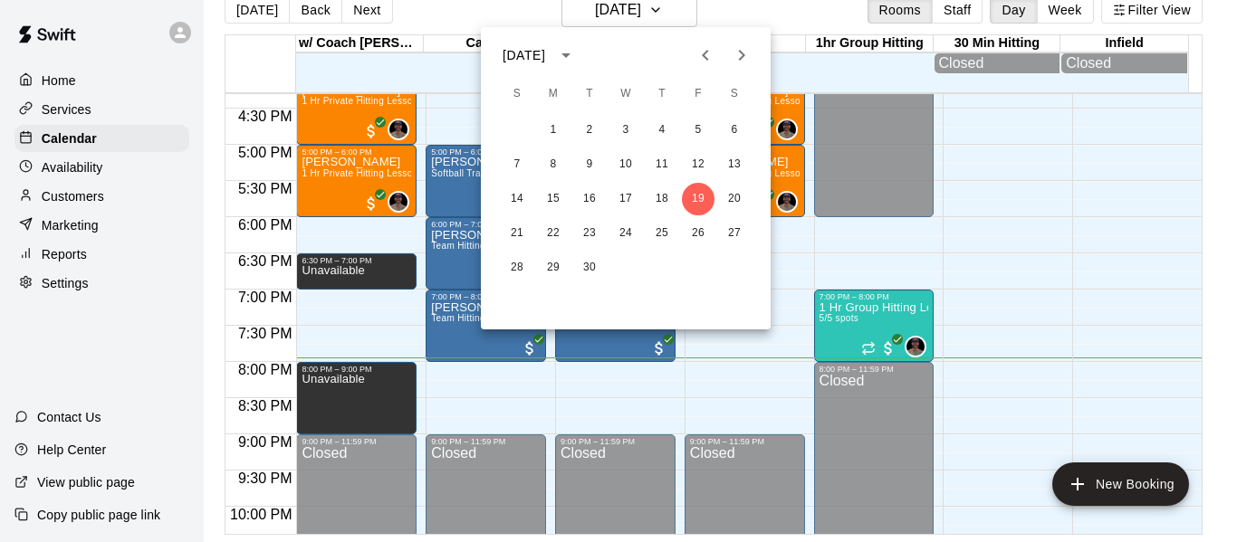
click at [81, 201] on div at bounding box center [618, 271] width 1237 height 542
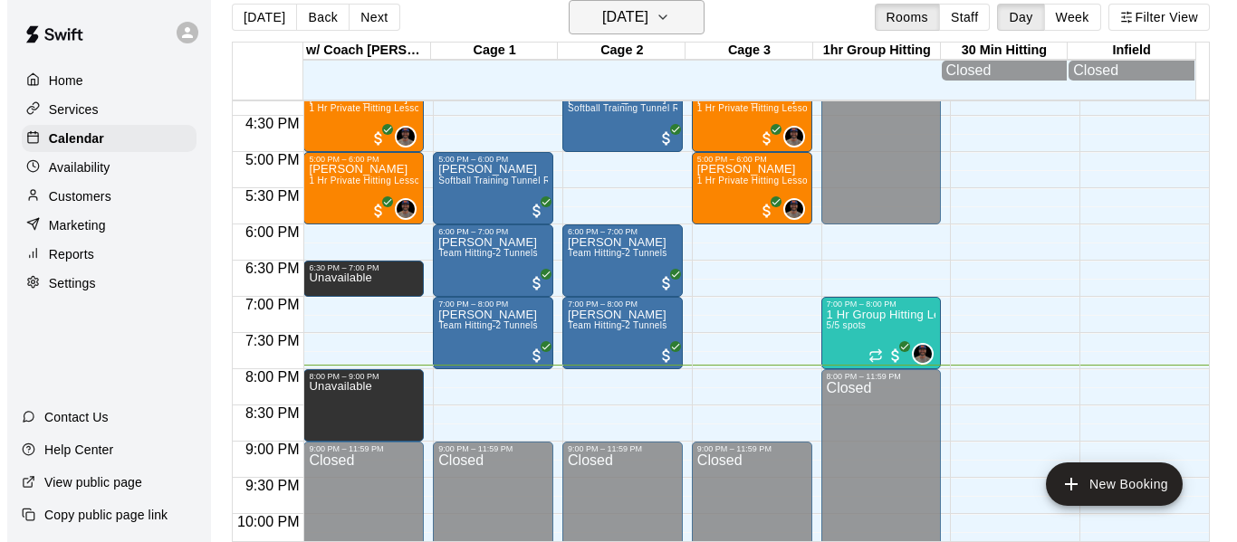
scroll to position [29, 0]
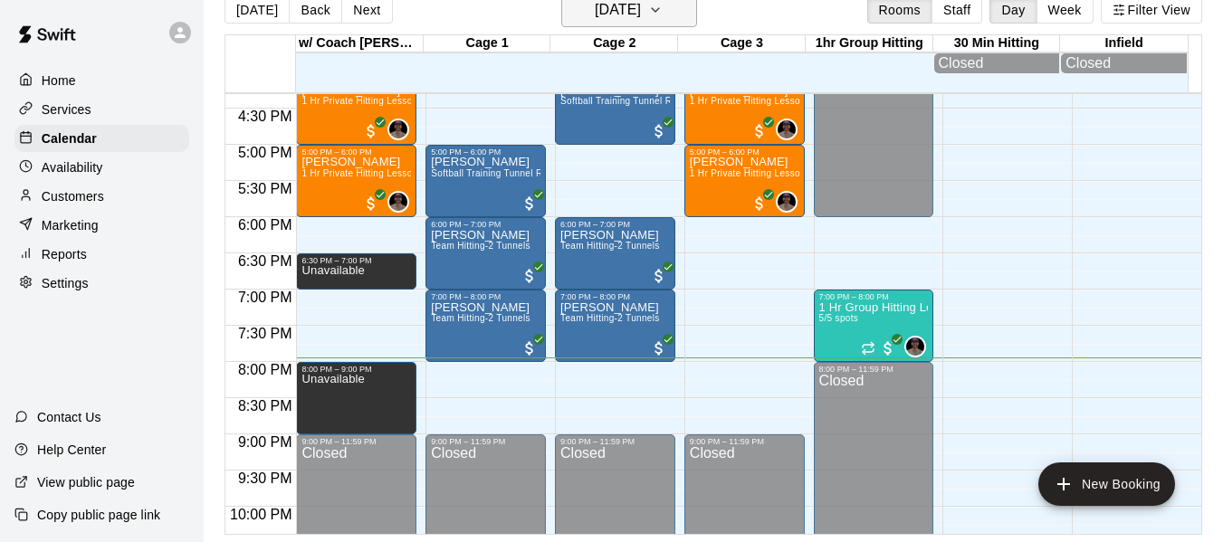
click at [663, 5] on icon "button" at bounding box center [655, 10] width 14 height 22
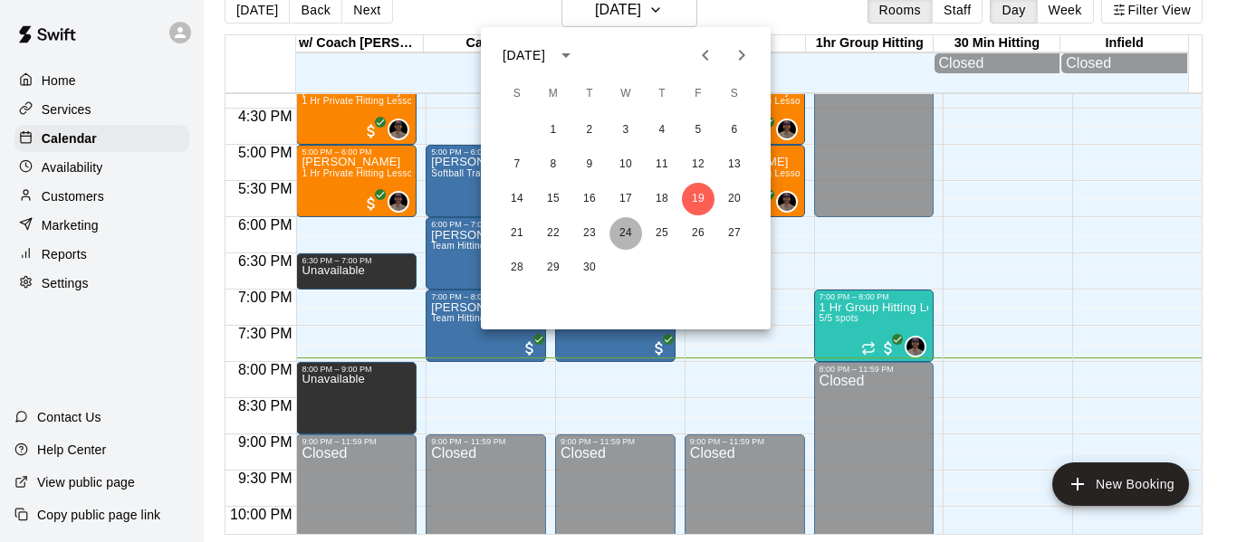
click at [612, 227] on button "24" at bounding box center [625, 233] width 33 height 33
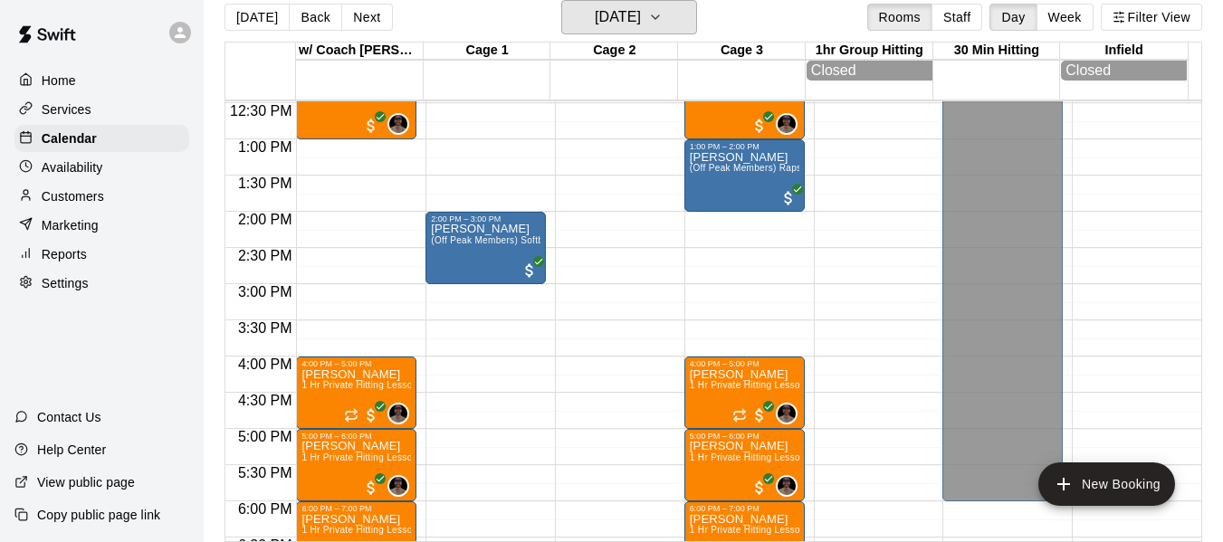
scroll to position [728, 0]
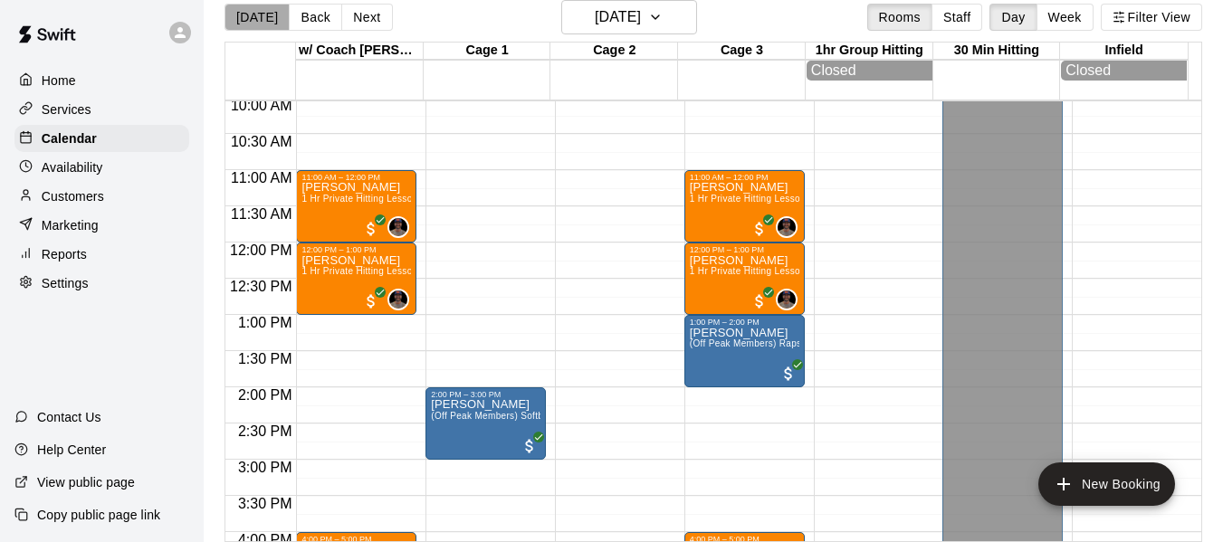
click at [263, 18] on button "[DATE]" at bounding box center [256, 17] width 65 height 27
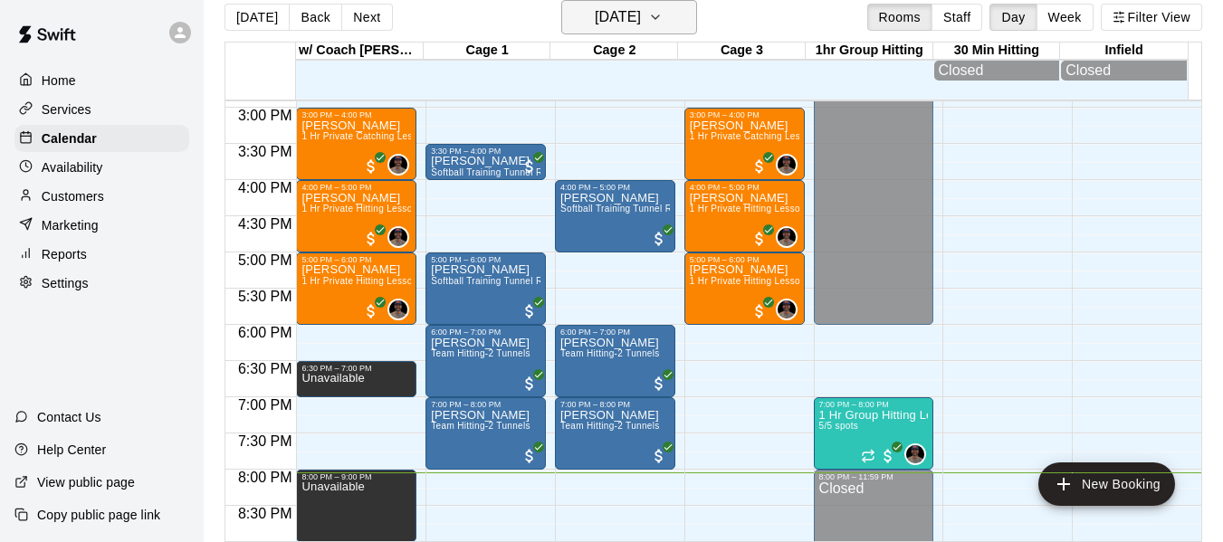
scroll to position [1060, 0]
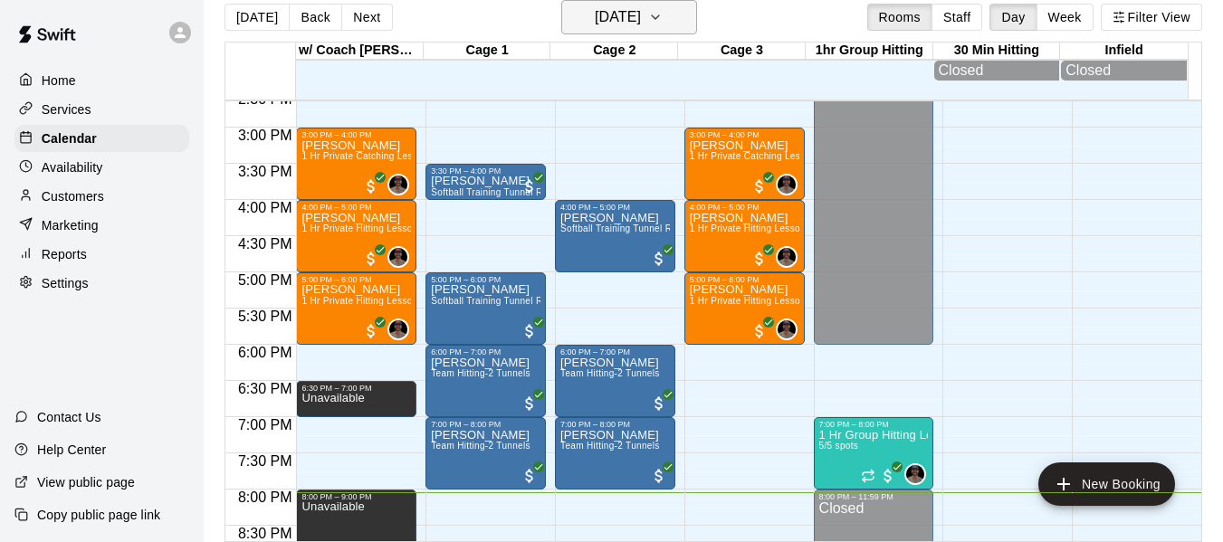
click at [685, 22] on button "[DATE]" at bounding box center [629, 17] width 136 height 34
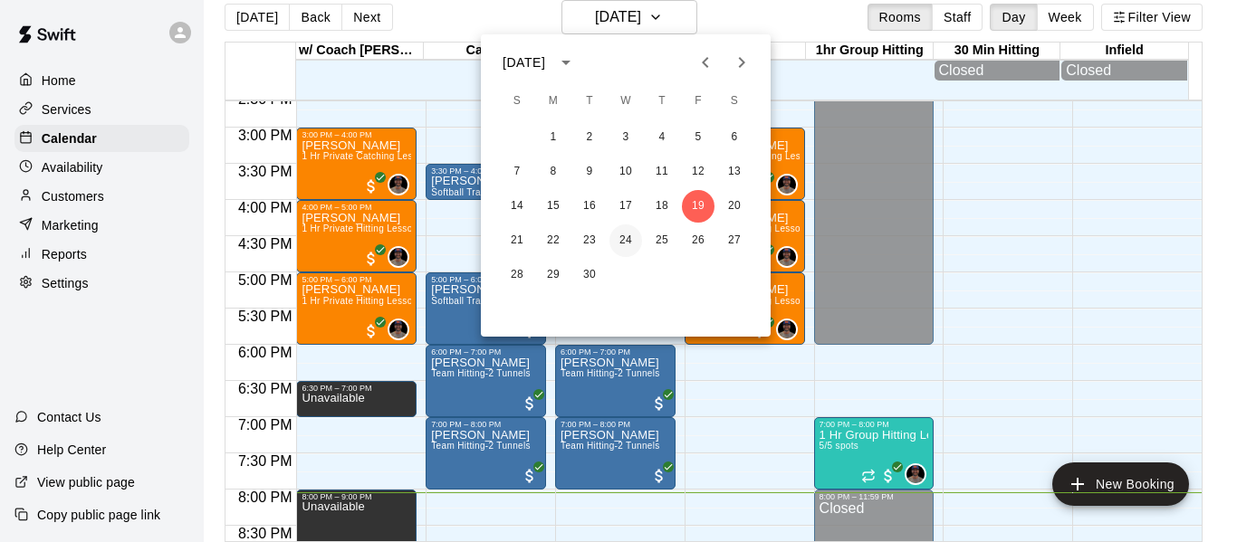
click at [623, 244] on button "24" at bounding box center [625, 240] width 33 height 33
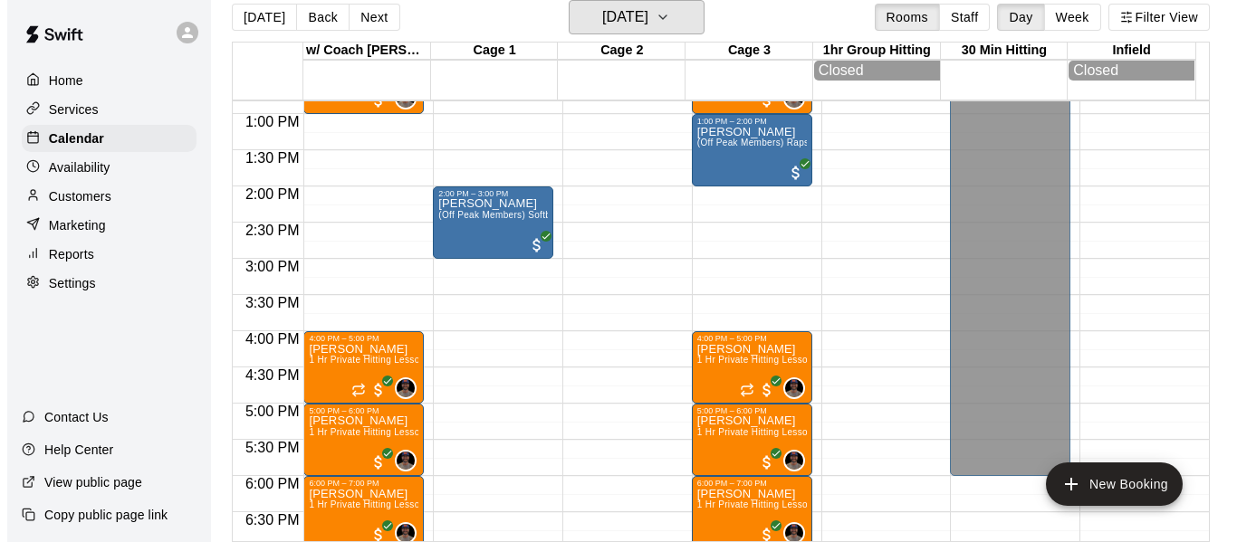
scroll to position [909, 0]
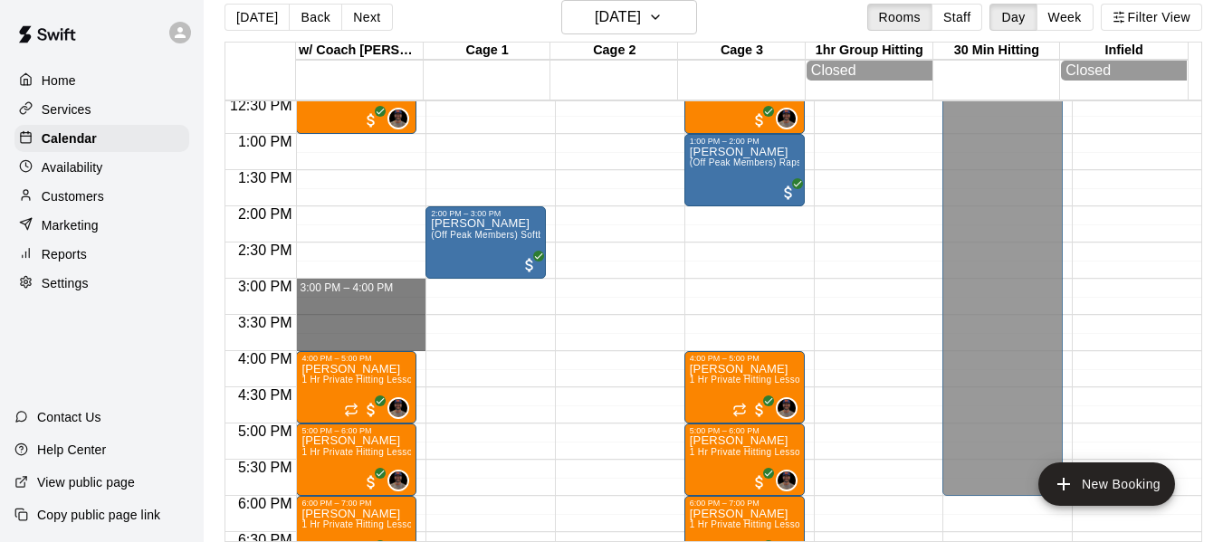
drag, startPoint x: 338, startPoint y: 283, endPoint x: 340, endPoint y: 345, distance: 61.6
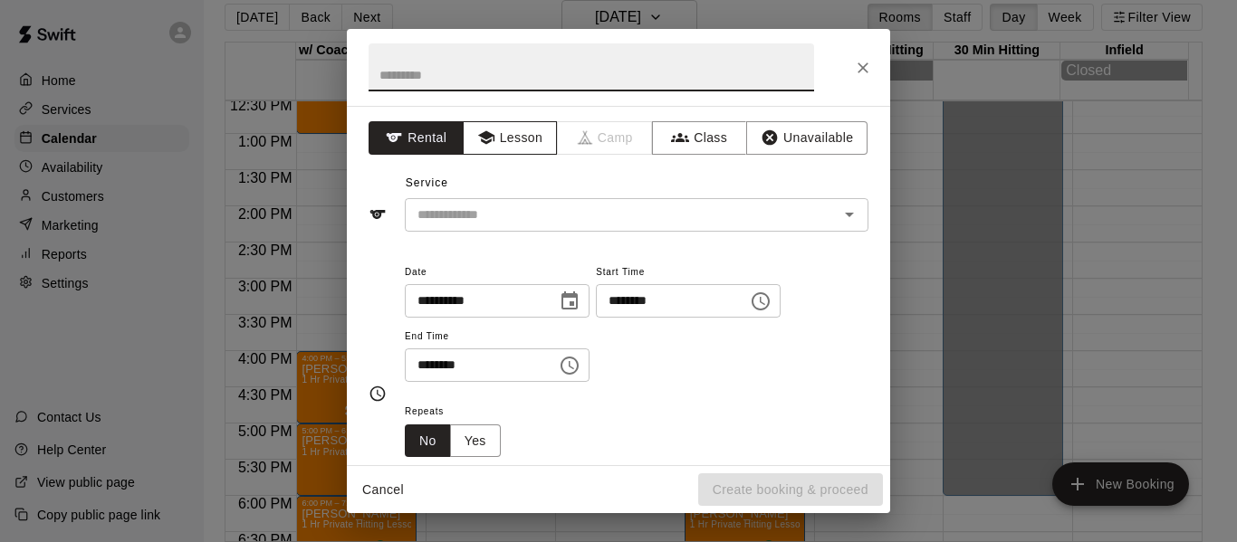
click at [520, 138] on button "Lesson" at bounding box center [510, 137] width 95 height 33
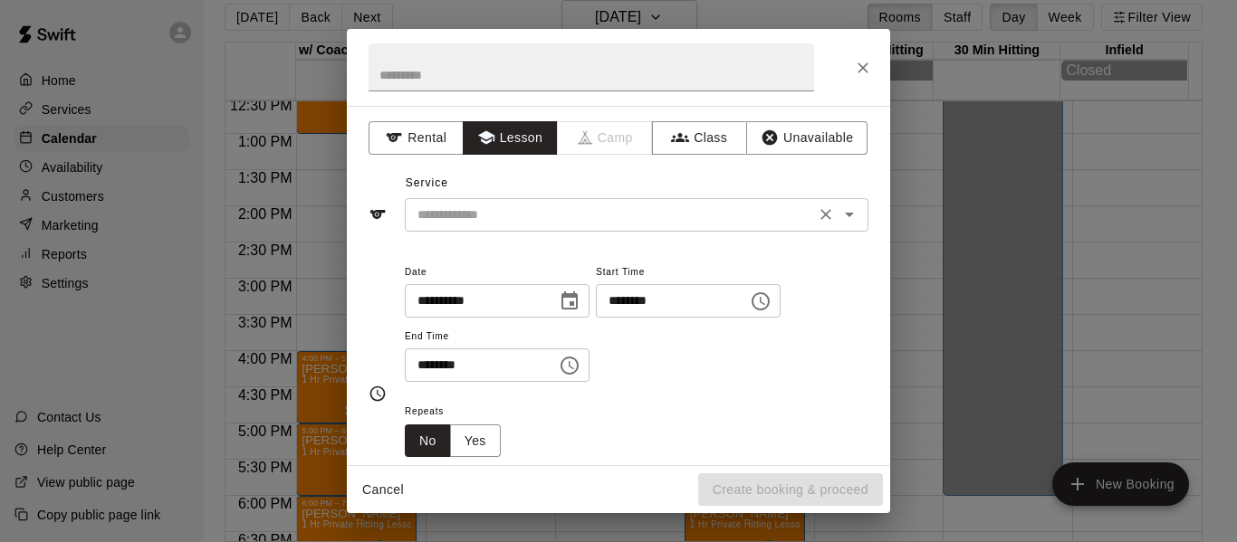
click at [535, 224] on input "text" at bounding box center [609, 215] width 399 height 23
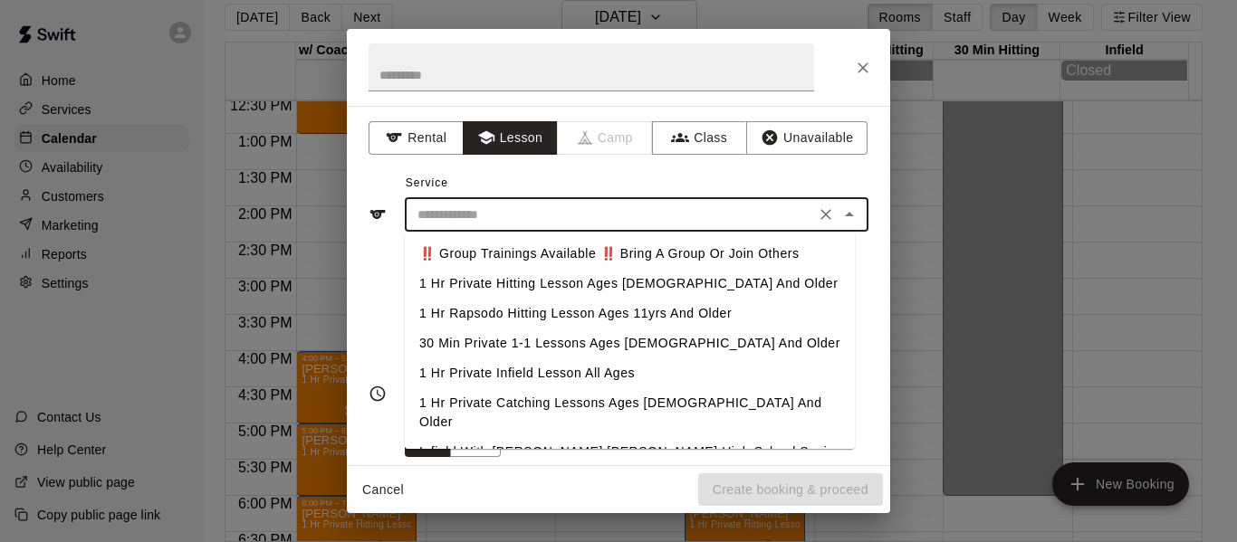
click at [552, 286] on li "1 Hr Private Hitting Lesson Ages [DEMOGRAPHIC_DATA] And Older" at bounding box center [630, 284] width 450 height 30
type input "**********"
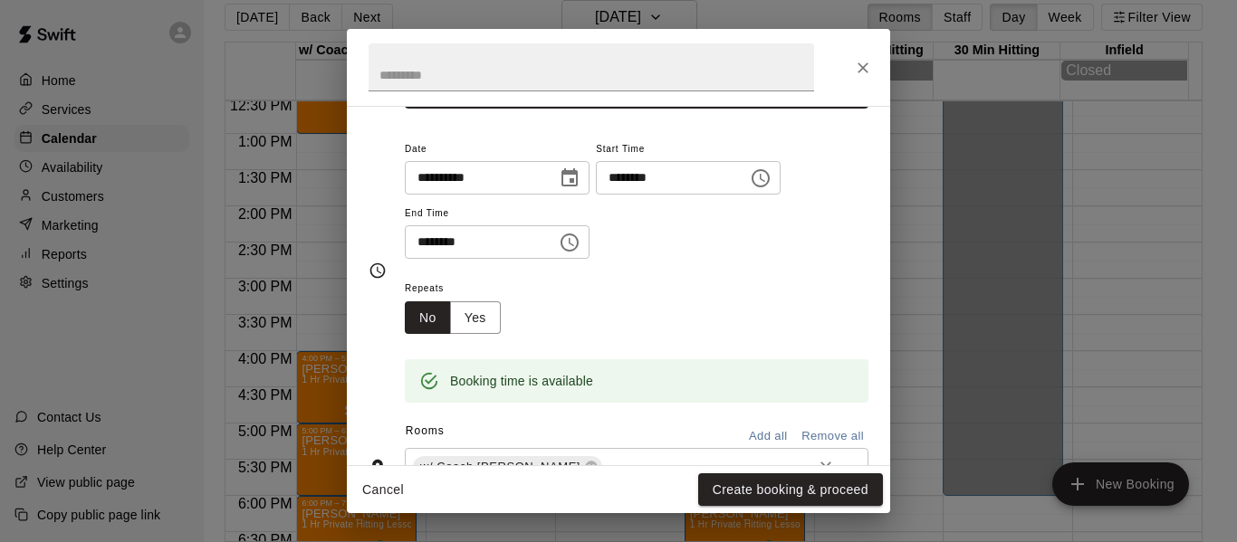
scroll to position [181, 0]
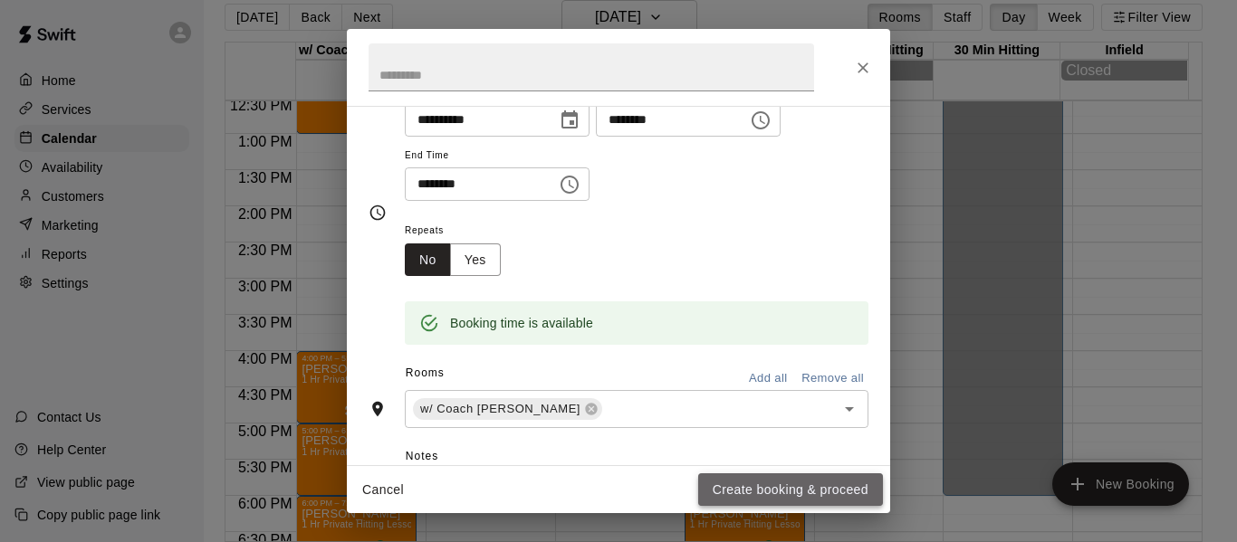
click at [787, 491] on button "Create booking & proceed" at bounding box center [790, 489] width 185 height 33
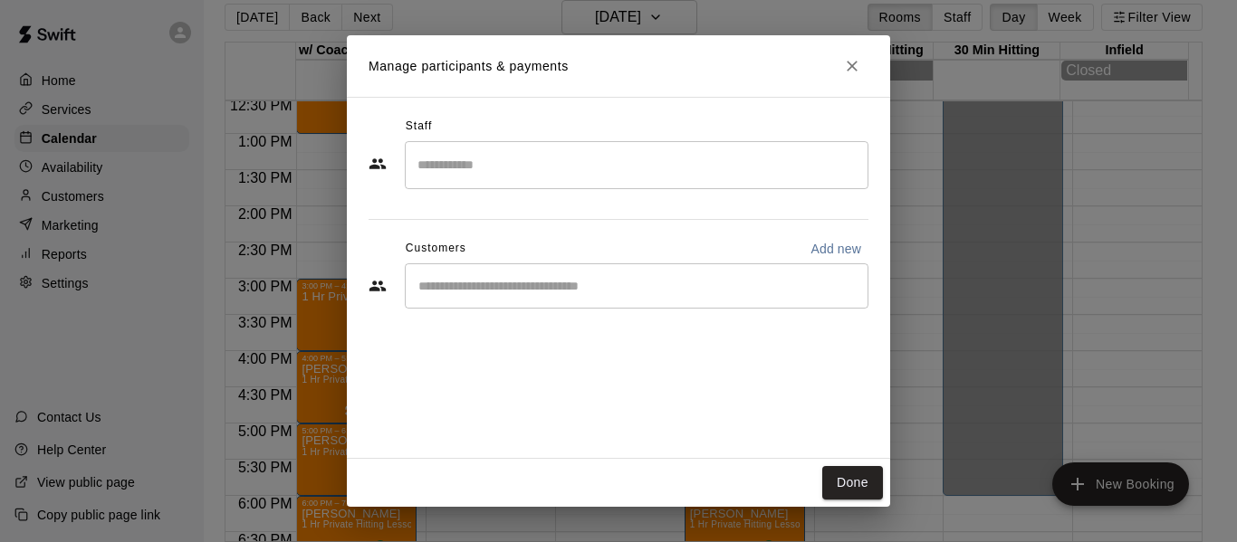
click at [586, 170] on input "Search staff" at bounding box center [636, 165] width 447 height 32
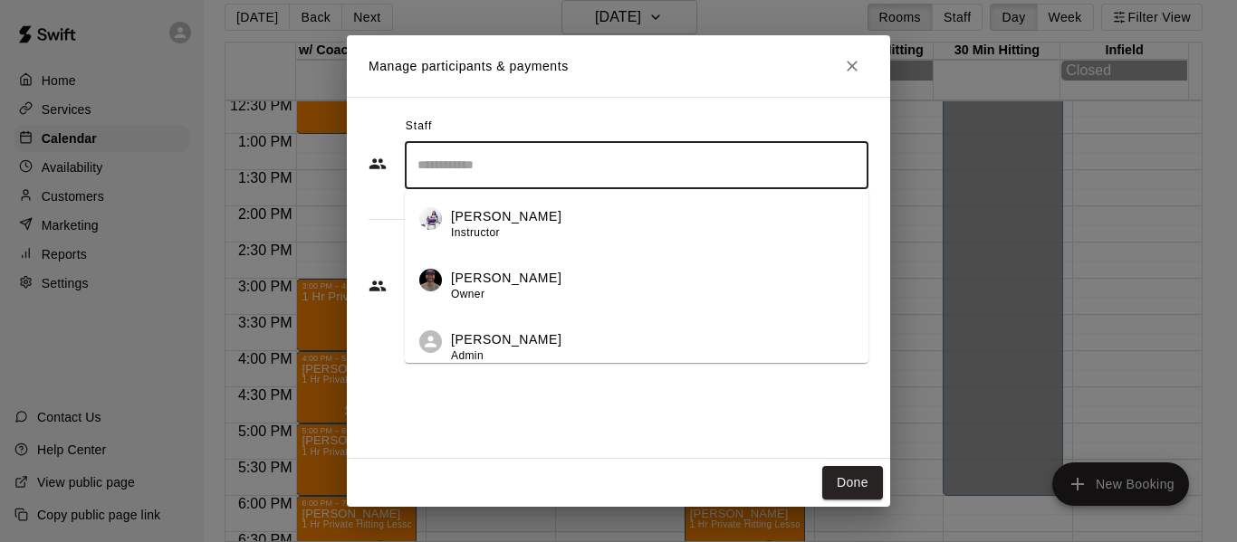
scroll to position [134, 0]
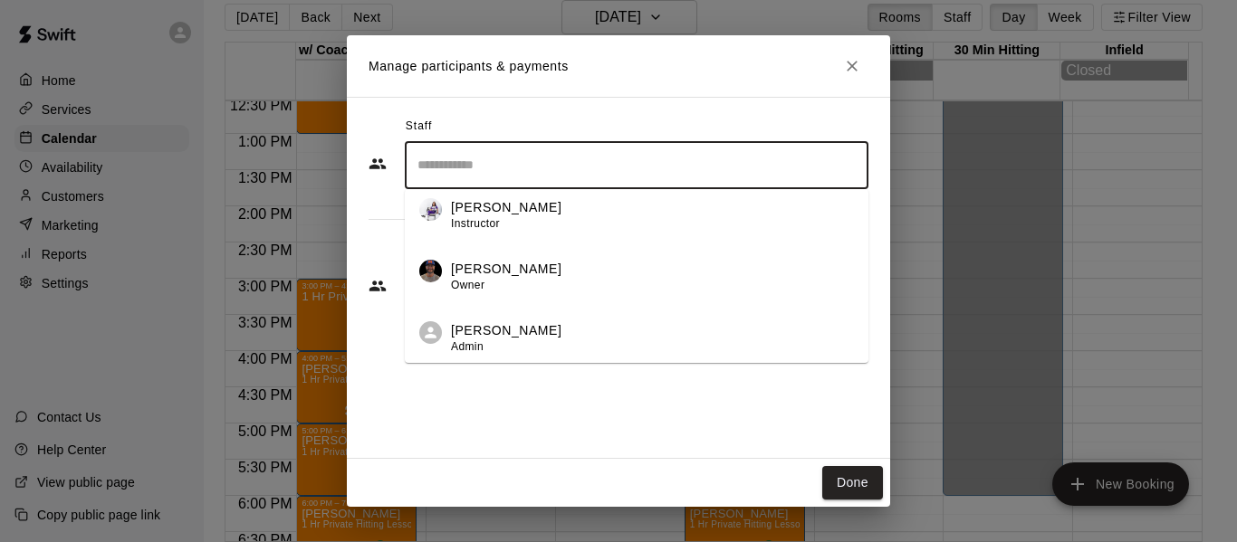
click at [517, 279] on div "[PERSON_NAME] Owner" at bounding box center [506, 277] width 110 height 35
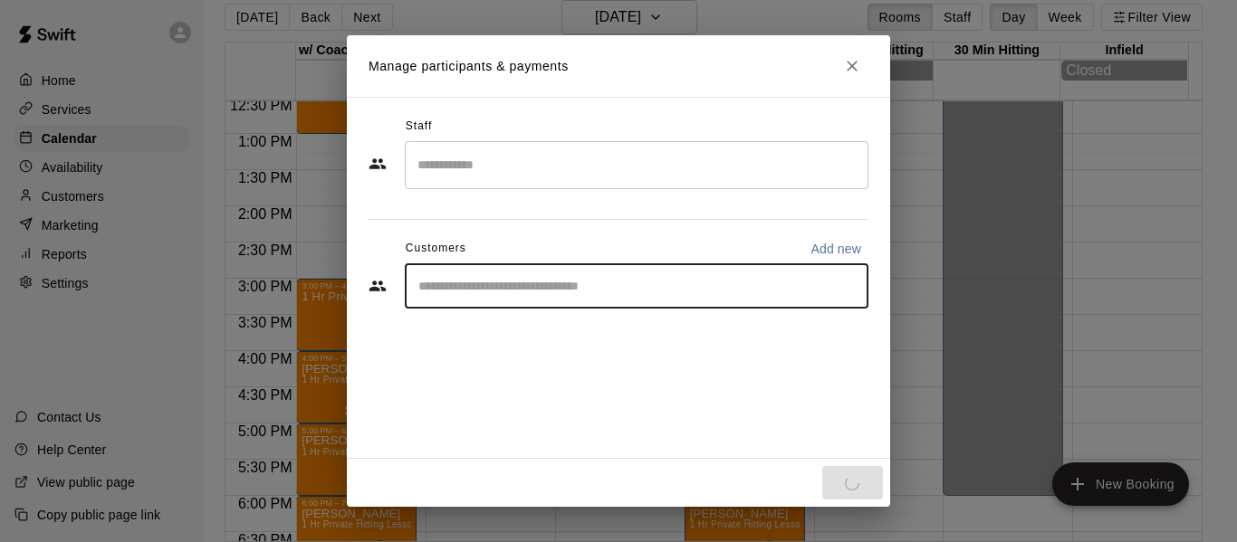
click at [578, 293] on input "Start typing to search customers..." at bounding box center [636, 286] width 447 height 18
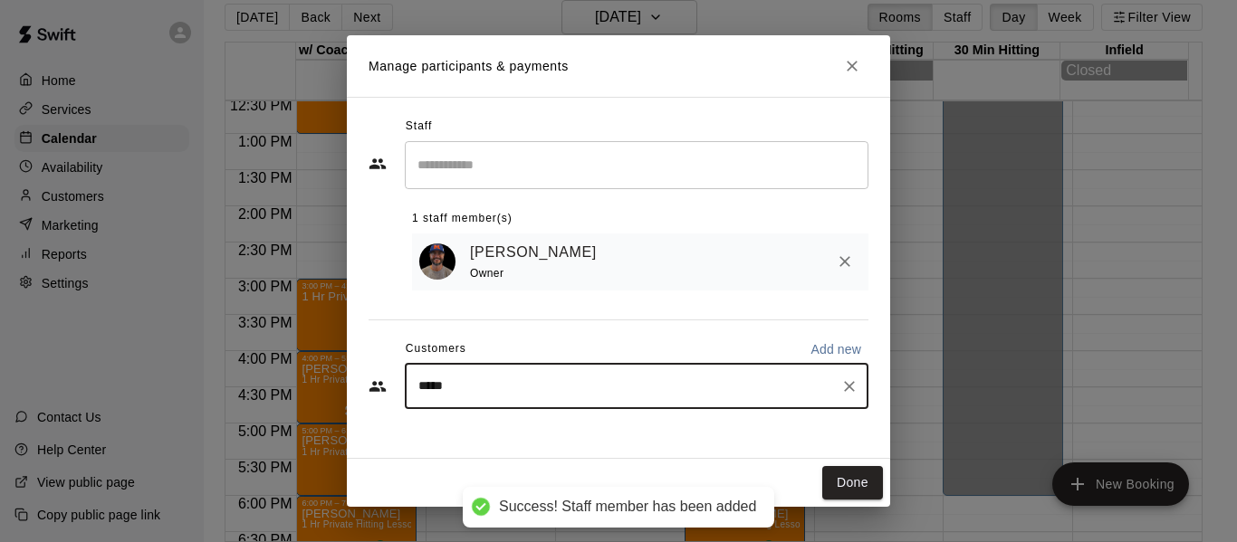
type input "******"
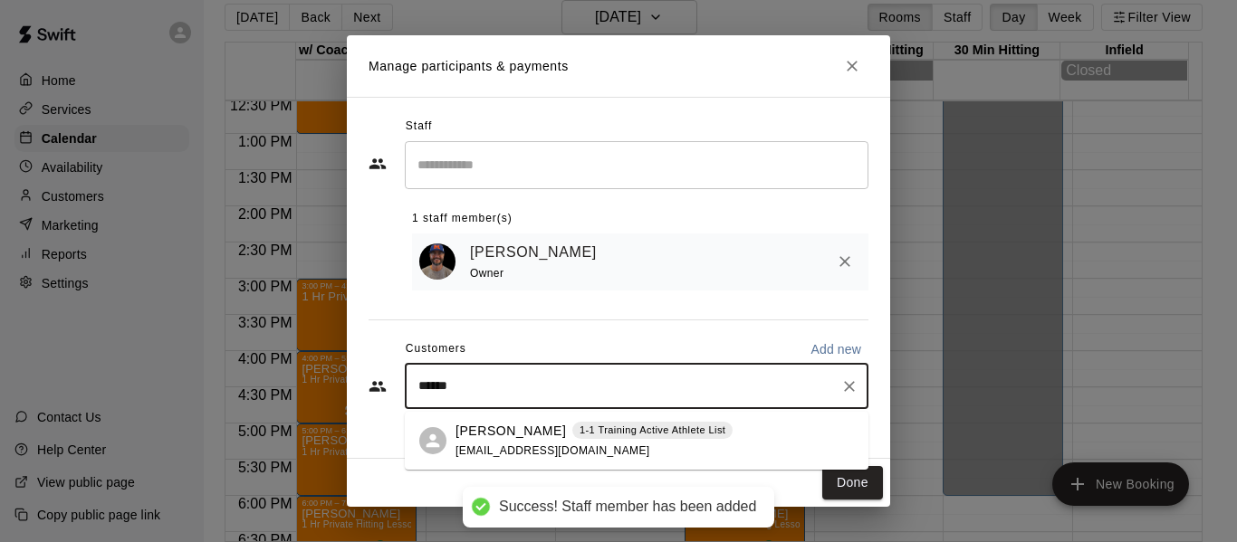
click at [539, 438] on p "[PERSON_NAME]" at bounding box center [510, 431] width 110 height 19
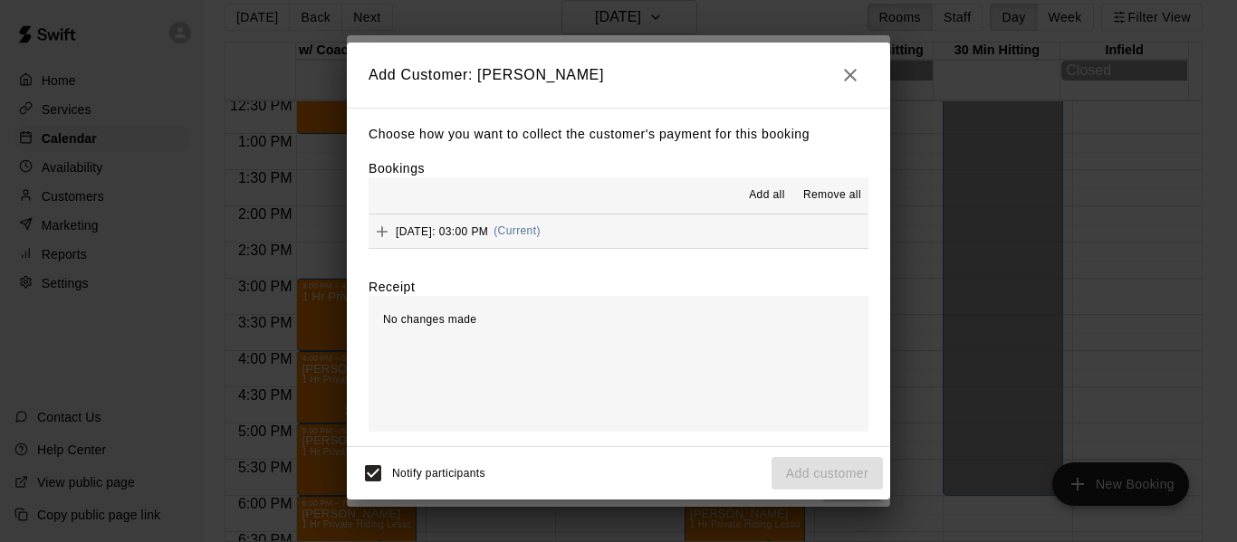
click at [780, 244] on button "[DATE]: 03:00 PM (Current)" at bounding box center [618, 231] width 500 height 33
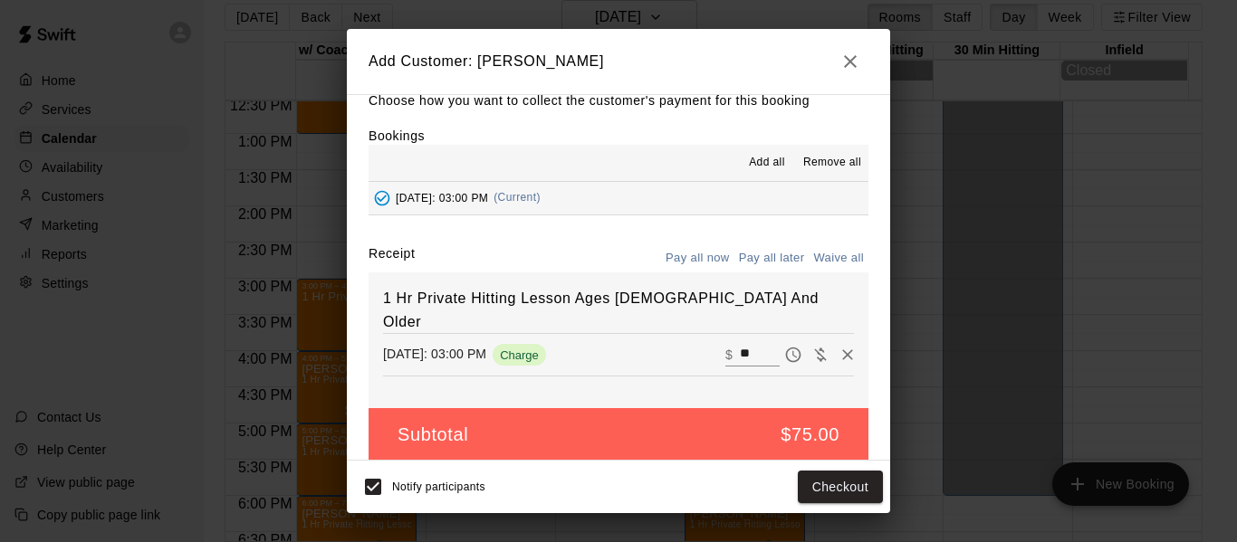
scroll to position [38, 0]
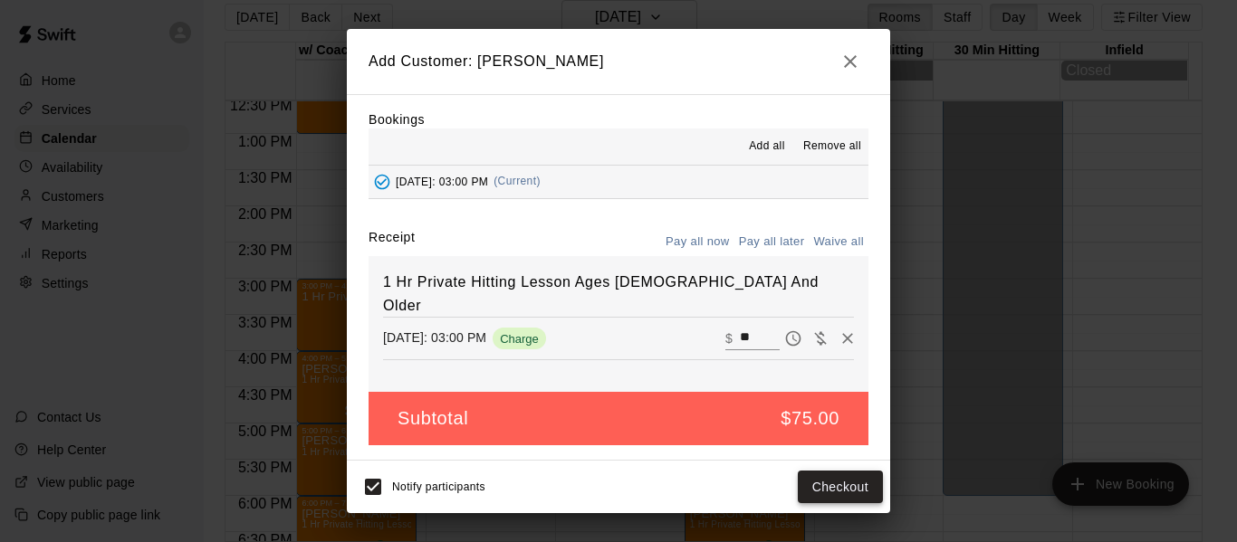
click at [836, 491] on button "Checkout" at bounding box center [839, 487] width 85 height 33
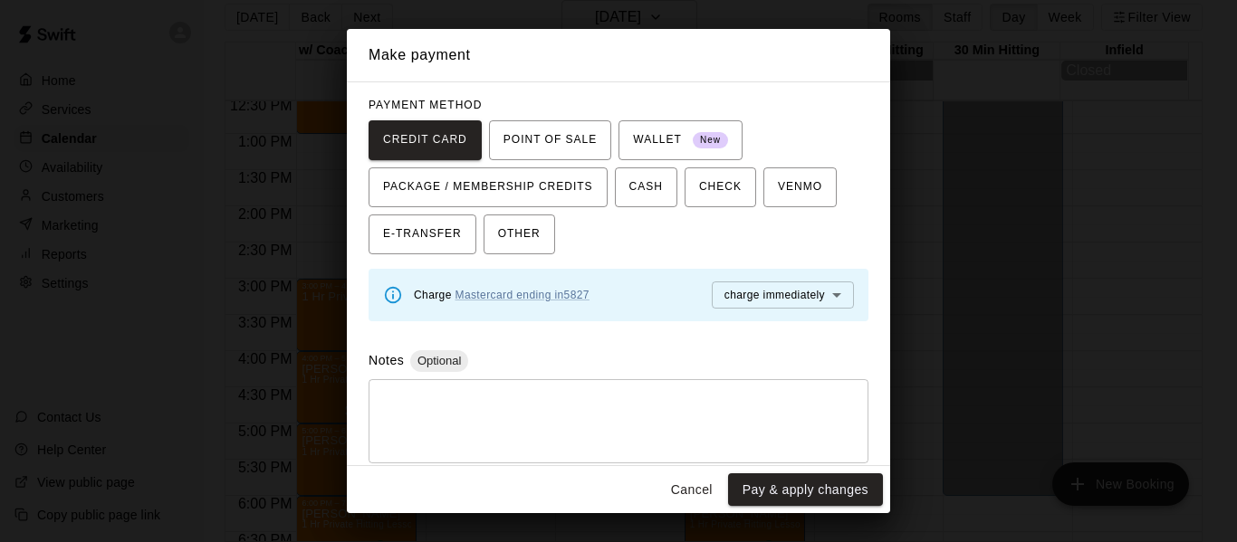
scroll to position [165, 0]
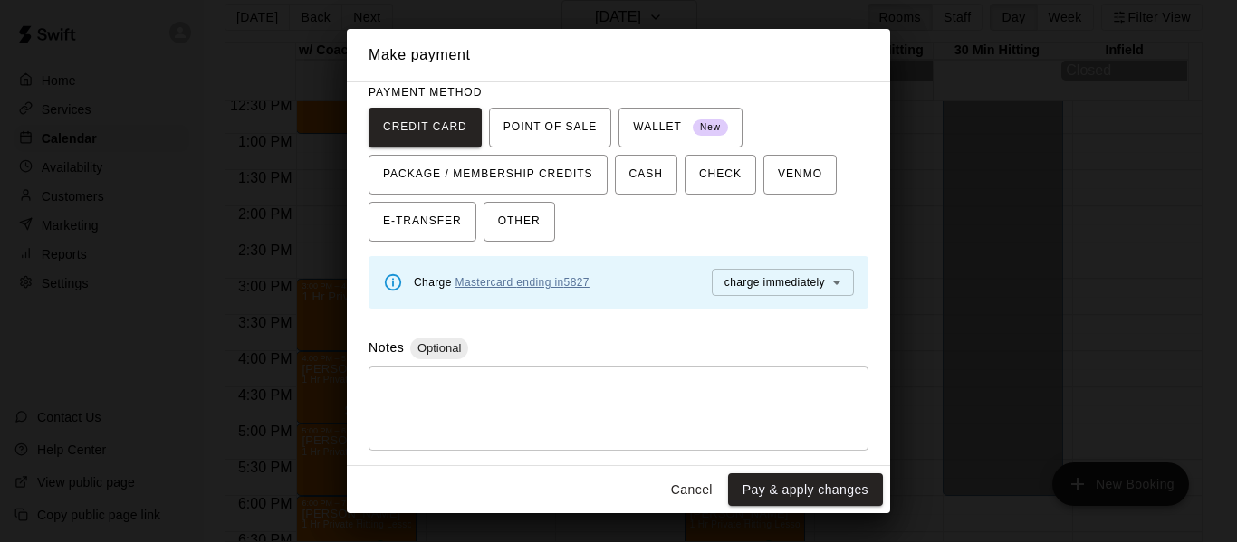
click at [575, 283] on link "Mastercard ending in 5827" at bounding box center [522, 282] width 134 height 13
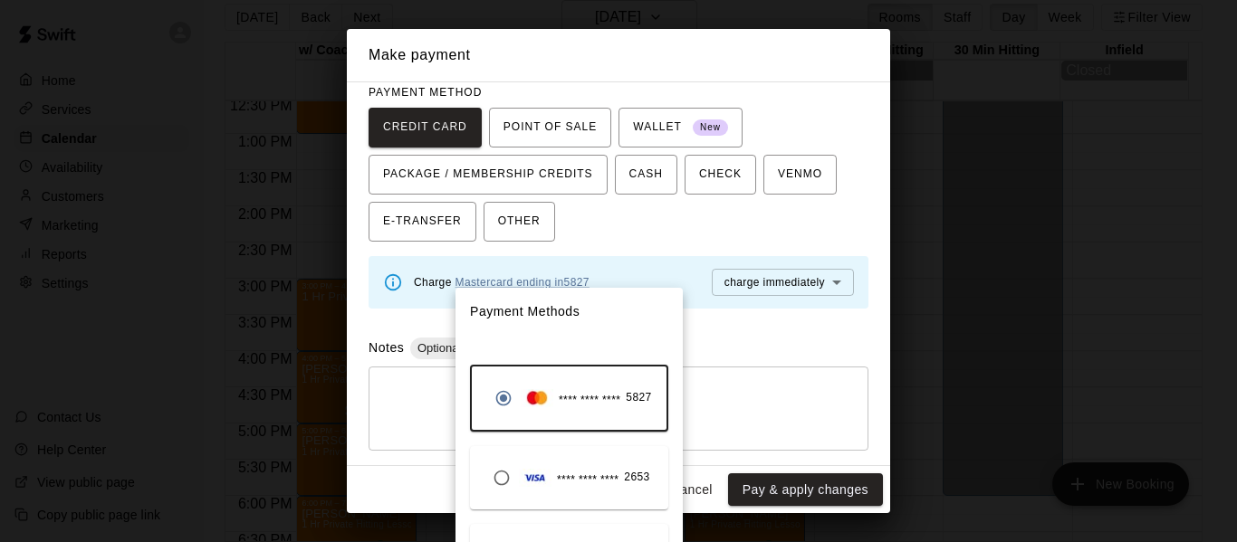
drag, startPoint x: 882, startPoint y: 292, endPoint x: 882, endPoint y: 340, distance: 48.0
click at [882, 340] on div at bounding box center [618, 271] width 1237 height 542
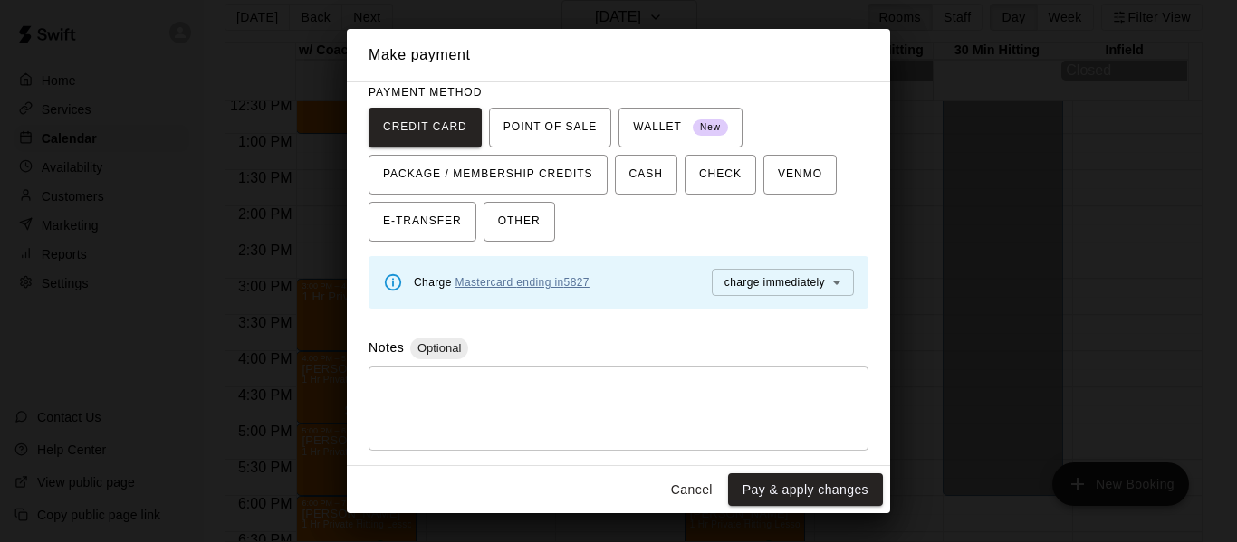
click at [582, 281] on link "Mastercard ending in 5827" at bounding box center [522, 282] width 134 height 13
click at [815, 497] on button "Pay & apply changes" at bounding box center [805, 489] width 155 height 33
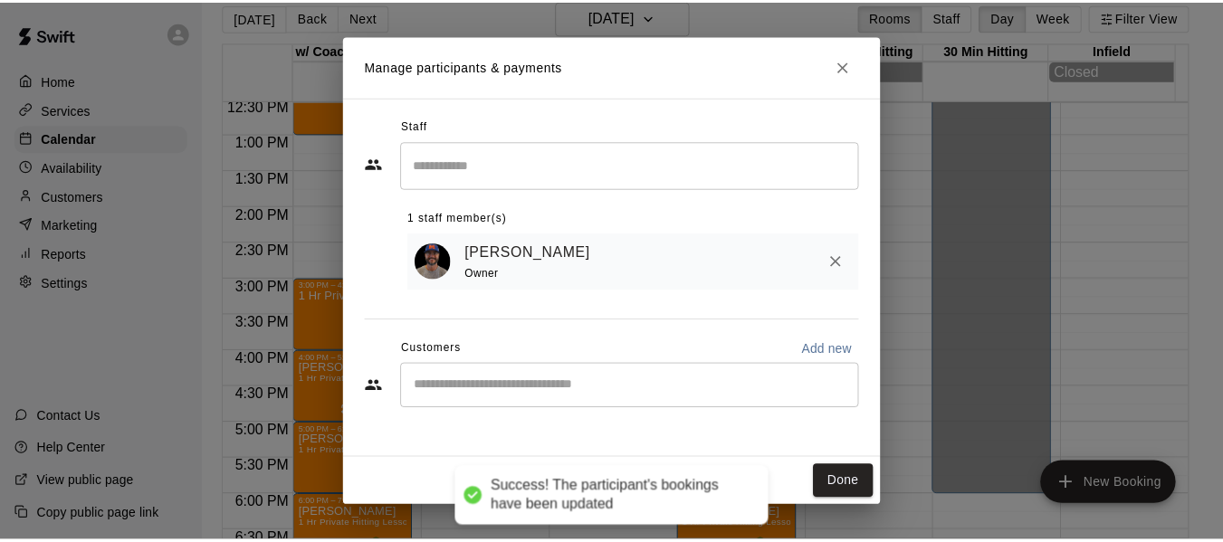
scroll to position [0, 0]
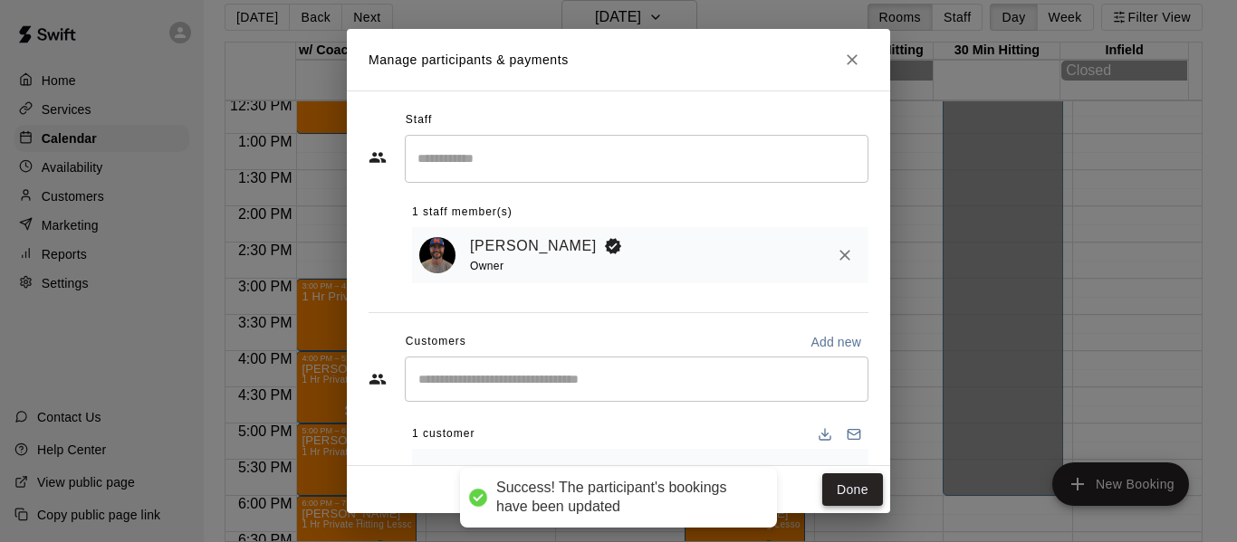
click at [873, 480] on button "Done" at bounding box center [852, 489] width 61 height 33
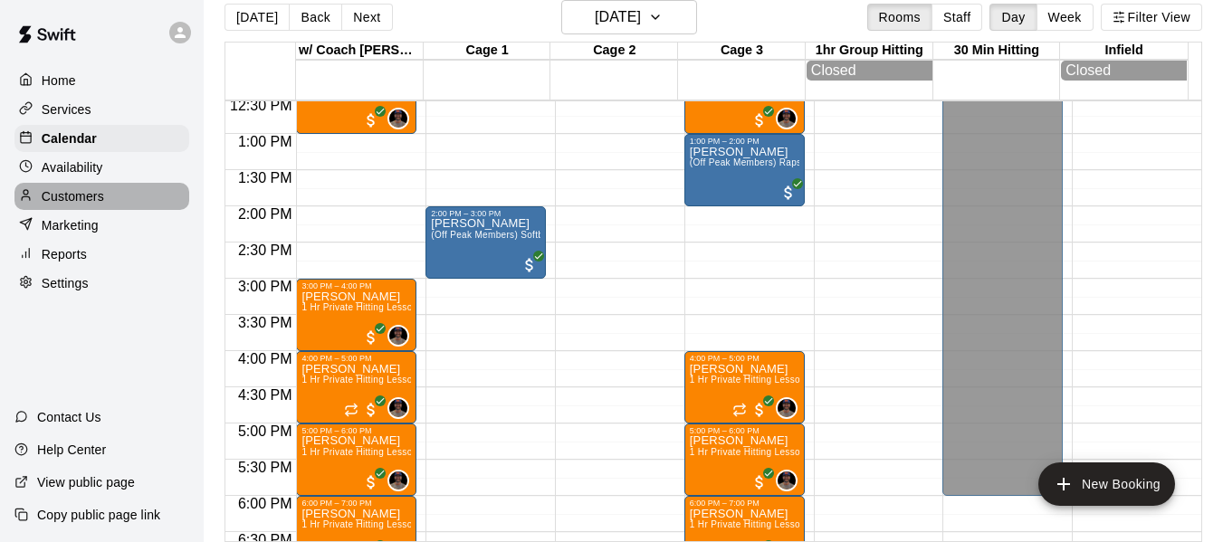
click at [89, 205] on p "Customers" at bounding box center [73, 196] width 62 height 18
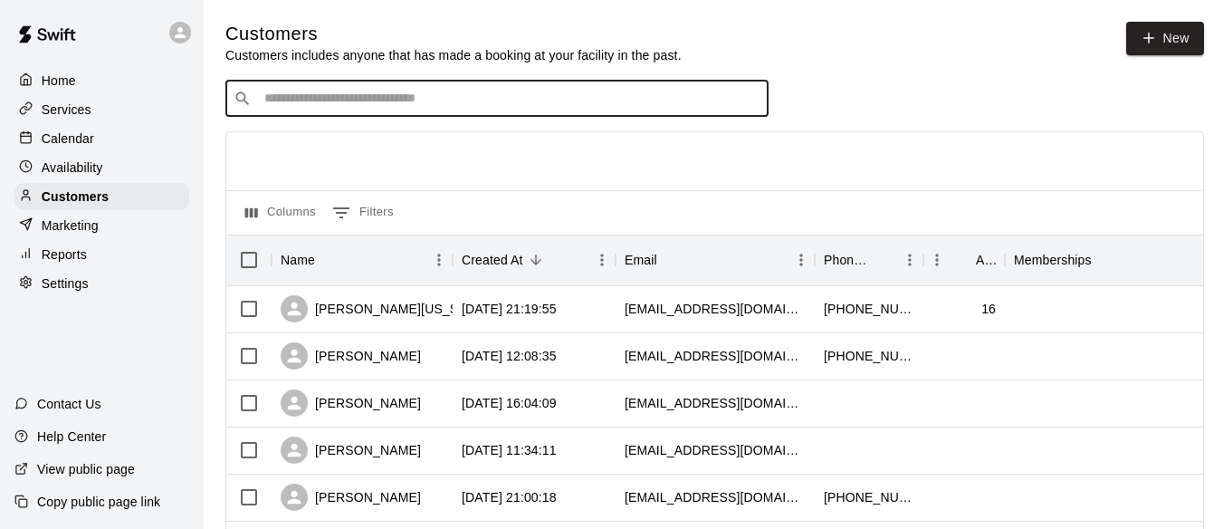
click at [622, 99] on input "Search customers by name or email" at bounding box center [509, 99] width 501 height 18
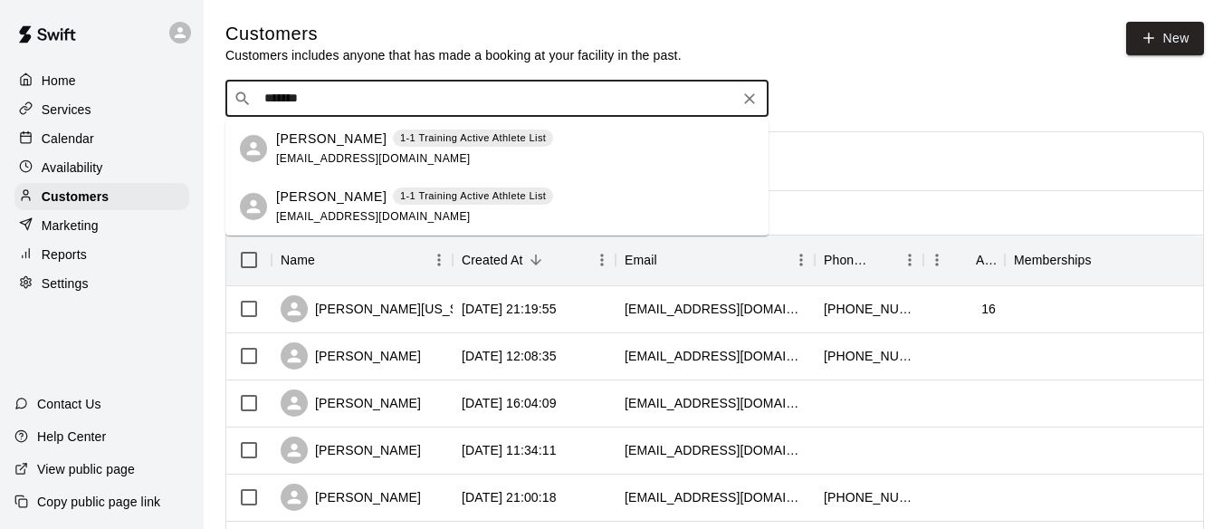
type input "********"
click at [325, 148] on div "[PERSON_NAME] 1-1 Training Active Athlete List [EMAIL_ADDRESS][DOMAIN_NAME]" at bounding box center [414, 148] width 277 height 39
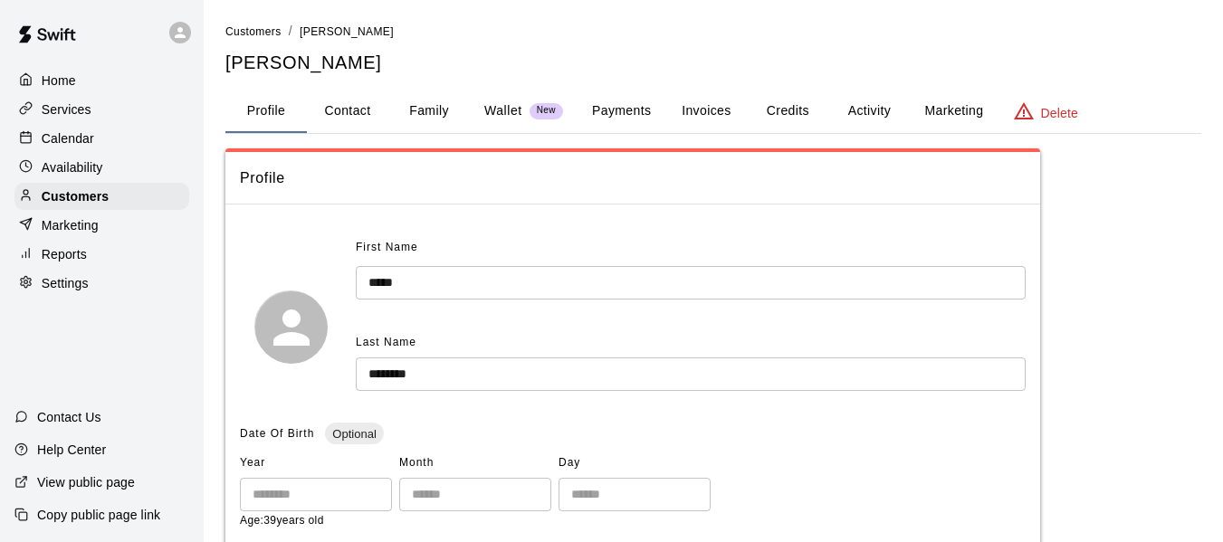
click at [636, 109] on button "Payments" at bounding box center [622, 111] width 88 height 43
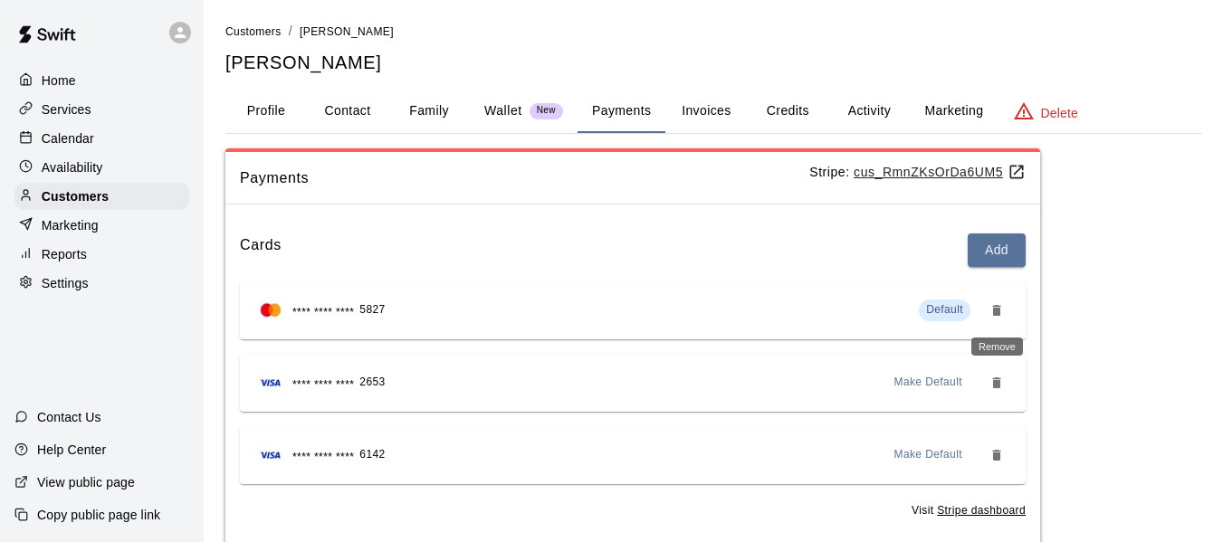
click at [994, 310] on icon "Remove" at bounding box center [996, 310] width 8 height 11
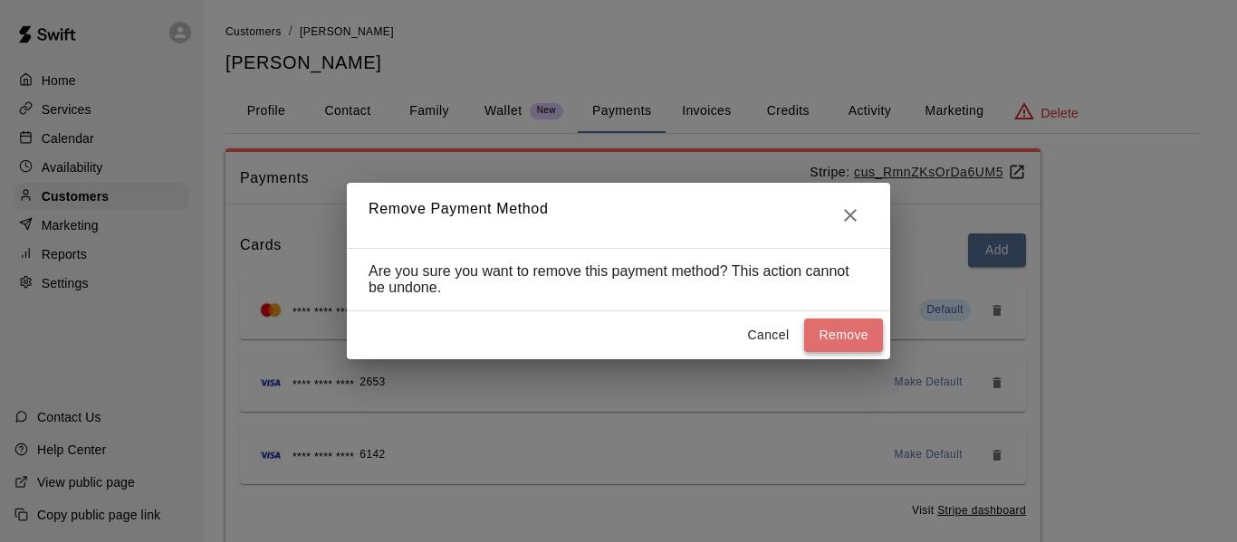
click at [860, 339] on button "Remove" at bounding box center [843, 335] width 79 height 33
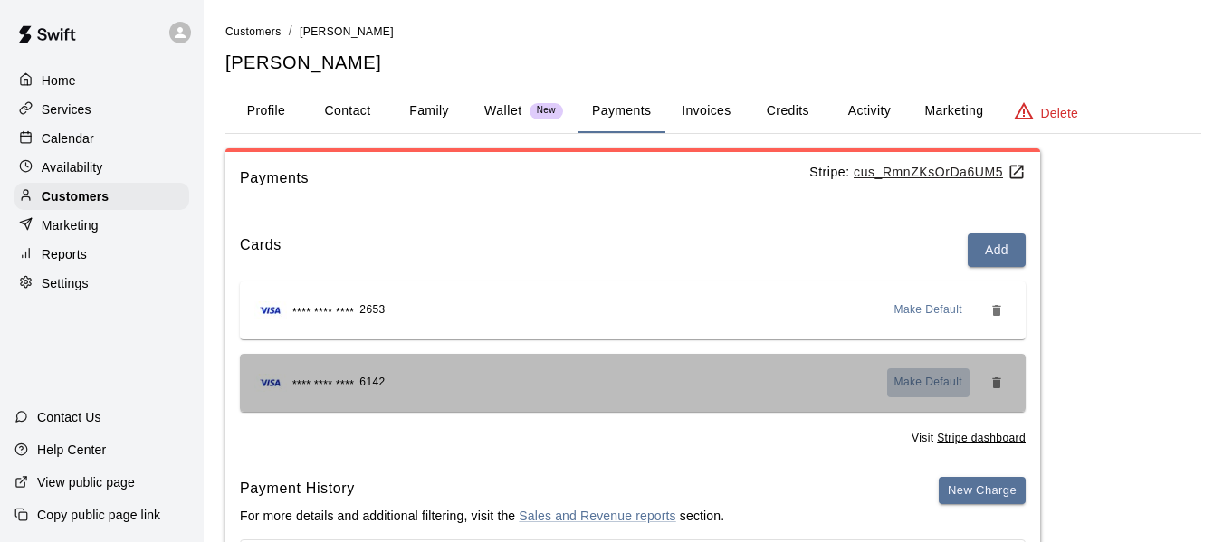
click at [934, 384] on span "Make Default" at bounding box center [928, 383] width 69 height 18
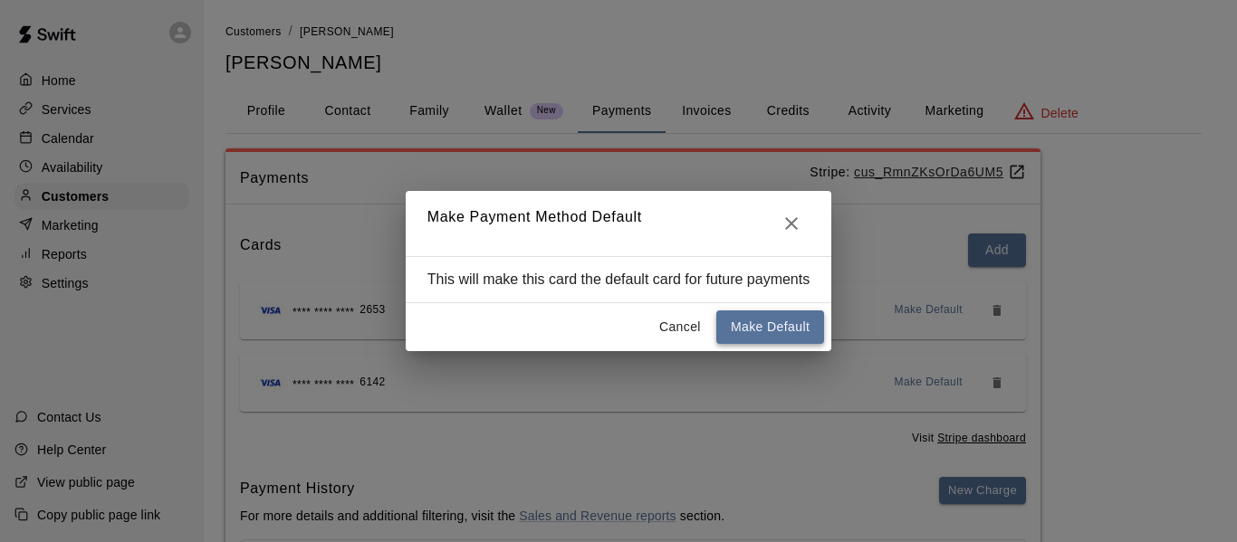
click at [791, 329] on button "Make Default" at bounding box center [770, 326] width 108 height 33
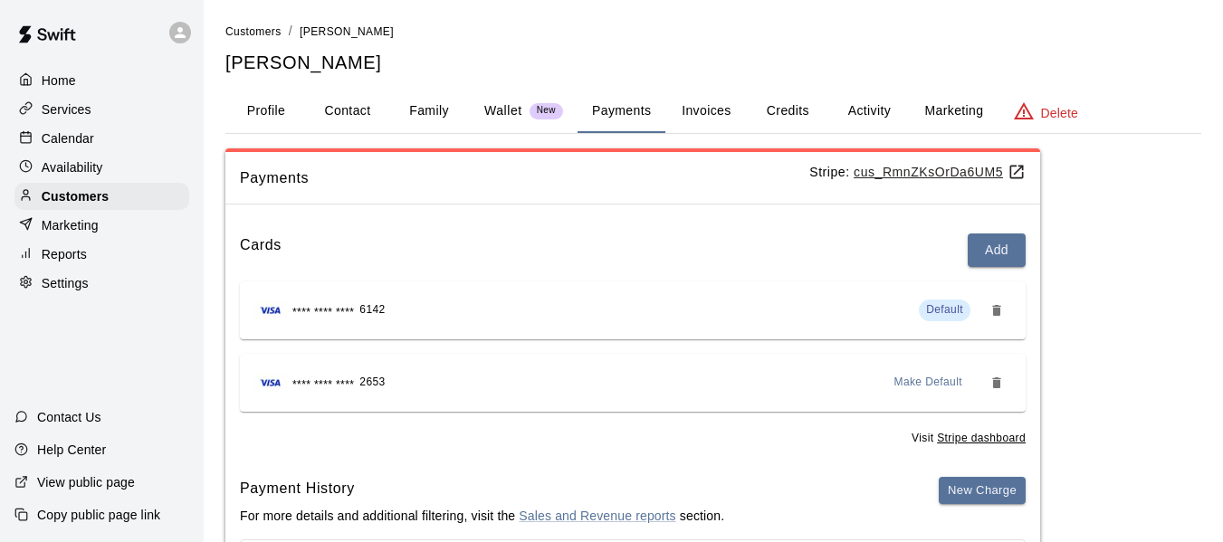
click at [63, 140] on p "Calendar" at bounding box center [68, 138] width 53 height 18
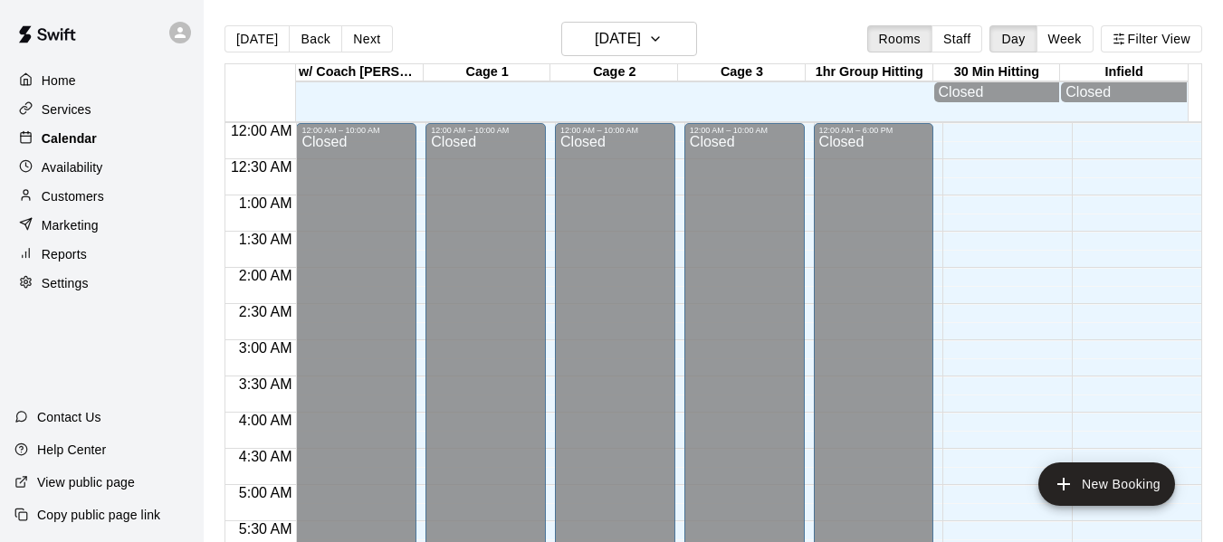
scroll to position [1241, 0]
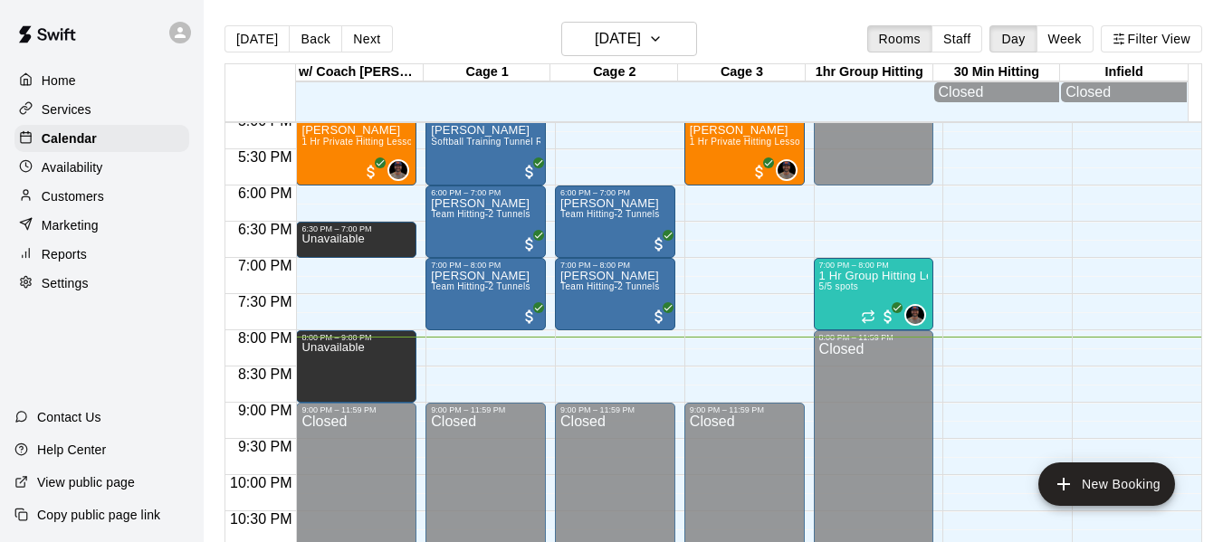
click at [482, 39] on div "[DATE] Back [DATE][DATE] Rooms Staff Day Week Filter View" at bounding box center [713, 43] width 978 height 42
click at [83, 118] on p "Services" at bounding box center [67, 109] width 50 height 18
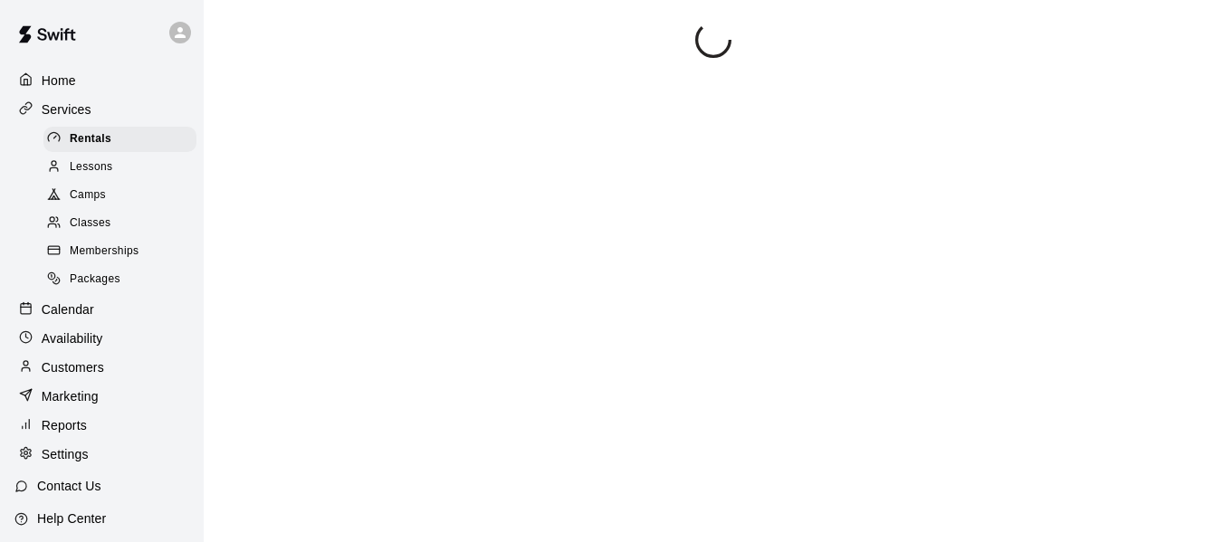
click at [98, 247] on div "Memberships" at bounding box center [119, 251] width 153 height 25
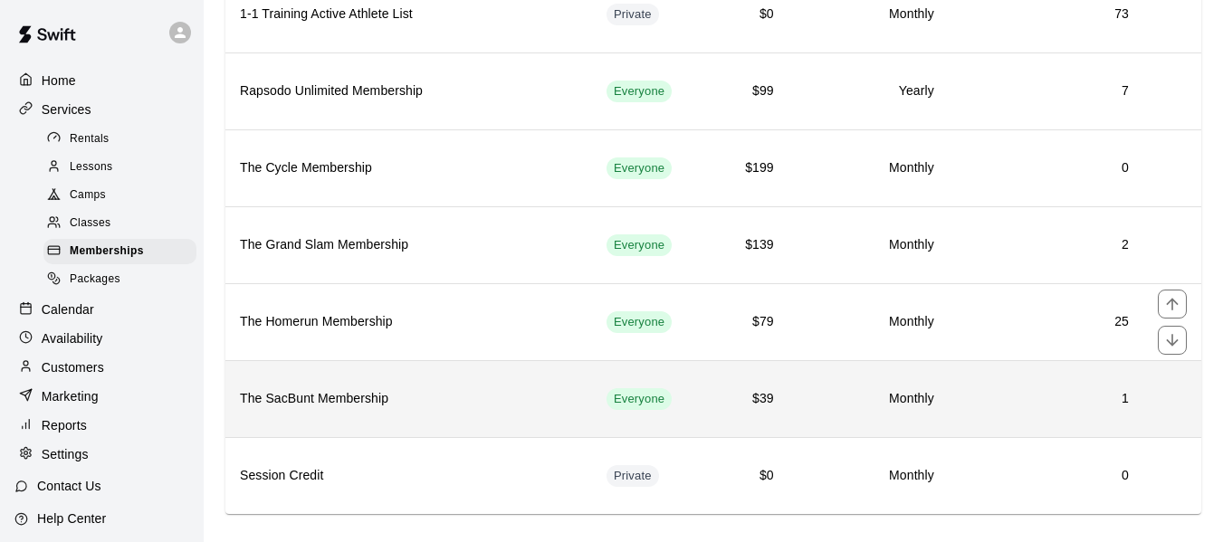
scroll to position [306, 0]
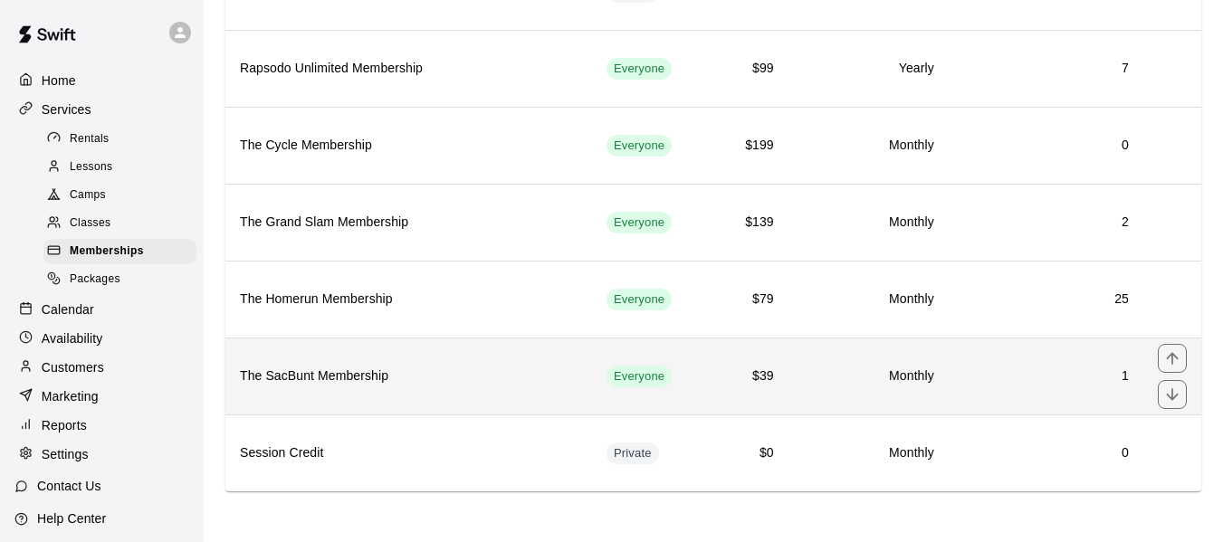
click at [337, 386] on h6 "The SacBunt Membership" at bounding box center [409, 377] width 338 height 20
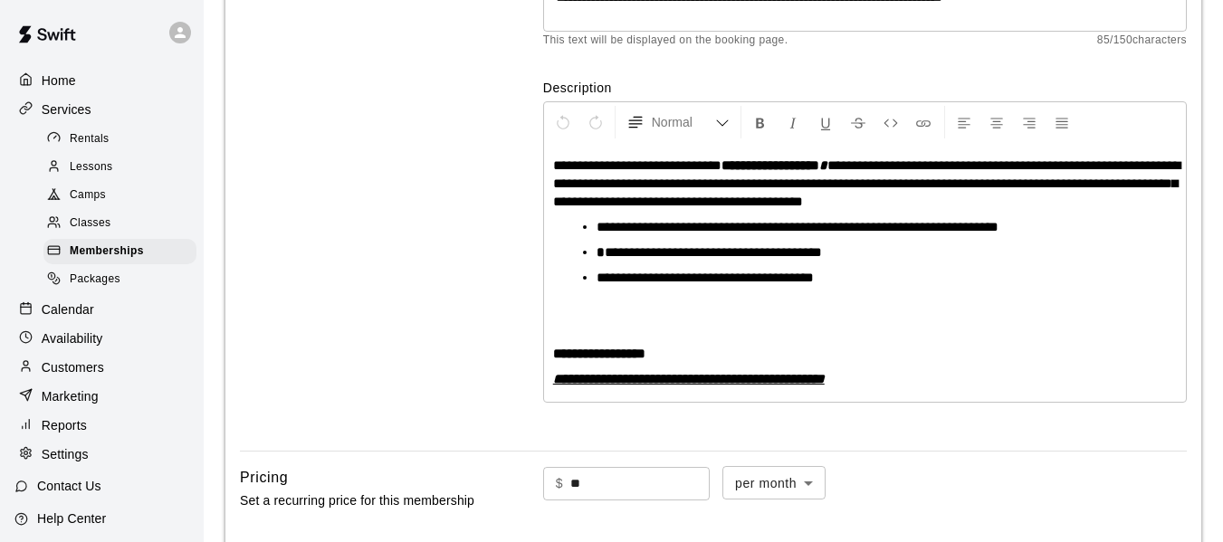
scroll to position [283, 0]
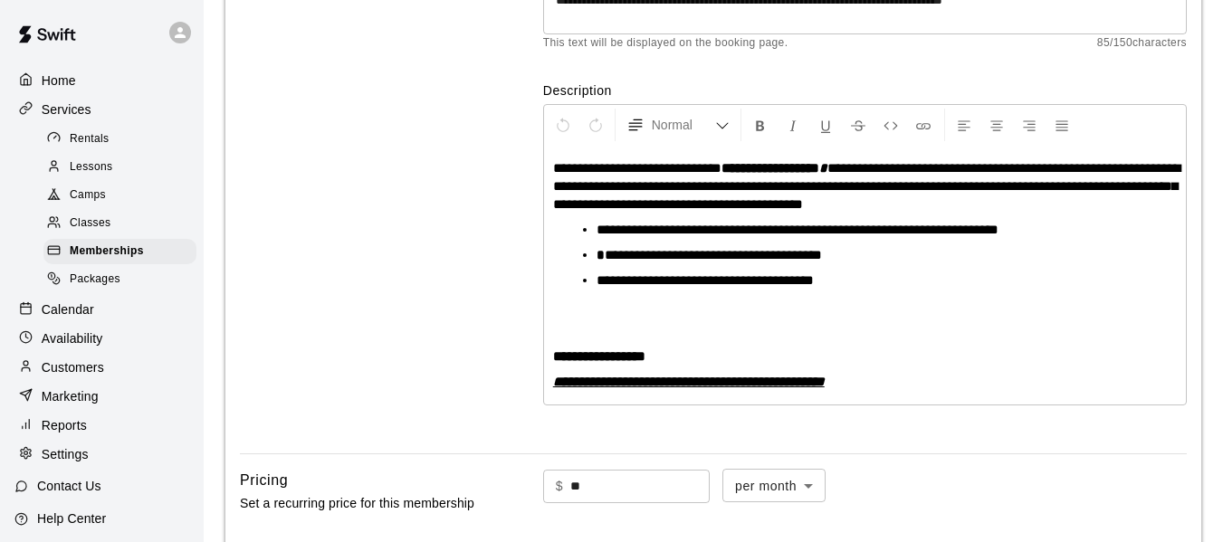
click at [493, 242] on div "**********" at bounding box center [713, 160] width 947 height 559
click at [72, 319] on p "Calendar" at bounding box center [68, 310] width 53 height 18
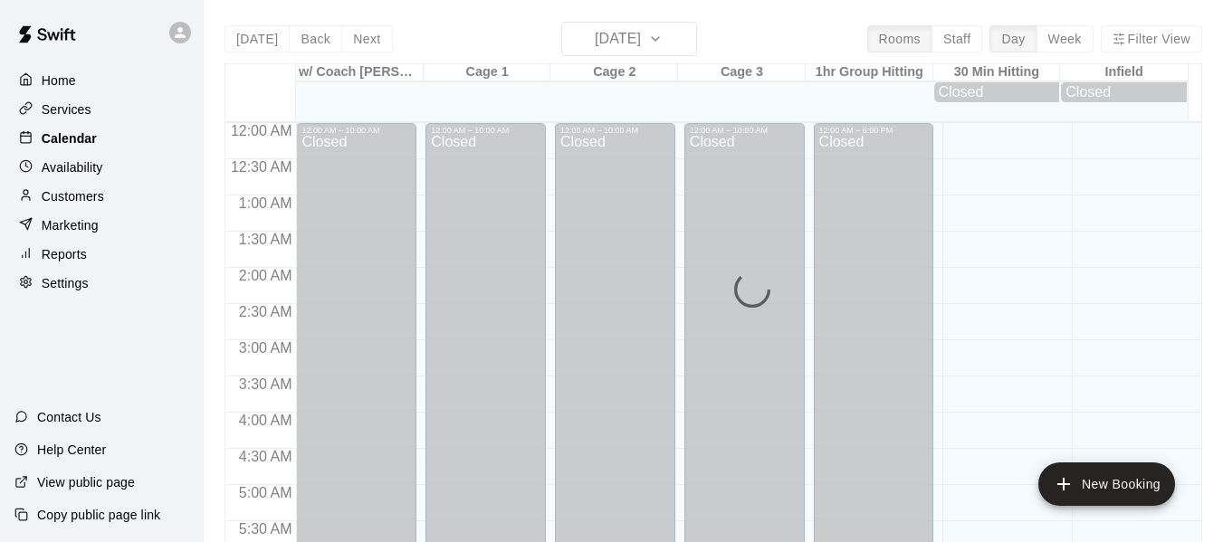
scroll to position [1241, 0]
